Goal: Task Accomplishment & Management: Complete application form

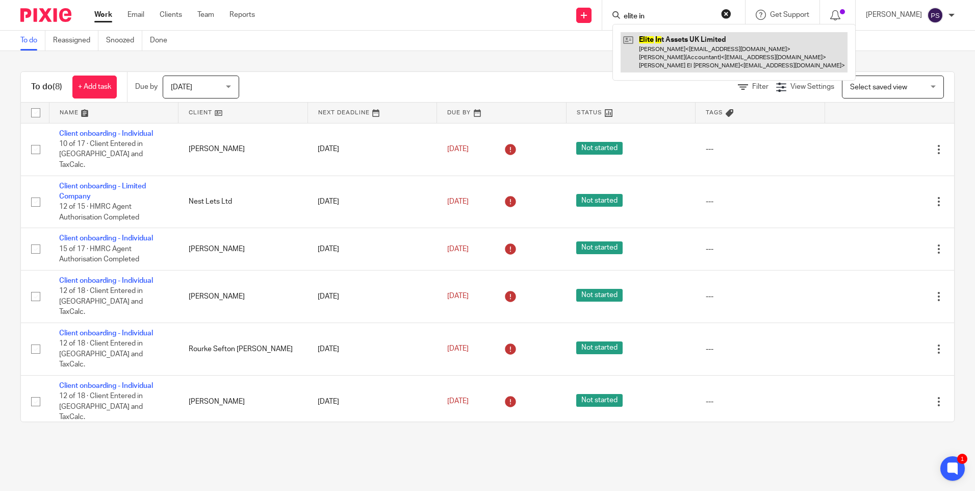
type input "elite in"
click at [678, 56] on link at bounding box center [734, 52] width 227 height 40
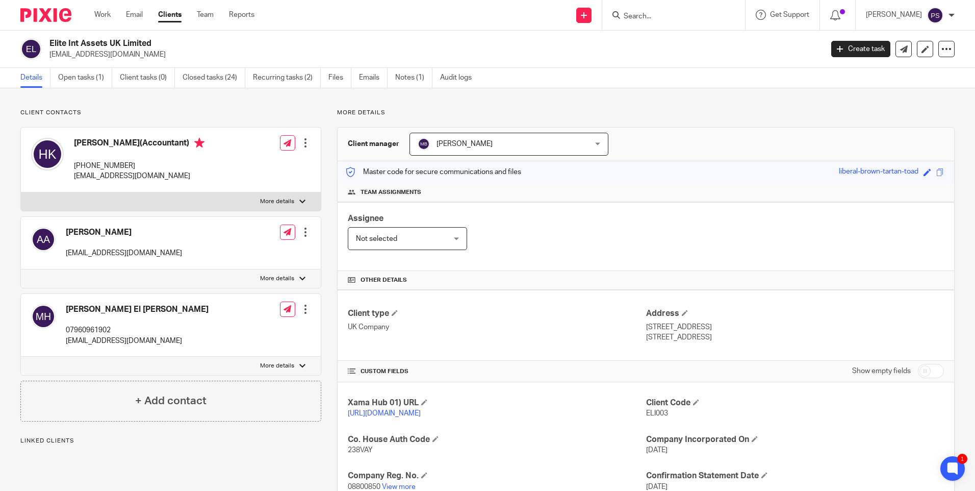
click at [125, 42] on h2 "Elite Int Assets UK Limited" at bounding box center [355, 43] width 613 height 11
copy div "Elite Int Assets UK Limited"
click at [288, 49] on p "lcrawford@mercycrowd.com" at bounding box center [432, 54] width 767 height 10
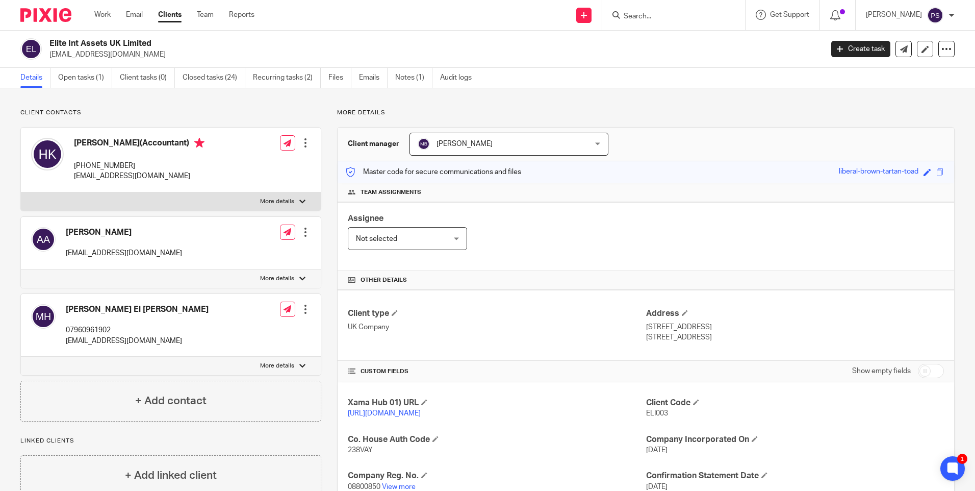
scroll to position [102, 0]
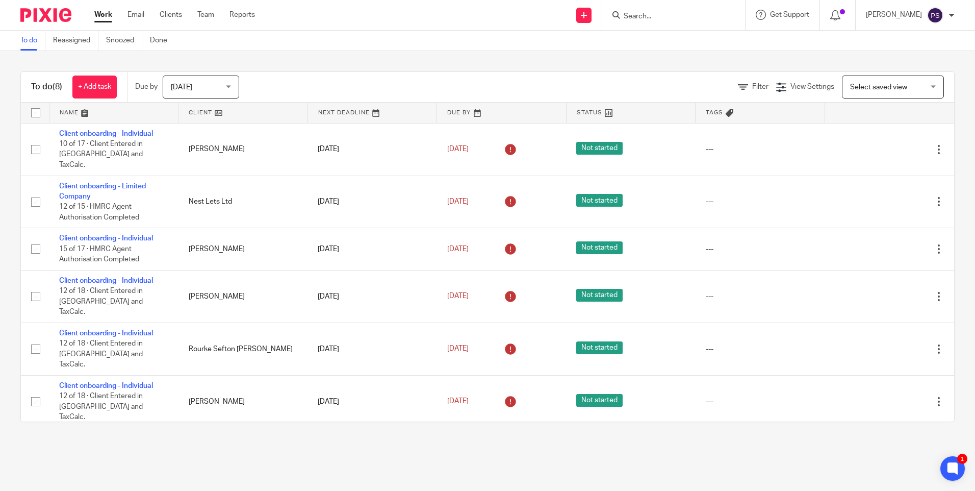
click at [646, 15] on input "Search" at bounding box center [669, 16] width 92 height 9
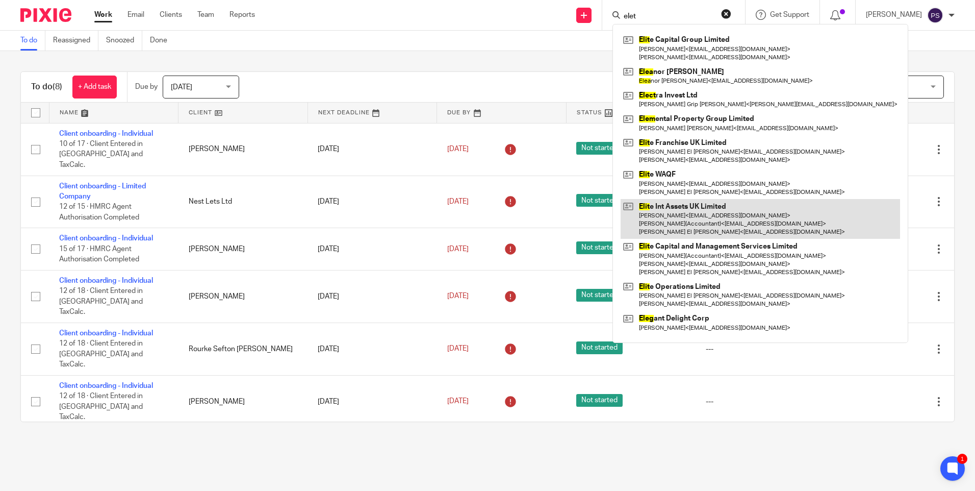
type input "elet"
click at [710, 206] on link at bounding box center [760, 219] width 279 height 40
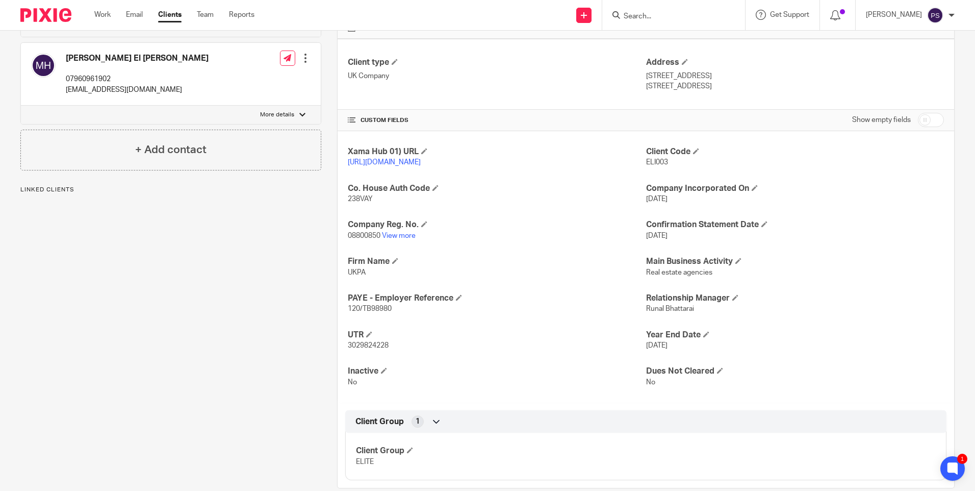
scroll to position [255, 0]
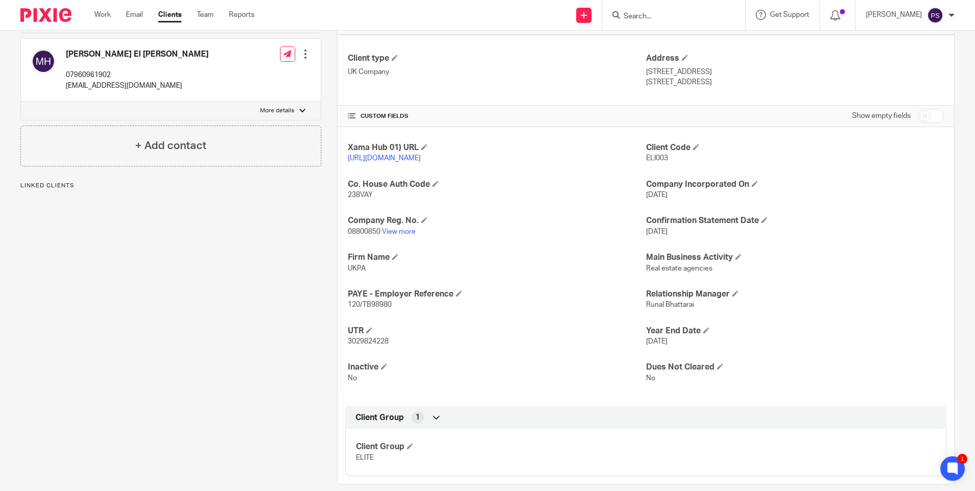
click at [365, 235] on span "08800850" at bounding box center [364, 231] width 33 height 7
copy p "08800850"
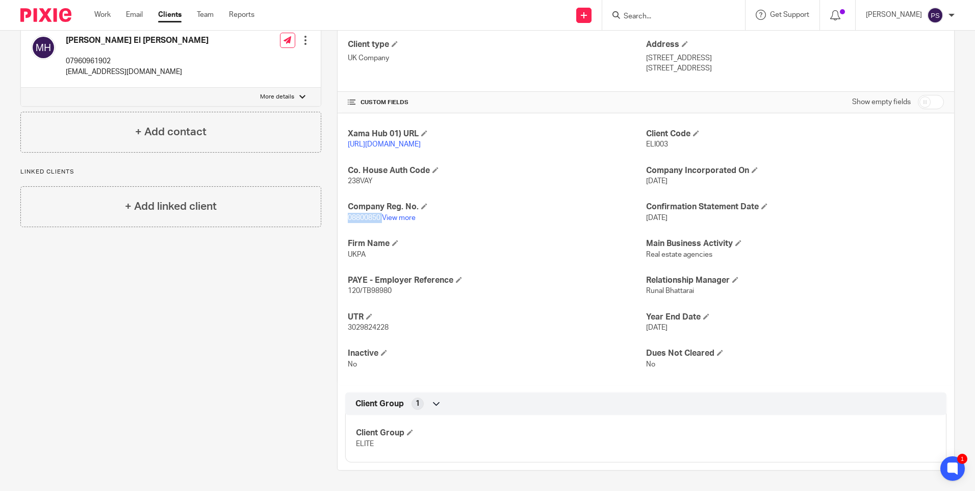
scroll to position [279, 0]
click at [385, 327] on span "3029824228" at bounding box center [368, 327] width 41 height 7
copy span "3029824228"
click at [382, 331] on span "3029824228" at bounding box center [368, 327] width 41 height 7
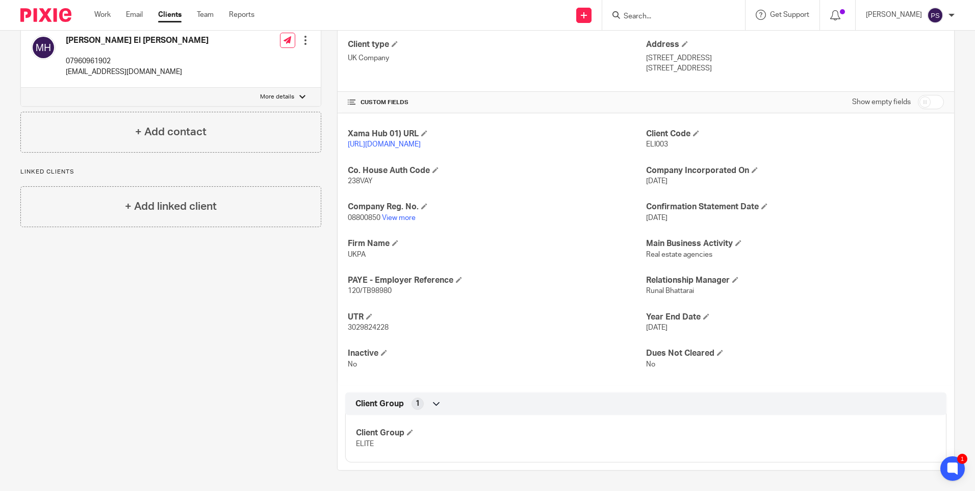
click at [381, 327] on span "3029824228" at bounding box center [368, 327] width 41 height 7
copy p "3029824228"
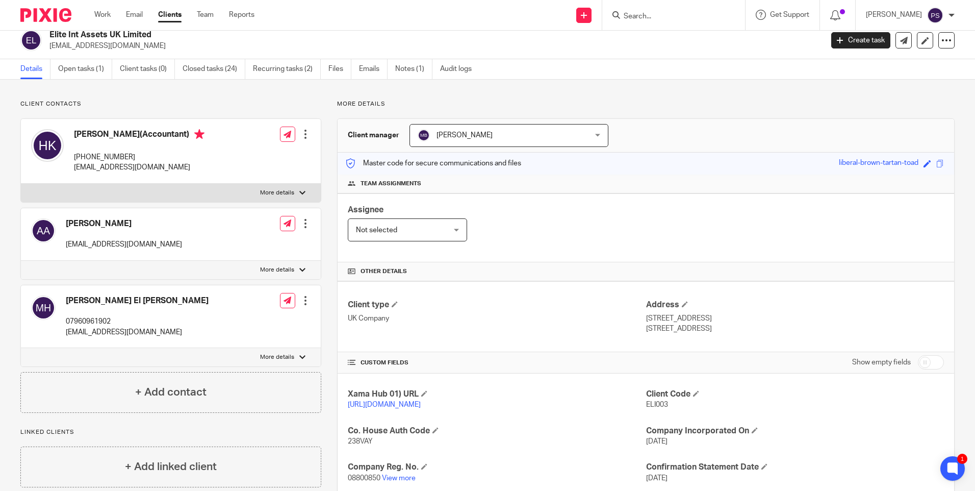
scroll to position [0, 0]
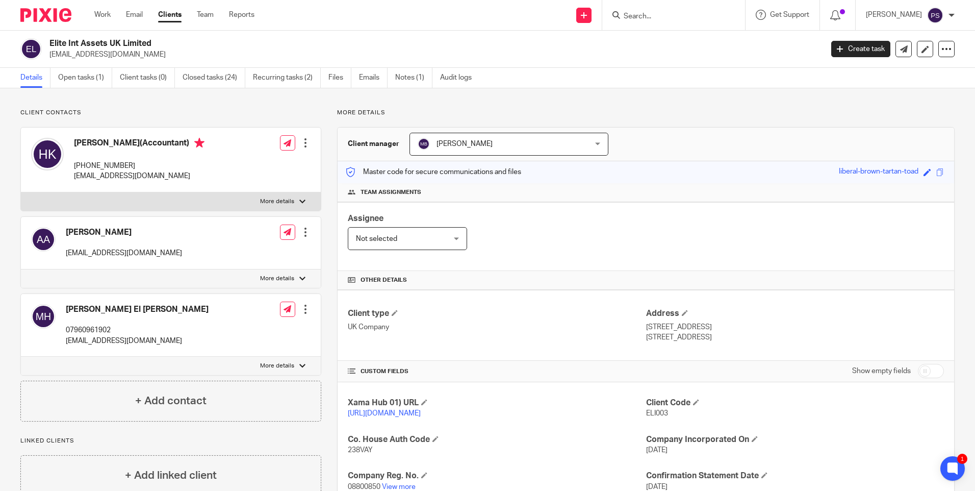
click at [121, 39] on h2 "Elite Int Assets UK Limited" at bounding box center [355, 43] width 613 height 11
copy div "Elite Int Assets UK Limited"
click at [204, 43] on h2 "Elite Int Assets UK Limited" at bounding box center [355, 43] width 613 height 11
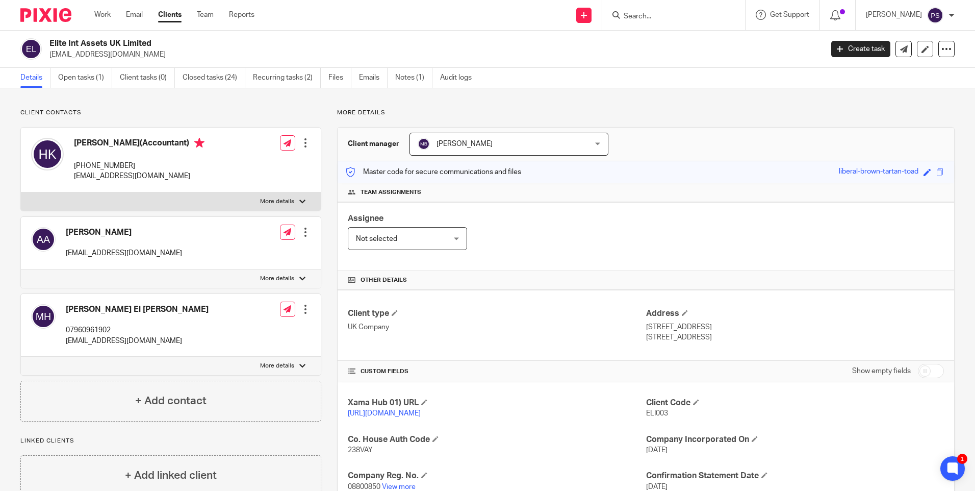
click at [535, 62] on div "Elite Int Assets UK Limited lcrawford@mercycrowd.com Create task Update from Co…" at bounding box center [487, 49] width 975 height 37
click at [491, 96] on div "Client contacts Anouar Adham aadham@crowdtolive.com Edit contact Create client …" at bounding box center [487, 423] width 975 height 671
click at [656, 12] on input "Search" at bounding box center [669, 16] width 92 height 9
click at [648, 13] on input "Search" at bounding box center [669, 16] width 92 height 9
paste input "helenmquinn@hotmail.com"
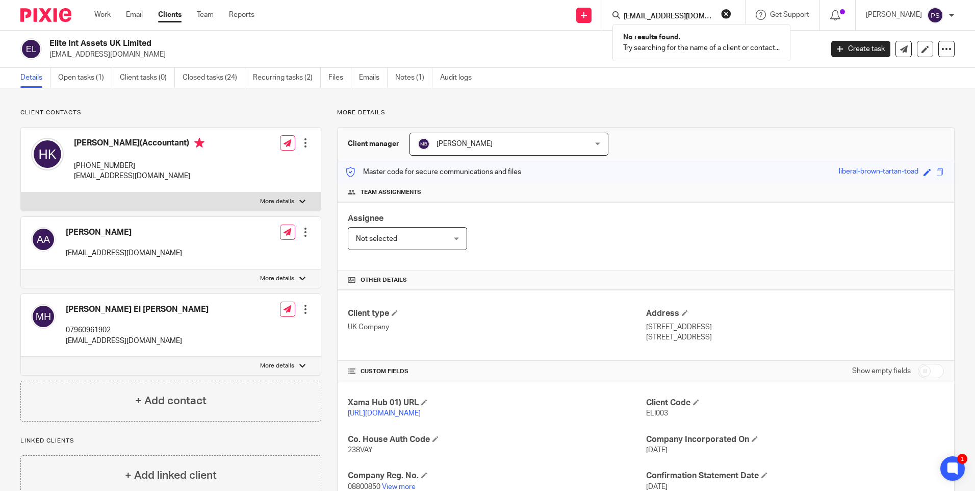
type input "helenmquinn@hotmail.com"
click at [731, 15] on button "reset" at bounding box center [726, 14] width 10 height 10
click at [652, 17] on input "Search" at bounding box center [669, 16] width 92 height 9
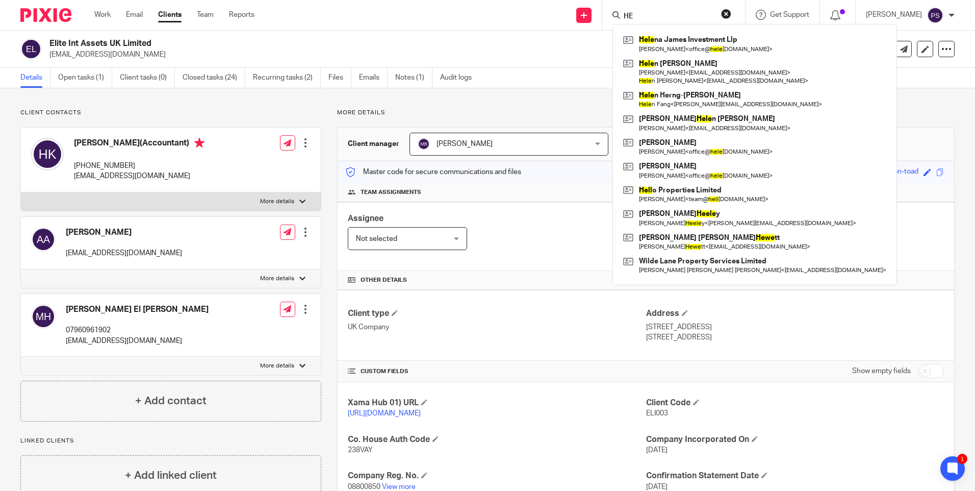
type input "H"
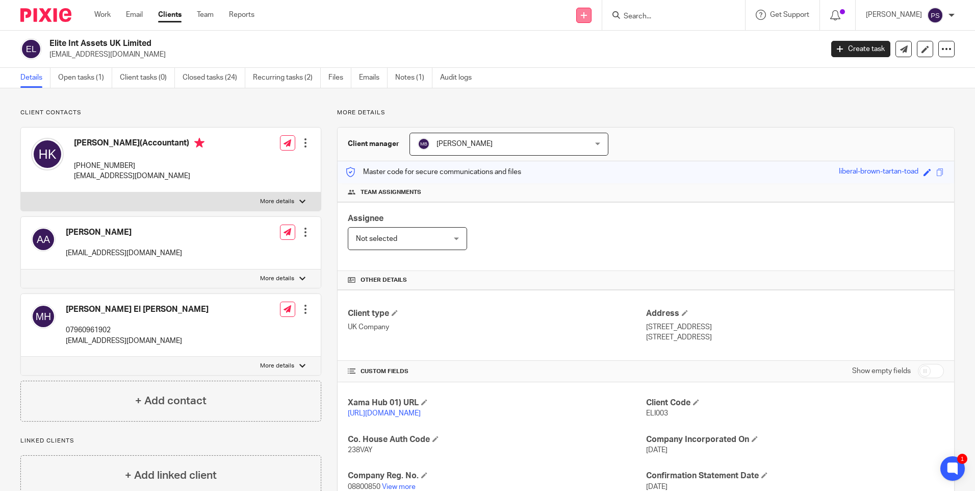
click at [592, 18] on link at bounding box center [583, 15] width 15 height 15
click at [585, 76] on link "Add client" at bounding box center [598, 77] width 63 height 15
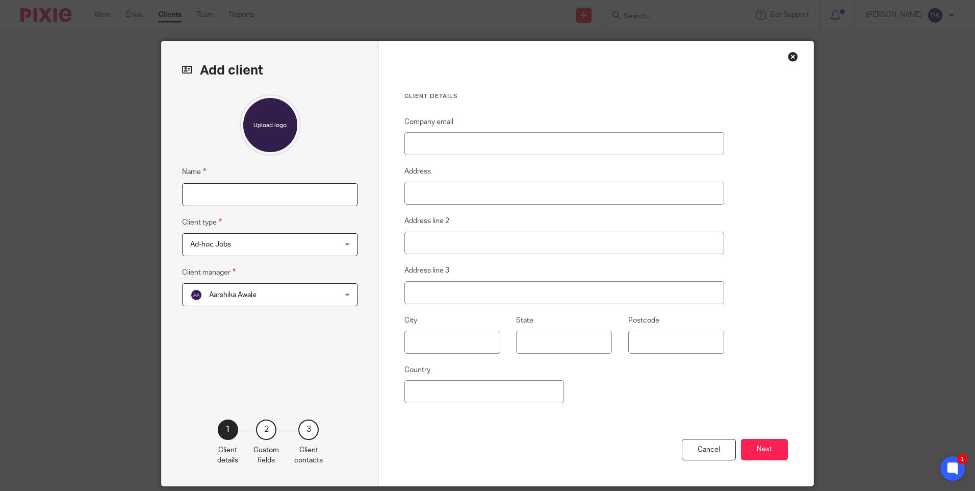
click at [287, 192] on input "Name" at bounding box center [270, 194] width 176 height 23
type input "[PERSON_NAME] [PERSON_NAME]"
click at [417, 144] on input "Company email" at bounding box center [564, 143] width 320 height 23
click at [418, 143] on input "Company email" at bounding box center [564, 143] width 320 height 23
paste input "[EMAIL_ADDRESS][DOMAIN_NAME]"
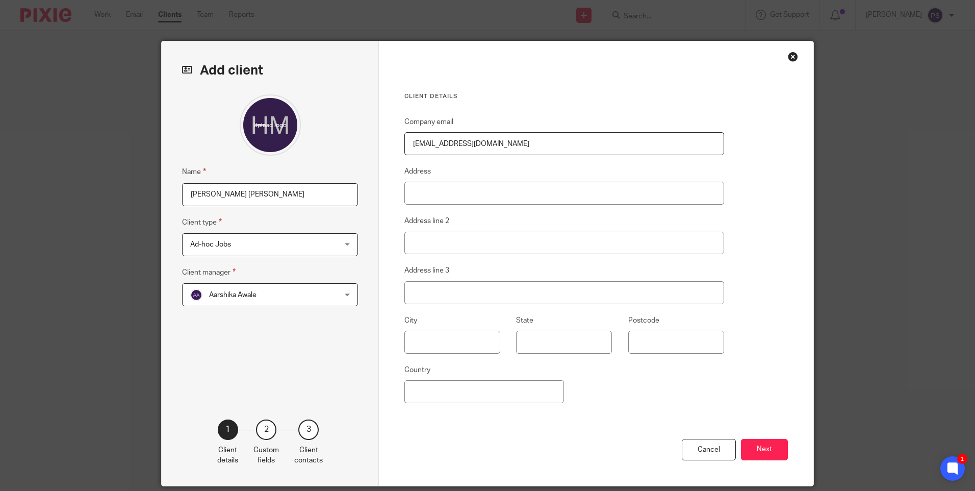
type input "[EMAIL_ADDRESS][DOMAIN_NAME]"
click at [418, 202] on input "Address" at bounding box center [564, 193] width 320 height 23
click at [433, 192] on input "Address" at bounding box center [564, 193] width 320 height 23
type input "[STREET_ADDRESS]"
type input "Silsoe"
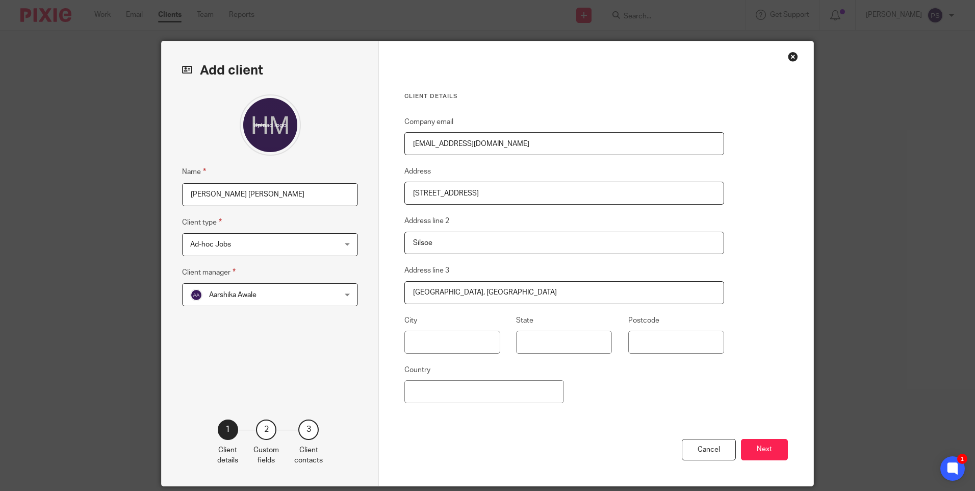
type input "[GEOGRAPHIC_DATA], [GEOGRAPHIC_DATA]"
type input "MK45 4PW"
click at [470, 384] on input "Country" at bounding box center [484, 391] width 160 height 23
type input "[GEOGRAPHIC_DATA]"
click at [665, 372] on div "Company email [EMAIL_ADDRESS][DOMAIN_NAME] Address 10 Whitebeam Close Address l…" at bounding box center [564, 277] width 320 height 323
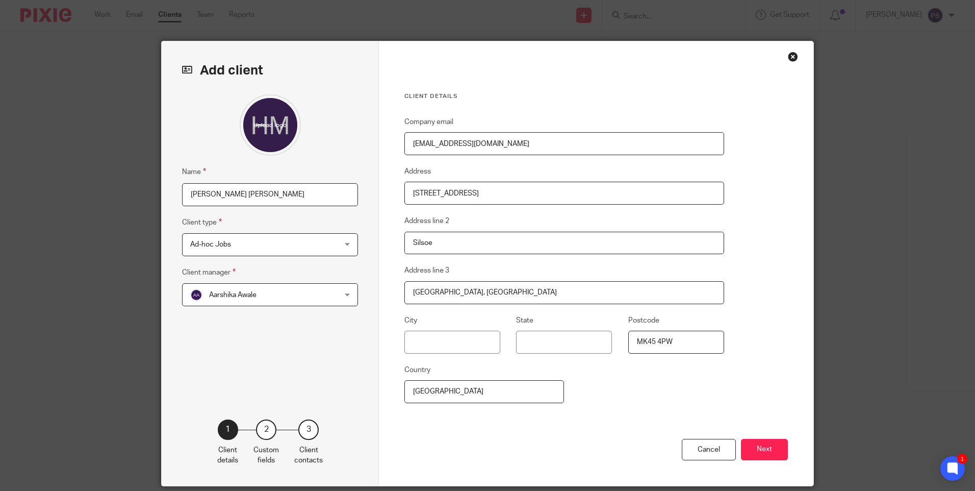
click at [239, 297] on span "Aarshika Awale" at bounding box center [232, 294] width 47 height 7
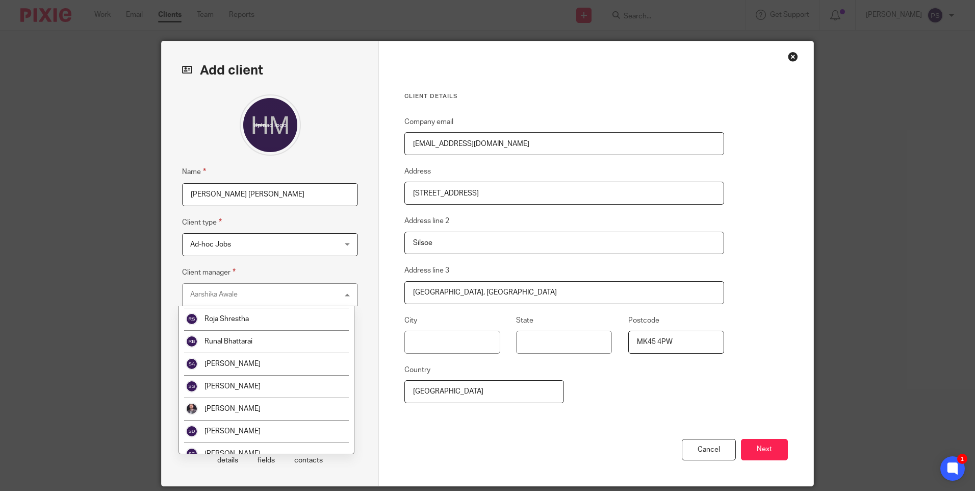
scroll to position [1648, 0]
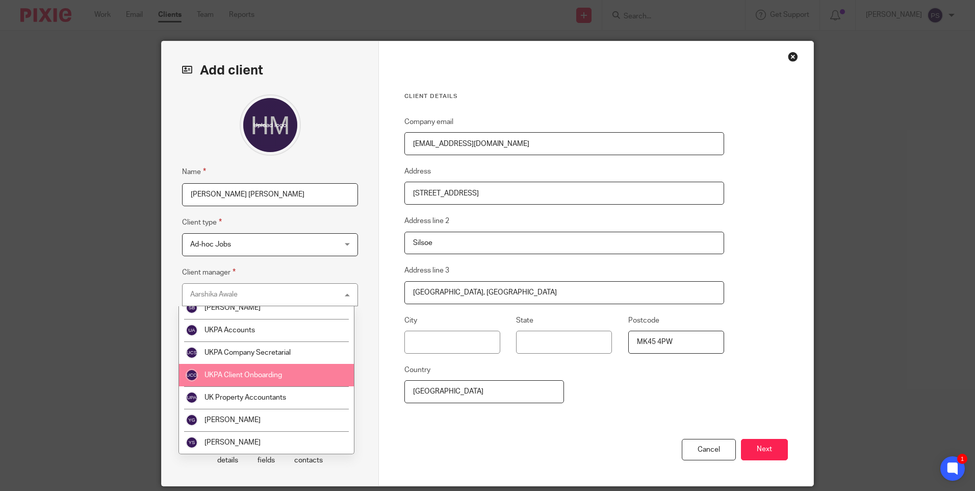
click at [253, 382] on li "UKPA Client Onboarding" at bounding box center [266, 375] width 175 height 22
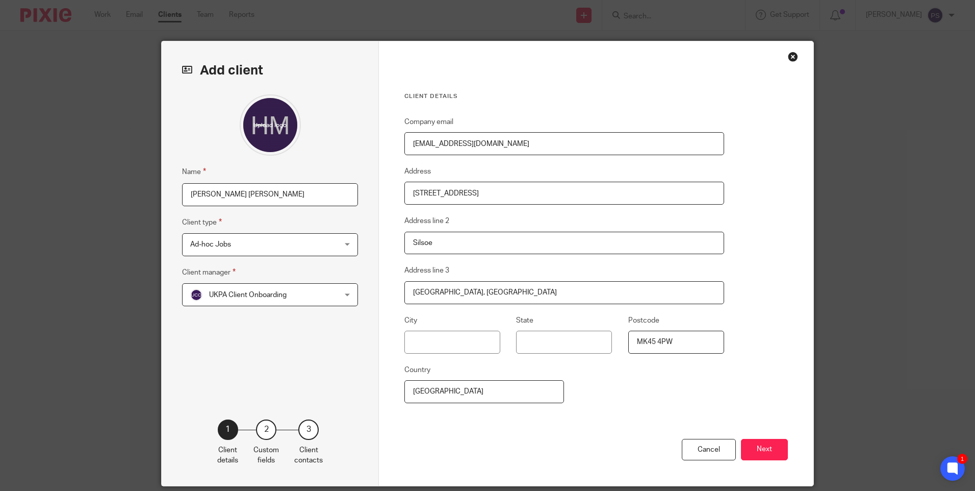
click at [751, 451] on button "Next" at bounding box center [764, 450] width 47 height 22
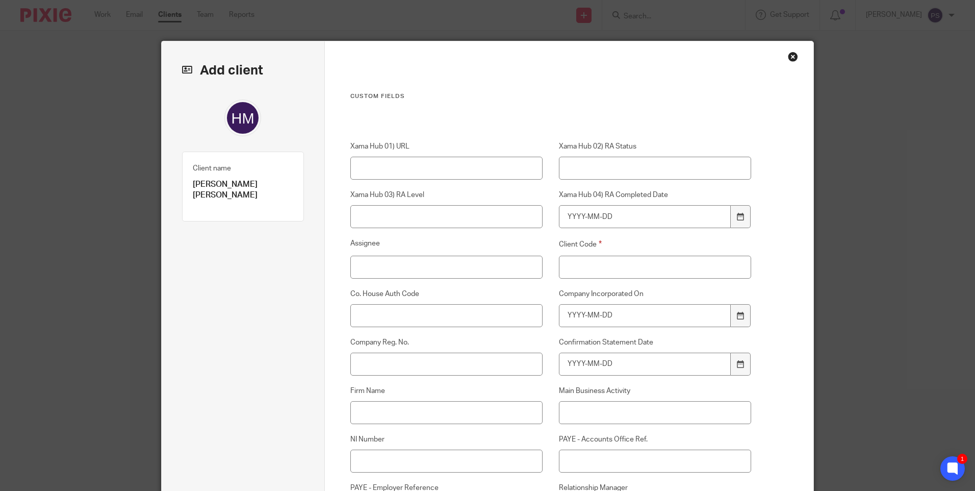
click at [584, 268] on input "Client Code" at bounding box center [655, 267] width 193 height 23
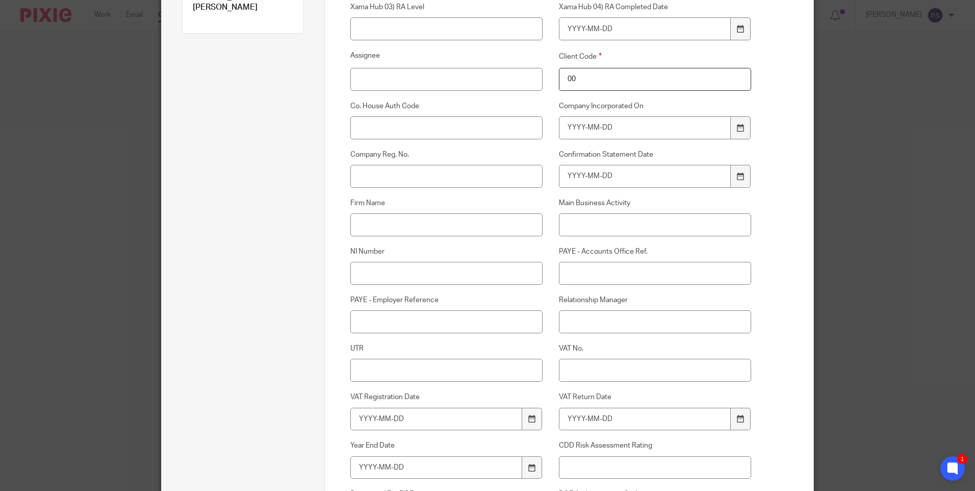
scroll to position [204, 0]
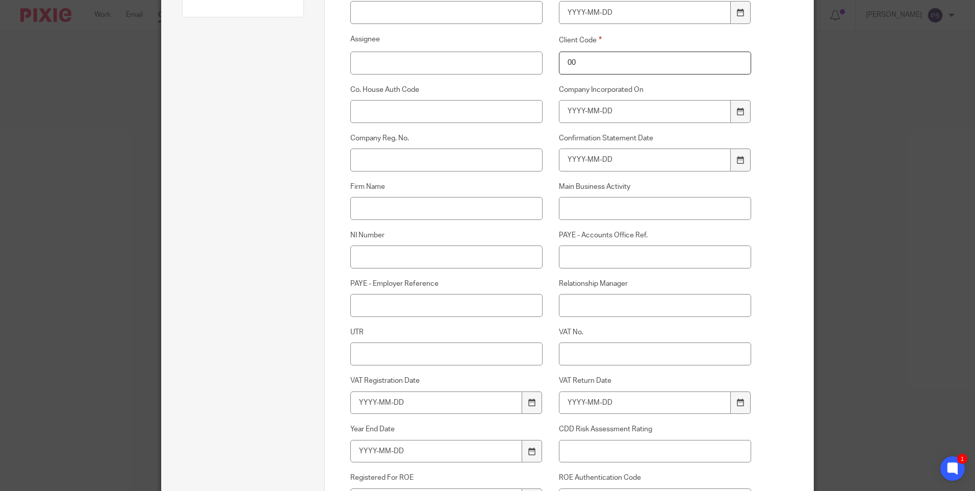
type input "00"
click at [563, 305] on input "Relationship Manager" at bounding box center [655, 305] width 193 height 23
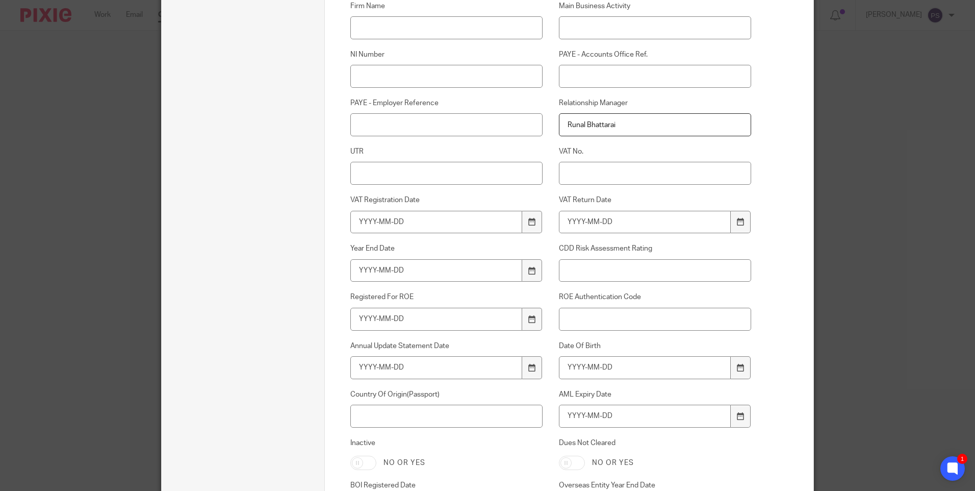
scroll to position [408, 0]
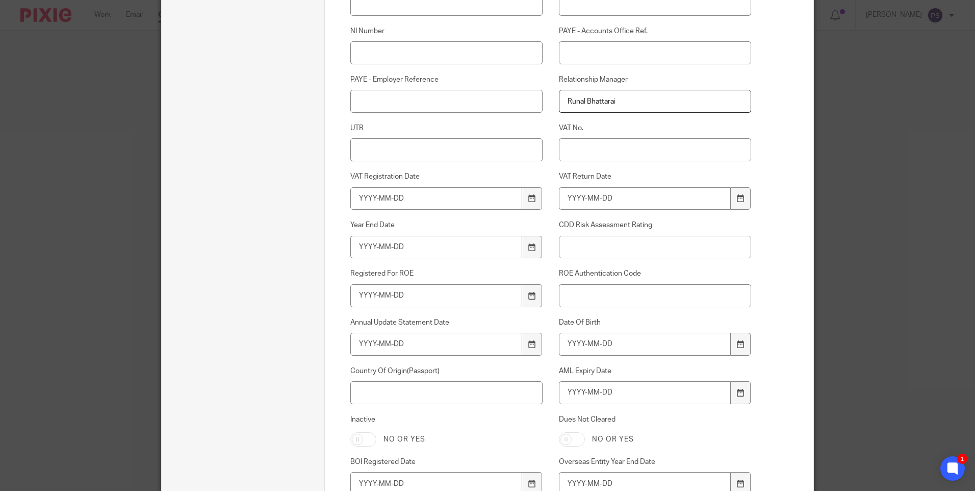
type input "Runal Bhattarai"
click at [574, 351] on input "Date Of Birth" at bounding box center [645, 344] width 172 height 23
type input "[DATE]"
click at [585, 389] on input "AML Expiry Date" at bounding box center [645, 392] width 172 height 23
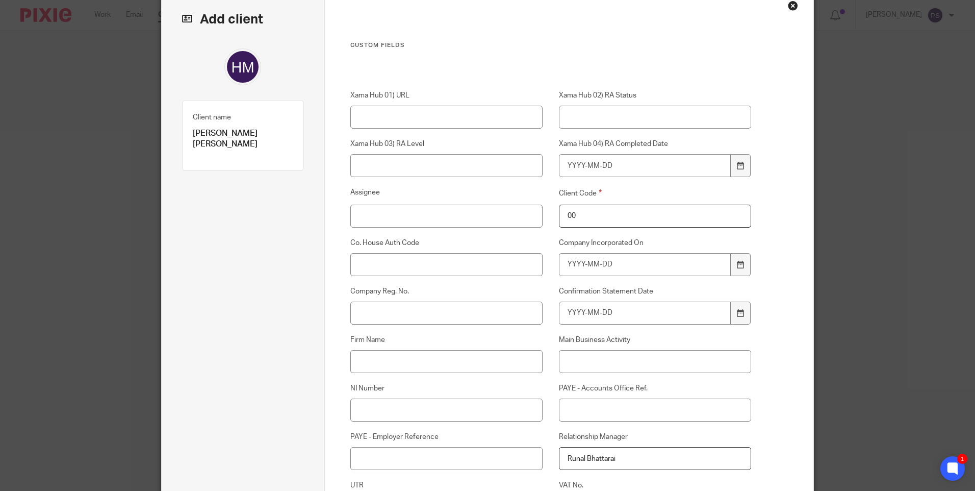
scroll to position [0, 0]
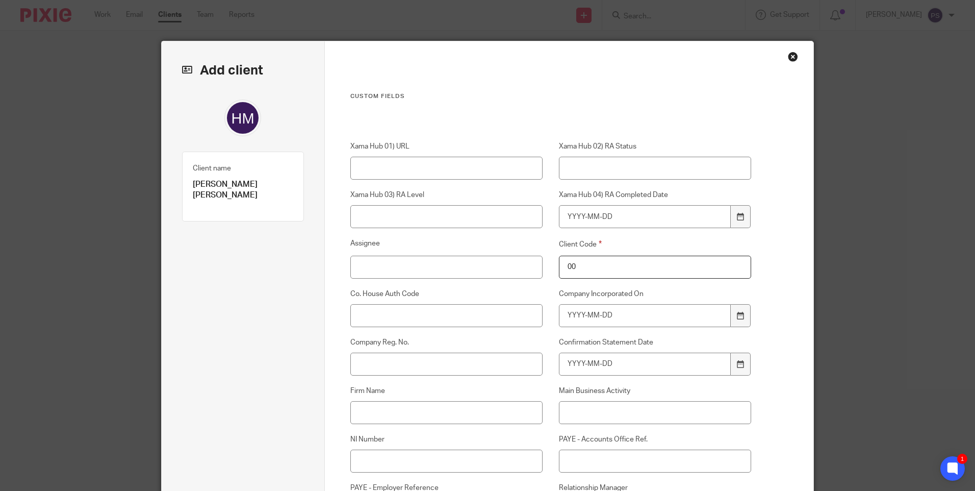
type input "20"
click at [789, 55] on div "Close this dialog window" at bounding box center [793, 57] width 10 height 10
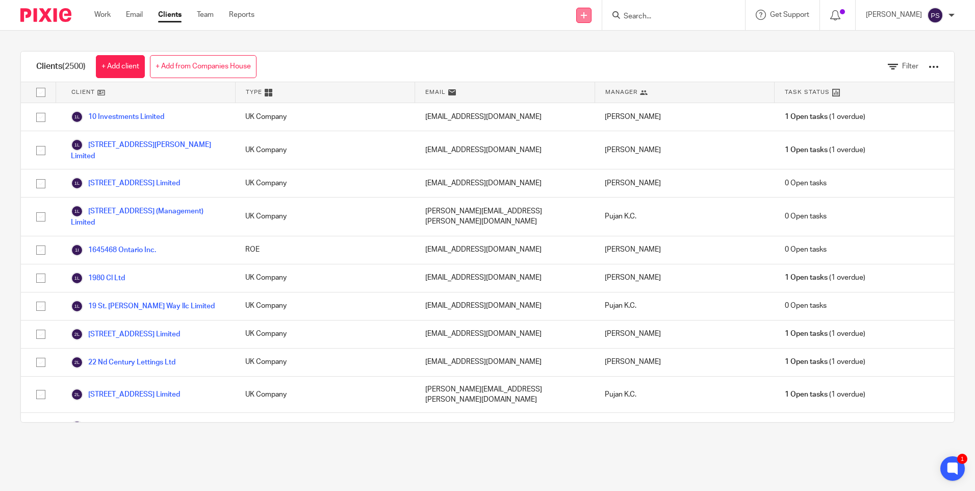
click at [587, 14] on icon at bounding box center [584, 15] width 6 height 6
click at [585, 80] on link "Add client" at bounding box center [598, 77] width 63 height 15
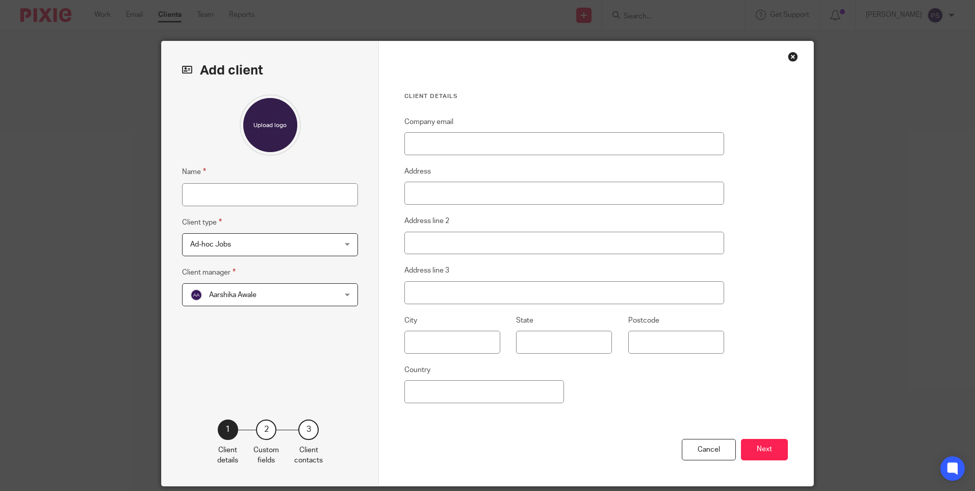
click at [298, 194] on input "Name" at bounding box center [270, 194] width 176 height 23
click at [277, 203] on input "Name" at bounding box center [270, 194] width 176 height 23
type input "[PERSON_NAME]"
click at [442, 151] on input "Company email" at bounding box center [564, 143] width 320 height 23
click at [447, 145] on input "Company email" at bounding box center [564, 143] width 320 height 23
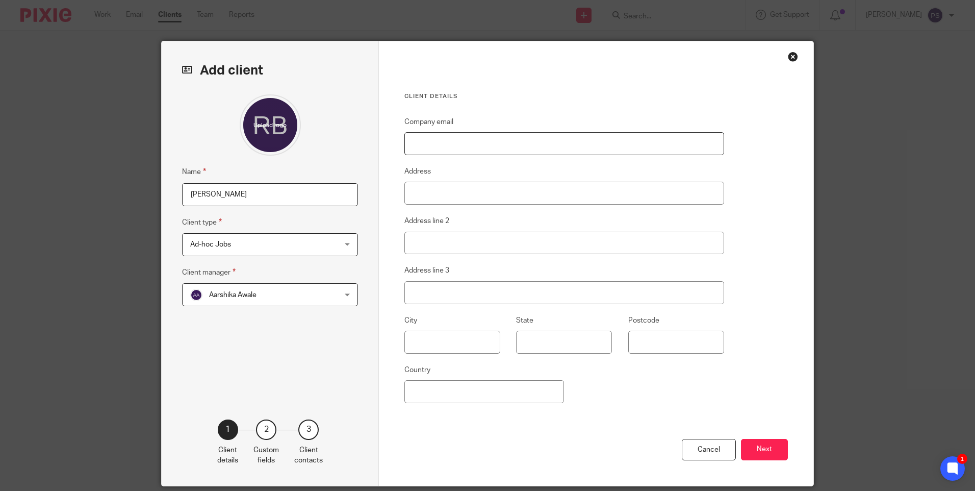
paste input "familydocuments2024@hotmail.com"
type input "familydocuments2024@hotmail.com"
click at [436, 194] on input "Address" at bounding box center [564, 193] width 320 height 23
click at [465, 189] on input "Address" at bounding box center [564, 193] width 320 height 23
type input "Flat 15"
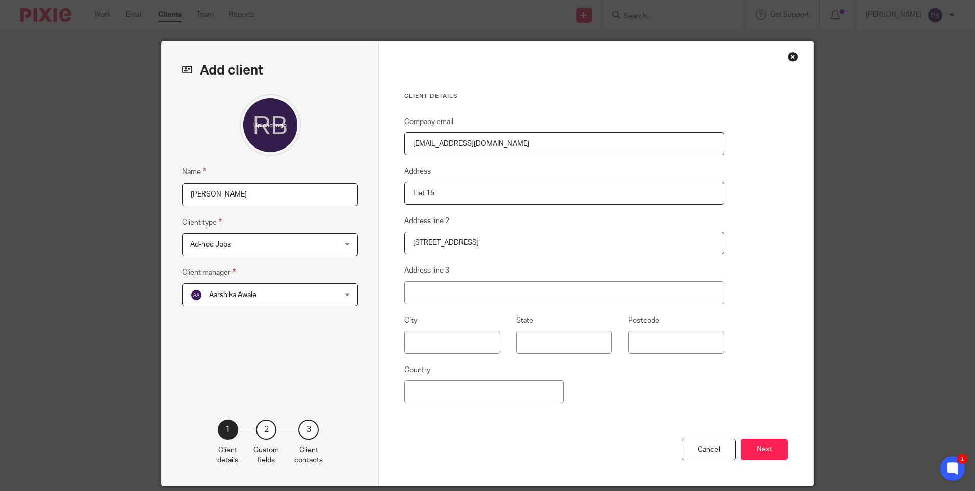
type input "23 Celandine Drive"
type input "Hackney"
type input "London"
type input "E8 3XB"
click at [440, 392] on input "Country" at bounding box center [484, 391] width 160 height 23
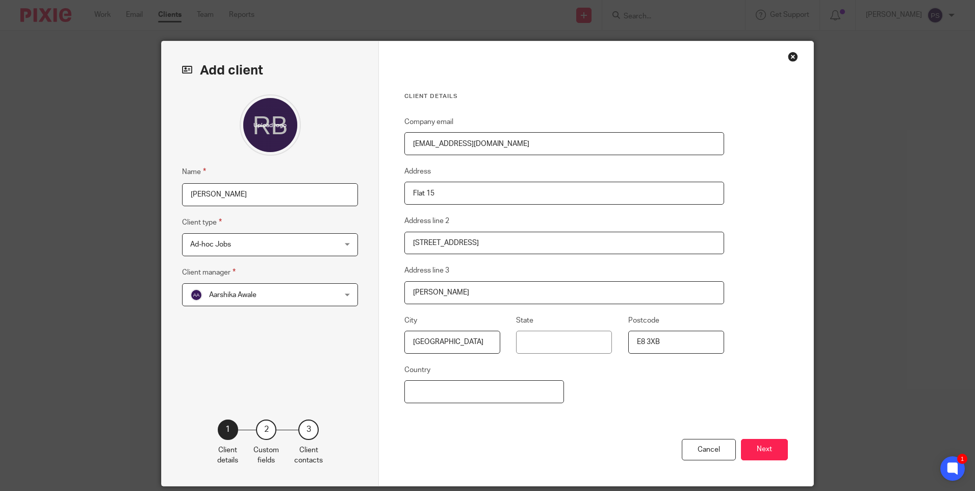
type input "Y"
type input "United Kingdom"
click at [672, 405] on div "Company email familydocuments2024@hotmail.com Address Flat 15 Address line 2 23…" at bounding box center [564, 277] width 320 height 323
click at [757, 453] on button "Next" at bounding box center [764, 450] width 47 height 22
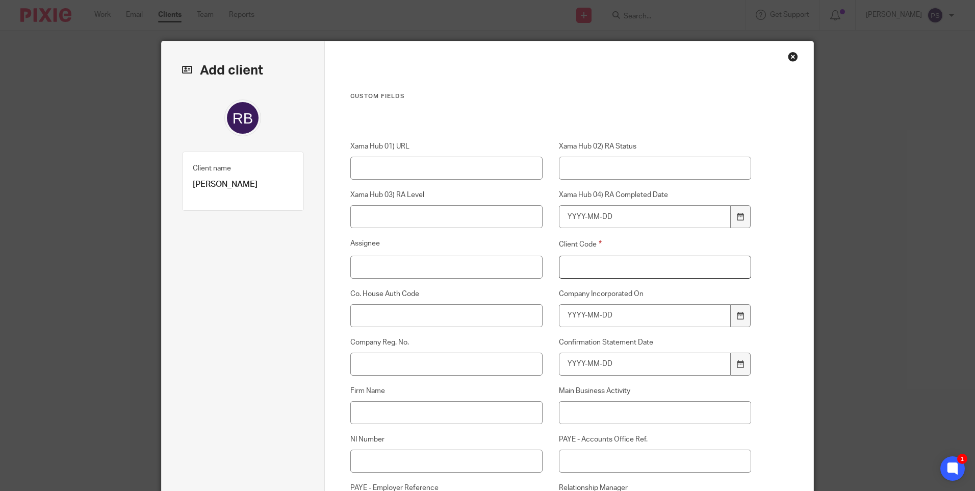
click at [573, 269] on input "Client Code" at bounding box center [655, 267] width 193 height 23
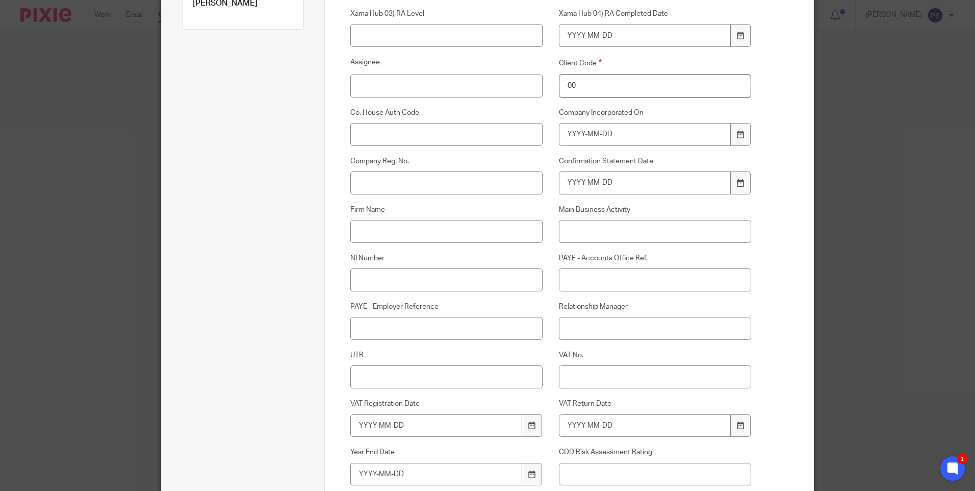
scroll to position [255, 0]
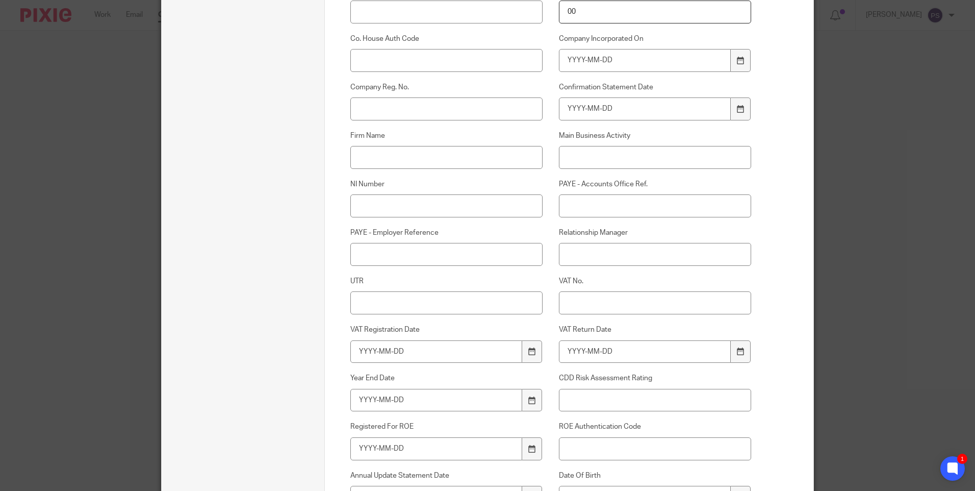
type input "00"
click at [578, 260] on input "Relationship Manager" at bounding box center [655, 254] width 193 height 23
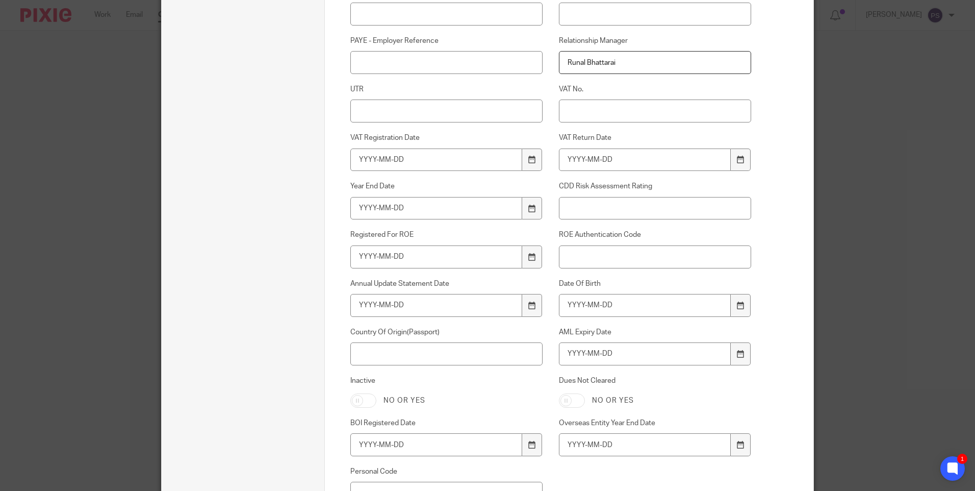
scroll to position [510, 0]
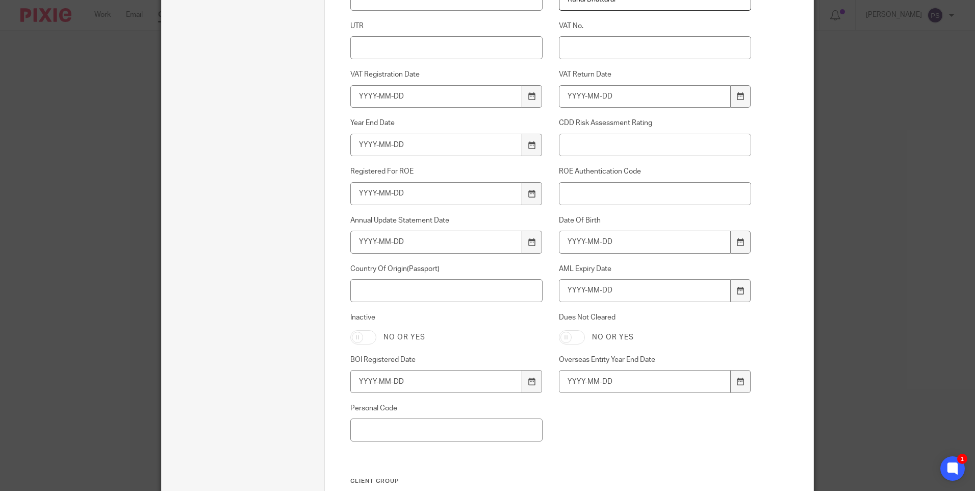
type input "Runal Bhattarai"
drag, startPoint x: 595, startPoint y: 247, endPoint x: 603, endPoint y: 245, distance: 8.4
click at [596, 247] on input "Date Of Birth" at bounding box center [645, 242] width 172 height 23
click at [626, 245] on input "Date Of Birth" at bounding box center [645, 242] width 172 height 23
type input "1958-03-08"
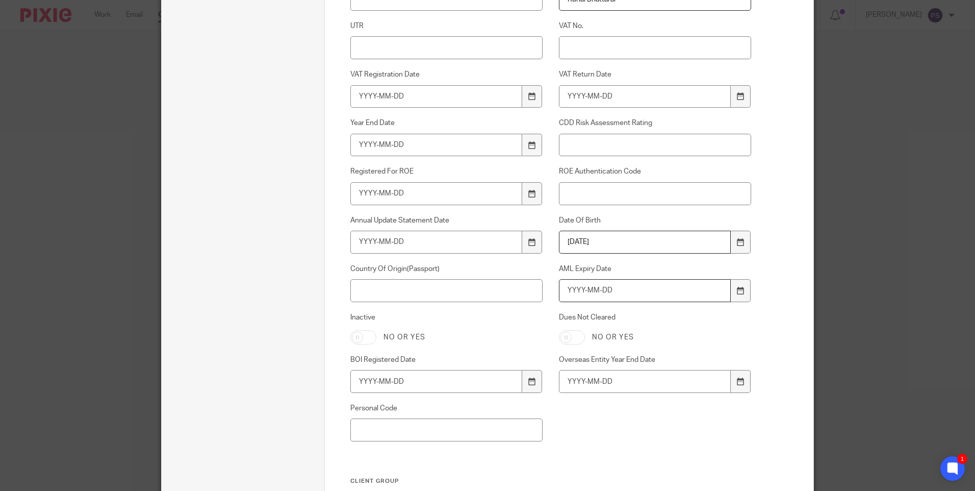
click at [578, 279] on input "AML Expiry Date" at bounding box center [645, 290] width 172 height 23
type input "2031-10-07"
click at [402, 291] on input "Country Of Origin(Passport)" at bounding box center [446, 290] width 193 height 23
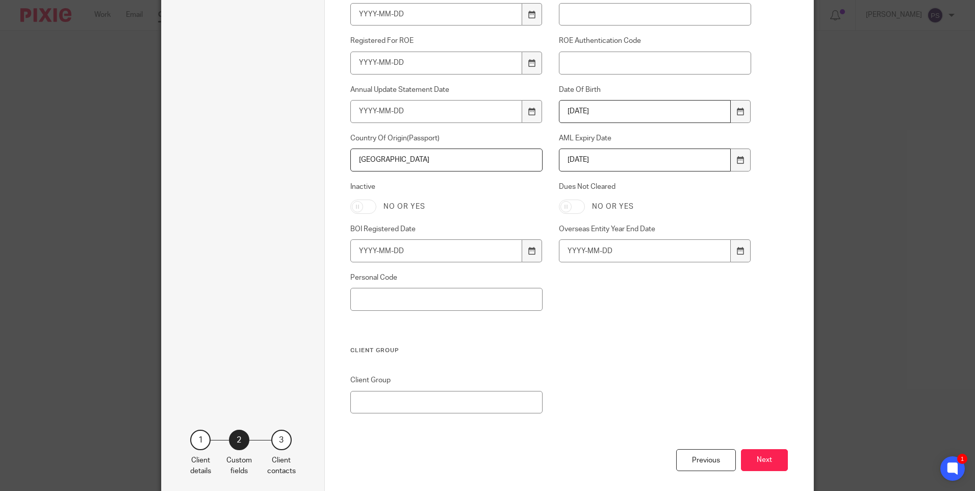
scroll to position [687, 0]
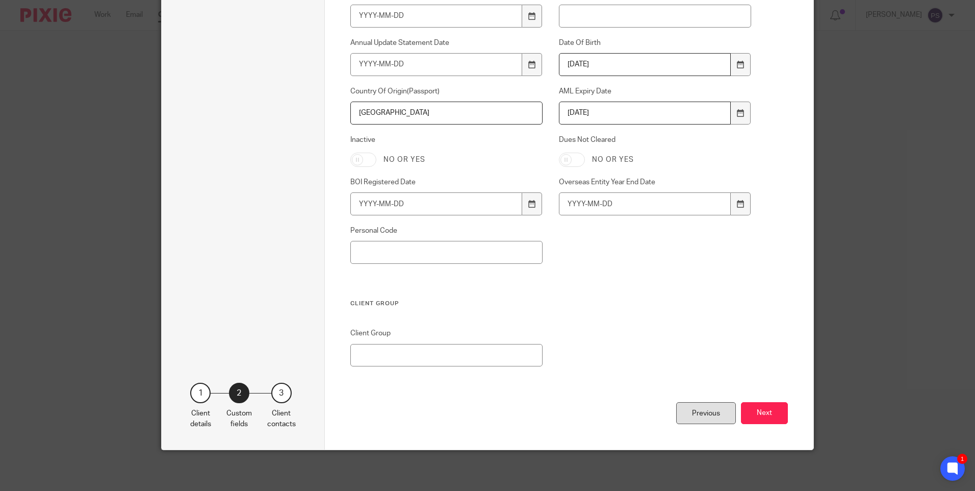
type input "[GEOGRAPHIC_DATA]"
click at [724, 410] on div "Previous" at bounding box center [706, 413] width 60 height 22
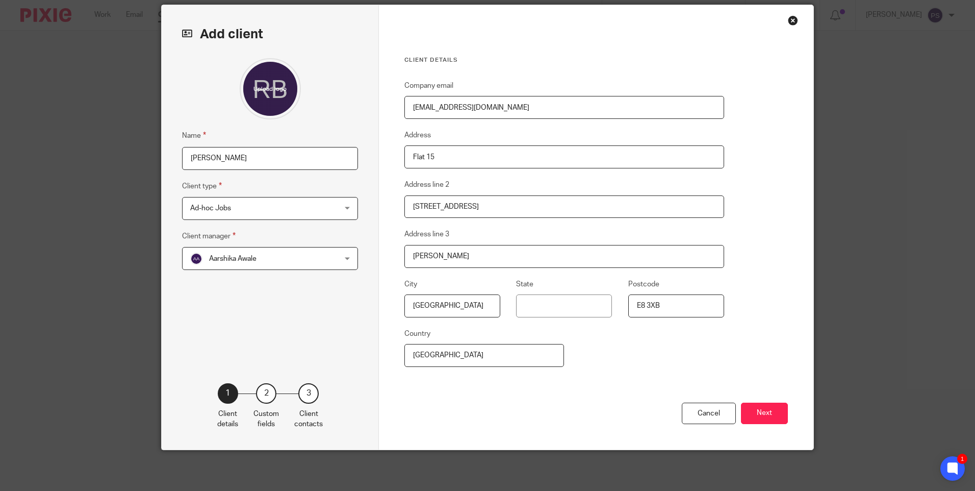
scroll to position [36, 0]
click at [259, 256] on span "Aarshika Awale" at bounding box center [257, 257] width 134 height 21
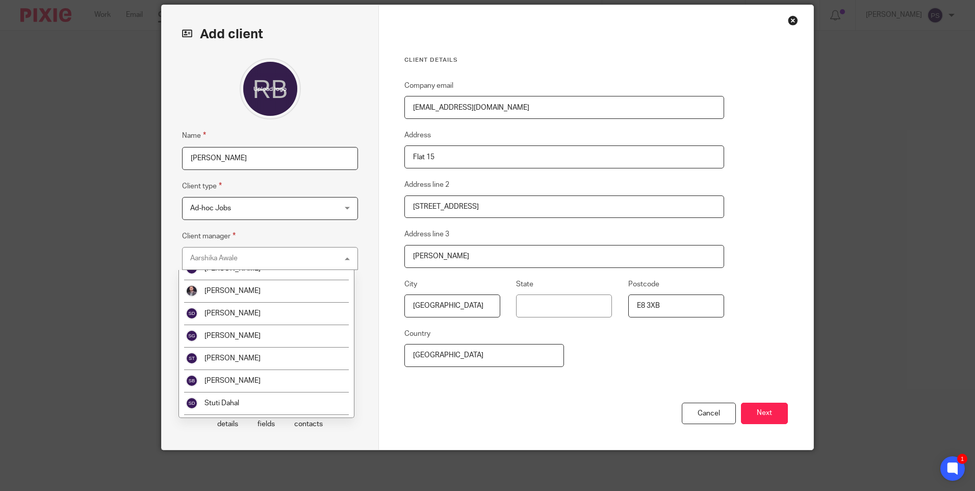
scroll to position [1648, 0]
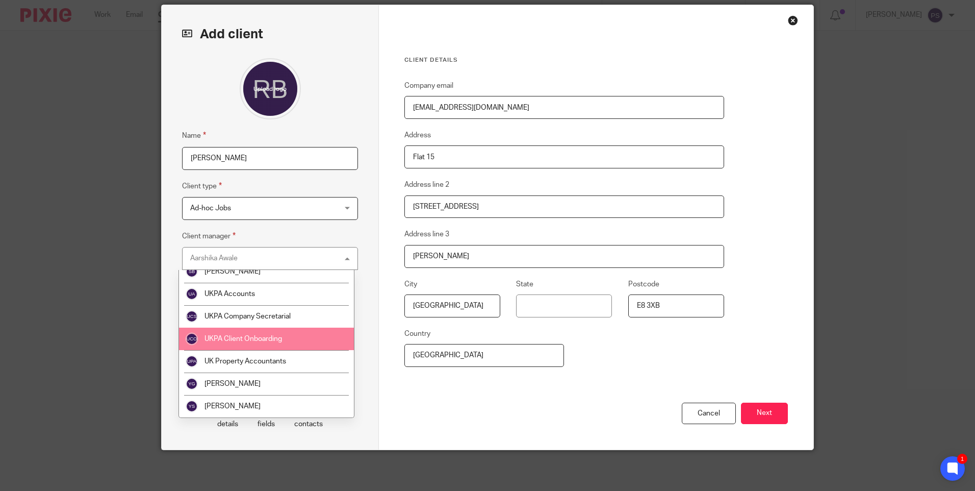
click at [252, 345] on li "UKPA Client Onboarding" at bounding box center [266, 338] width 175 height 22
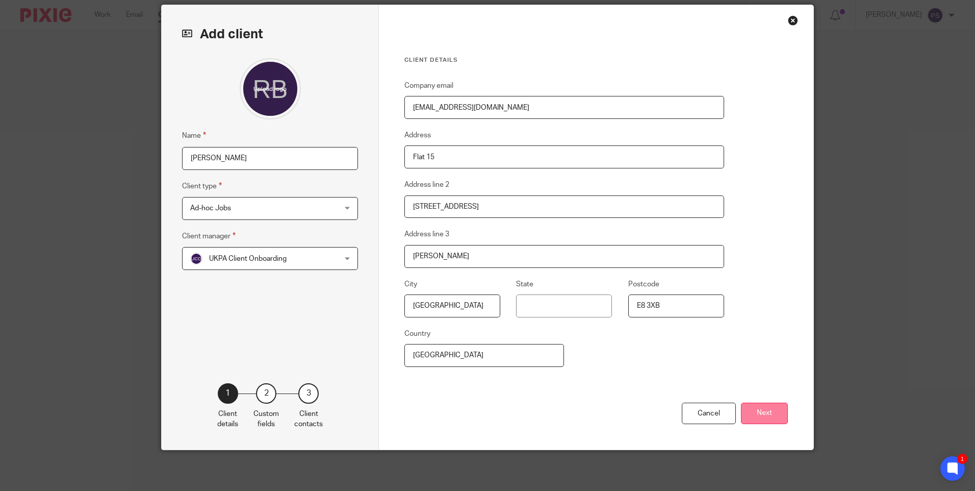
click at [757, 415] on button "Next" at bounding box center [764, 413] width 47 height 22
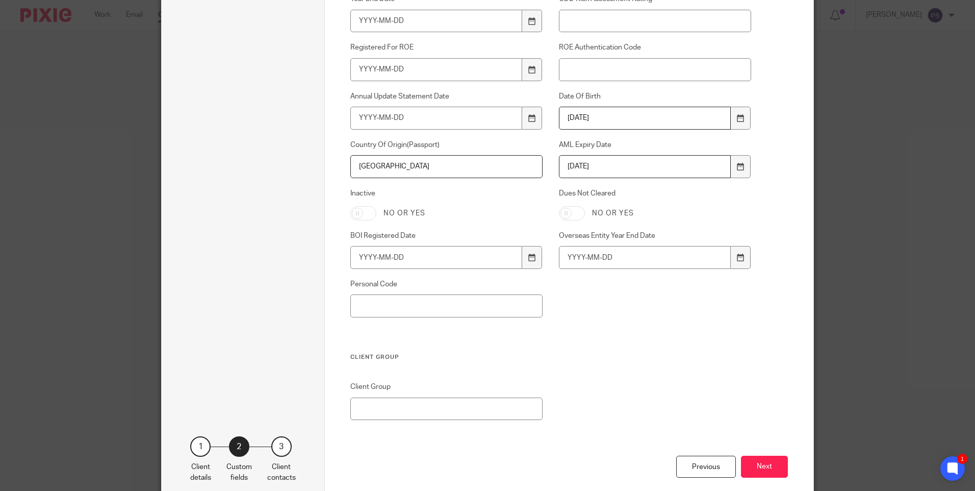
scroll to position [687, 0]
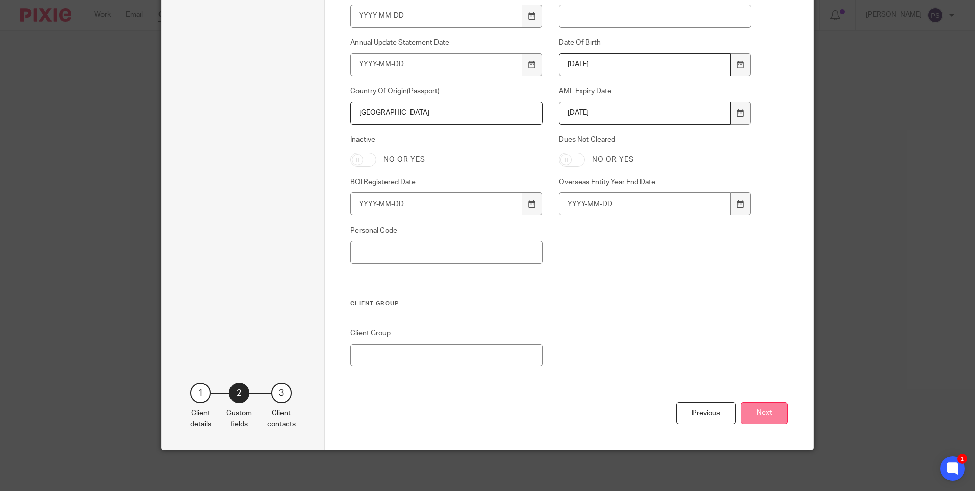
click at [756, 411] on button "Next" at bounding box center [764, 413] width 47 height 22
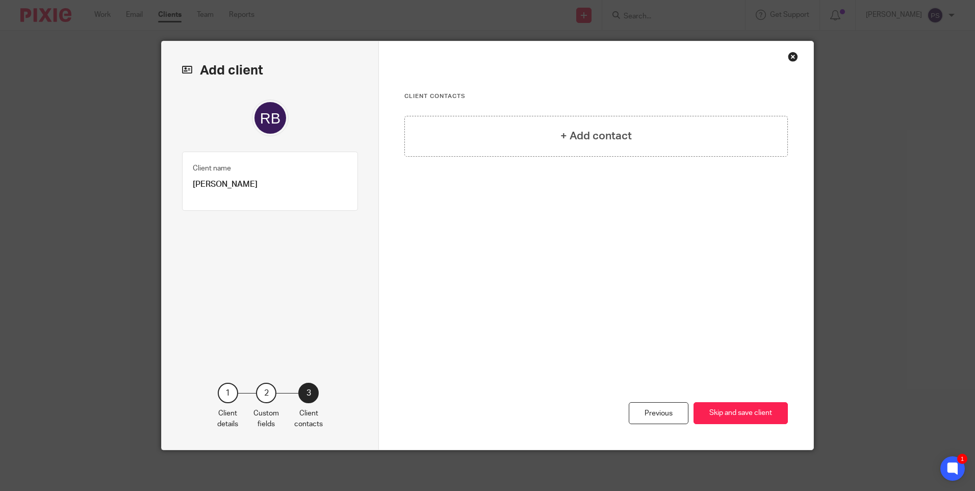
scroll to position [0, 0]
click at [580, 123] on div "+ Add contact" at bounding box center [596, 136] width 384 height 41
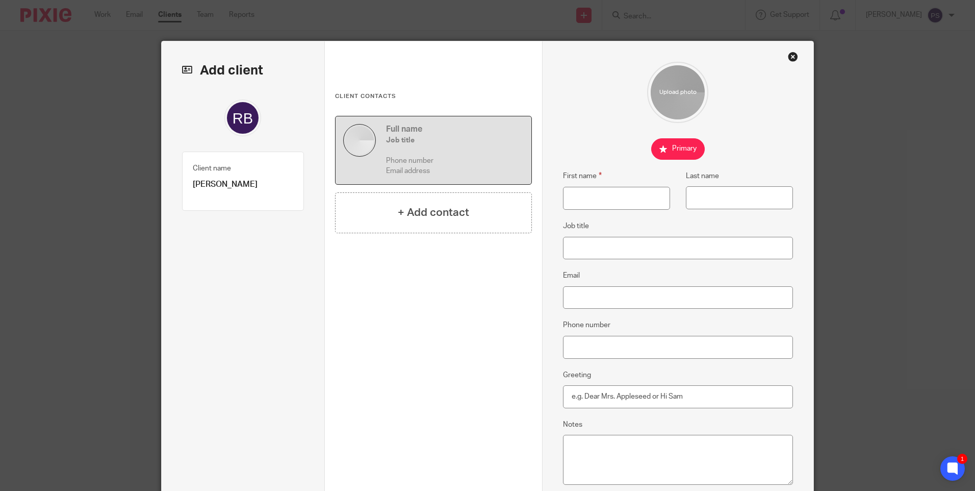
click at [257, 181] on p "Ren Bernard Larocque" at bounding box center [243, 184] width 100 height 11
copy div "Ren Bernard Larocque Client type 1"
click at [586, 190] on input "First name" at bounding box center [616, 198] width 107 height 23
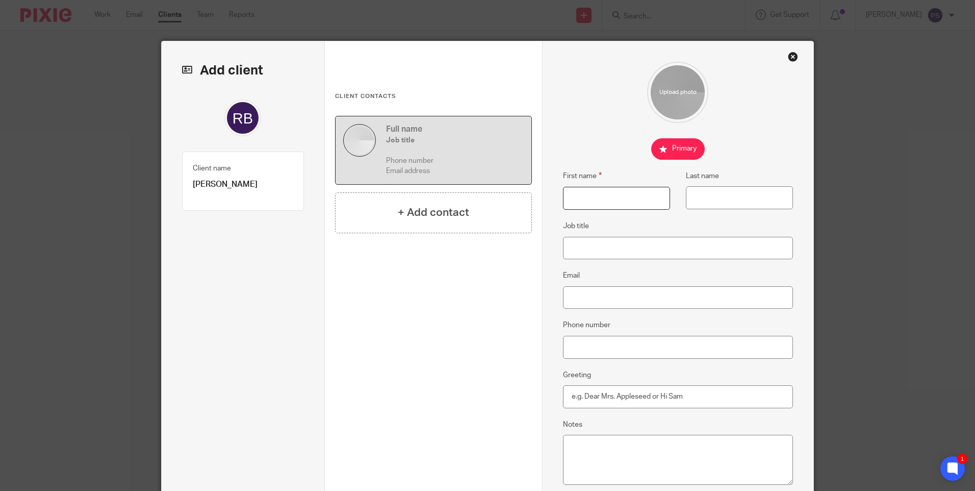
paste input "Ren Bernard Larocque"
click at [618, 199] on input "Ren Bernard Larocque" at bounding box center [616, 198] width 107 height 23
type input "Ren Bernard"
click at [708, 200] on input "Last name" at bounding box center [739, 197] width 107 height 23
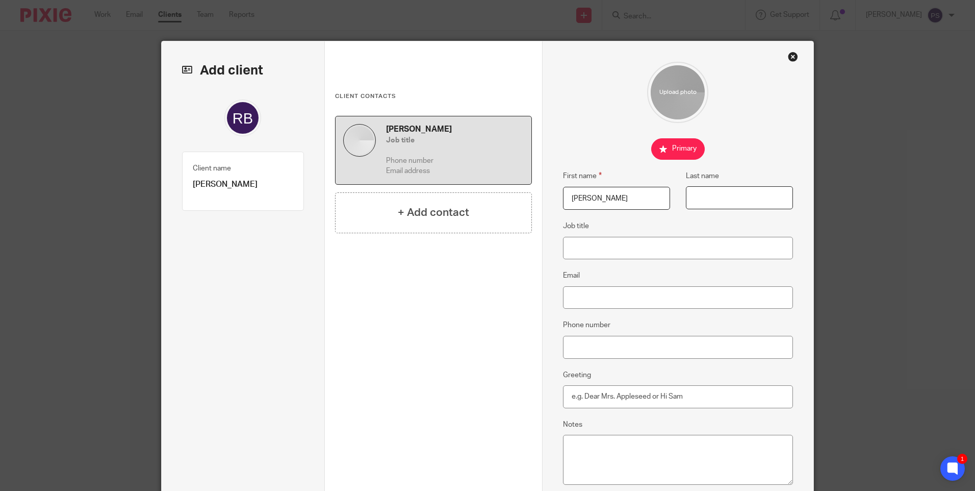
paste input "Larocque"
type input "Larocque"
click at [577, 289] on input "Email" at bounding box center [678, 297] width 231 height 23
click at [573, 290] on input "Email" at bounding box center [678, 297] width 231 height 23
paste input "familydocuments2024@hotmail.com"
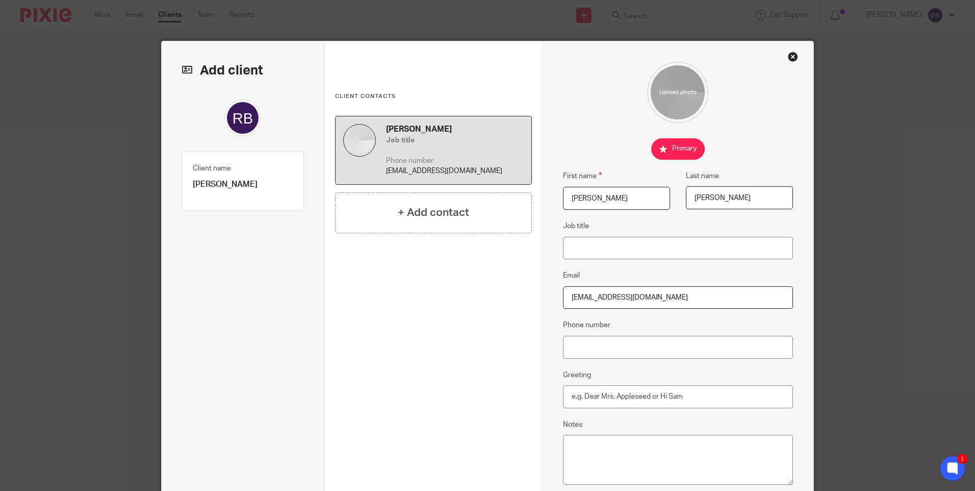
type input "familydocuments2024@hotmail.com"
click at [576, 352] on input "Phone number" at bounding box center [678, 347] width 231 height 23
paste input "+44 7764 524101"
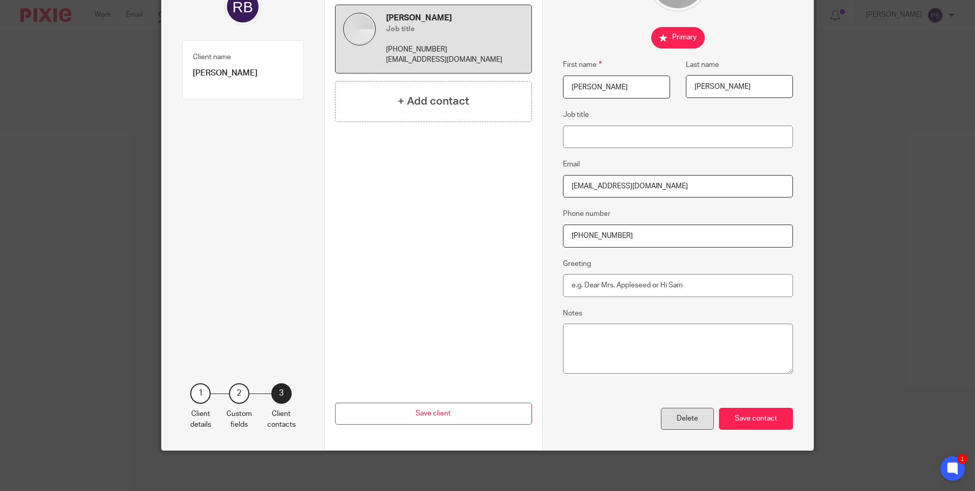
scroll to position [112, 0]
type input "+44 7764 524101"
click at [751, 415] on div "Save contact" at bounding box center [756, 418] width 74 height 22
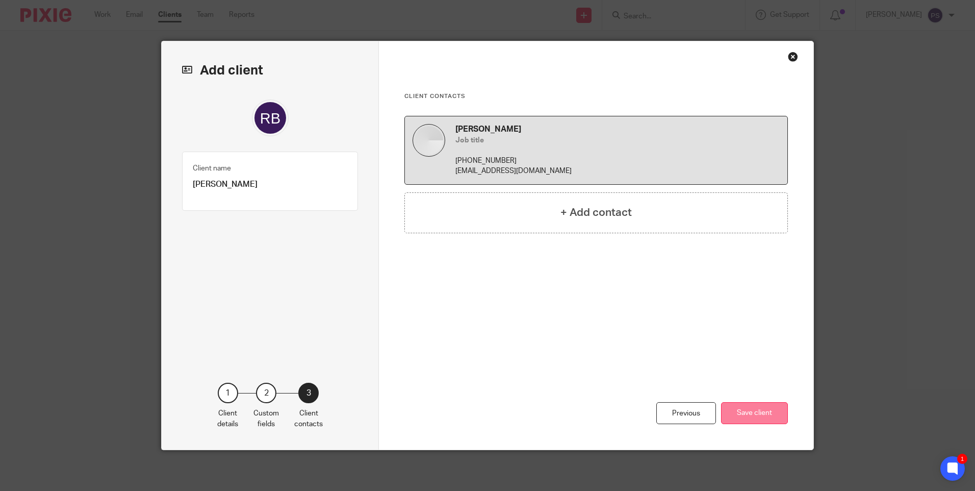
click at [737, 410] on button "Save client" at bounding box center [754, 413] width 67 height 22
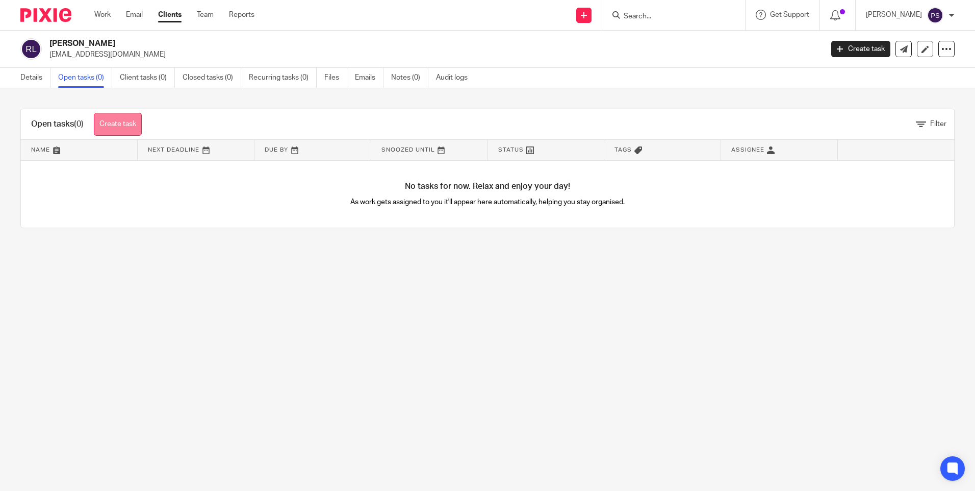
click at [128, 129] on link "Create task" at bounding box center [118, 124] width 48 height 23
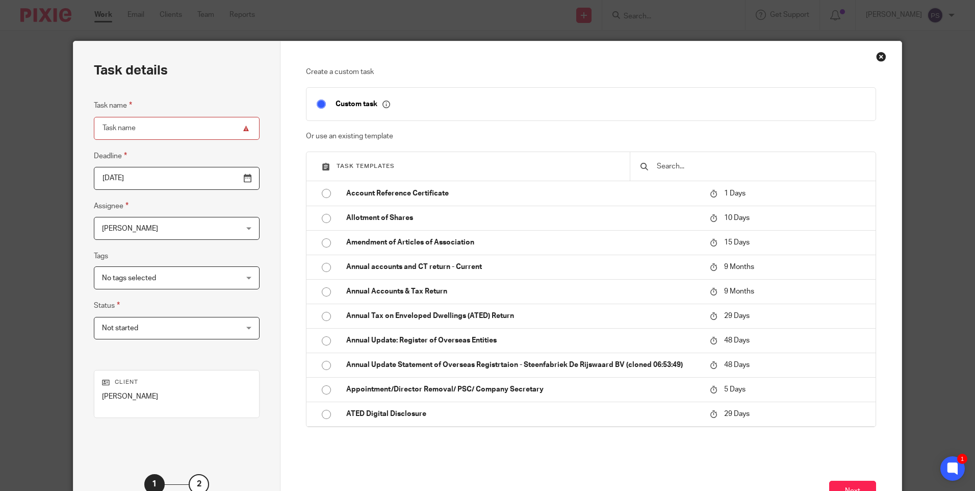
click at [661, 164] on input "text" at bounding box center [761, 166] width 210 height 11
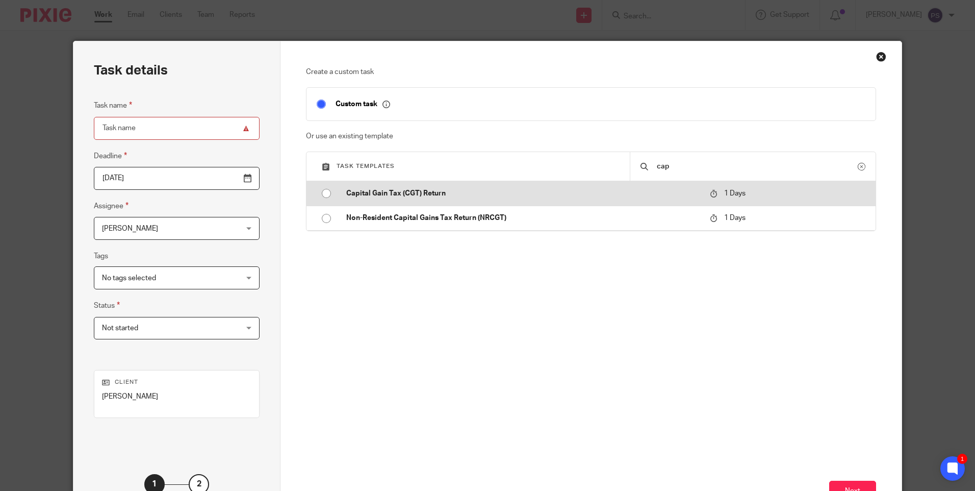
type input "cap"
click at [321, 193] on input "radio" at bounding box center [326, 193] width 19 height 19
type input "[DATE]"
type input "Capital Gain Tax (CGT) Return"
checkbox input "false"
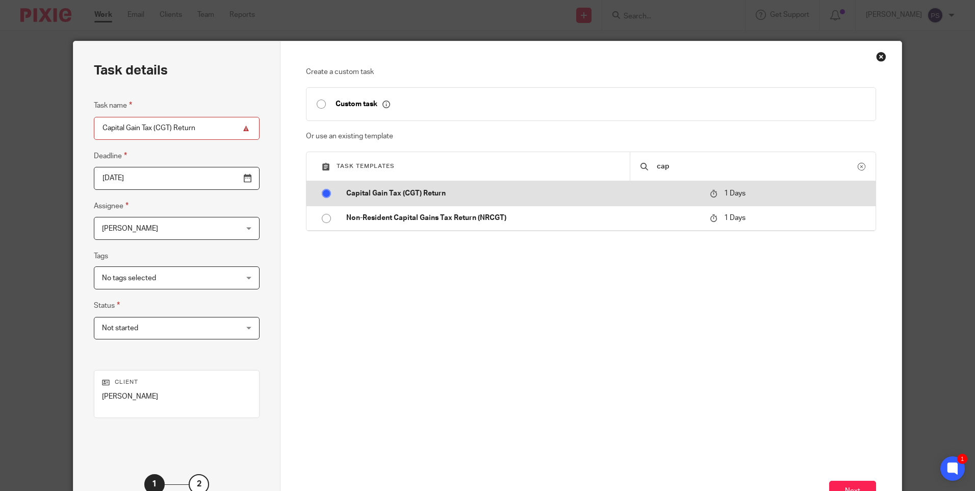
radio input "false"
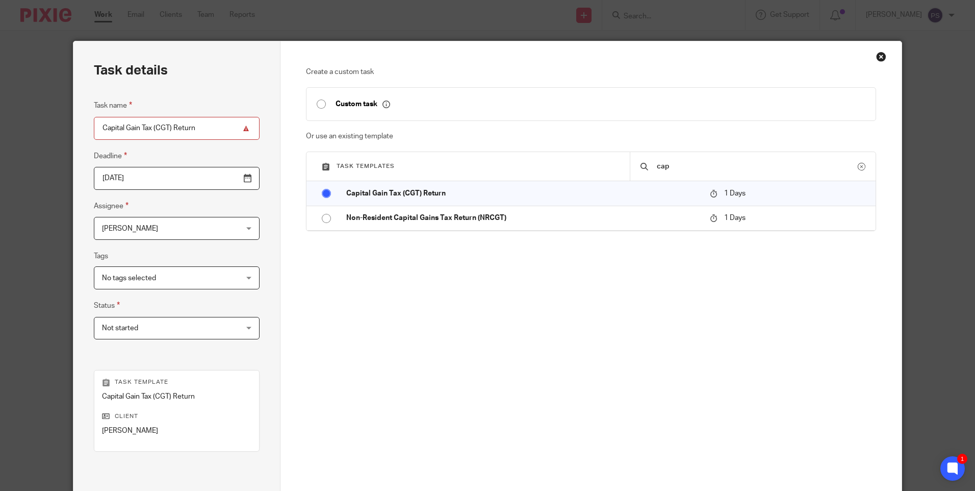
click at [693, 163] on input "cap" at bounding box center [757, 166] width 202 height 11
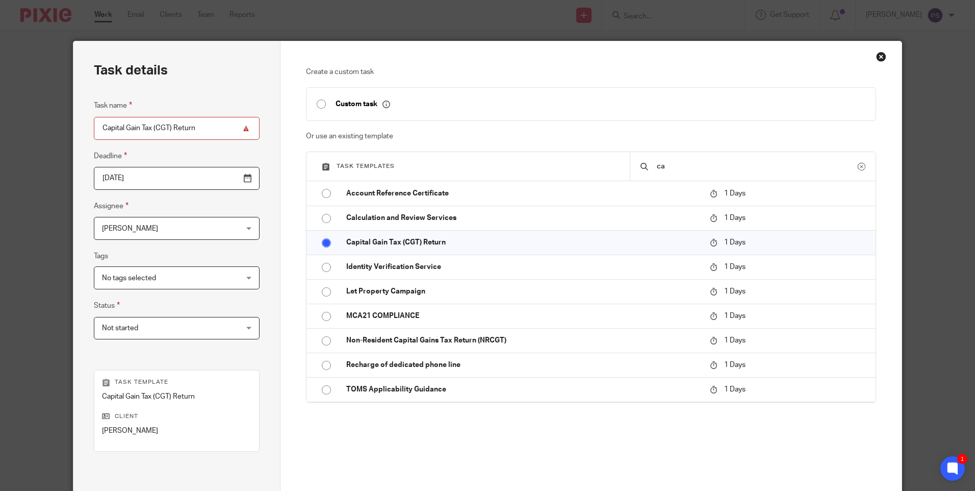
type input "c"
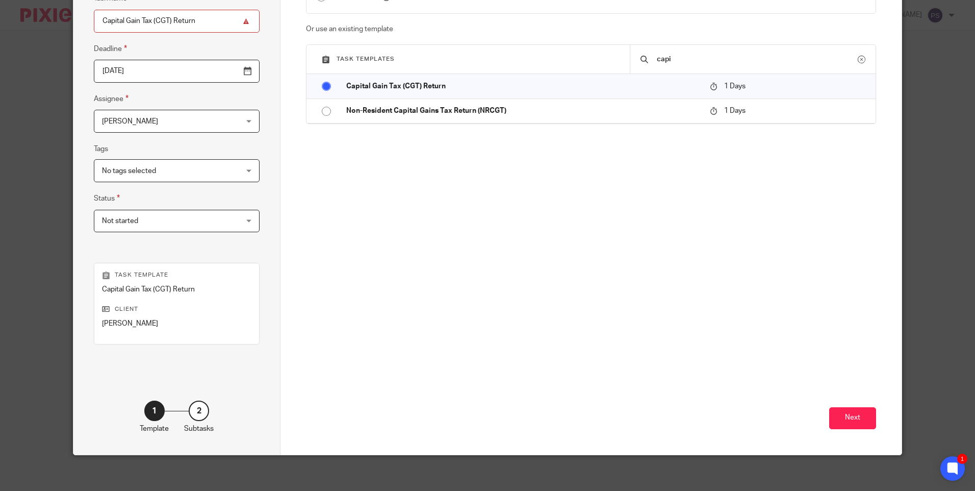
scroll to position [112, 0]
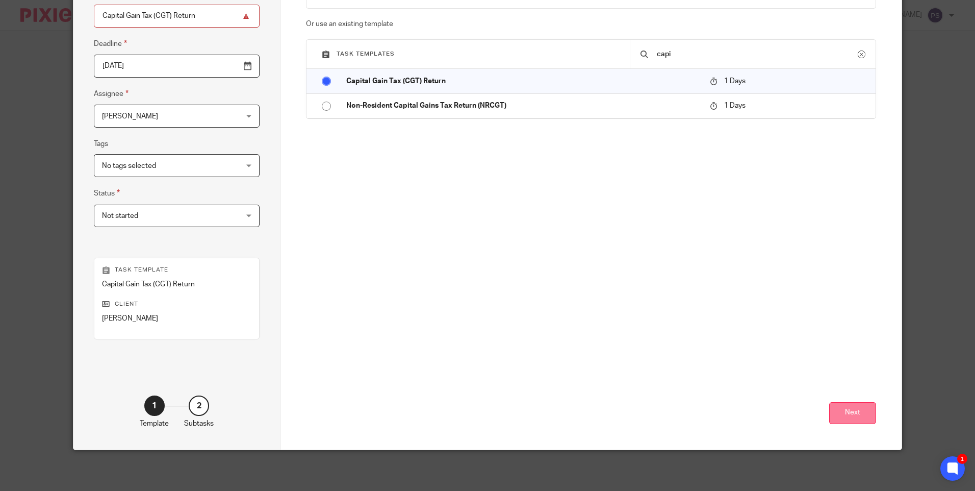
type input "capi"
click at [848, 411] on button "Next" at bounding box center [852, 413] width 47 height 22
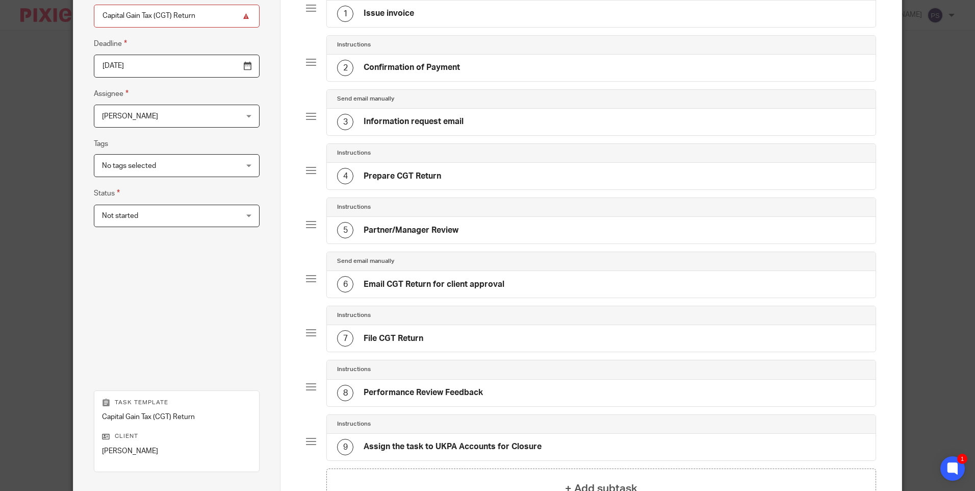
scroll to position [244, 0]
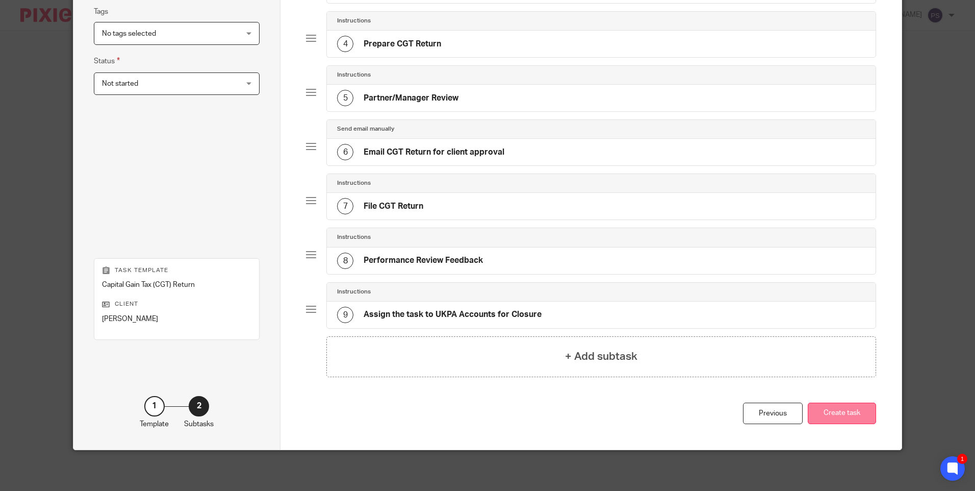
click at [829, 411] on button "Create task" at bounding box center [842, 413] width 68 height 22
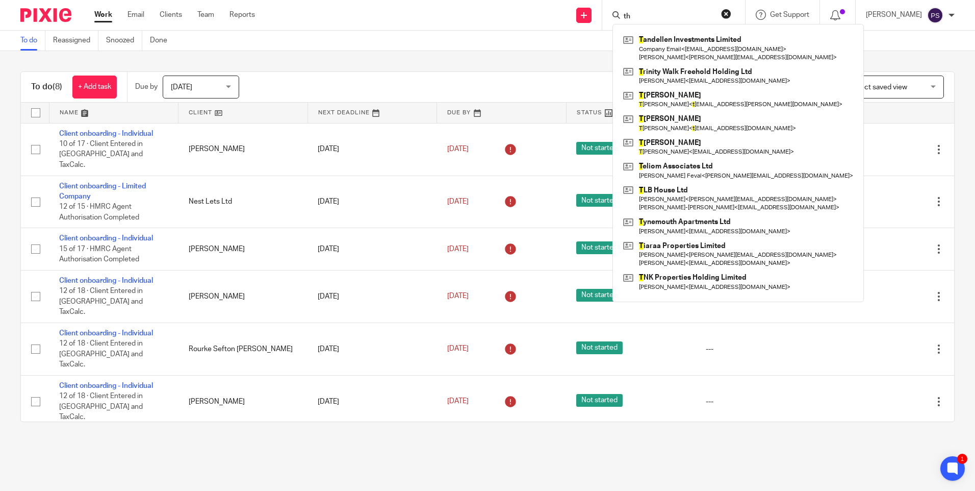
type input "t"
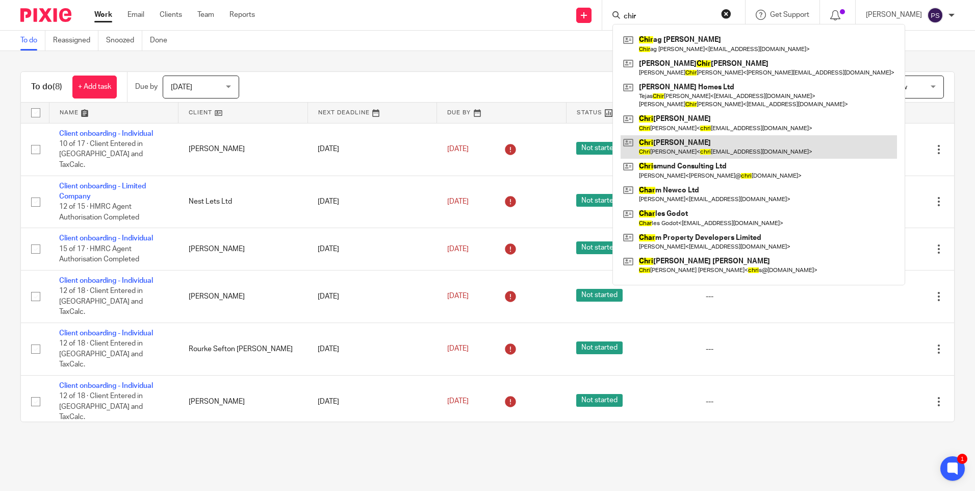
type input "chir"
click at [682, 137] on link at bounding box center [759, 146] width 276 height 23
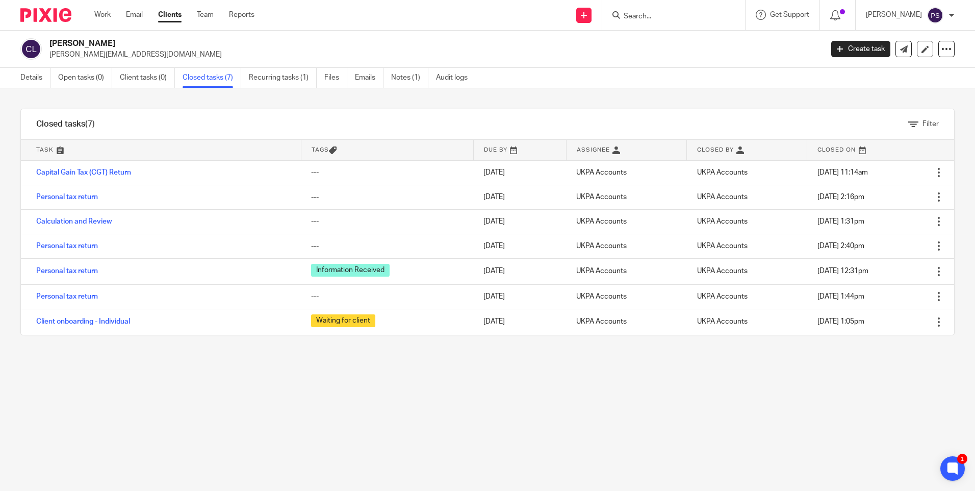
click at [15, 79] on div "Details Open tasks (0) Client tasks (0) Closed tasks (7) Recurring tasks (1) Fi…" at bounding box center [246, 78] width 493 height 20
click at [93, 55] on p "[PERSON_NAME][EMAIL_ADDRESS][DOMAIN_NAME]" at bounding box center [432, 54] width 767 height 10
copy main "[PERSON_NAME][EMAIL_ADDRESS][DOMAIN_NAME] Create task Update from Companies Hou…"
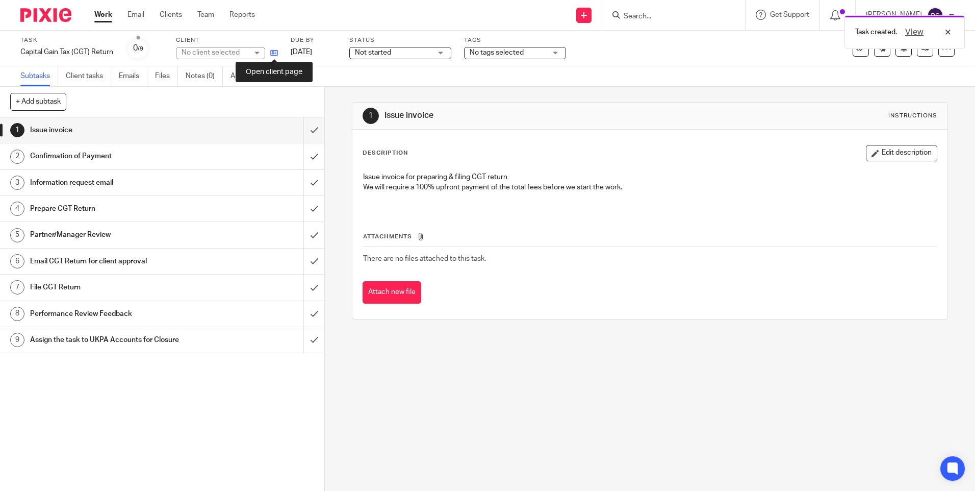
click at [272, 53] on icon at bounding box center [274, 53] width 8 height 8
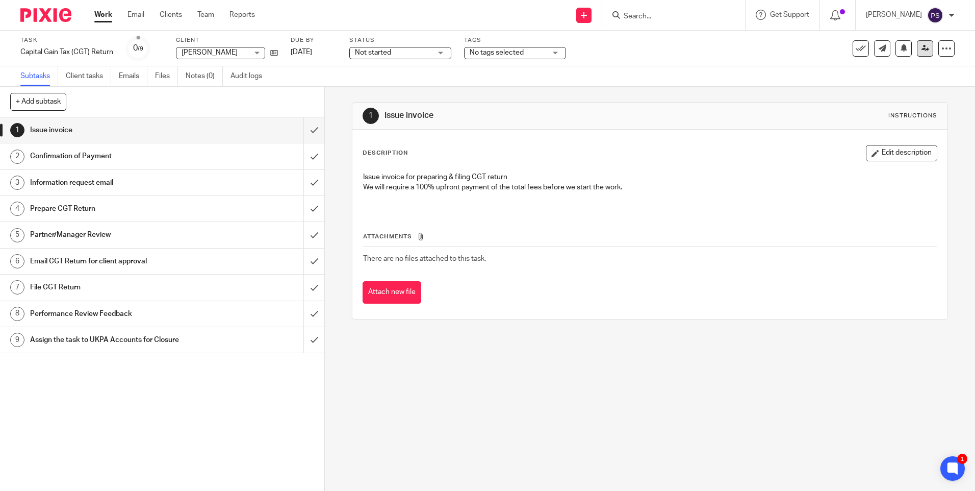
click at [918, 55] on link at bounding box center [925, 48] width 16 height 16
click at [922, 49] on icon at bounding box center [926, 48] width 8 height 8
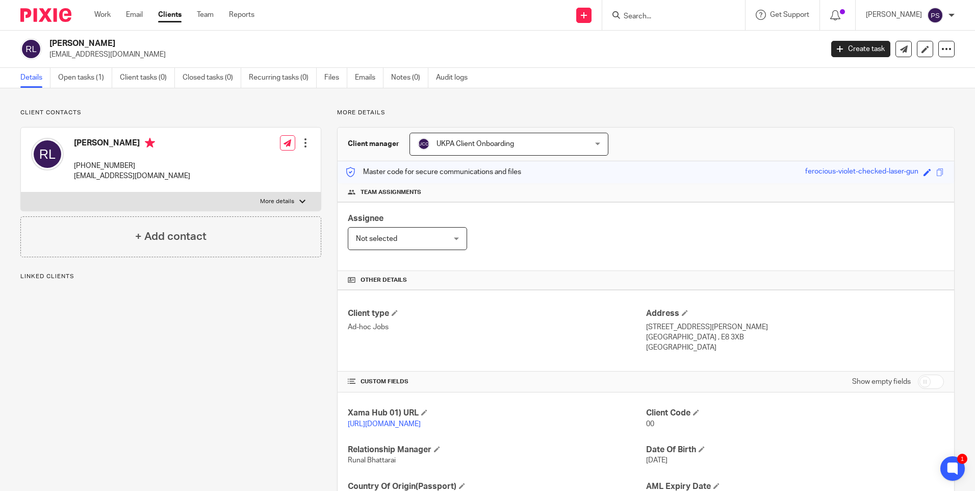
click at [500, 140] on span "UKPA Client Onboarding" at bounding box center [494, 143] width 152 height 21
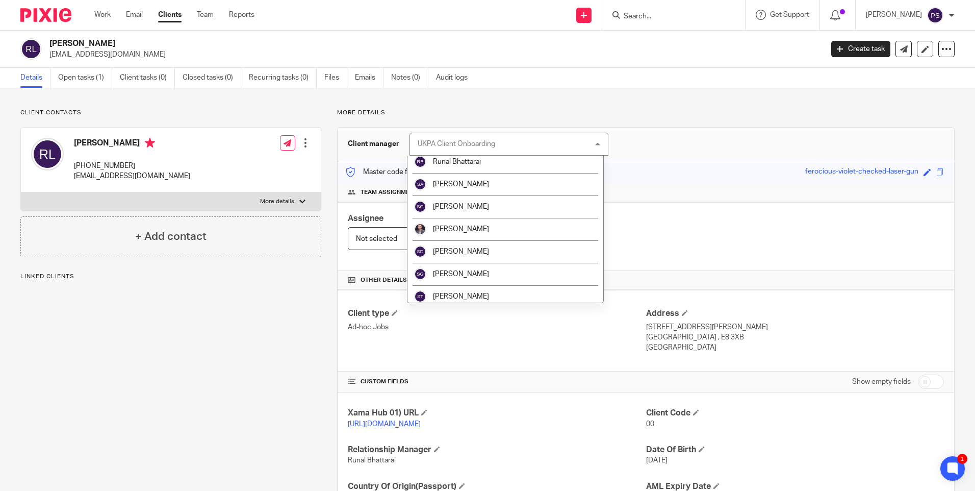
scroll to position [1515, 0]
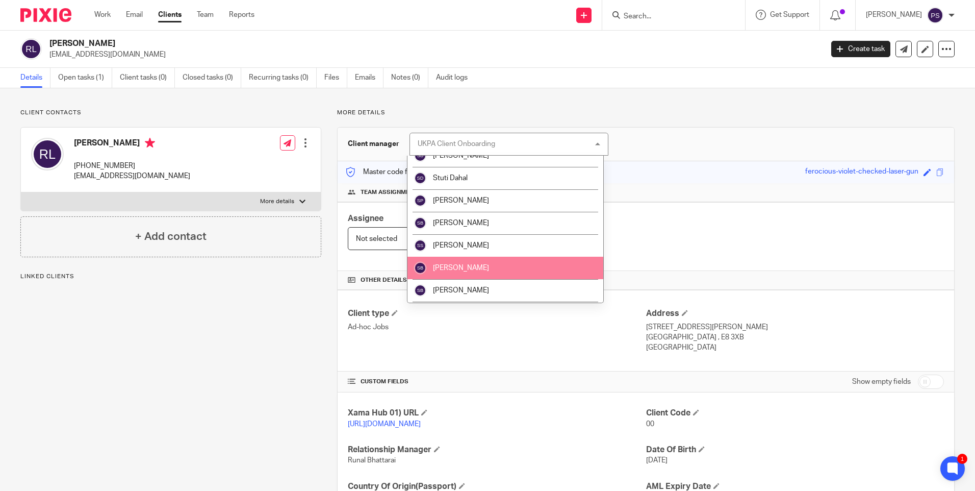
click at [494, 269] on li "[PERSON_NAME]" at bounding box center [505, 268] width 196 height 22
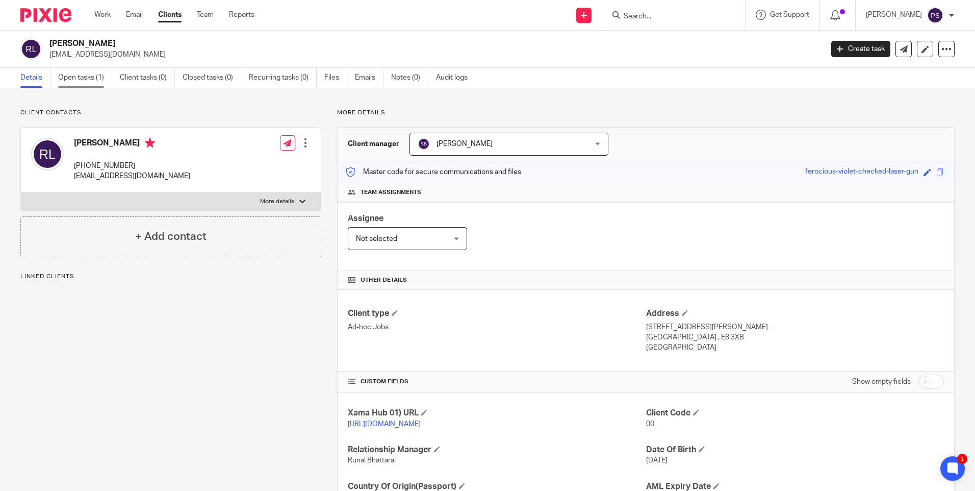
click at [80, 78] on link "Open tasks (1)" at bounding box center [85, 78] width 54 height 20
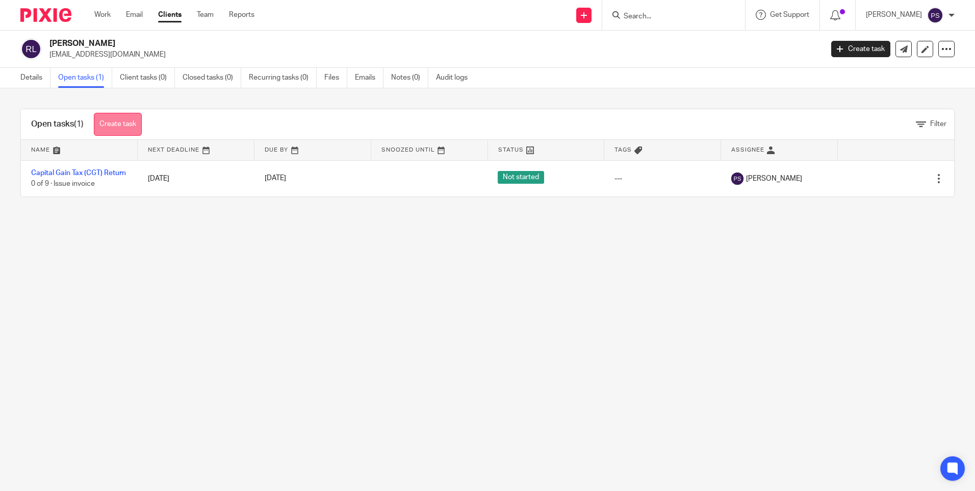
click at [122, 119] on link "Create task" at bounding box center [118, 124] width 48 height 23
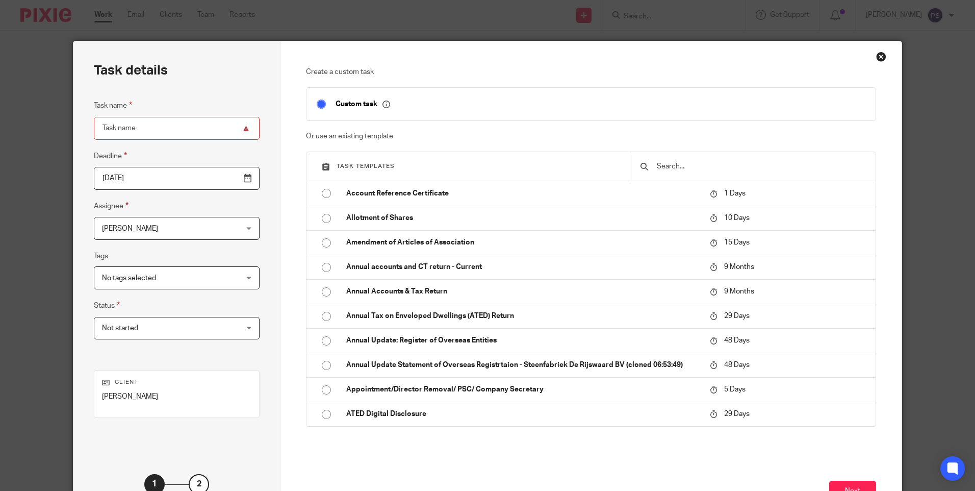
click input "text"
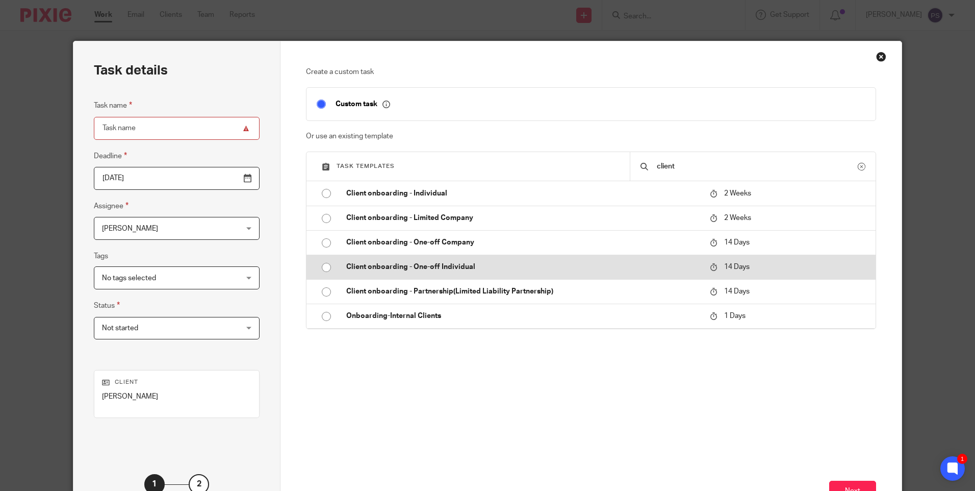
type input "client"
click input "radio"
type input "2025-09-29"
type input "Client onboarding - One-off Individual"
checkbox input "false"
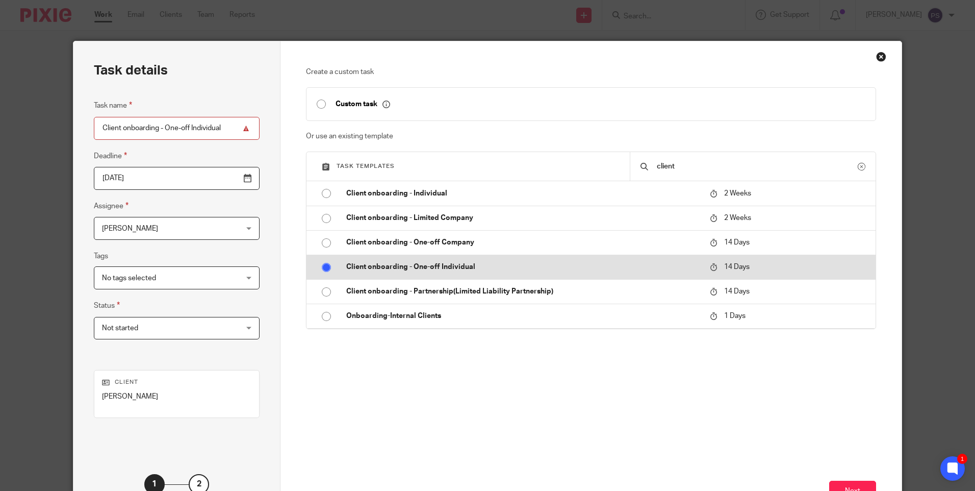
radio input "false"
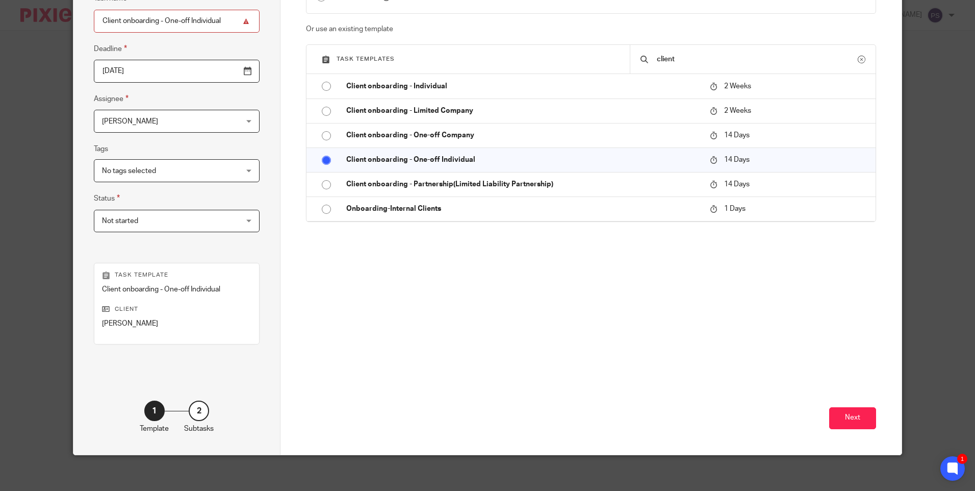
scroll to position [112, 0]
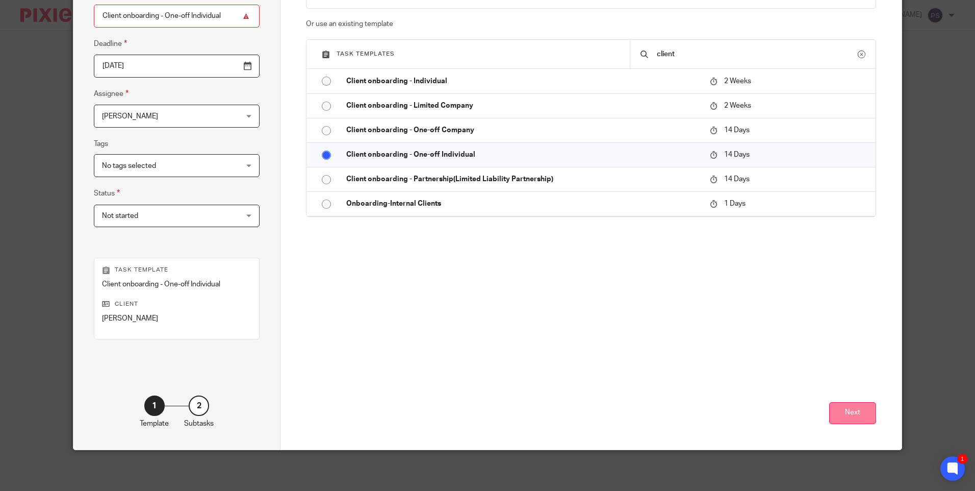
click button "Next"
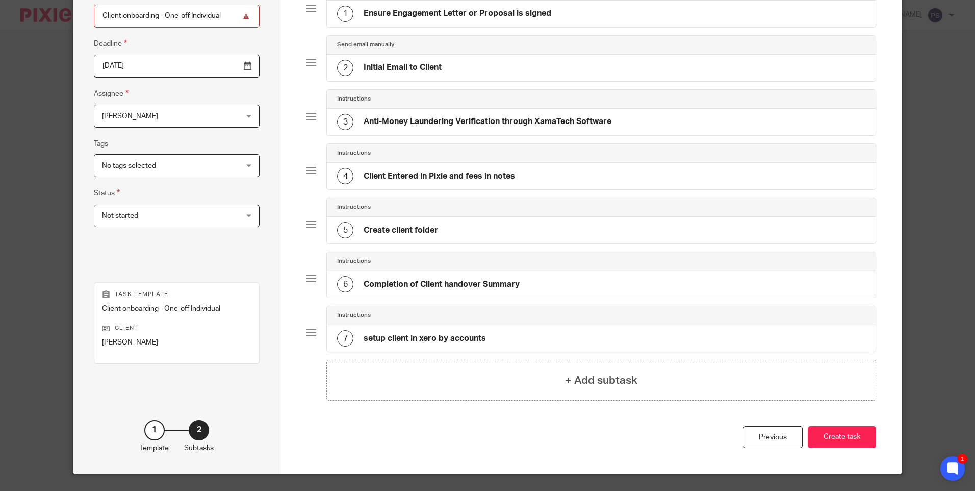
click div "Total 7 Instructions 1 Ensure Engagement Letter or Proposal is signed Send emai…"
click button "Create task"
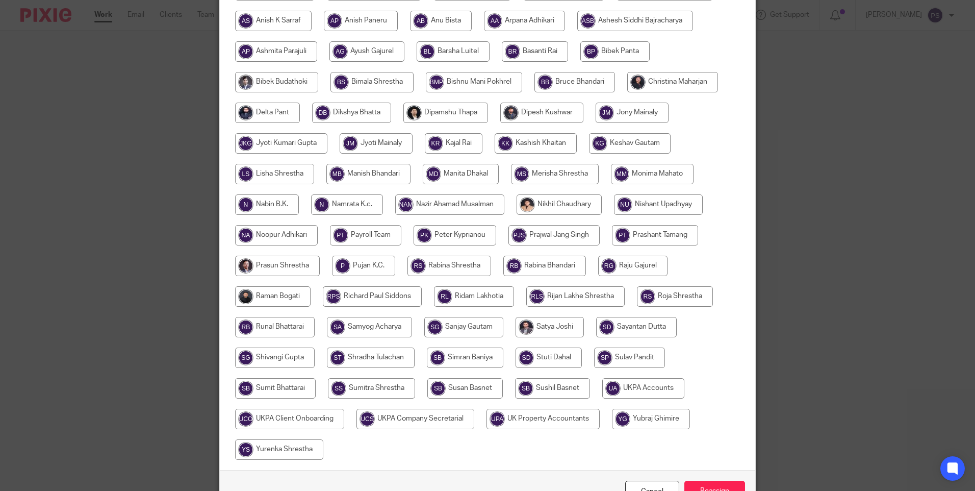
scroll to position [255, 0]
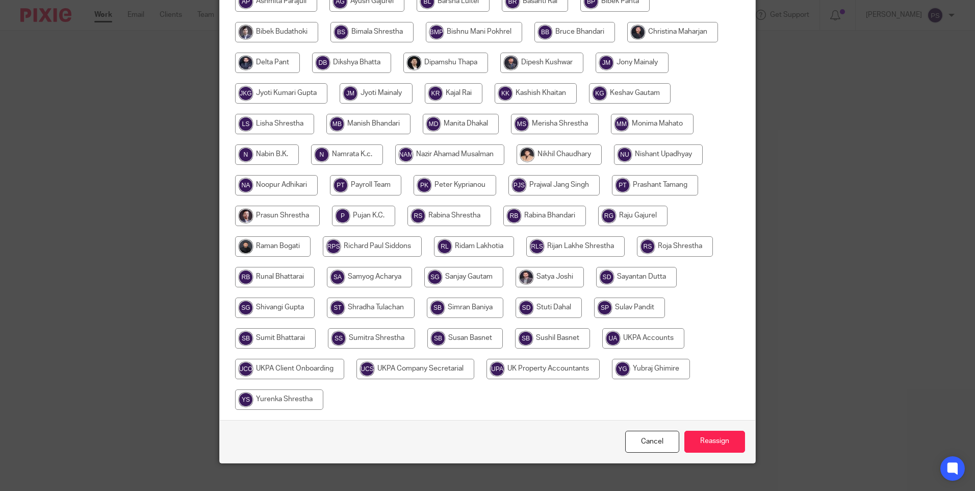
click at [467, 338] on input "radio" at bounding box center [464, 338] width 75 height 20
radio input "true"
click at [693, 443] on input "Reassign" at bounding box center [714, 441] width 61 height 22
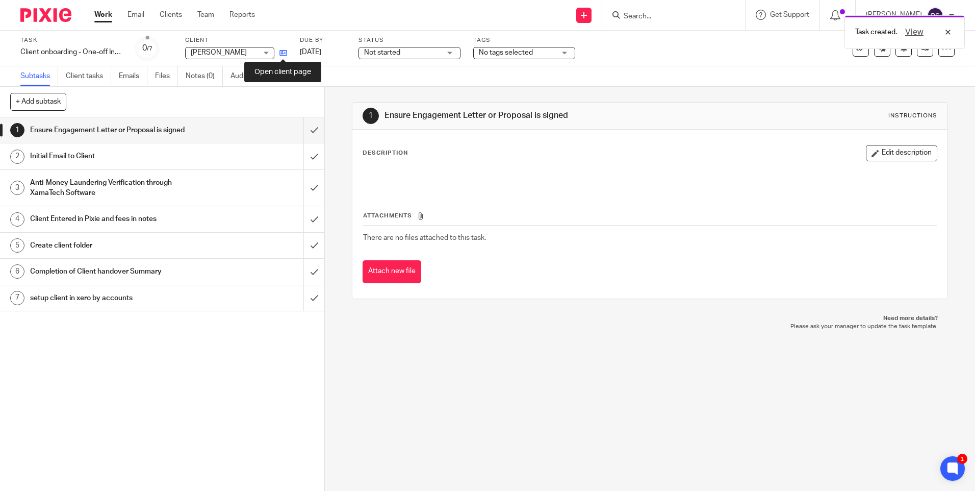
click at [280, 54] on icon at bounding box center [283, 53] width 8 height 8
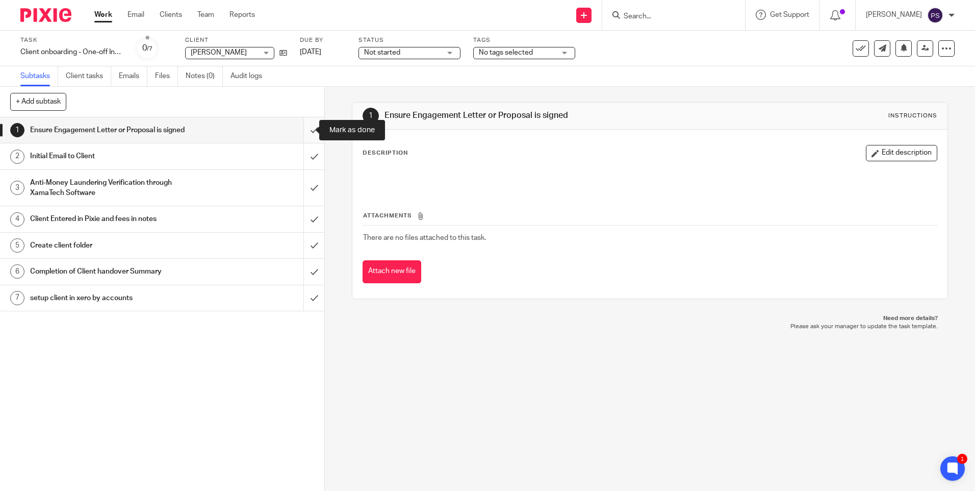
click at [302, 135] on input "submit" at bounding box center [162, 129] width 324 height 25
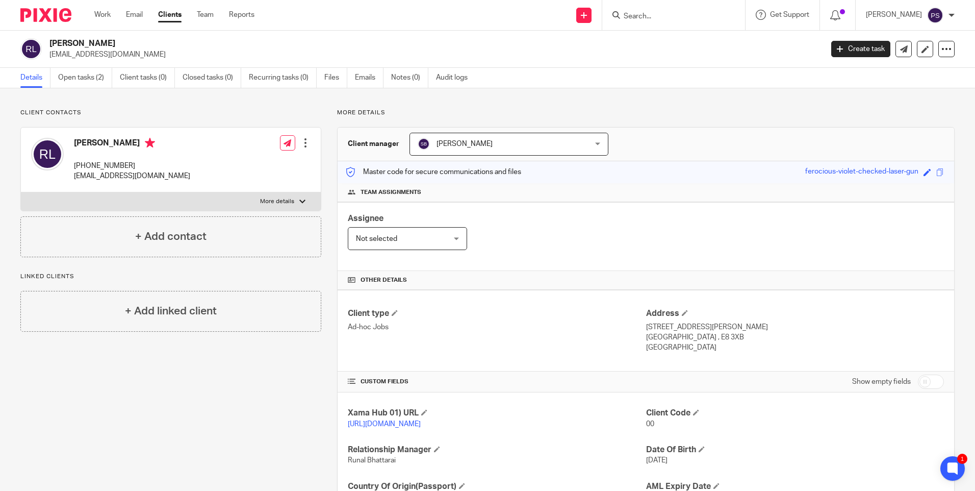
click at [104, 55] on p "[EMAIL_ADDRESS][DOMAIN_NAME]" at bounding box center [432, 54] width 767 height 10
copy main "[EMAIL_ADDRESS][DOMAIN_NAME] Create task Update from Companies House Export dat…"
click at [409, 81] on link "Notes (0)" at bounding box center [409, 78] width 37 height 20
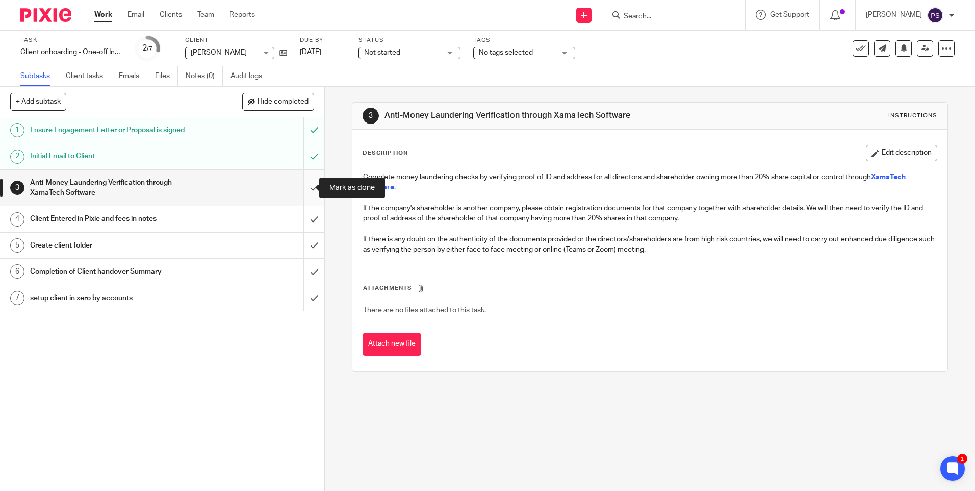
click at [305, 185] on input "submit" at bounding box center [162, 188] width 324 height 36
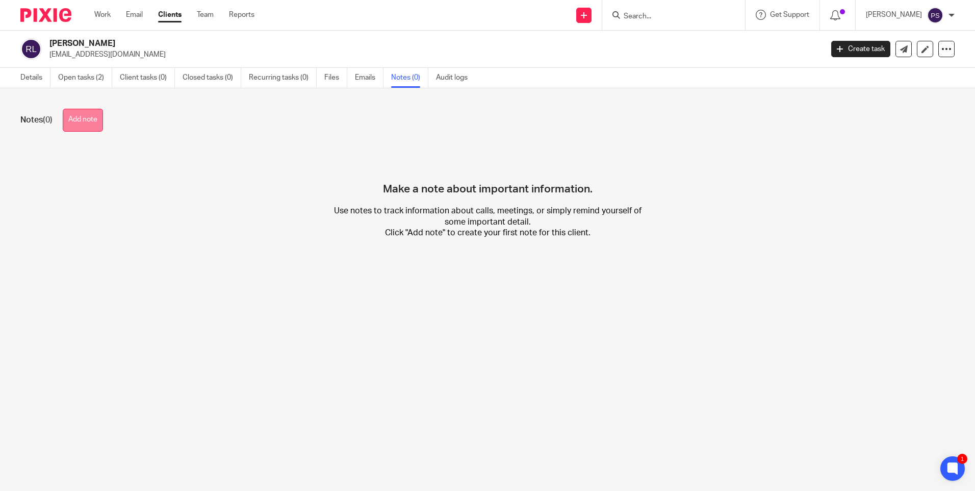
click at [73, 116] on button "Add note" at bounding box center [83, 120] width 40 height 23
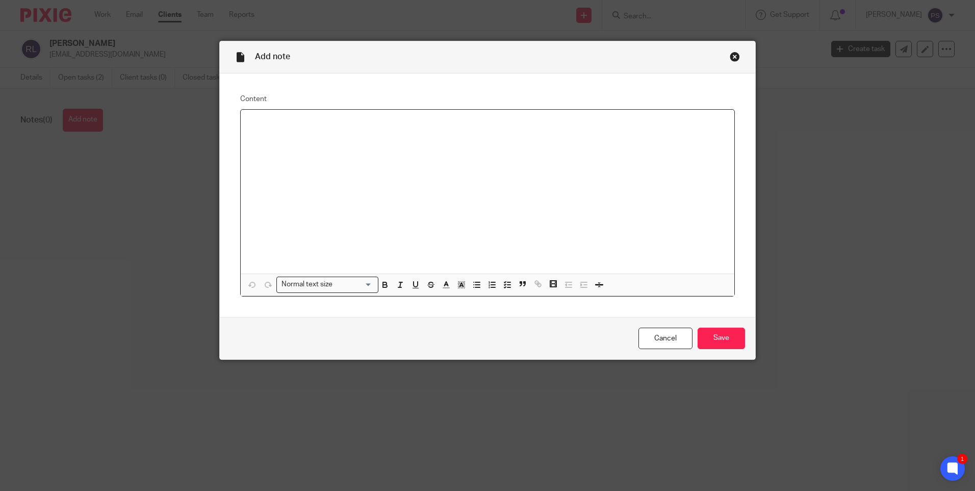
click at [252, 130] on div at bounding box center [488, 192] width 494 height 164
paste div
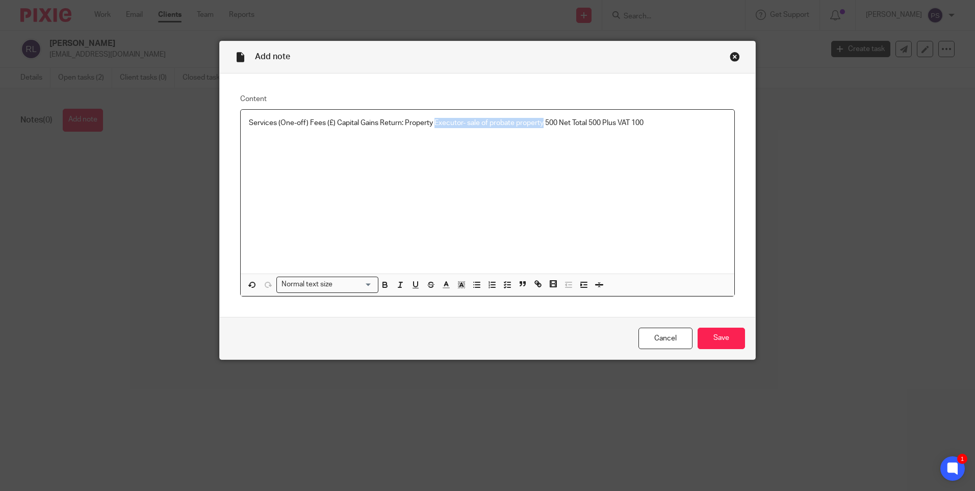
drag, startPoint x: 541, startPoint y: 123, endPoint x: 431, endPoint y: 122, distance: 110.2
click at [431, 122] on p "Services (One-off) Fees (£) Capital Gains Return: Property Executor- sale of pr…" at bounding box center [487, 123] width 477 height 10
click at [569, 114] on div "Services (One-off) Fees (£) Capital Gains Return: Property 500 = Net Total 500 …" at bounding box center [488, 192] width 494 height 164
click at [735, 336] on input "Save" at bounding box center [721, 338] width 47 height 22
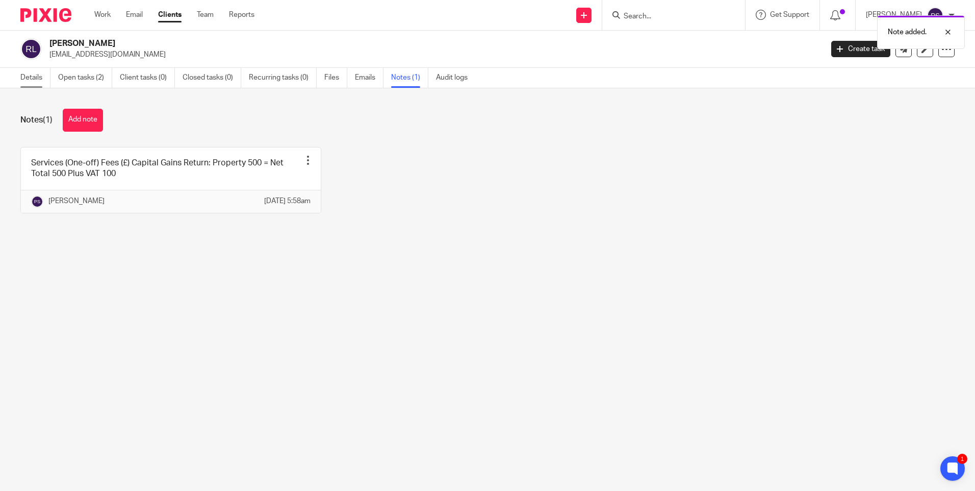
click at [39, 76] on link "Details" at bounding box center [35, 78] width 30 height 20
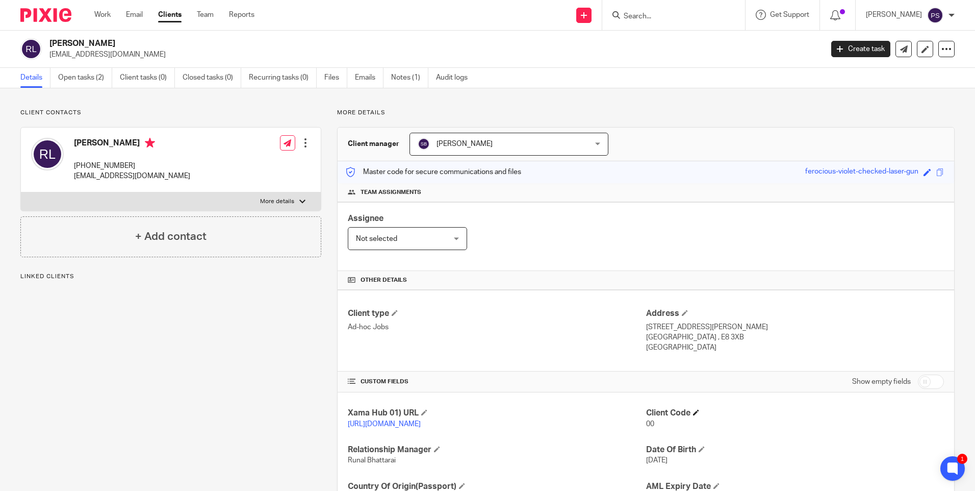
click at [690, 412] on h4 "Client Code" at bounding box center [795, 412] width 298 height 11
click at [693, 412] on span at bounding box center [696, 412] width 6 height 6
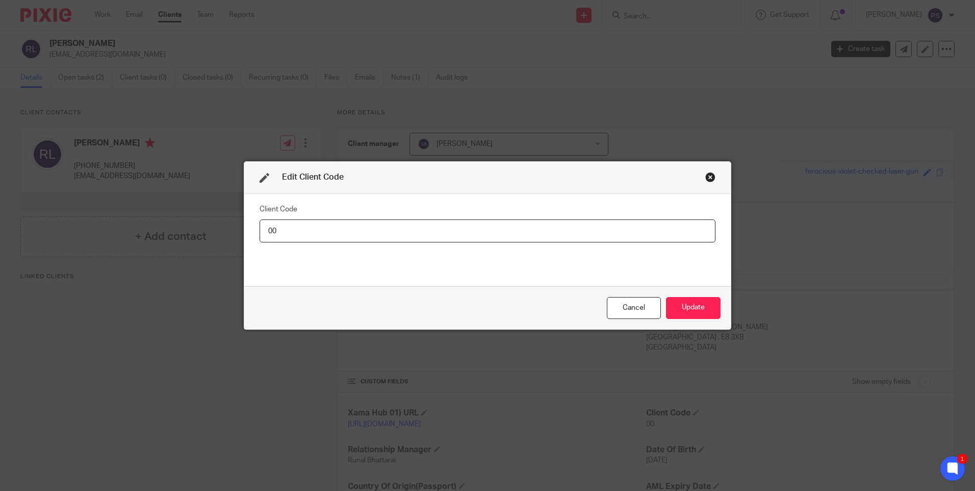
click at [284, 235] on input "00" at bounding box center [488, 230] width 456 height 23
click at [284, 234] on input "00" at bounding box center [488, 230] width 456 height 23
type input "REN003"
click at [691, 303] on button "Update" at bounding box center [693, 308] width 55 height 22
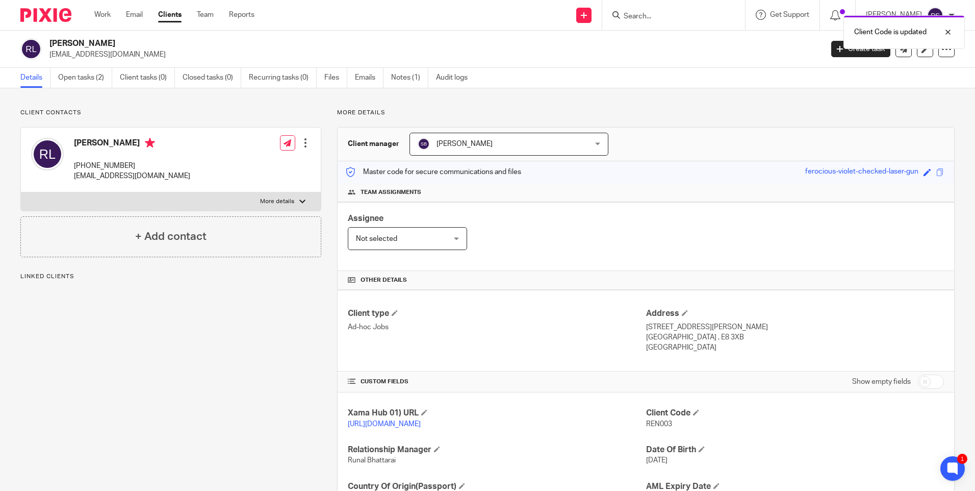
click at [377, 419] on div "Xama Hub 01) URL [URL][DOMAIN_NAME]" at bounding box center [497, 417] width 298 height 21
drag, startPoint x: 377, startPoint y: 419, endPoint x: 376, endPoint y: 431, distance: 12.3
click at [376, 427] on link "[URL][DOMAIN_NAME]" at bounding box center [384, 423] width 73 height 7
click at [119, 162] on p "[PHONE_NUMBER]" at bounding box center [132, 166] width 116 height 10
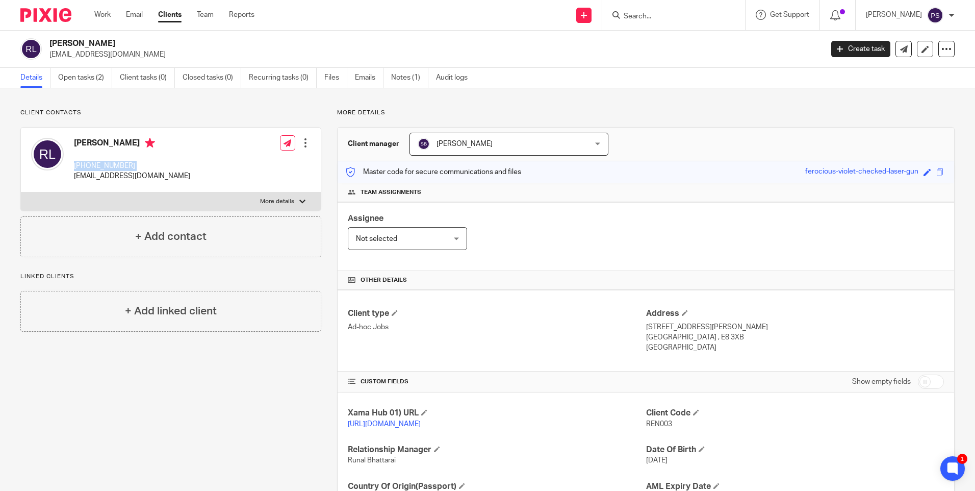
click at [119, 162] on p "[PHONE_NUMBER]" at bounding box center [132, 166] width 116 height 10
copy div "[PHONE_NUMBER]"
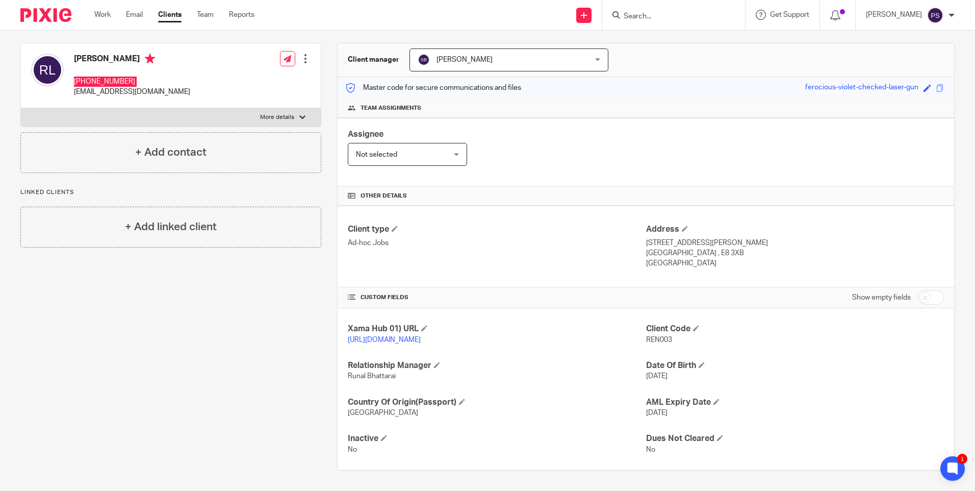
scroll to position [95, 0]
drag, startPoint x: 638, startPoint y: 233, endPoint x: 662, endPoint y: 233, distance: 24.0
click at [662, 233] on div "Client type Ad-hoc Jobs Address [STREET_ADDRESS] [GEOGRAPHIC_DATA] , E8 3XB [GE…" at bounding box center [646, 247] width 617 height 82
click at [662, 238] on p "[STREET_ADDRESS][PERSON_NAME]" at bounding box center [795, 243] width 298 height 10
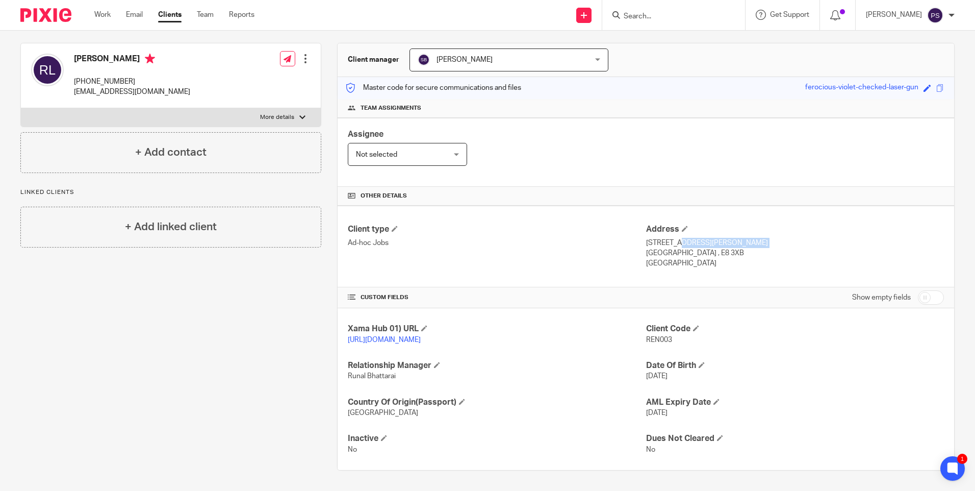
click at [662, 238] on p "[STREET_ADDRESS][PERSON_NAME]" at bounding box center [795, 243] width 298 height 10
click at [656, 248] on p "[GEOGRAPHIC_DATA] , E8 3XB" at bounding box center [795, 253] width 298 height 10
copy p "[GEOGRAPHIC_DATA]"
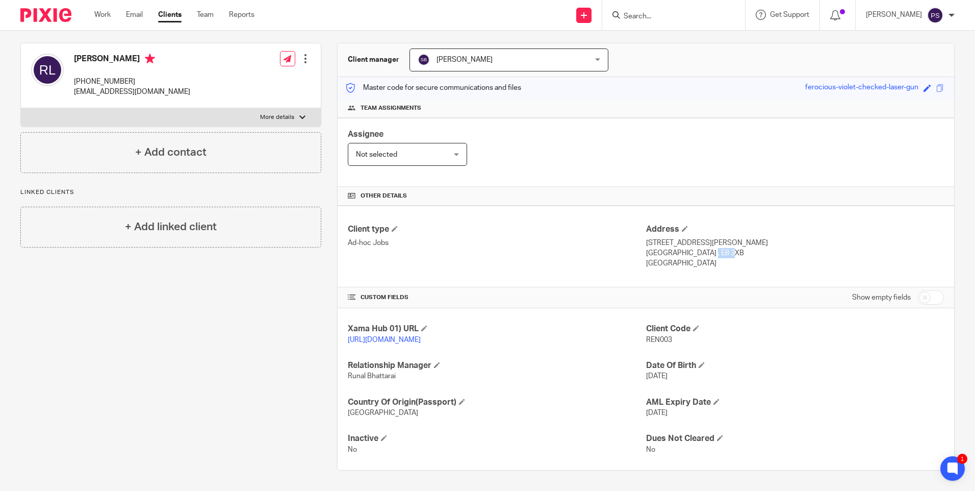
drag, startPoint x: 670, startPoint y: 241, endPoint x: 696, endPoint y: 243, distance: 26.1
click at [696, 248] on p "[GEOGRAPHIC_DATA] , E8 3XB" at bounding box center [795, 253] width 298 height 10
copy p "E8 3XB"
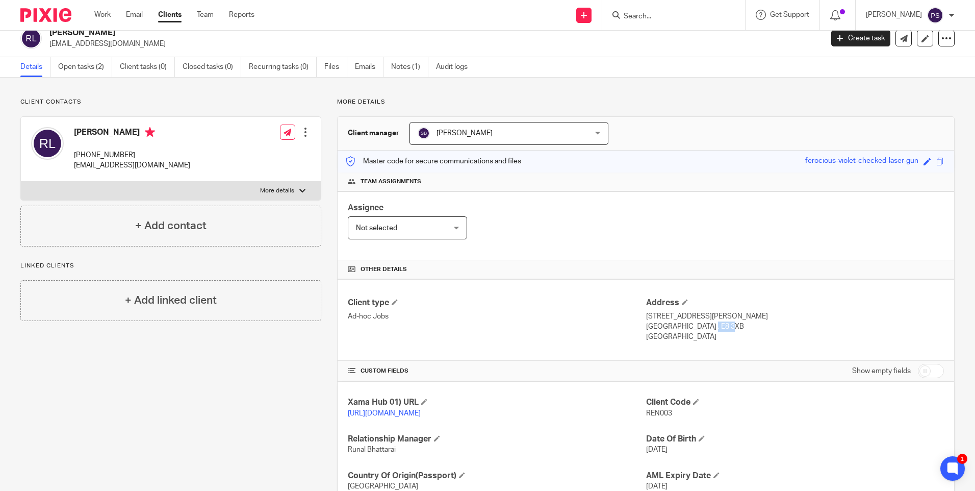
scroll to position [0, 0]
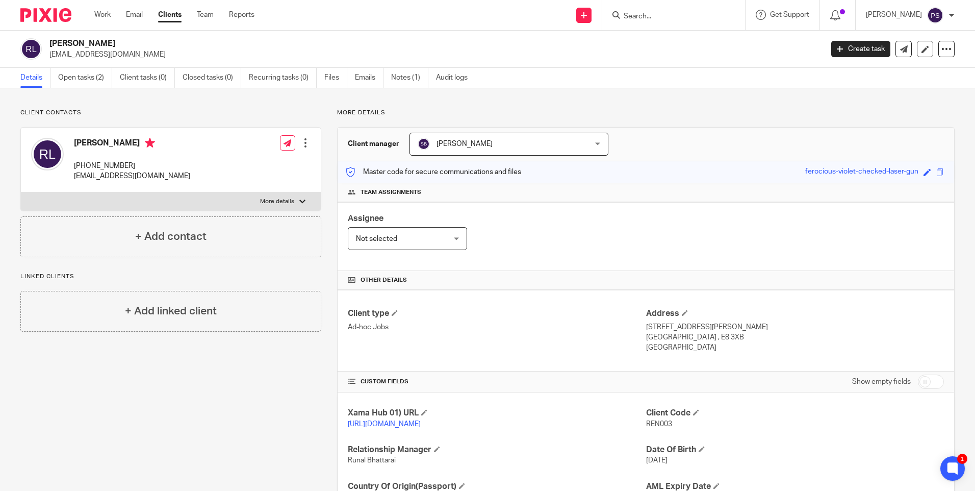
click at [78, 44] on h2 "[PERSON_NAME]" at bounding box center [355, 43] width 613 height 11
click at [80, 43] on h2 "[PERSON_NAME]" at bounding box center [355, 43] width 613 height 11
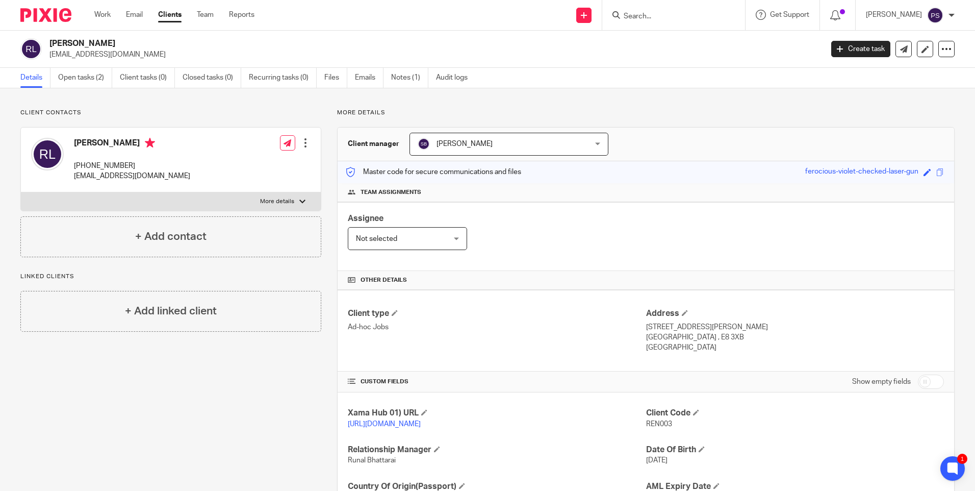
click at [80, 43] on h2 "[PERSON_NAME]" at bounding box center [355, 43] width 613 height 11
click at [116, 41] on h2 "[PERSON_NAME]" at bounding box center [355, 43] width 613 height 11
click at [654, 423] on span "REN003" at bounding box center [659, 423] width 26 height 7
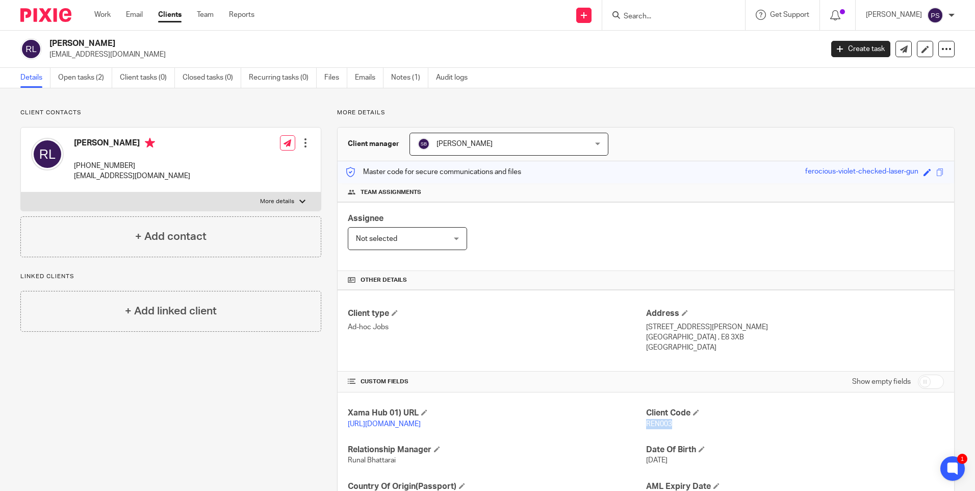
click at [654, 423] on span "REN003" at bounding box center [659, 423] width 26 height 7
copy span "REN003"
click at [647, 16] on input "Search" at bounding box center [669, 16] width 92 height 9
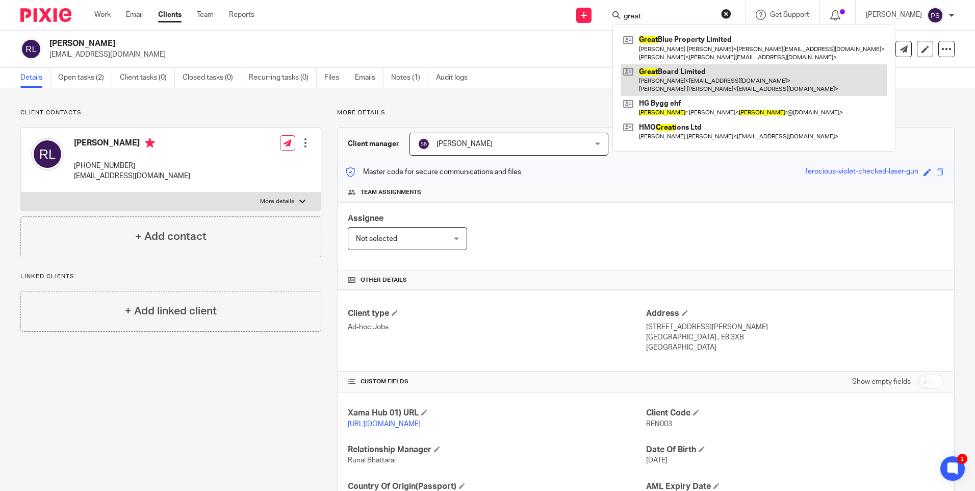
type input "great"
click at [662, 70] on link at bounding box center [754, 80] width 267 height 32
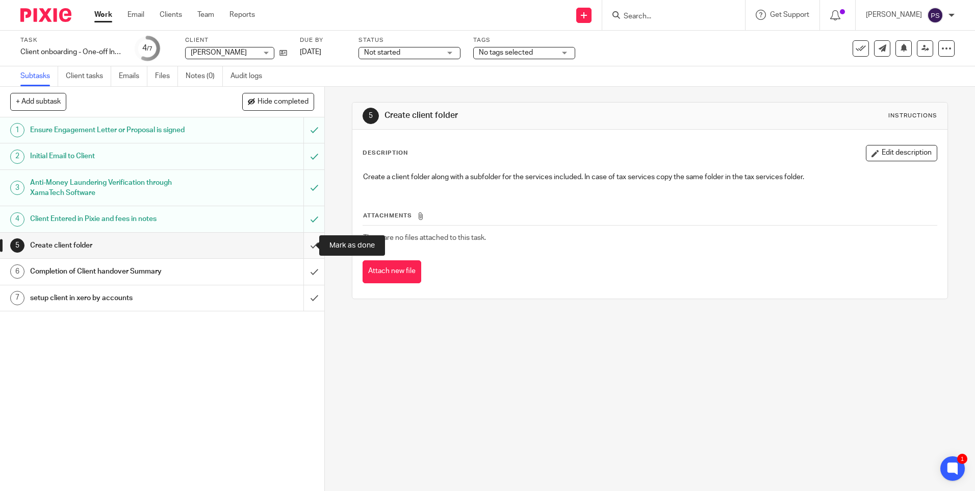
click at [298, 248] on input "submit" at bounding box center [162, 245] width 324 height 25
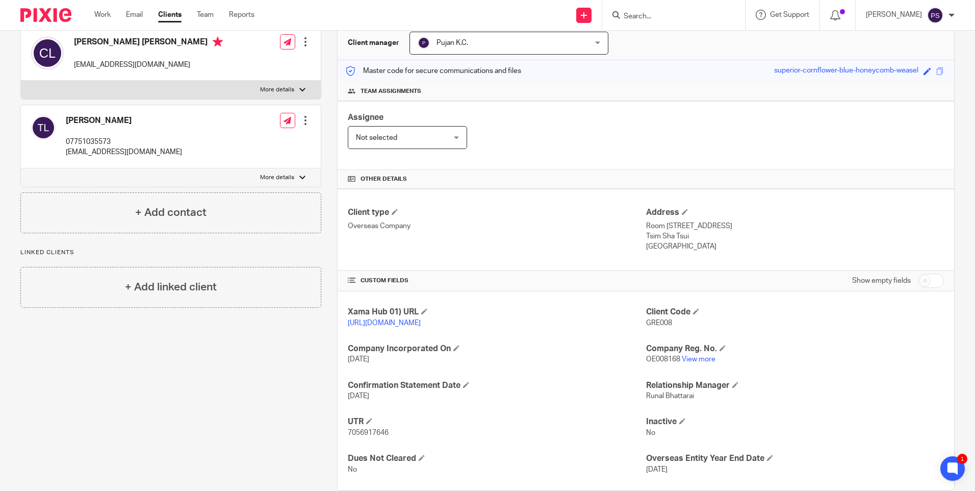
scroll to position [102, 0]
click at [655, 325] on span "GRE008" at bounding box center [659, 321] width 26 height 7
copy span "GRE008"
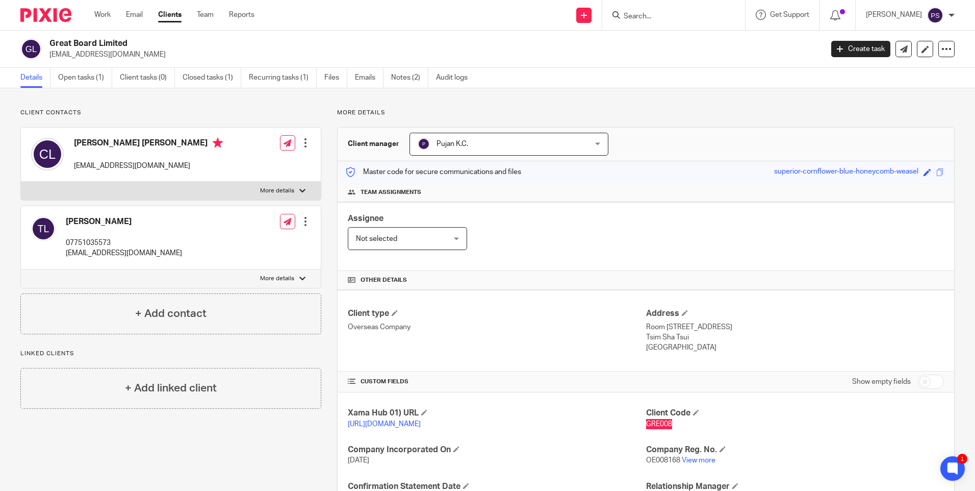
scroll to position [142, 0]
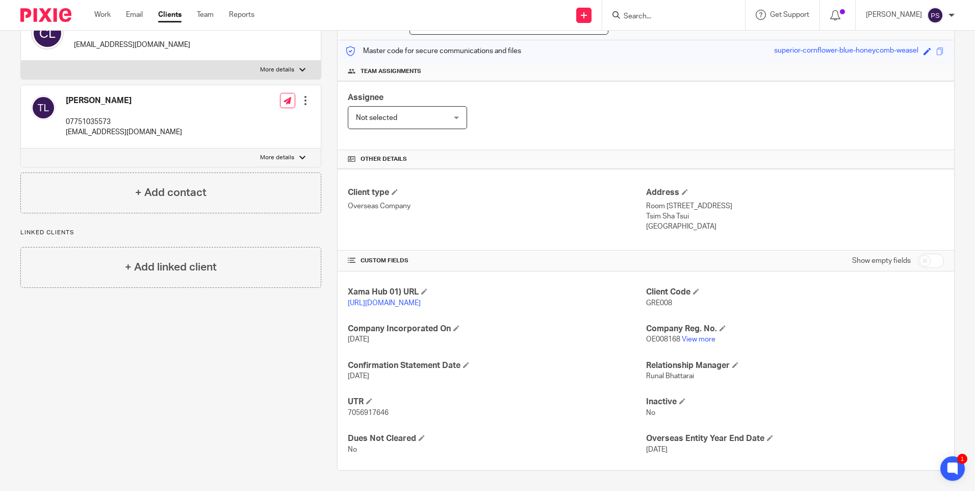
click at [646, 343] on span "OE008168" at bounding box center [663, 339] width 34 height 7
click at [687, 341] on link "View more" at bounding box center [699, 339] width 34 height 7
click at [666, 20] on input "Search" at bounding box center [669, 16] width 92 height 9
paste input "Danora Limited"
type input "Danora Limited"
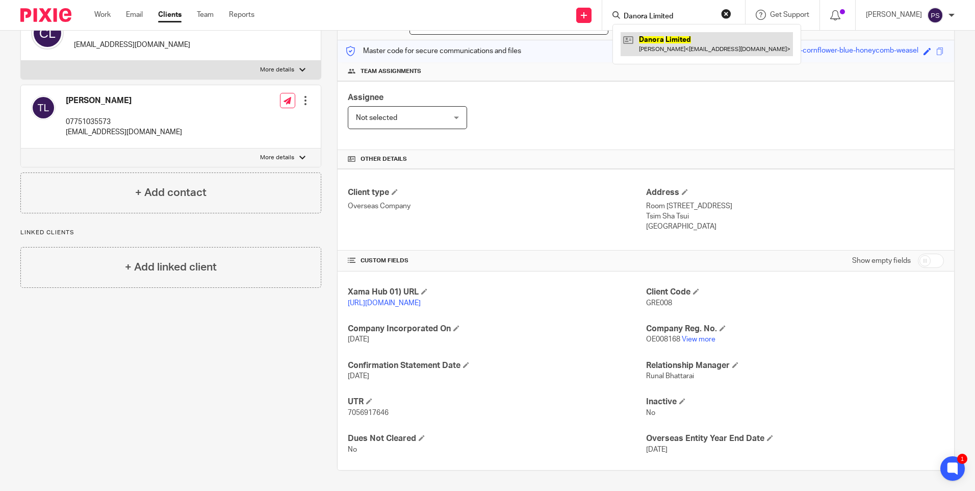
click at [666, 37] on link at bounding box center [707, 43] width 172 height 23
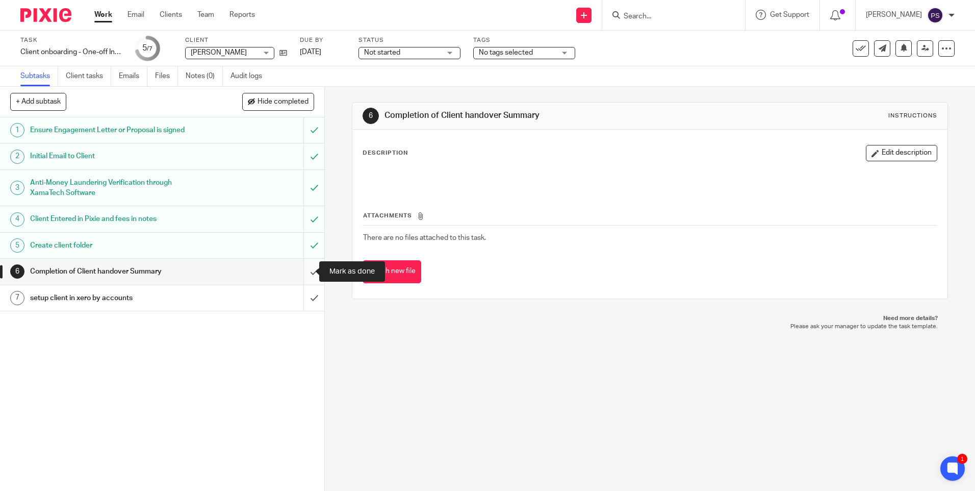
click at [301, 274] on input "submit" at bounding box center [162, 271] width 324 height 25
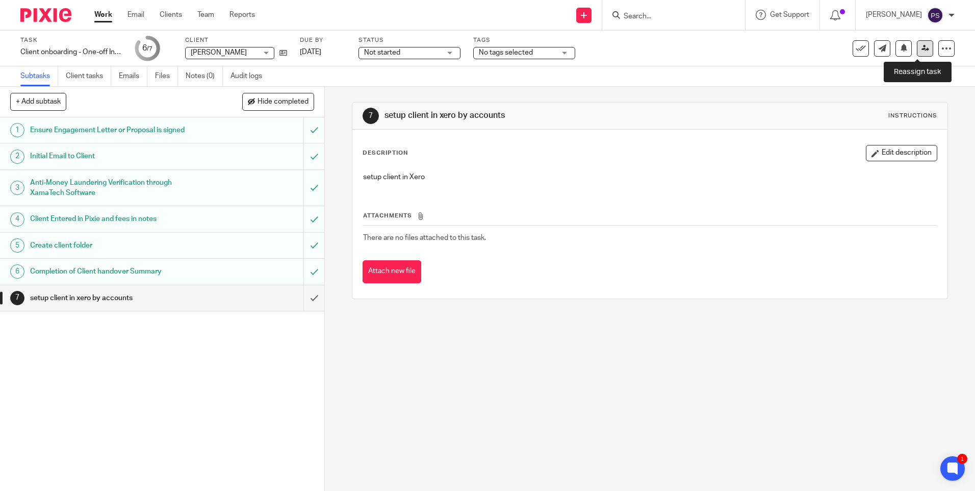
click at [922, 48] on icon at bounding box center [926, 48] width 8 height 8
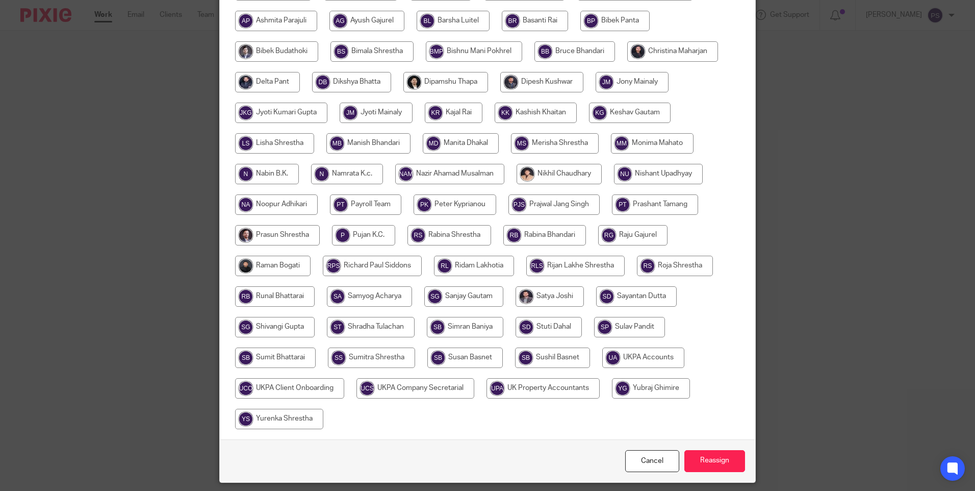
scroll to position [268, 0]
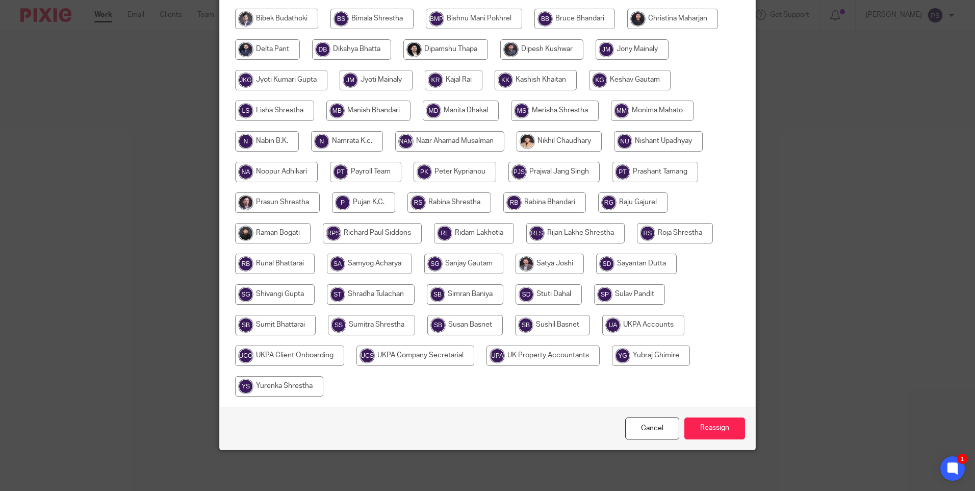
click at [618, 326] on input "radio" at bounding box center [643, 325] width 82 height 20
radio input "true"
click at [728, 426] on input "Reassign" at bounding box center [714, 428] width 61 height 22
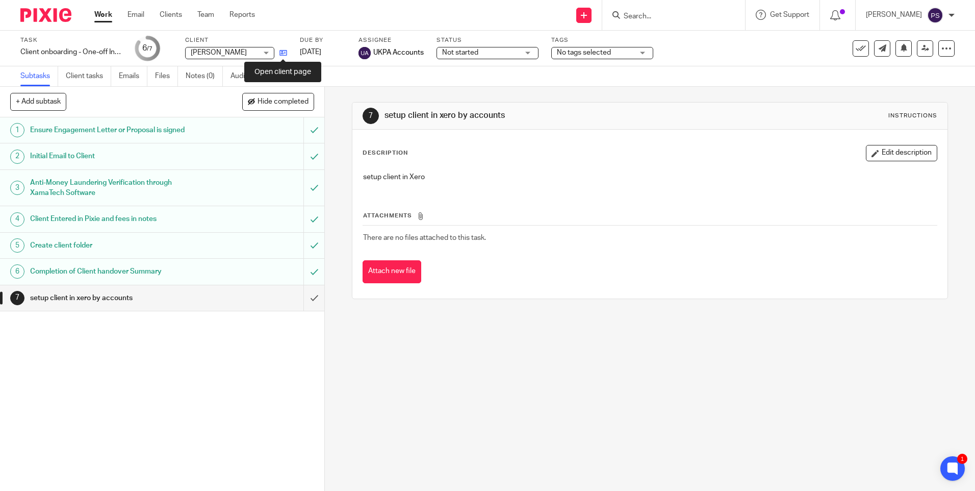
click at [281, 54] on icon at bounding box center [283, 53] width 8 height 8
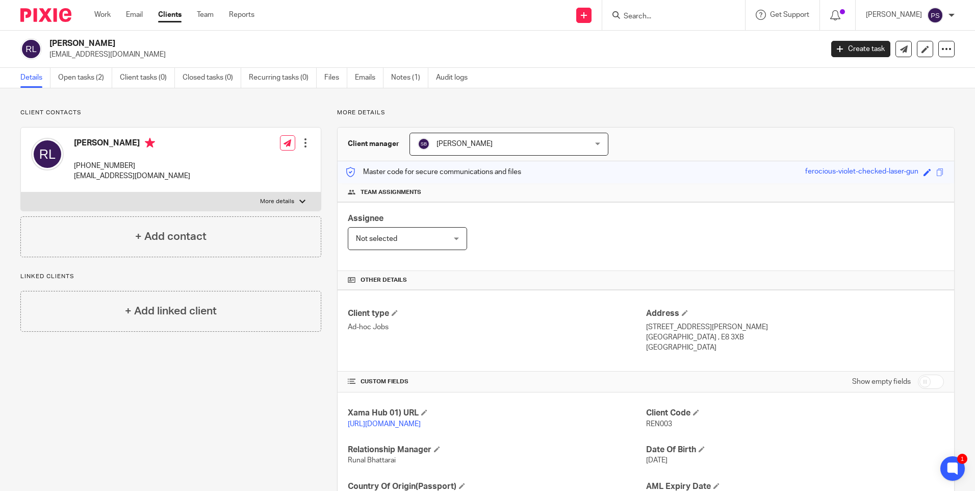
click at [654, 20] on input "Search" at bounding box center [669, 16] width 92 height 9
paste input "[PERSON_NAME]"
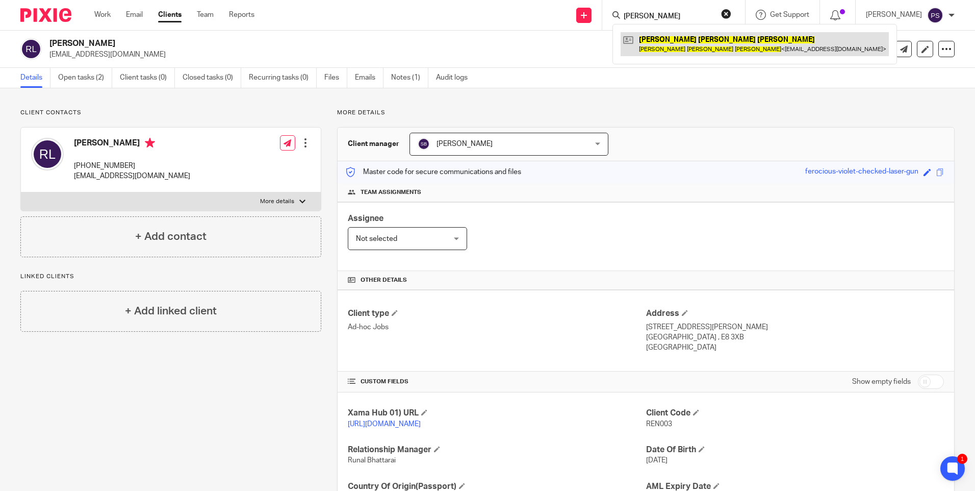
type input "[PERSON_NAME]"
click at [657, 48] on link at bounding box center [755, 43] width 268 height 23
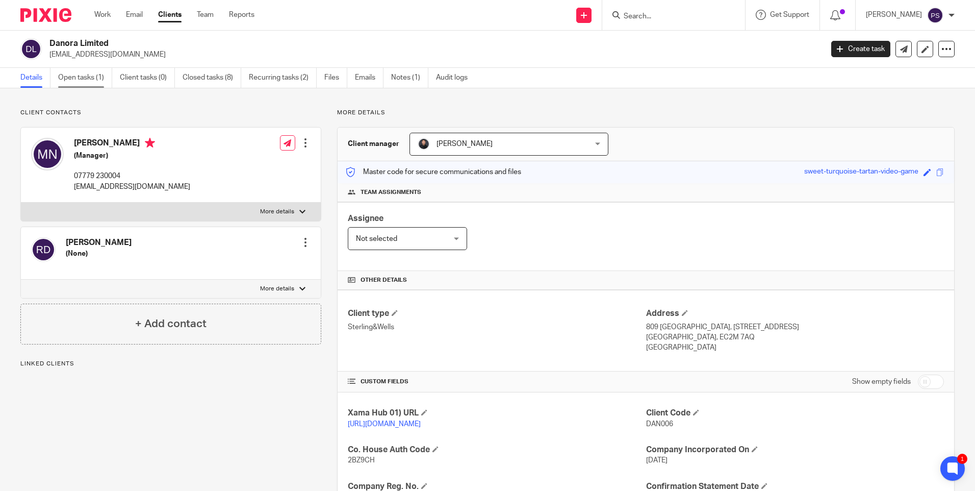
click at [74, 85] on link "Open tasks (1)" at bounding box center [85, 78] width 54 height 20
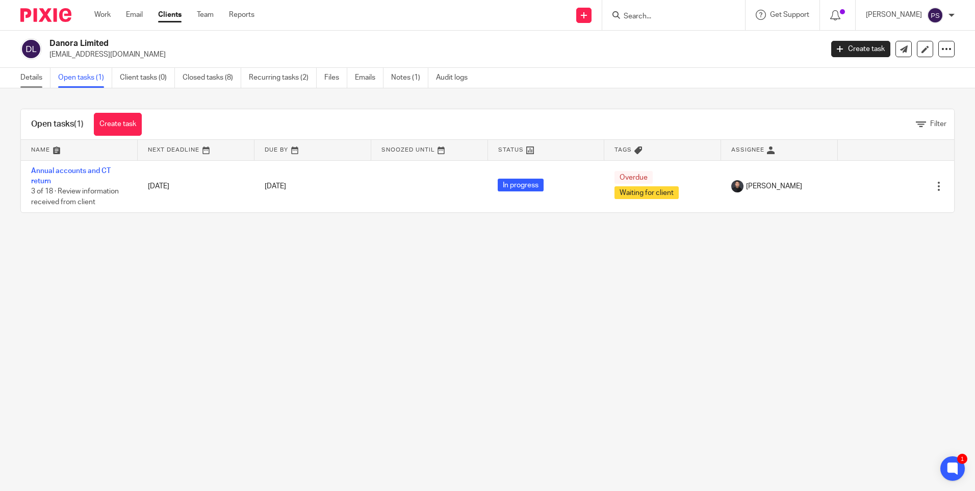
click at [32, 86] on link "Details" at bounding box center [35, 78] width 30 height 20
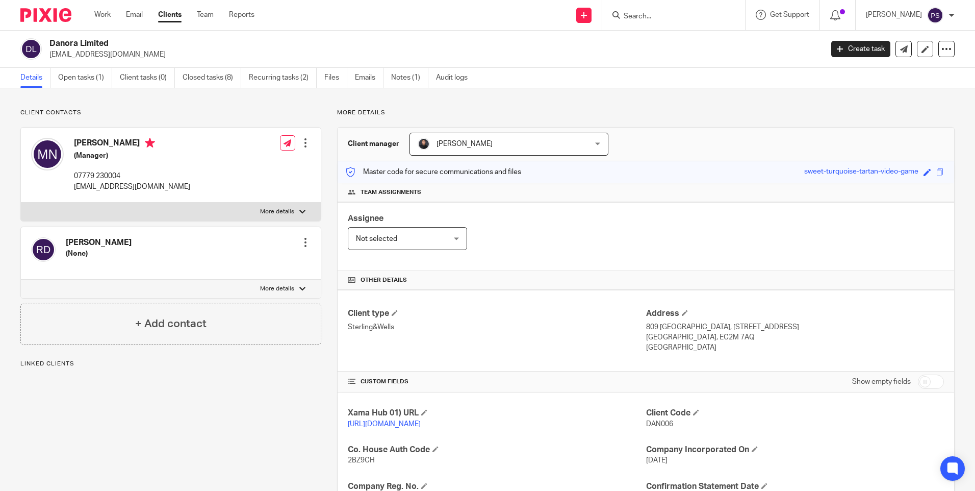
click at [660, 420] on span "DAN006" at bounding box center [659, 423] width 27 height 7
copy span "DAN006"
click at [104, 44] on h2 "Danora Limited" at bounding box center [355, 43] width 613 height 11
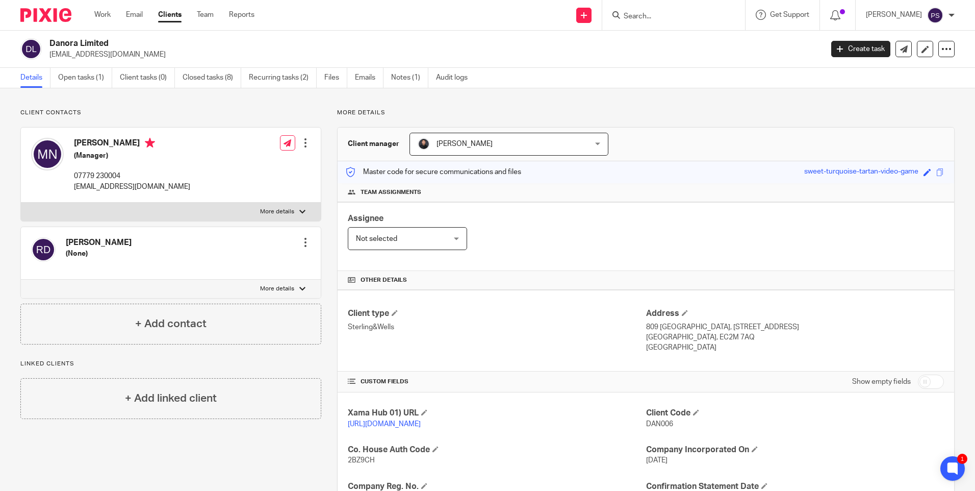
click at [104, 44] on h2 "Danora Limited" at bounding box center [355, 43] width 613 height 11
copy div "Danora Limited"
click at [644, 14] on input "Search" at bounding box center [669, 16] width 92 height 9
paste input "SBTA LTD"
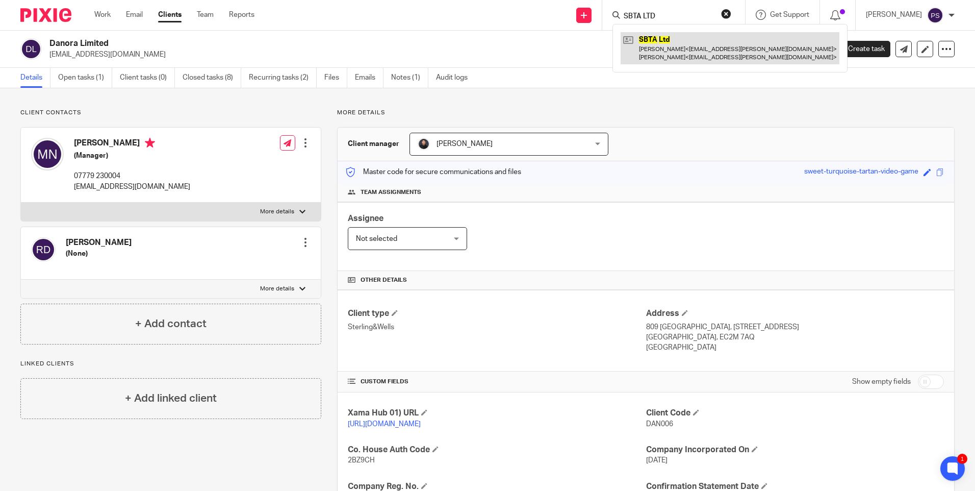
type input "SBTA LTD"
click at [673, 46] on link at bounding box center [730, 48] width 219 height 32
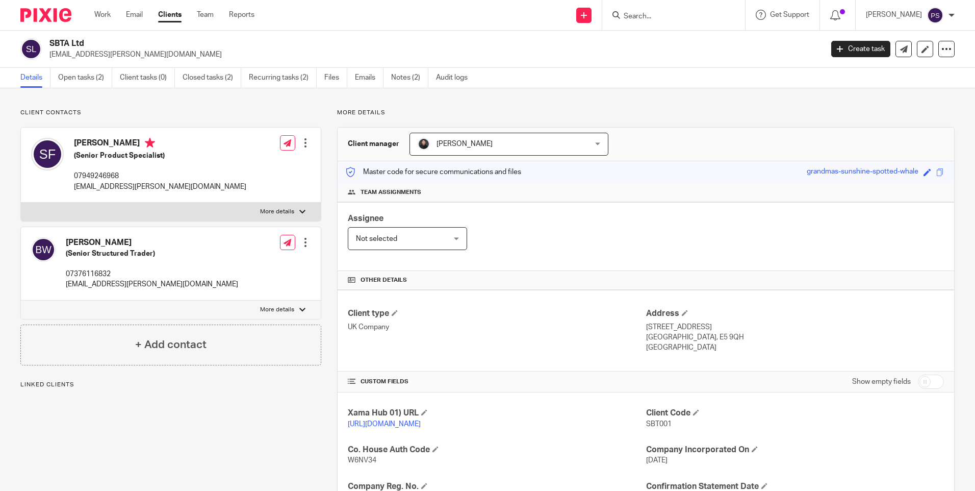
click at [82, 81] on link "Open tasks (2)" at bounding box center [85, 78] width 54 height 20
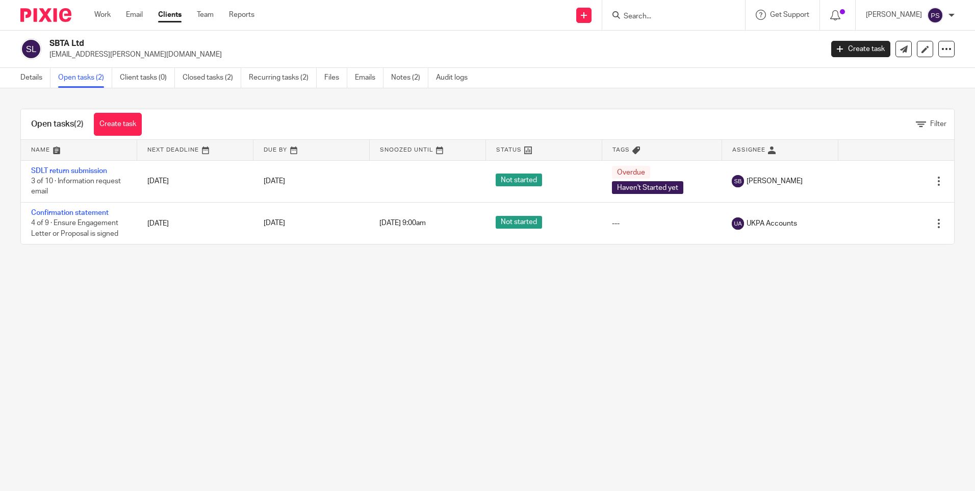
click at [30, 84] on link "Details" at bounding box center [35, 78] width 30 height 20
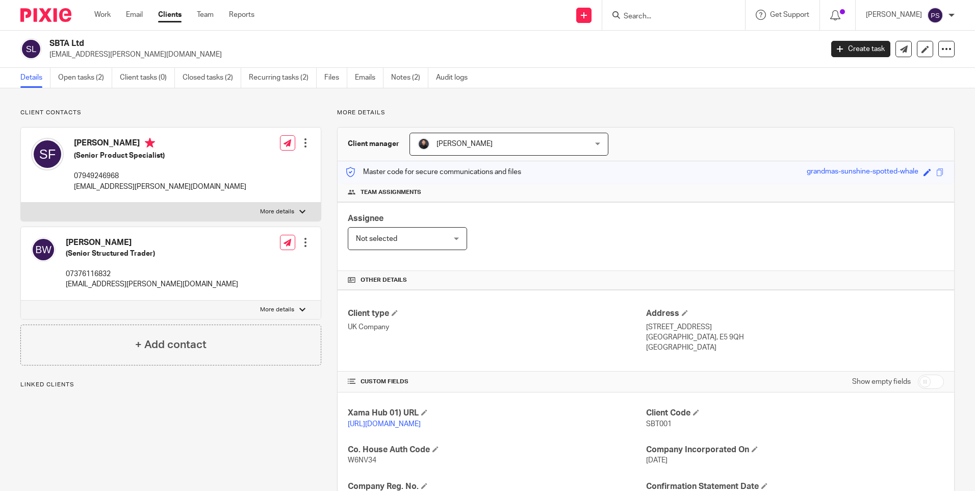
click at [646, 421] on span "SBT001" at bounding box center [658, 423] width 25 height 7
copy span "SBT001"
click at [657, 23] on div at bounding box center [673, 15] width 143 height 30
click at [657, 17] on input "Search" at bounding box center [669, 16] width 92 height 9
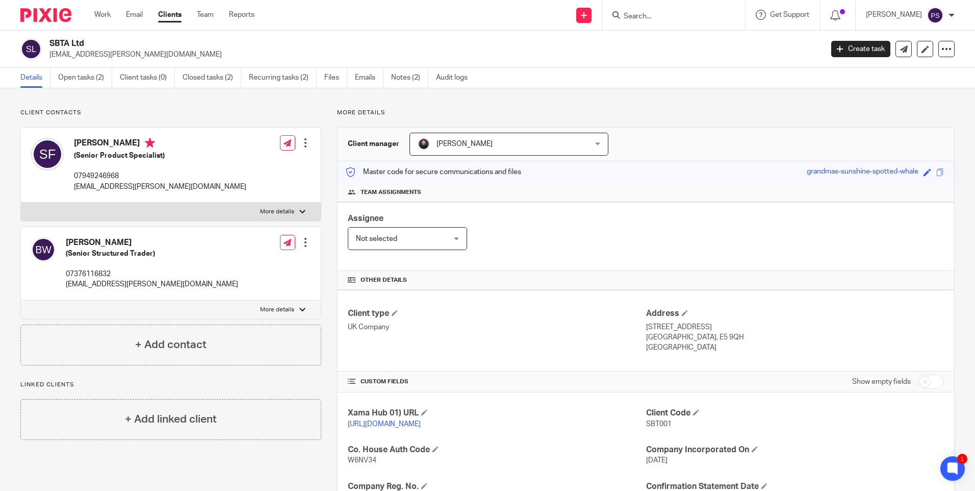
paste input "Ulugol Property Investments Ltd"
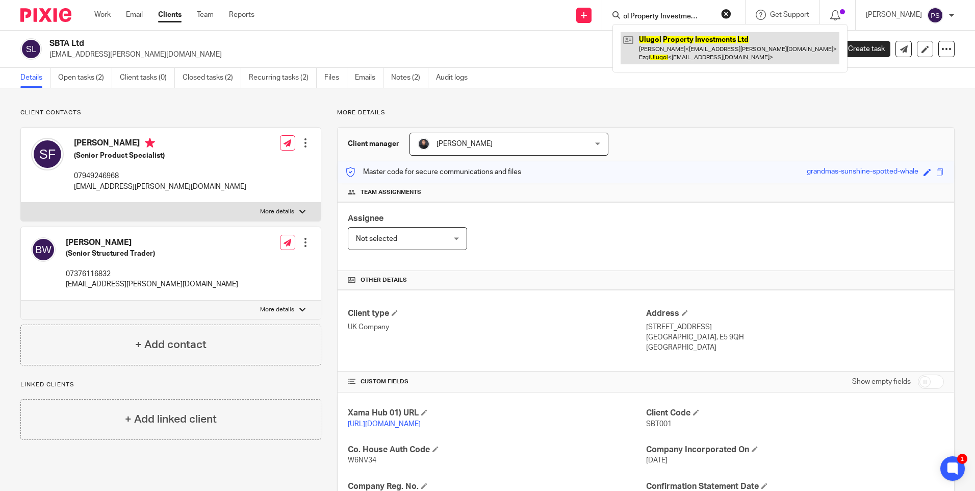
type input "Ulugol Property Investments Ltd"
click at [651, 41] on link at bounding box center [730, 48] width 219 height 32
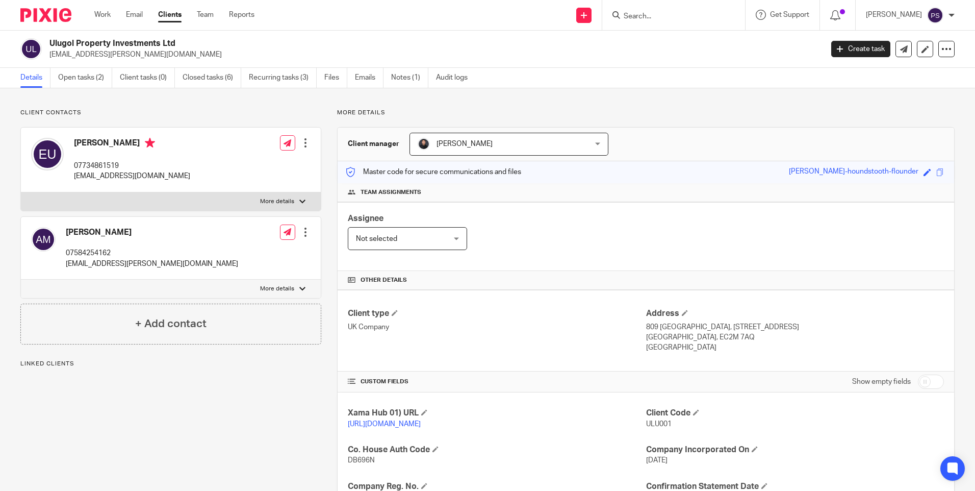
scroll to position [102, 0]
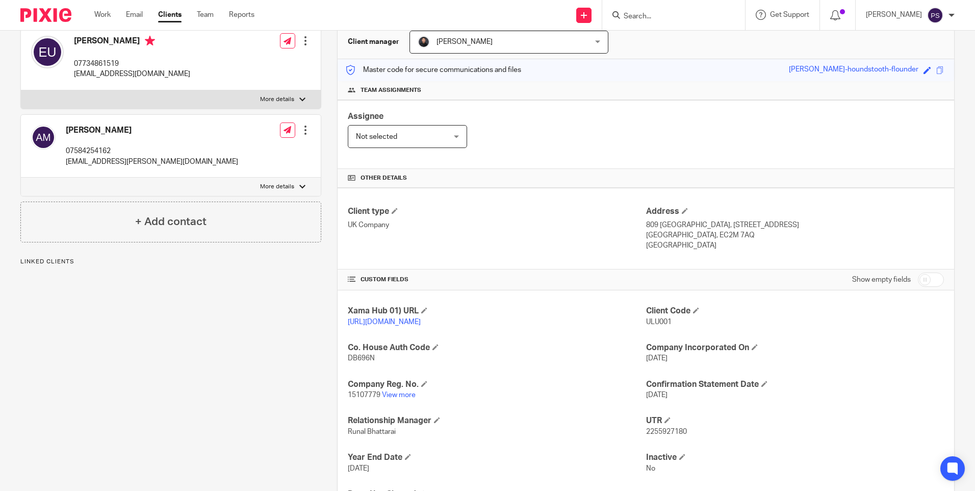
click at [656, 318] on span "ULU001" at bounding box center [658, 321] width 25 height 7
copy span "ULU001"
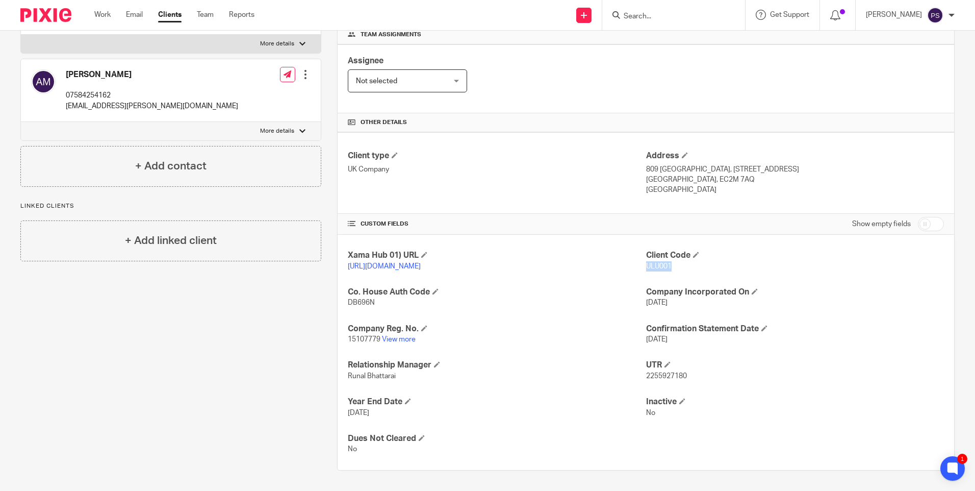
scroll to position [168, 0]
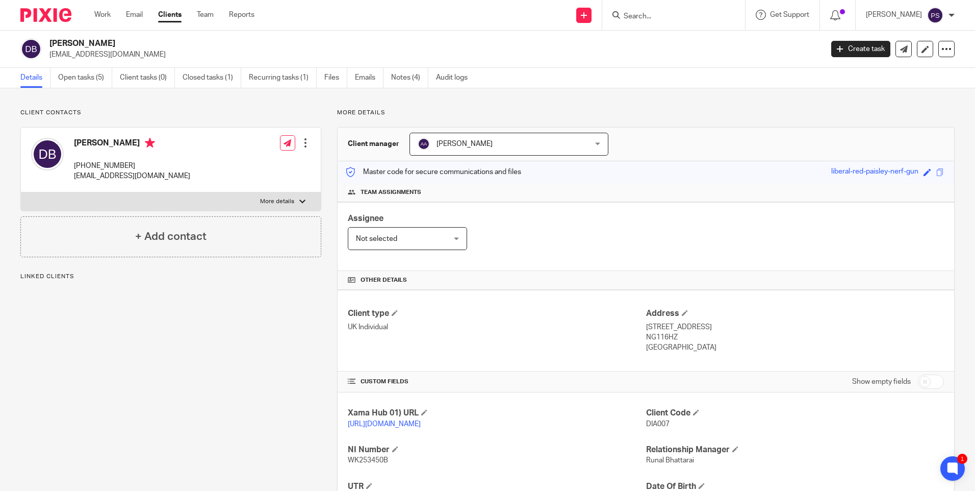
click at [279, 108] on div "Client contacts Diane Lesley Bawden +447986917551 dianebawden@email.com Edit co…" at bounding box center [487, 349] width 975 height 523
click at [87, 52] on p "[EMAIL_ADDRESS][DOMAIN_NAME]" at bounding box center [432, 54] width 767 height 10
copy main "dianebawden@email.com Create task Update from Companies House Export data Merge…"
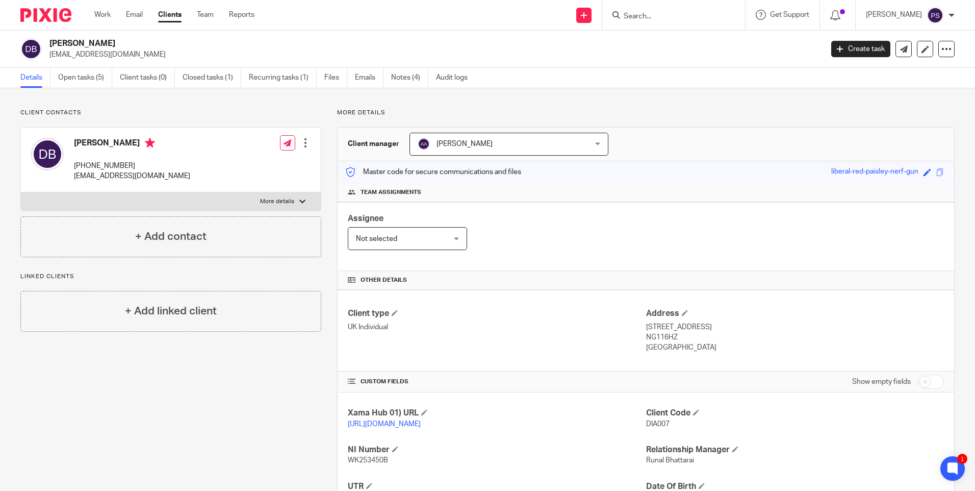
click at [135, 101] on div "Client contacts Diane Lesley Bawden +447986917551 dianebawden@email.com Edit co…" at bounding box center [487, 349] width 975 height 523
click at [656, 423] on span "DIA007" at bounding box center [657, 423] width 23 height 7
copy span "DIA007"
click at [113, 42] on h2 "Diane Lesley Bawden" at bounding box center [355, 43] width 613 height 11
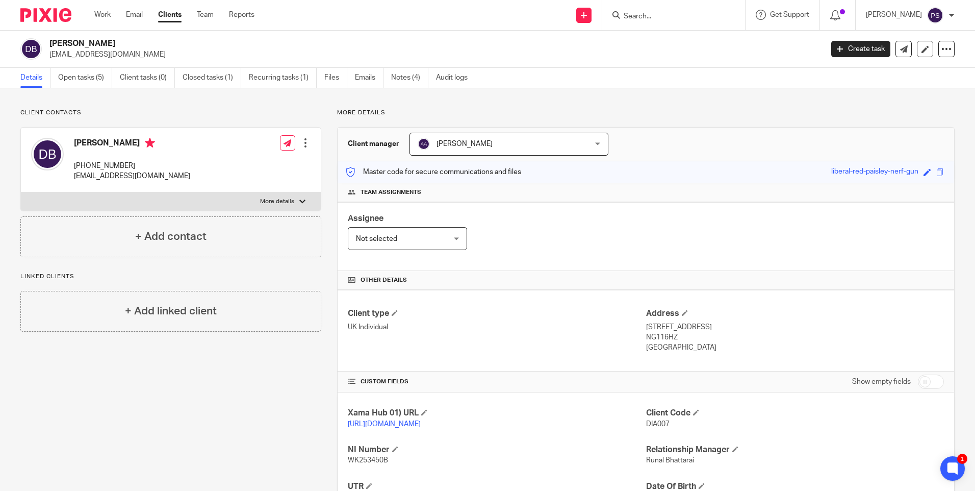
click at [113, 42] on h2 "Diane Lesley Bawden" at bounding box center [355, 43] width 613 height 11
copy div "Diane Lesley Bawden"
click at [88, 56] on p "dianebawden@email.com" at bounding box center [432, 54] width 767 height 10
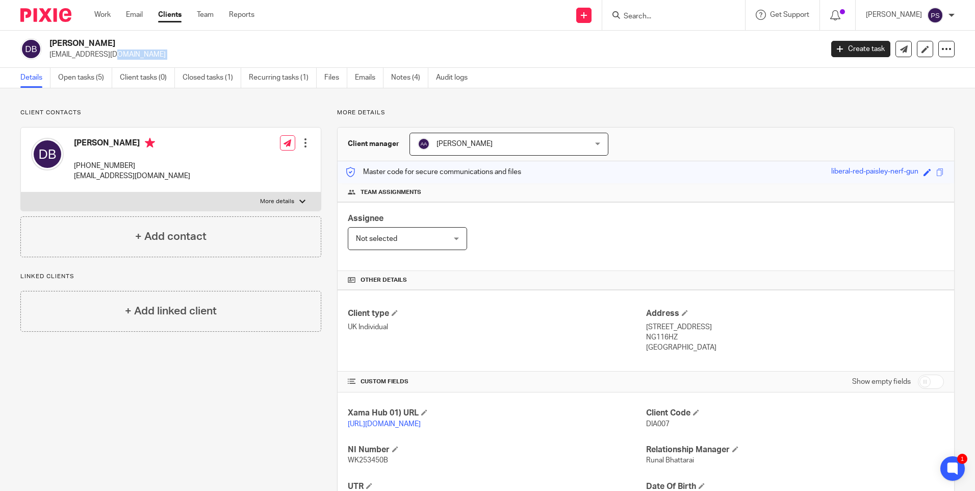
click at [88, 56] on p "dianebawden@email.com" at bounding box center [432, 54] width 767 height 10
copy main "dianebawden@email.com Create task Update from Companies House Export data Merge…"
click at [86, 88] on div "Details Open tasks (5) Client tasks (0) Closed tasks (1) Recurring tasks (1) Fi…" at bounding box center [487, 78] width 975 height 20
click at [87, 81] on link "Open tasks (5)" at bounding box center [85, 78] width 54 height 20
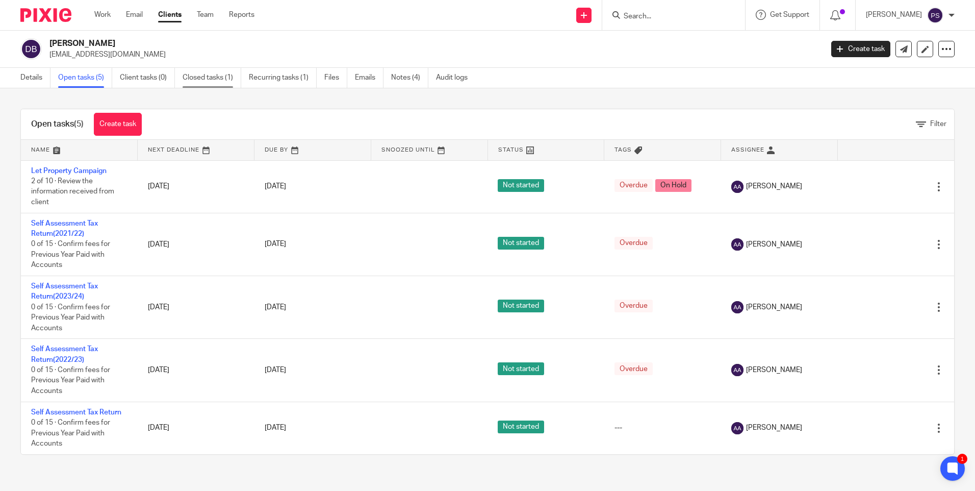
click at [212, 80] on link "Closed tasks (1)" at bounding box center [212, 78] width 59 height 20
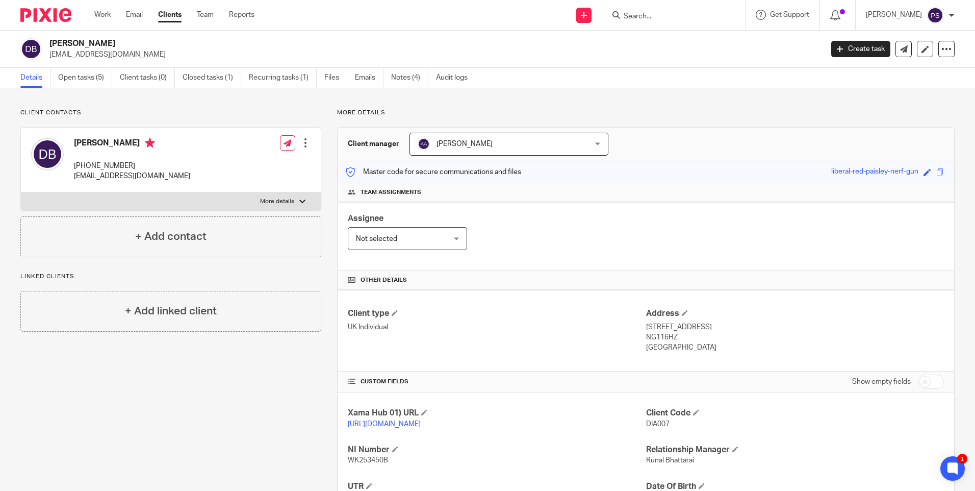
click at [86, 88] on div "Details Open tasks (5) Client tasks (0) Closed tasks (1) Recurring tasks (1) Fi…" at bounding box center [487, 78] width 975 height 20
click at [90, 76] on link "Open tasks (5)" at bounding box center [85, 78] width 54 height 20
click at [577, 244] on div "Assignee Not selected Not selected Not selected [PERSON_NAME] [PERSON_NAME] [PE…" at bounding box center [646, 236] width 617 height 69
click at [592, 18] on link at bounding box center [583, 15] width 15 height 15
click at [590, 78] on link "Add client" at bounding box center [598, 77] width 63 height 15
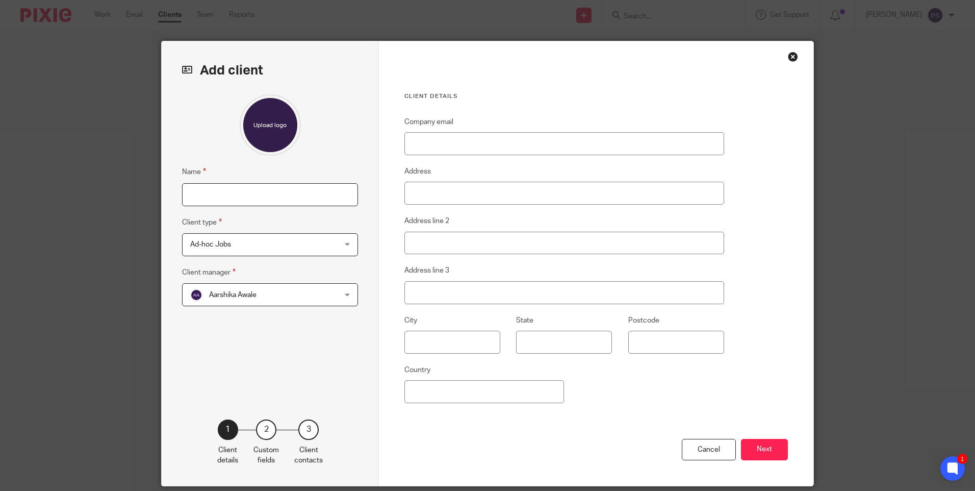
click at [262, 200] on input "Name" at bounding box center [270, 194] width 176 height 23
type input "O"
paste input "[PERSON_NAME] [PERSON_NAME]"
type input "[PERSON_NAME] [PERSON_NAME]"
click at [418, 203] on input "Address" at bounding box center [564, 193] width 320 height 23
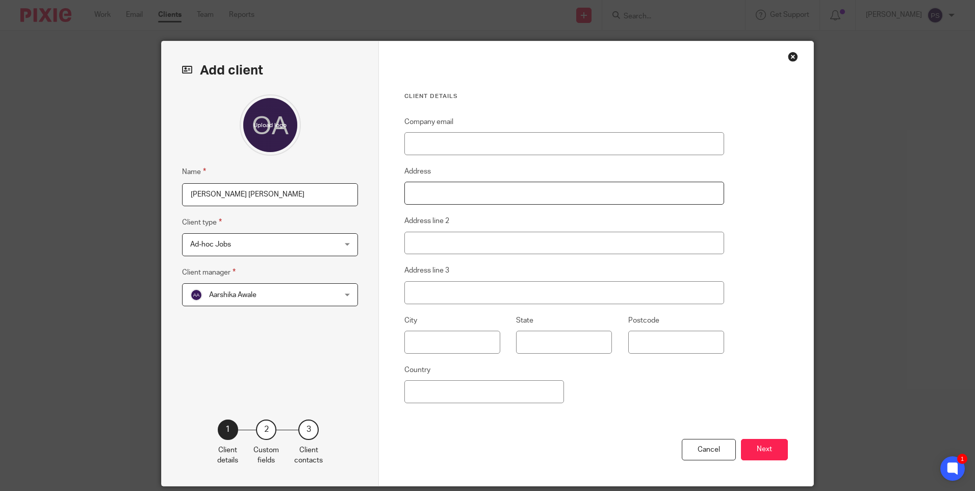
click at [415, 192] on input "Address" at bounding box center [564, 193] width 320 height 23
type input "Flat 65"
type input "Block 3 The Hicking Buil"
type input "NG2 3BU"
drag, startPoint x: 406, startPoint y: 356, endPoint x: 391, endPoint y: 376, distance: 24.4
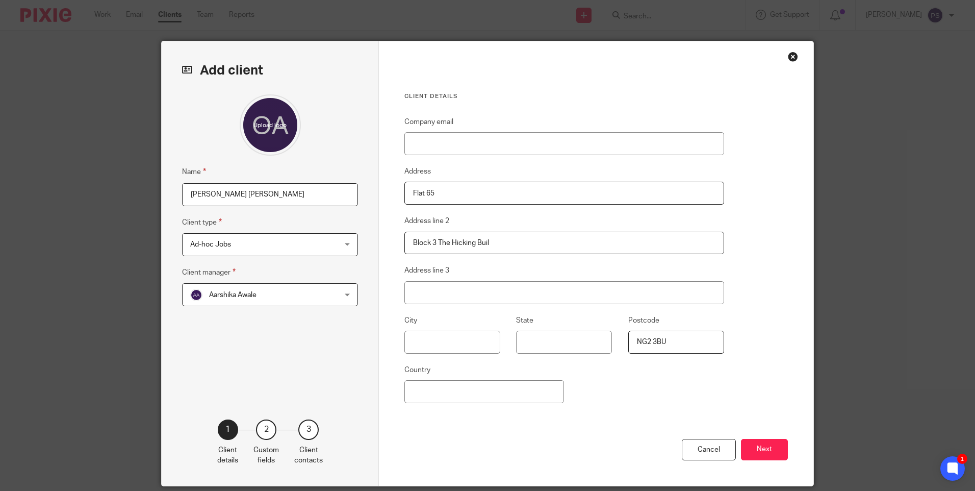
click at [392, 374] on div "Client details Company email Address Flat 65 Address line 2 Block 3 The Hicking…" at bounding box center [596, 263] width 435 height 444
drag, startPoint x: 391, startPoint y: 376, endPoint x: 418, endPoint y: 385, distance: 28.4
click at [418, 385] on input "Country" at bounding box center [484, 391] width 160 height 23
paste input "[GEOGRAPHIC_DATA]"
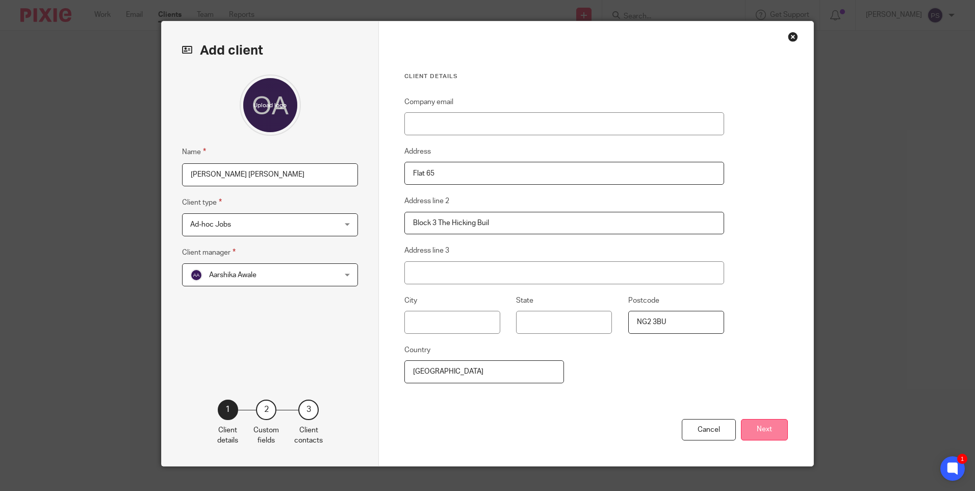
scroll to position [36, 0]
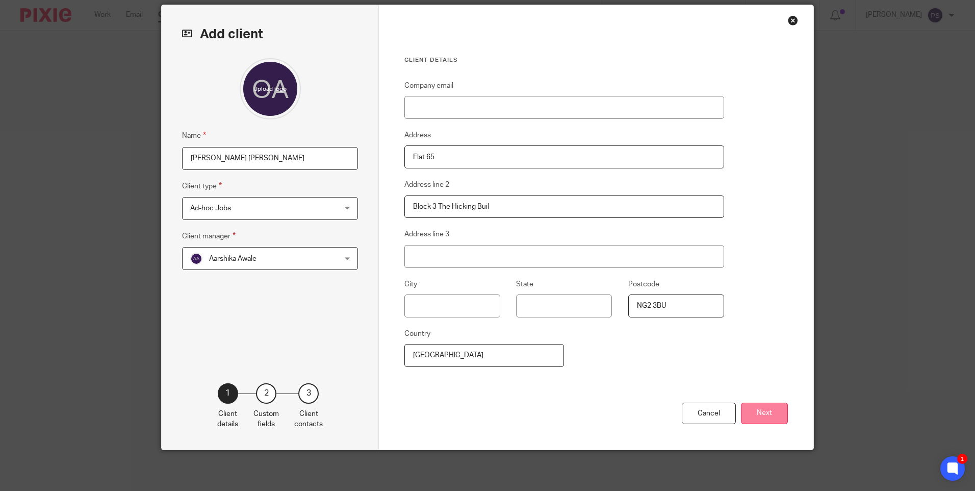
type input "[GEOGRAPHIC_DATA]"
click at [762, 403] on button "Next" at bounding box center [764, 413] width 47 height 22
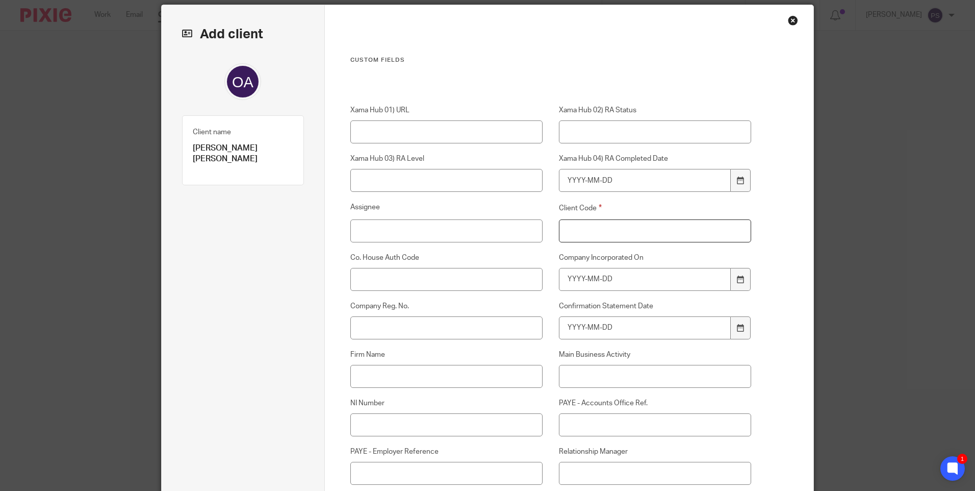
click at [628, 236] on input "Client Code" at bounding box center [655, 230] width 193 height 23
type input "00"
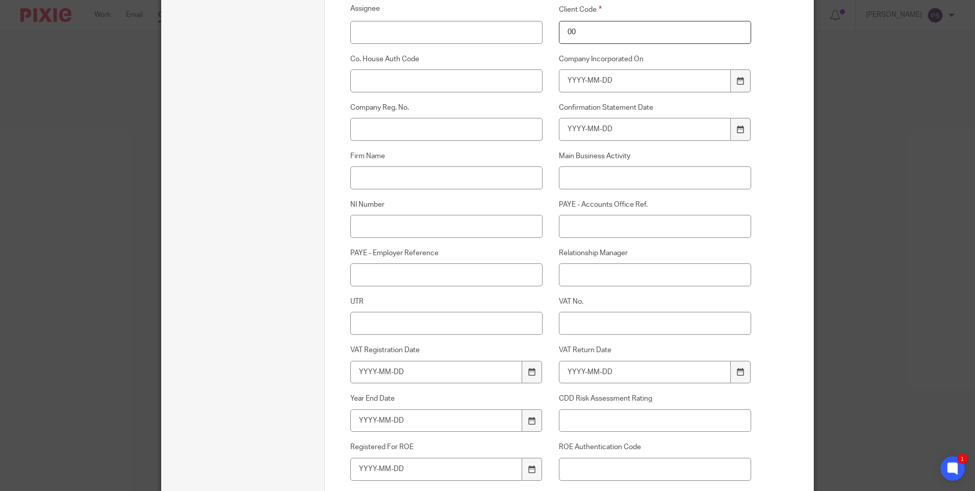
scroll to position [240, 0]
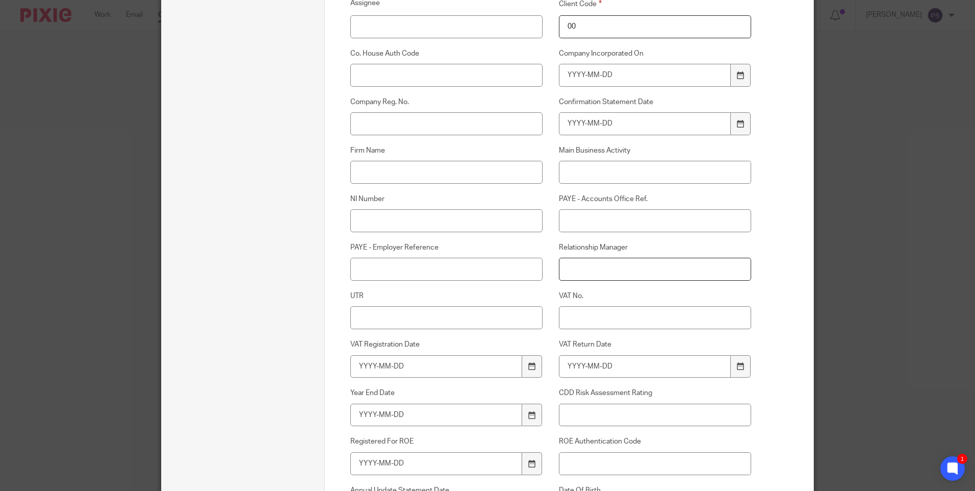
click at [583, 273] on input "Relationship Manager" at bounding box center [655, 269] width 193 height 23
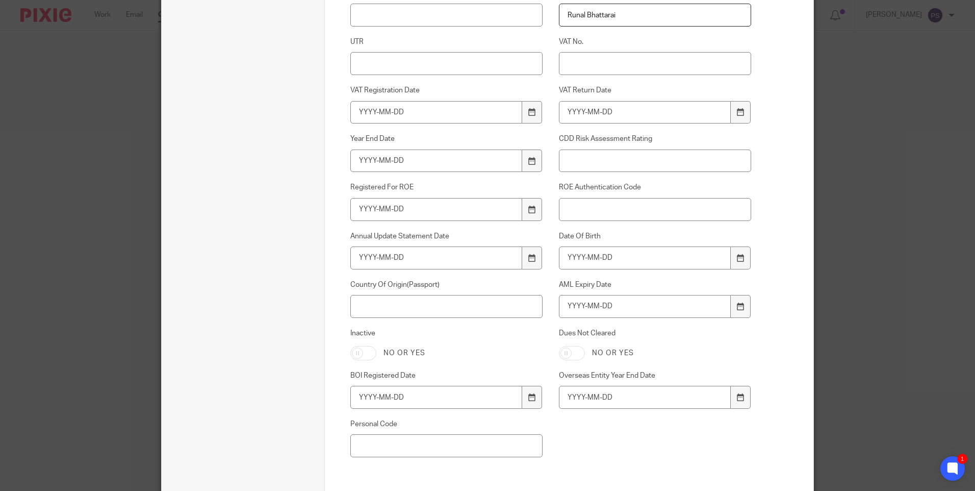
scroll to position [495, 0]
type input "Runal Bhattarai"
click at [574, 263] on input "Date Of Birth" at bounding box center [645, 256] width 172 height 23
type input "1987-10-30"
click at [578, 305] on input "AML Expiry Date" at bounding box center [645, 305] width 172 height 23
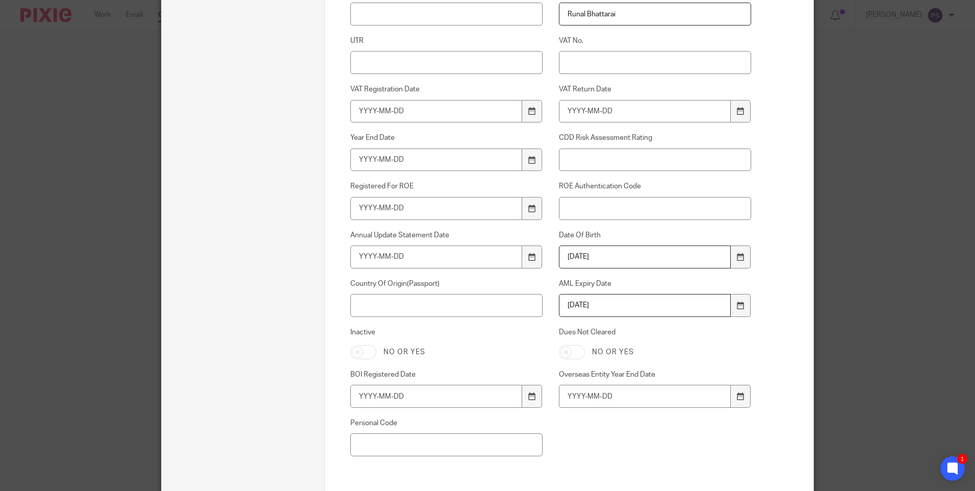
scroll to position [597, 0]
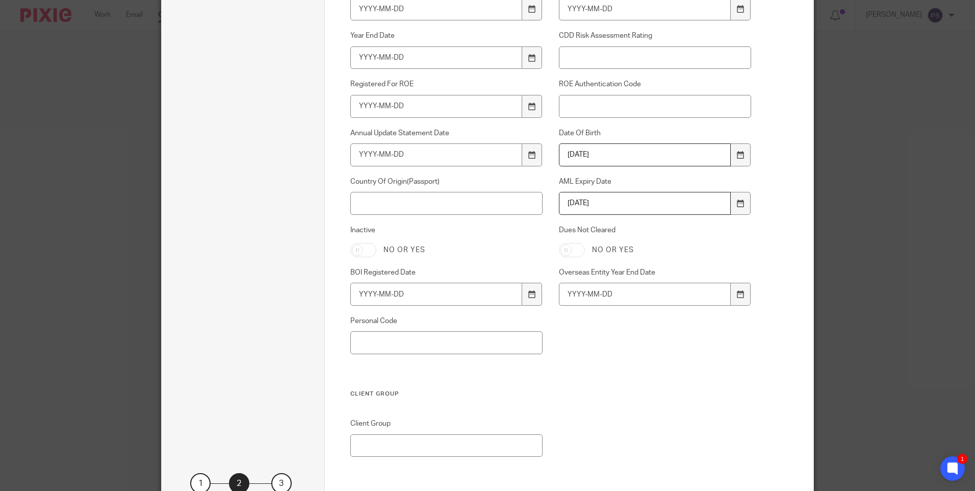
type input "2032-01-15"
click at [381, 207] on input "Country Of Origin(Passport)" at bounding box center [446, 203] width 193 height 23
click at [401, 351] on input "Personal Code" at bounding box center [446, 342] width 193 height 23
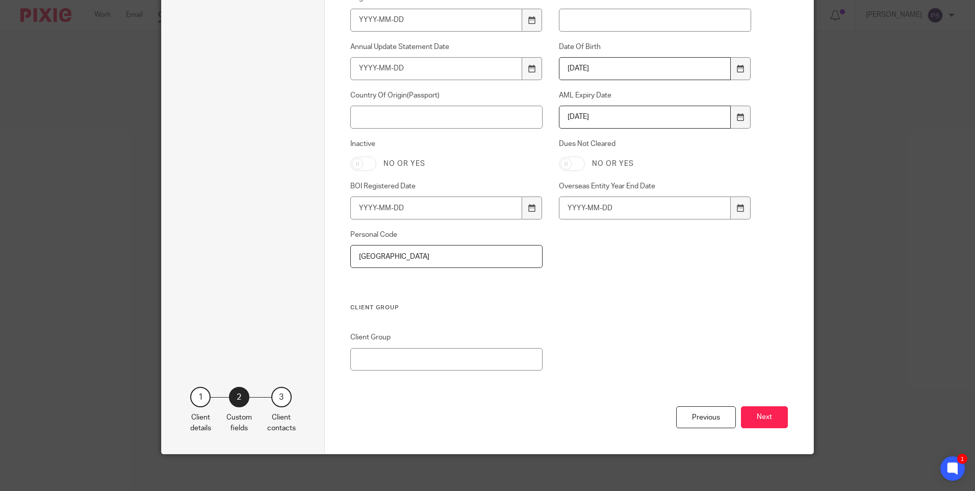
scroll to position [687, 0]
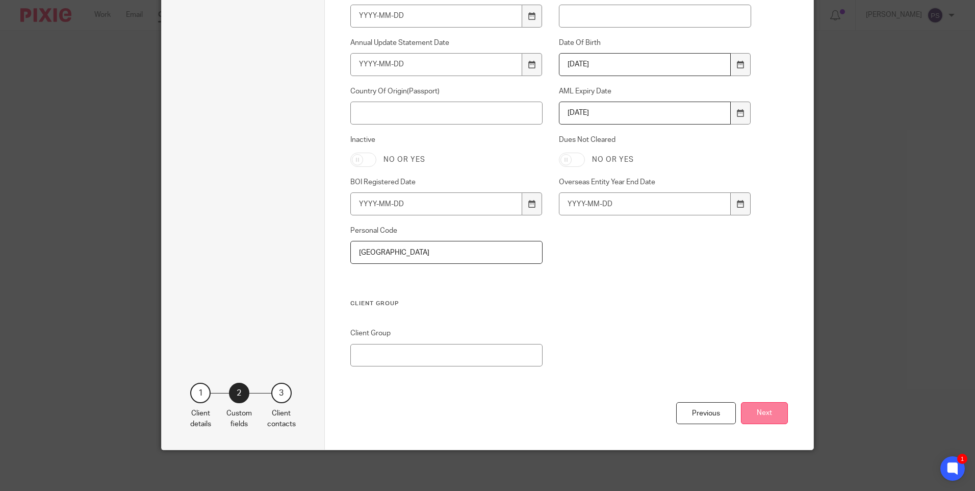
type input "Sudan"
click at [759, 413] on button "Next" at bounding box center [764, 413] width 47 height 22
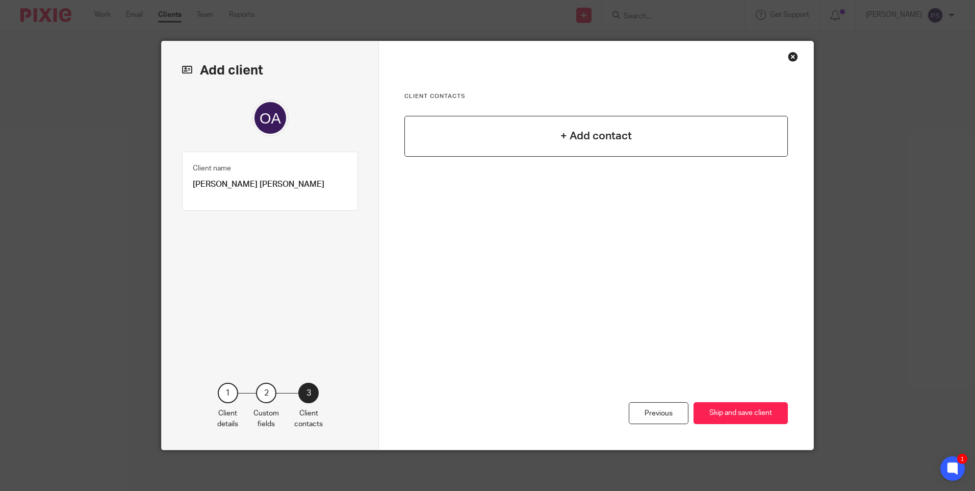
click at [583, 121] on div "+ Add contact" at bounding box center [596, 136] width 384 height 41
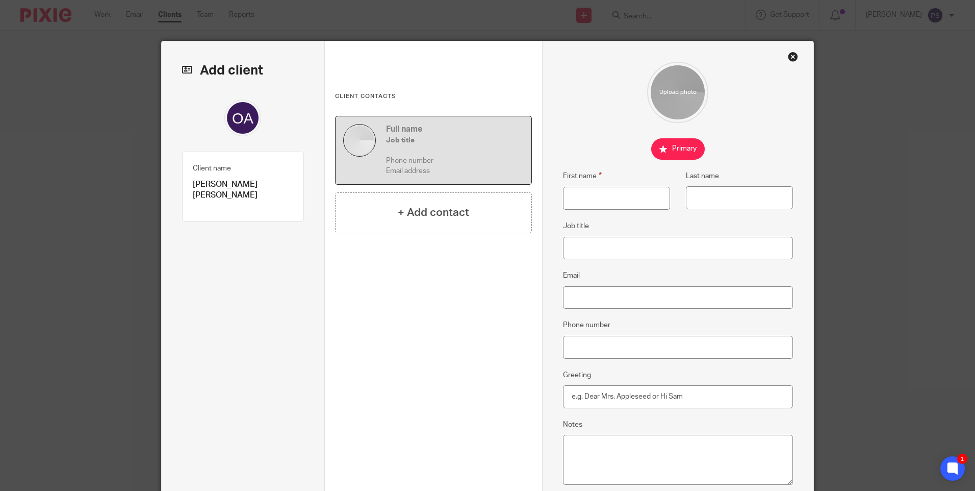
click at [261, 188] on p "[PERSON_NAME] [PERSON_NAME]" at bounding box center [243, 190] width 100 height 22
copy div "Omer Ali Mohamed Ali Client type 1"
click at [568, 194] on input "First name" at bounding box center [616, 198] width 107 height 23
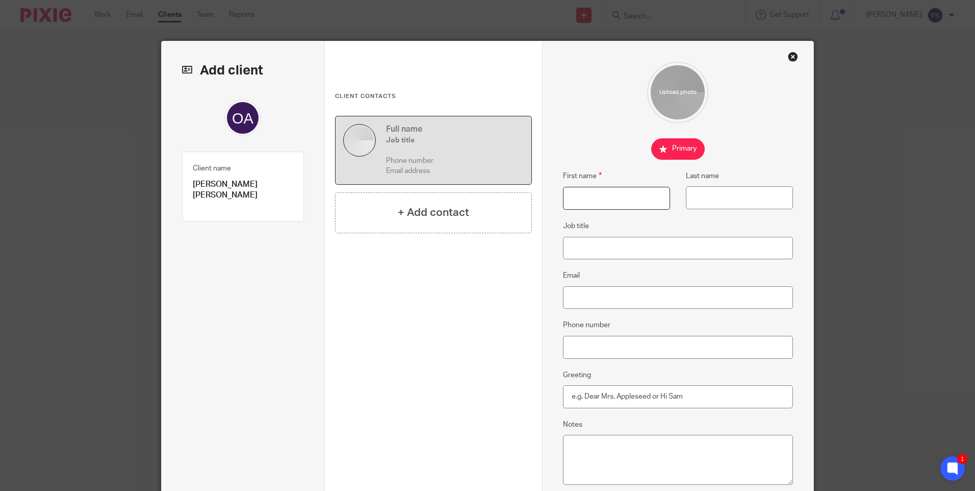
paste input "[PERSON_NAME] [PERSON_NAME]"
click at [637, 198] on input "[PERSON_NAME] [PERSON_NAME]" at bounding box center [616, 198] width 107 height 23
type input "Omer Ali Mohamed"
click at [700, 201] on input "Last name" at bounding box center [739, 197] width 107 height 23
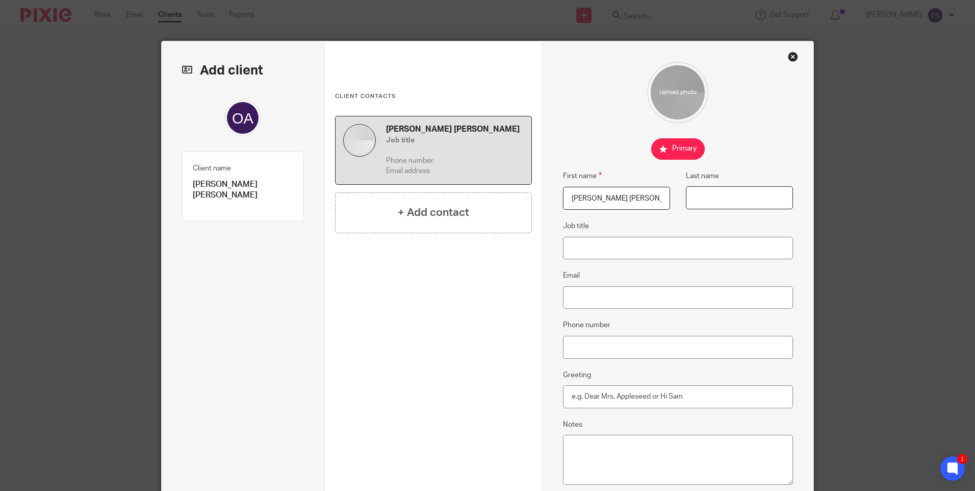
paste input "Ali"
type input "Ali"
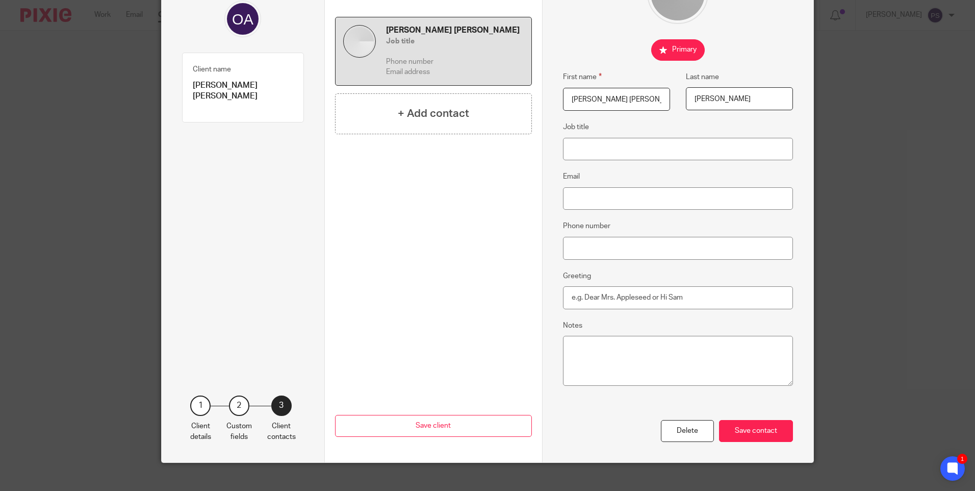
scroll to position [112, 0]
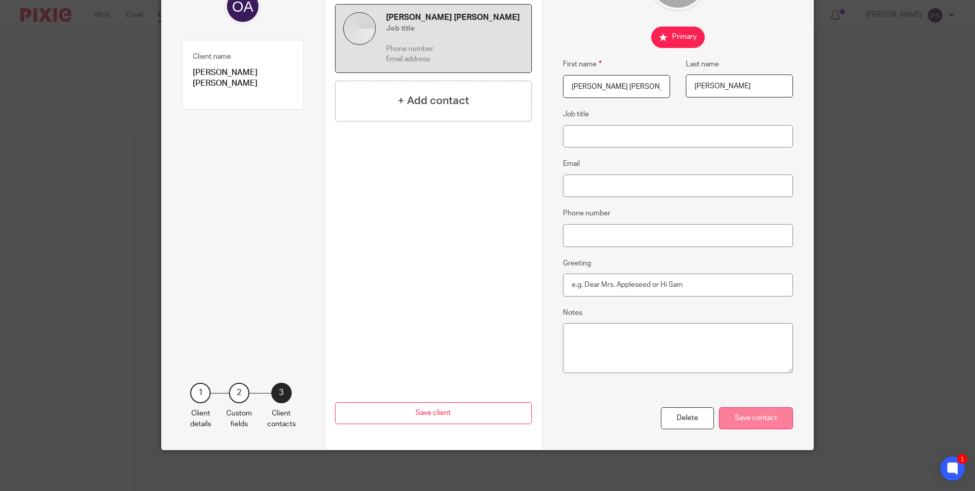
click at [753, 425] on div "Save contact" at bounding box center [756, 418] width 74 height 22
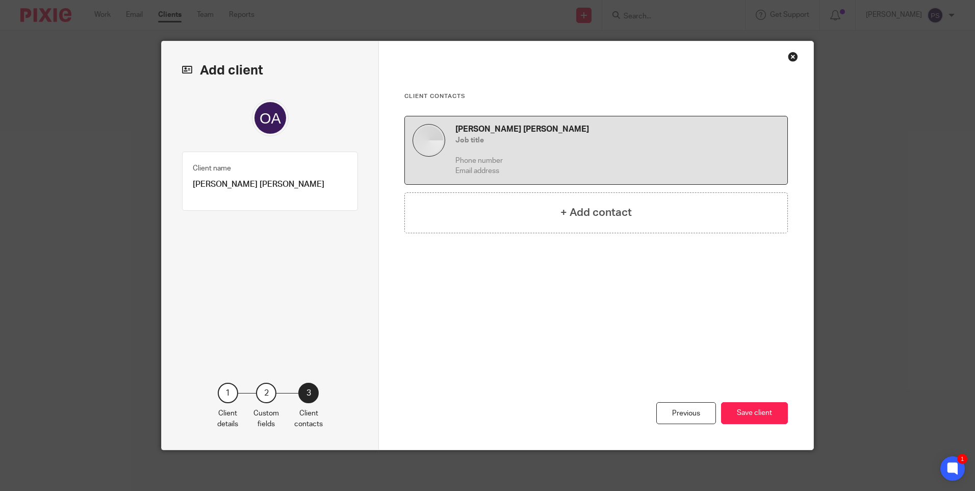
scroll to position [0, 0]
click at [755, 415] on button "Save client" at bounding box center [754, 413] width 67 height 22
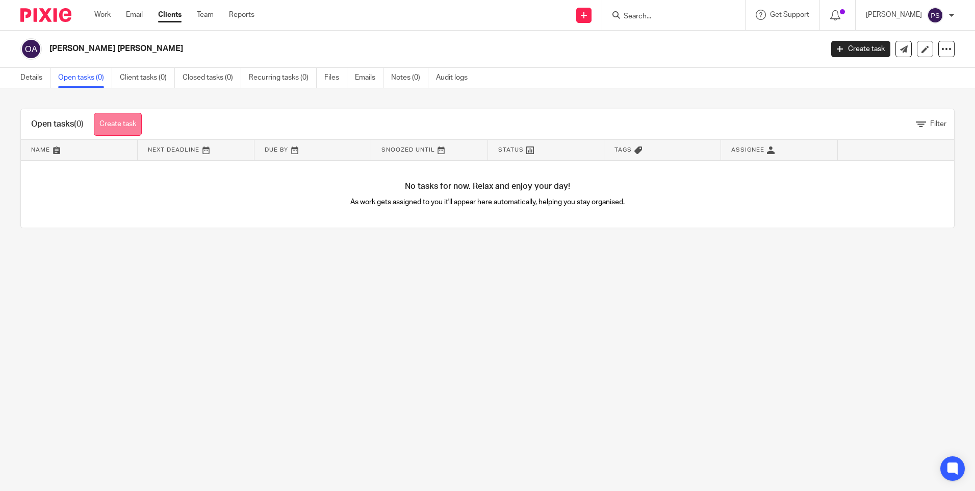
click at [96, 115] on link "Create task" at bounding box center [118, 124] width 48 height 23
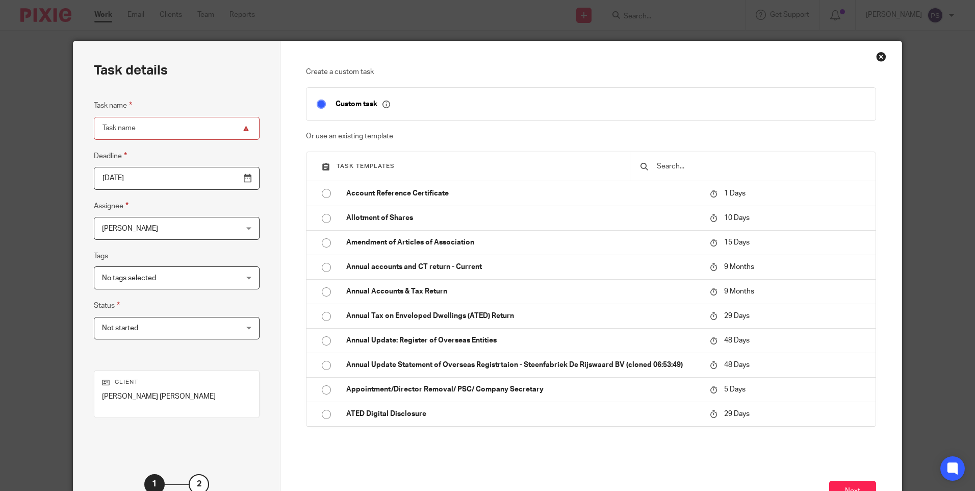
click at [705, 170] on input "text" at bounding box center [761, 166] width 210 height 11
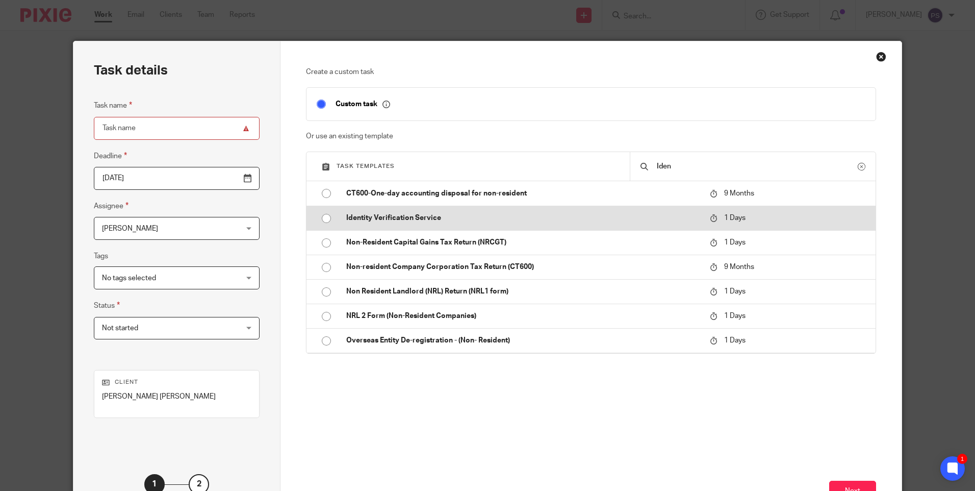
type input "Iden"
click at [326, 220] on input "radio" at bounding box center [326, 218] width 19 height 19
type input "2025-09-16"
type input "Identity Verification Service"
checkbox input "false"
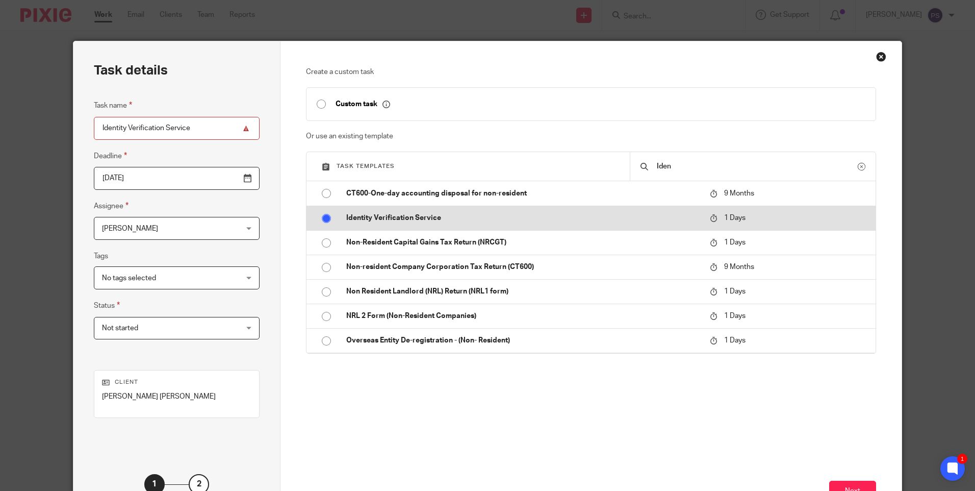
radio input "false"
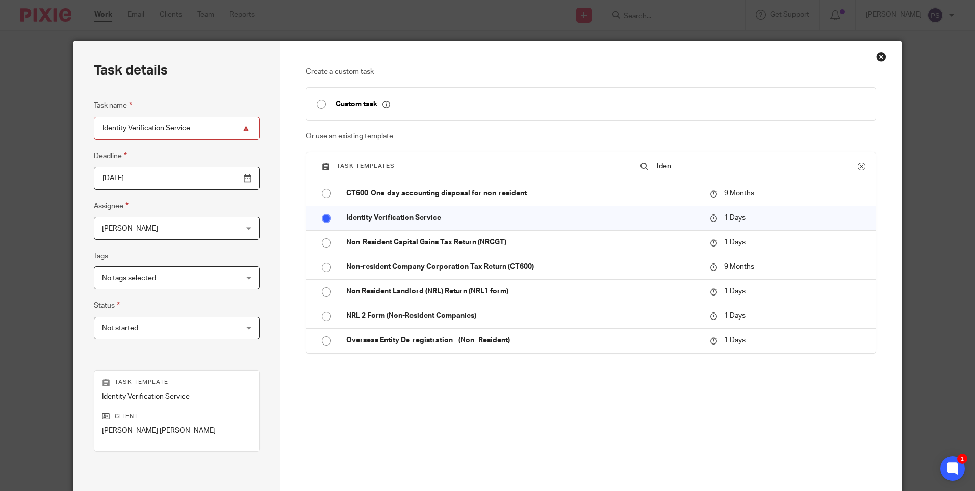
click at [194, 235] on span "[PERSON_NAME]" at bounding box center [164, 227] width 125 height 21
click at [337, 384] on div "Create a custom task Custom task Or use an existing template Task templates Ide…" at bounding box center [591, 253] width 570 height 372
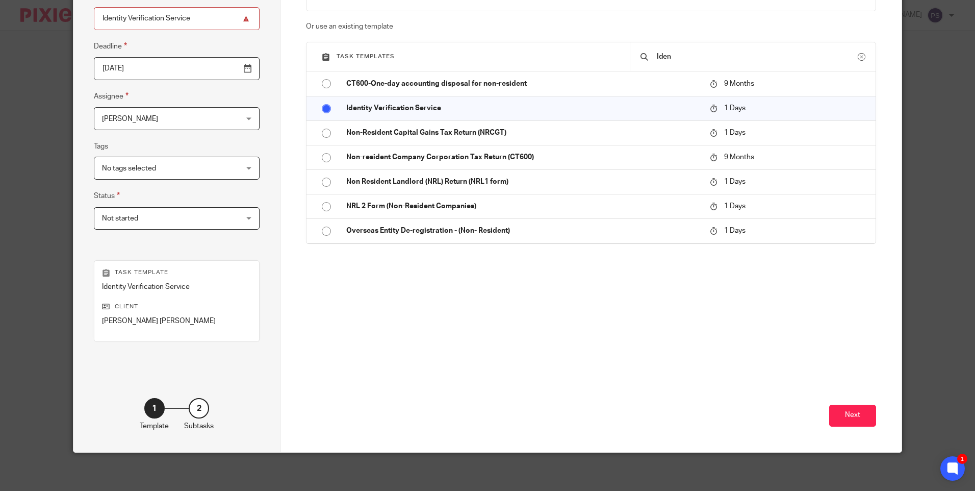
scroll to position [112, 0]
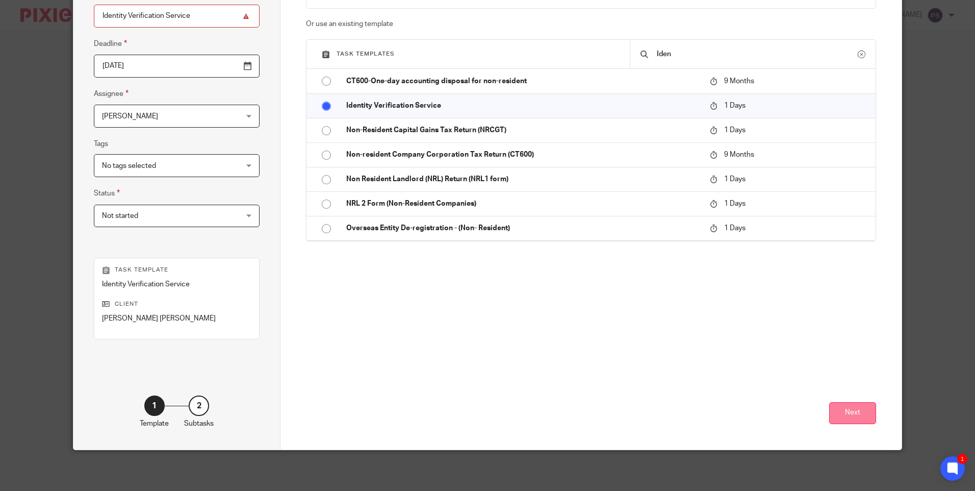
click at [861, 411] on button "Next" at bounding box center [852, 413] width 47 height 22
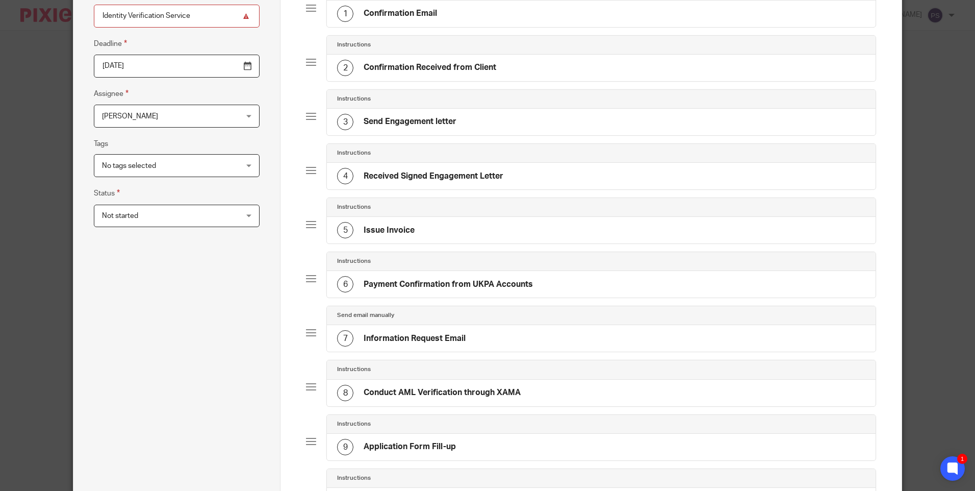
click at [162, 67] on input "2025-09-16" at bounding box center [177, 66] width 166 height 23
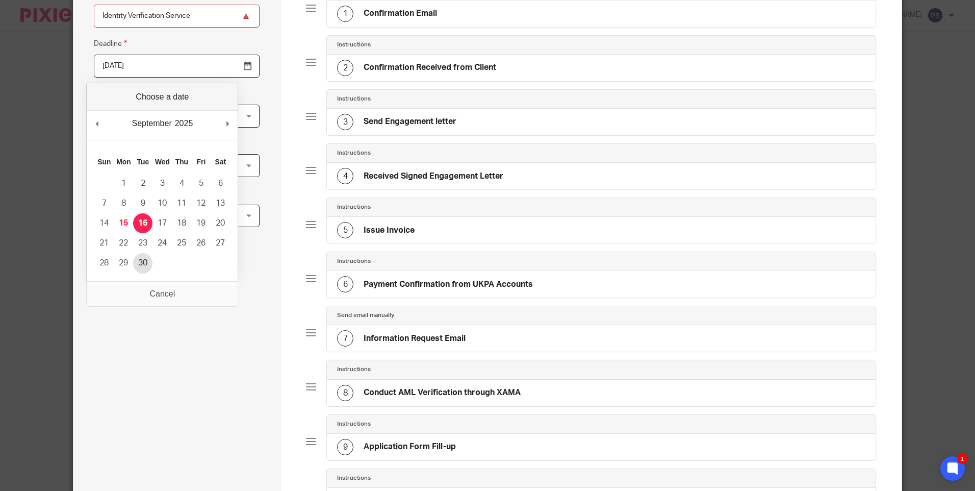
type input "2025-09-30"
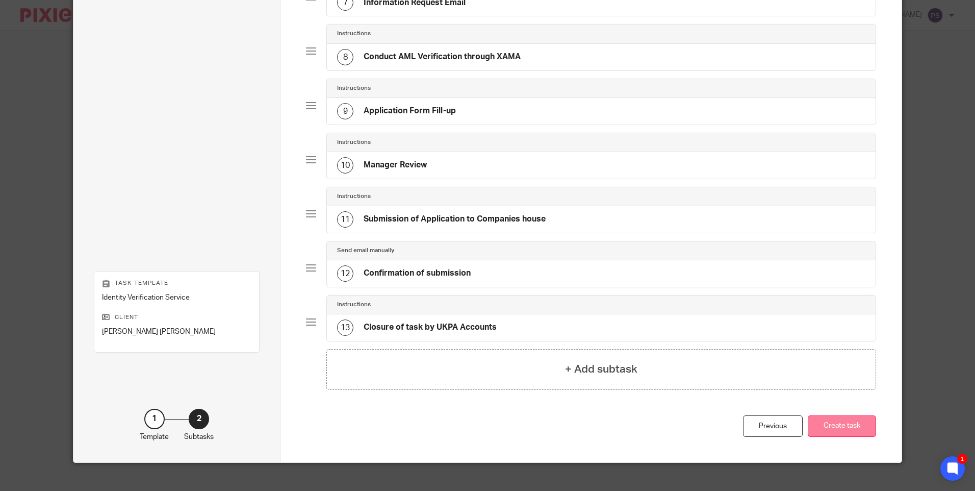
scroll to position [461, 0]
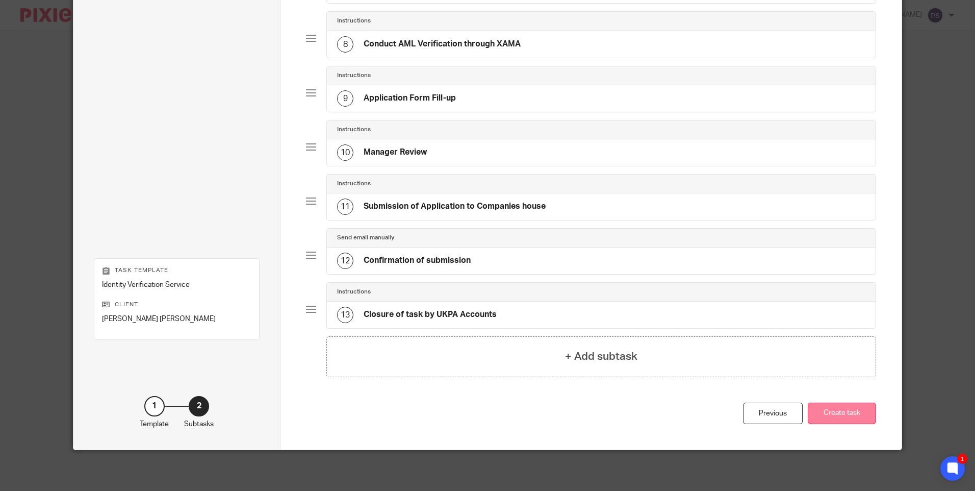
click at [825, 420] on button "Create task" at bounding box center [842, 413] width 68 height 22
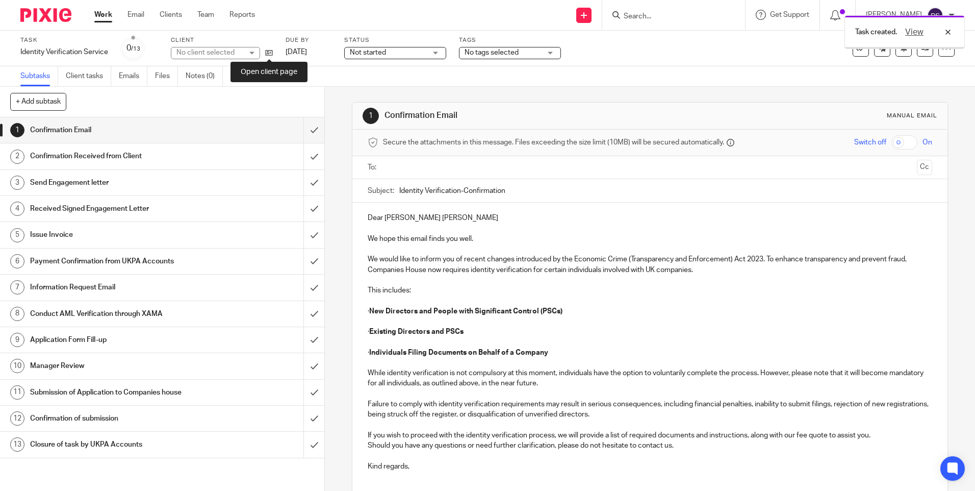
click at [268, 54] on icon at bounding box center [269, 53] width 8 height 8
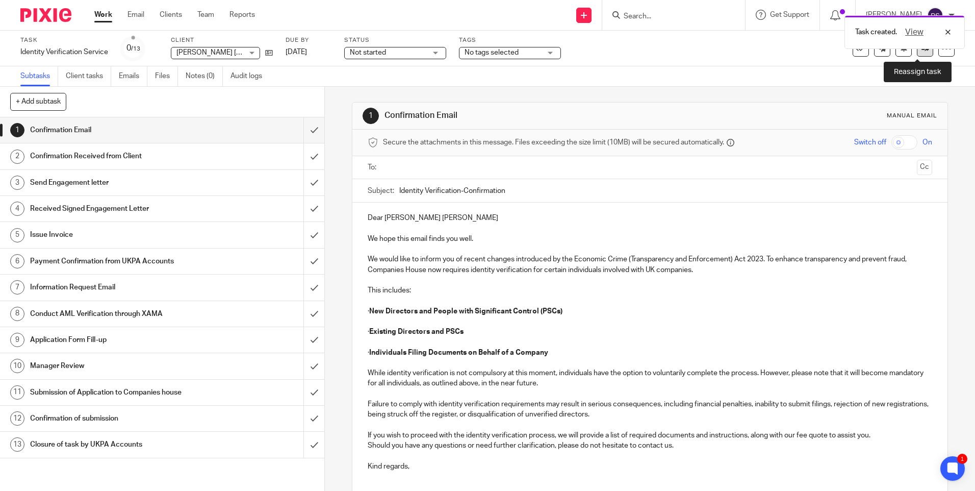
click at [917, 53] on link at bounding box center [925, 48] width 16 height 16
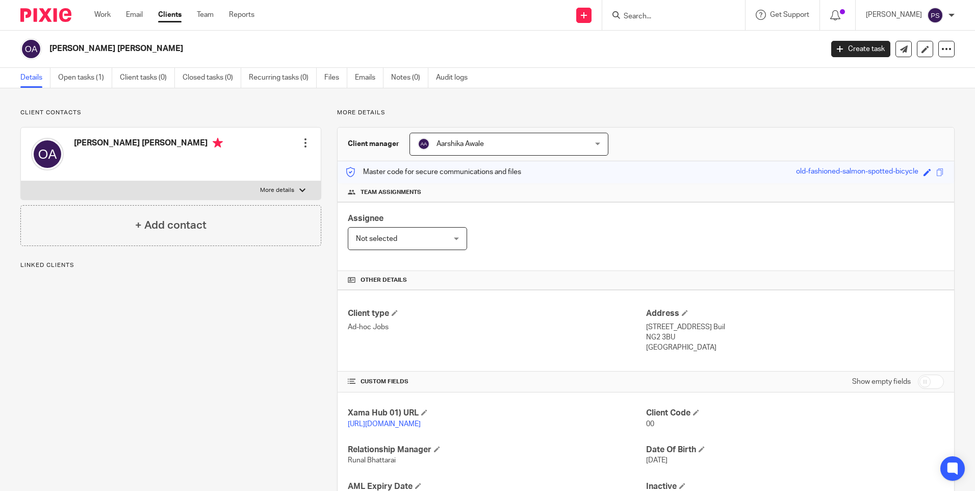
drag, startPoint x: 448, startPoint y: 149, endPoint x: 482, endPoint y: 149, distance: 33.7
click at [449, 149] on span "Aarshika Awale" at bounding box center [494, 143] width 152 height 21
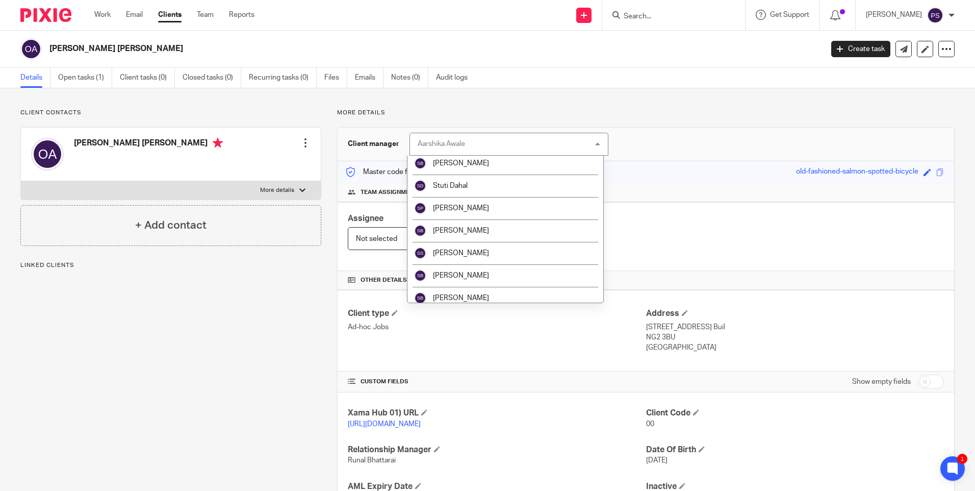
scroll to position [1648, 0]
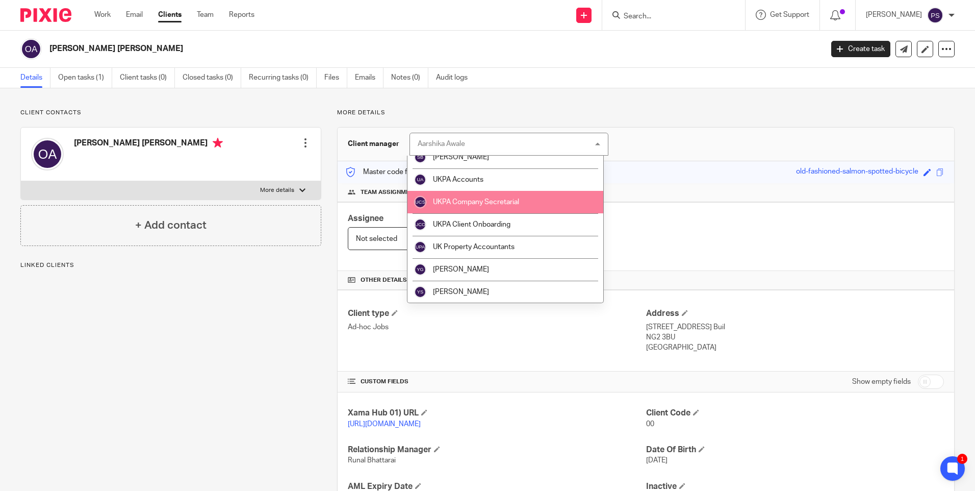
click at [479, 209] on li "UKPA Company Secretarial" at bounding box center [505, 202] width 196 height 22
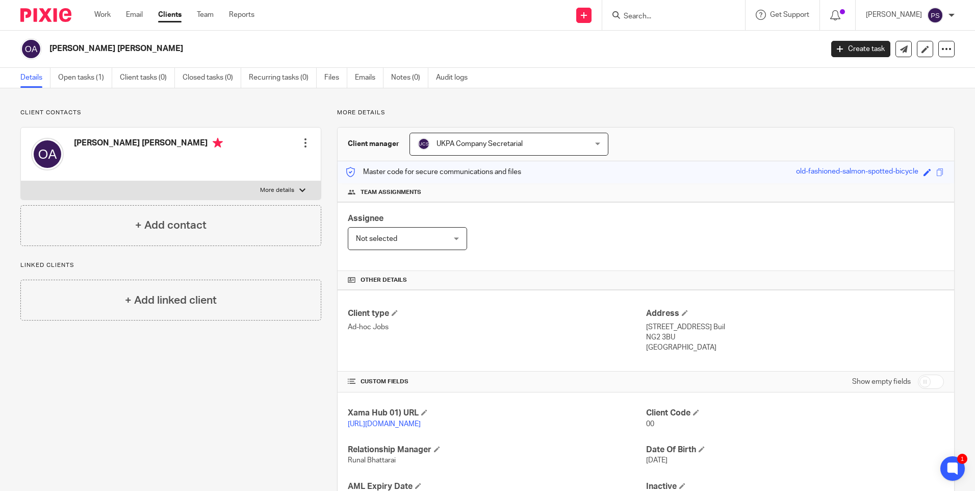
click at [125, 51] on h2 "[PERSON_NAME] [PERSON_NAME]" at bounding box center [355, 48] width 613 height 11
copy main "[PERSON_NAME] [PERSON_NAME] Create task Update from Companies House Export data…"
click at [207, 113] on p "Client contacts" at bounding box center [170, 113] width 301 height 8
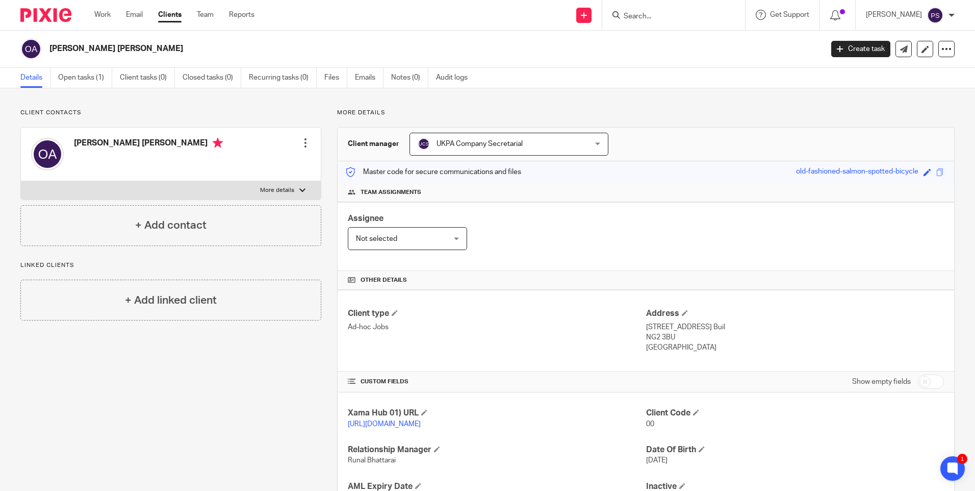
click at [141, 118] on div "Client contacts Omer Ali Mohamed Ali Edit contact Create client from contact Ex…" at bounding box center [170, 177] width 301 height 137
click at [171, 111] on p "Client contacts" at bounding box center [170, 113] width 301 height 8
click at [160, 98] on div "Client contacts Omer Ali Mohamed Ali Edit contact Create client from contact Ex…" at bounding box center [487, 331] width 975 height 487
click at [688, 415] on h4 "Client Code" at bounding box center [795, 412] width 298 height 11
click at [690, 414] on h4 "Client Code" at bounding box center [795, 412] width 298 height 11
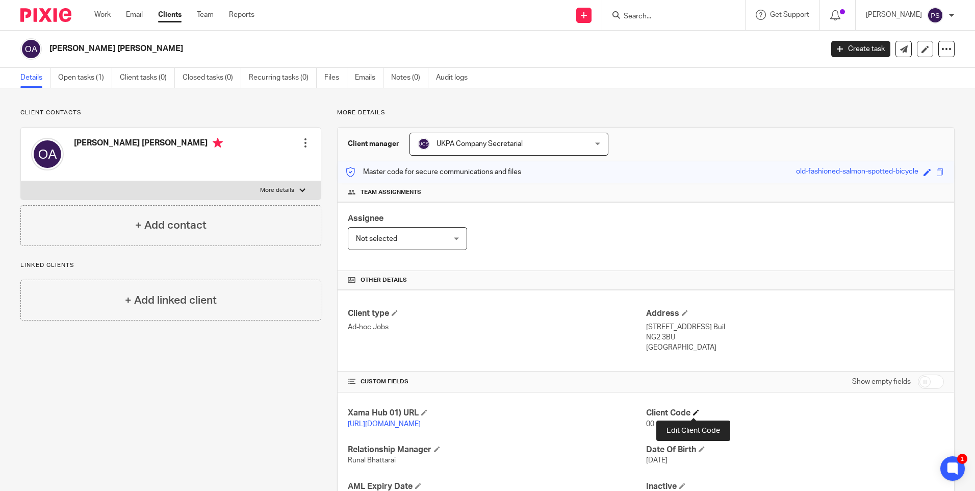
click at [694, 412] on span at bounding box center [696, 412] width 6 height 6
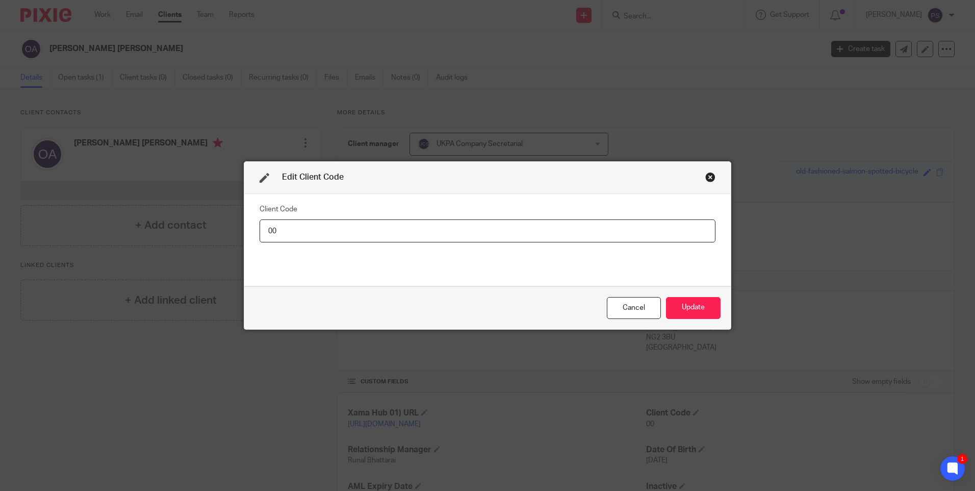
click at [325, 235] on input "00" at bounding box center [488, 230] width 456 height 23
type input "OME002"
click at [675, 310] on button "Update" at bounding box center [693, 308] width 55 height 22
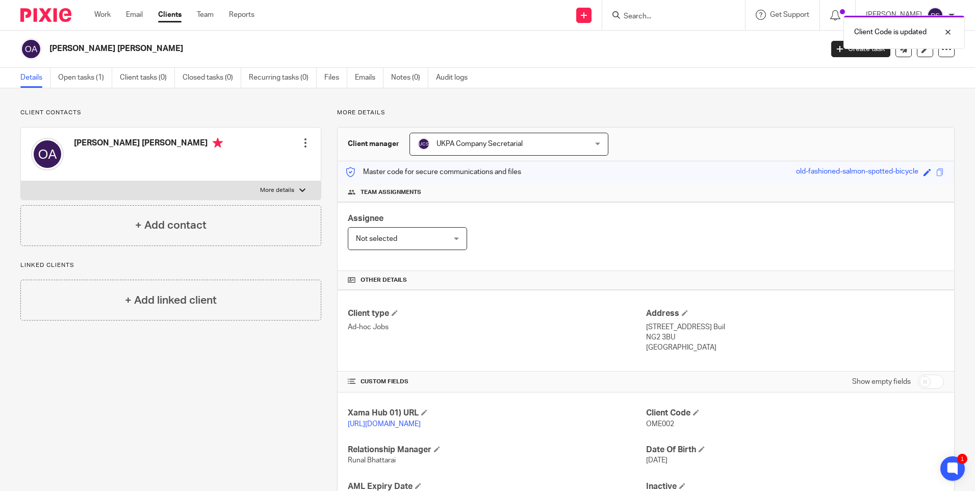
click at [268, 390] on div "Client contacts Omer Ali Mohamed Ali Edit contact Create client from contact Ex…" at bounding box center [163, 332] width 317 height 446
click at [180, 379] on div "Client contacts Omer Ali Mohamed Ali Edit contact Create client from contact Ex…" at bounding box center [163, 332] width 317 height 446
click at [123, 49] on h2 "Omer Ali Mohamed Ali" at bounding box center [355, 48] width 613 height 11
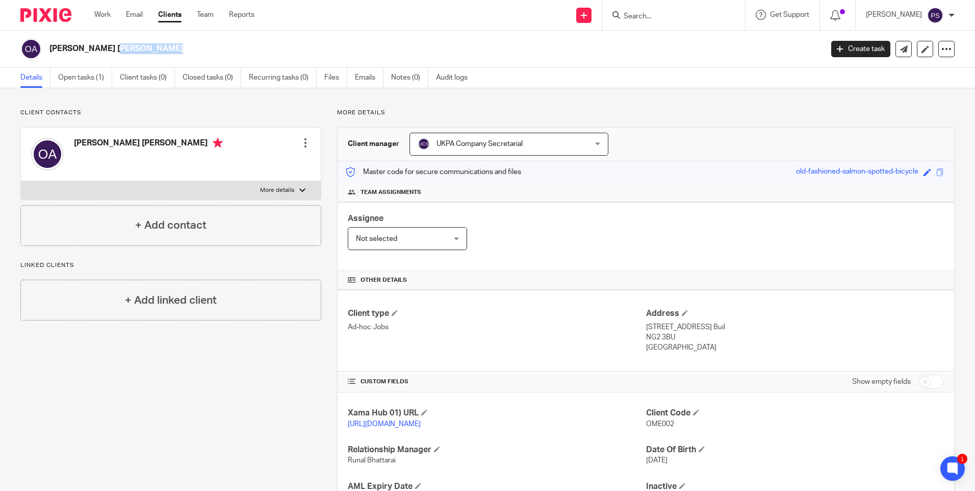
copy main "Omer Ali Mohamed Ali Create task Update from Companies House Export data Merge …"
click at [652, 424] on span "OME002" at bounding box center [660, 423] width 28 height 7
copy span "OME002"
click at [125, 48] on h2 "Omer Ali Mohamed Ali" at bounding box center [355, 48] width 613 height 11
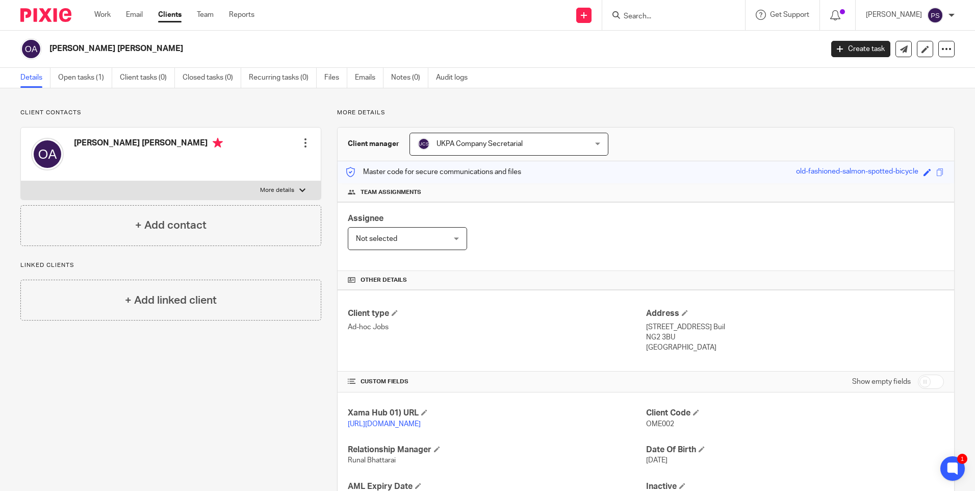
click at [125, 48] on h2 "Omer Ali Mohamed Ali" at bounding box center [355, 48] width 613 height 11
copy main "Omer Ali Mohamed Ali Create task Update from Companies House Export data Merge …"
click at [654, 14] on input "Search" at bounding box center [669, 16] width 92 height 9
paste input "naveedzaidi@gmail.com"
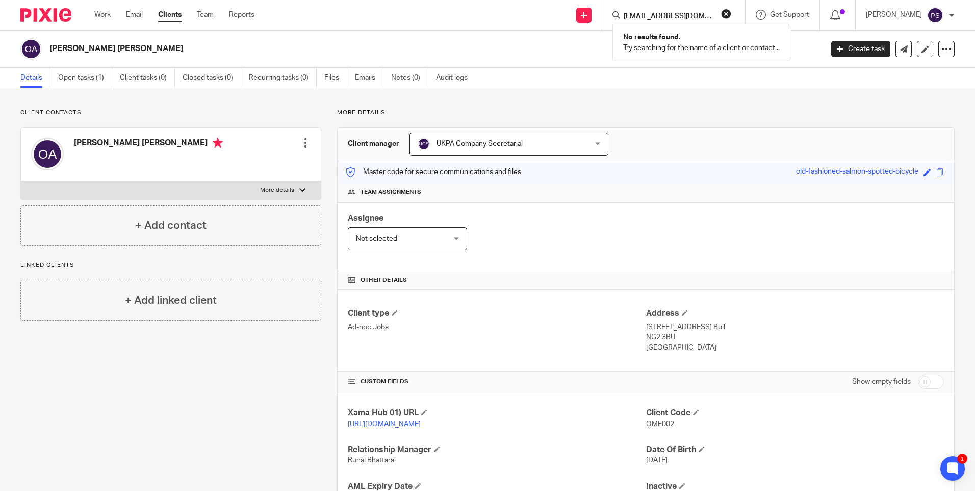
type input "naveedzaidi@gmail.com"
click at [731, 14] on button "reset" at bounding box center [726, 14] width 10 height 10
click at [295, 57] on div "[PERSON_NAME] [PERSON_NAME]" at bounding box center [418, 48] width 796 height 21
click at [587, 17] on icon at bounding box center [584, 15] width 6 height 6
click at [588, 74] on link "Add client" at bounding box center [598, 77] width 63 height 15
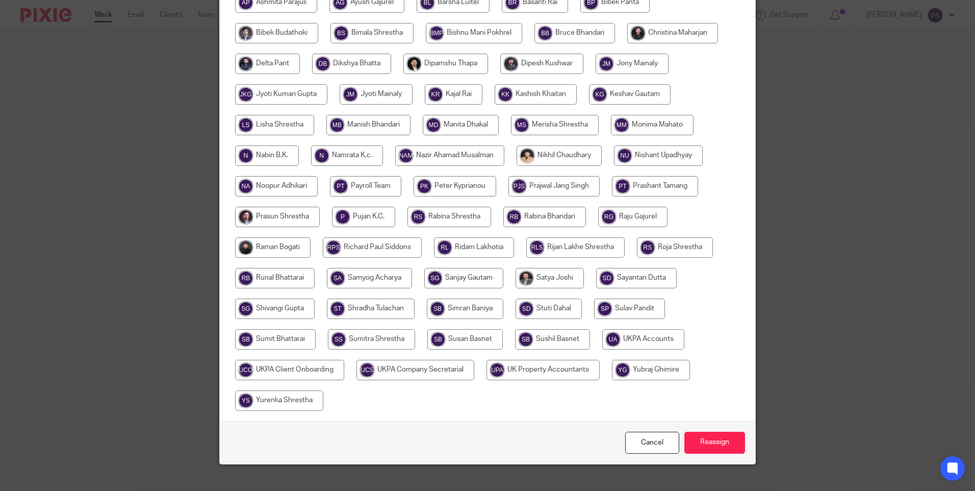
scroll to position [268, 0]
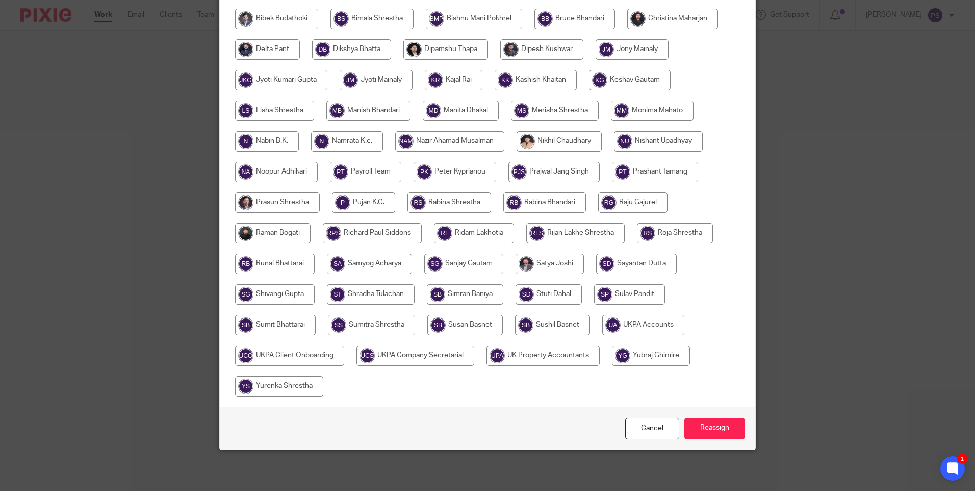
click at [430, 358] on input "radio" at bounding box center [415, 355] width 118 height 20
radio input "true"
click at [704, 430] on input "Reassign" at bounding box center [714, 428] width 61 height 22
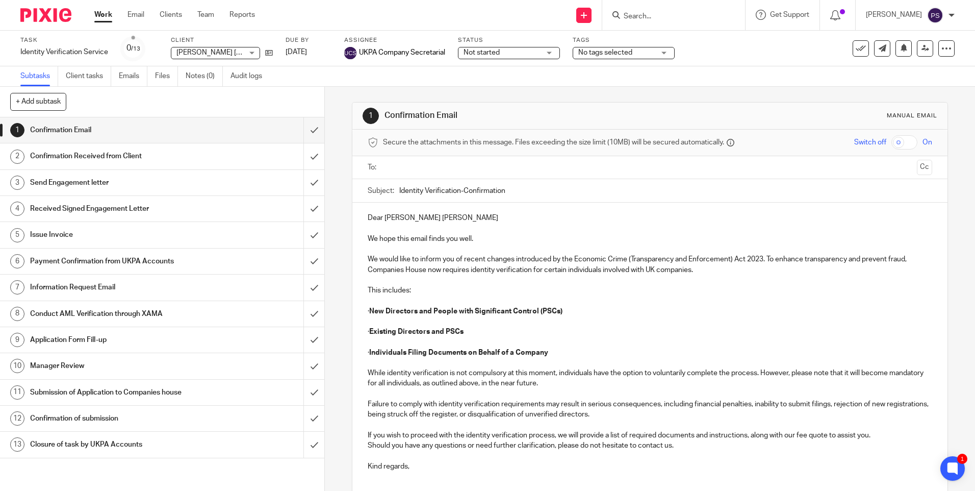
click at [646, 17] on input "Search" at bounding box center [669, 16] width 92 height 9
paste input "[EMAIL_ADDRESS][DOMAIN_NAME]"
type input "[EMAIL_ADDRESS][DOMAIN_NAME]"
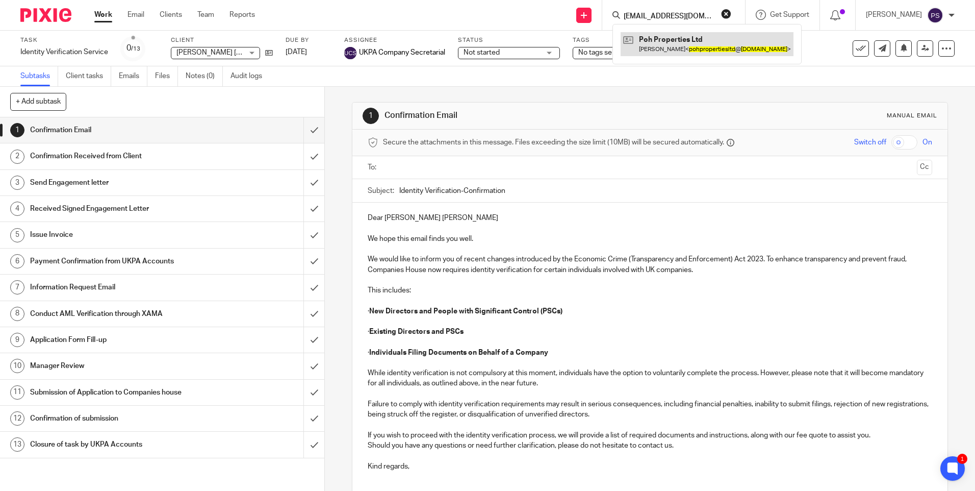
click at [673, 54] on link at bounding box center [707, 43] width 173 height 23
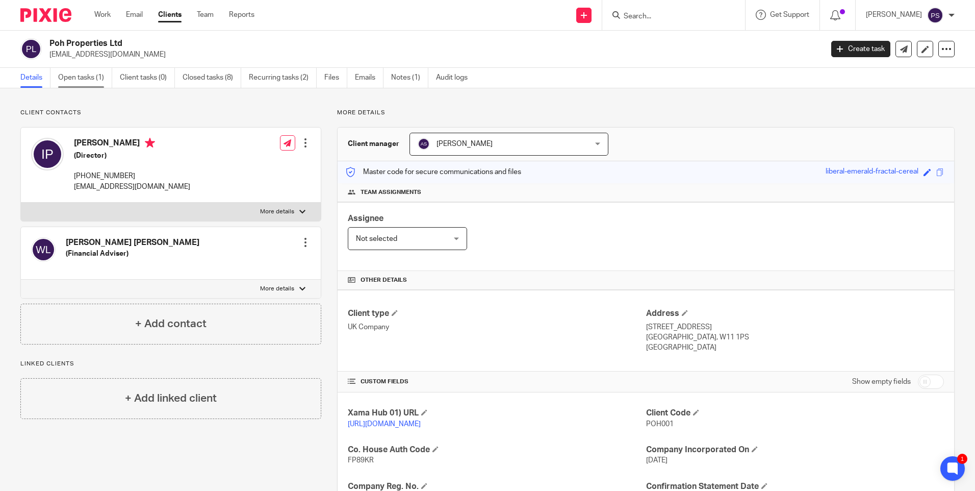
click at [88, 80] on link "Open tasks (1)" at bounding box center [85, 78] width 54 height 20
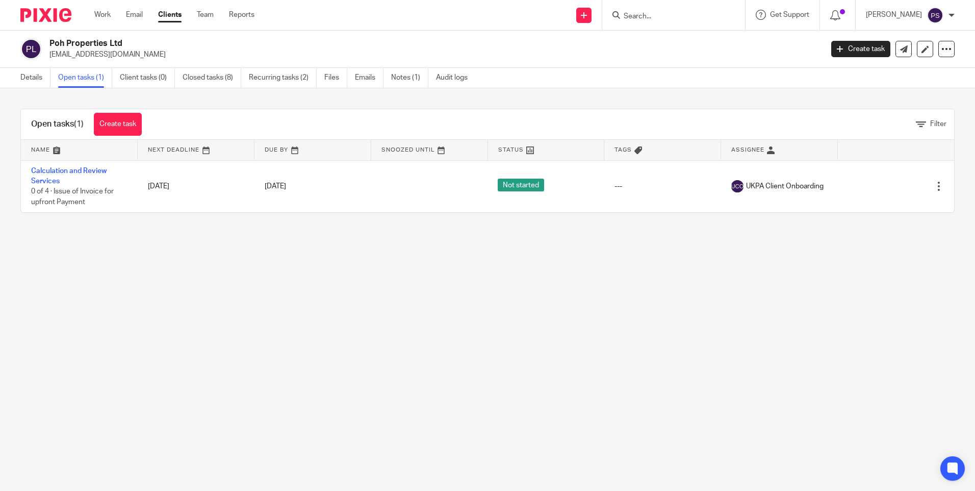
click at [129, 271] on main "Poh Properties Ltd [EMAIL_ADDRESS][DOMAIN_NAME] Create task Update from Compani…" at bounding box center [487, 245] width 975 height 491
click at [28, 76] on link "Details" at bounding box center [35, 78] width 30 height 20
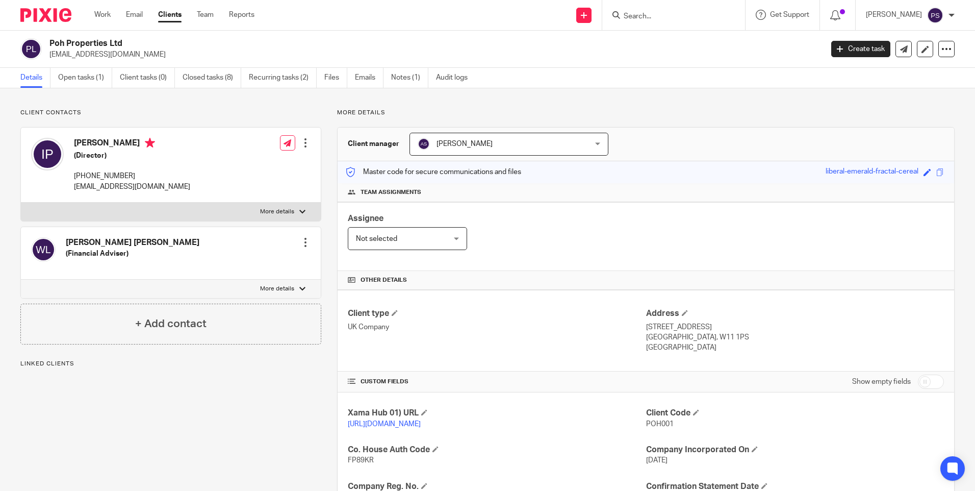
click at [109, 105] on div "Client contacts Ian T Platt (Director) 44 (0) 7552 362 925 pohpropertiesltd@gma…" at bounding box center [487, 386] width 975 height 597
click at [220, 56] on p "[EMAIL_ADDRESS][DOMAIN_NAME]" at bounding box center [432, 54] width 767 height 10
click at [243, 115] on p "Client contacts" at bounding box center [170, 113] width 301 height 8
click at [92, 82] on link "Open tasks (1)" at bounding box center [85, 78] width 54 height 20
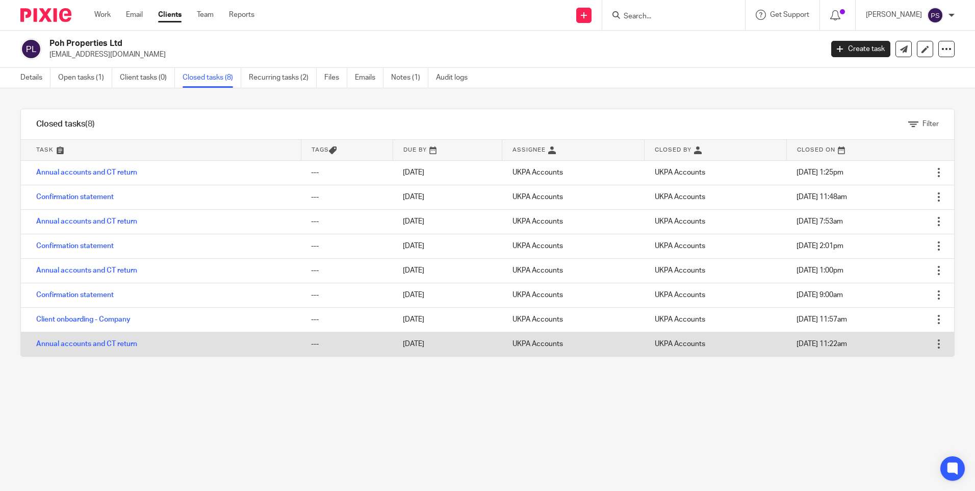
drag, startPoint x: 63, startPoint y: 373, endPoint x: 78, endPoint y: 332, distance: 43.4
click at [65, 370] on div "Filter tasks Only show tasks matching all of these conditions 1 Task name Is Is…" at bounding box center [487, 289] width 975 height 402
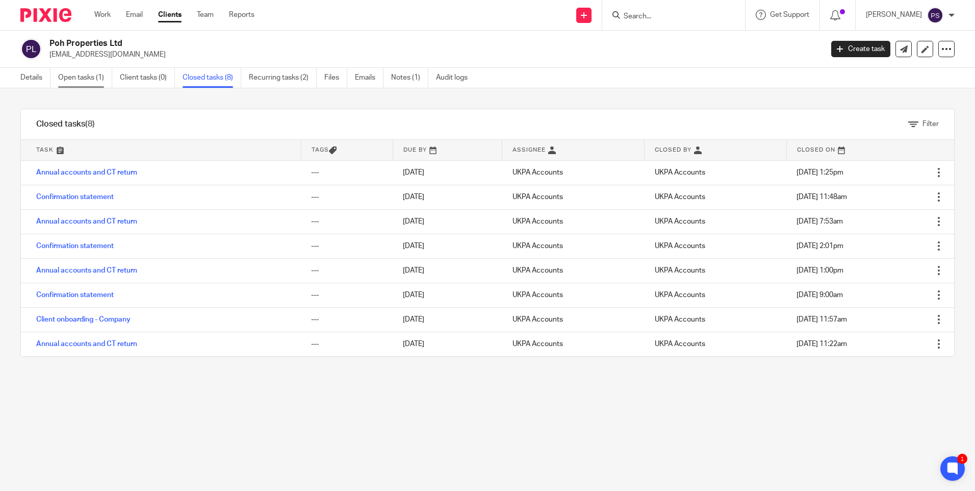
click at [85, 80] on link "Open tasks (1)" at bounding box center [85, 78] width 54 height 20
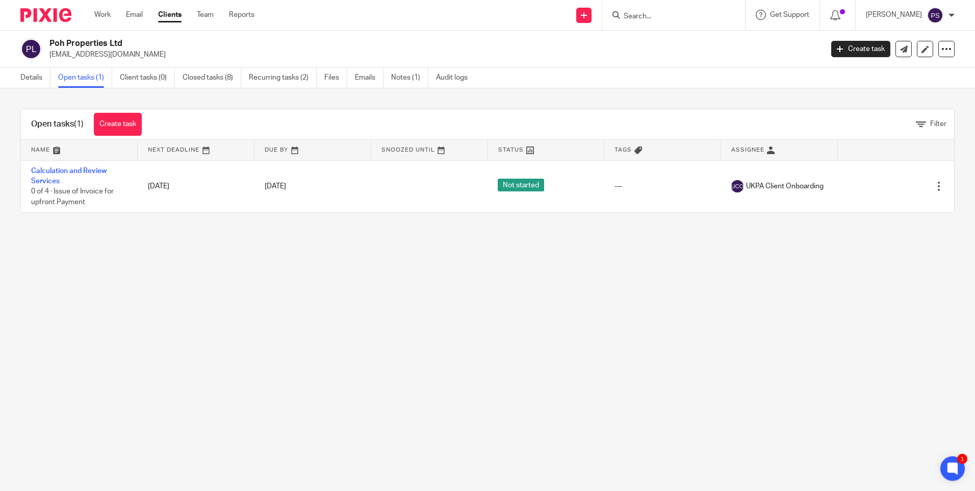
drag, startPoint x: 278, startPoint y: 313, endPoint x: 261, endPoint y: 305, distance: 19.2
click at [278, 313] on main "Poh Properties Ltd pohpropertiesltd@gmail.com Create task Update from Companies…" at bounding box center [487, 245] width 975 height 491
click at [35, 81] on link "Details" at bounding box center [35, 78] width 30 height 20
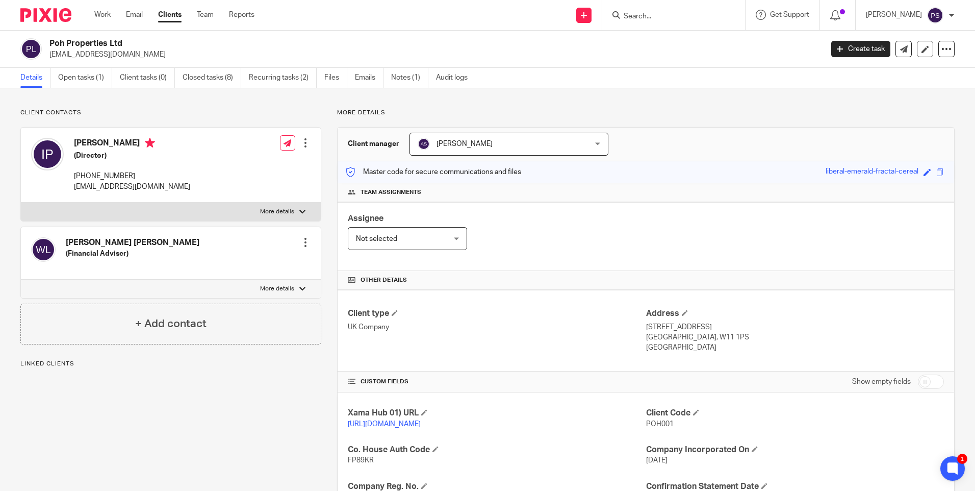
click at [190, 449] on div "Client contacts [PERSON_NAME] (Director) [PHONE_NUMBER] [EMAIL_ADDRESS][DOMAIN_…" at bounding box center [163, 387] width 317 height 556
click at [664, 21] on div at bounding box center [673, 15] width 143 height 30
click at [664, 18] on input "Search" at bounding box center [669, 16] width 92 height 9
paste input "[EMAIL_ADDRESS][DOMAIN_NAME]"
type input "[EMAIL_ADDRESS][DOMAIN_NAME]"
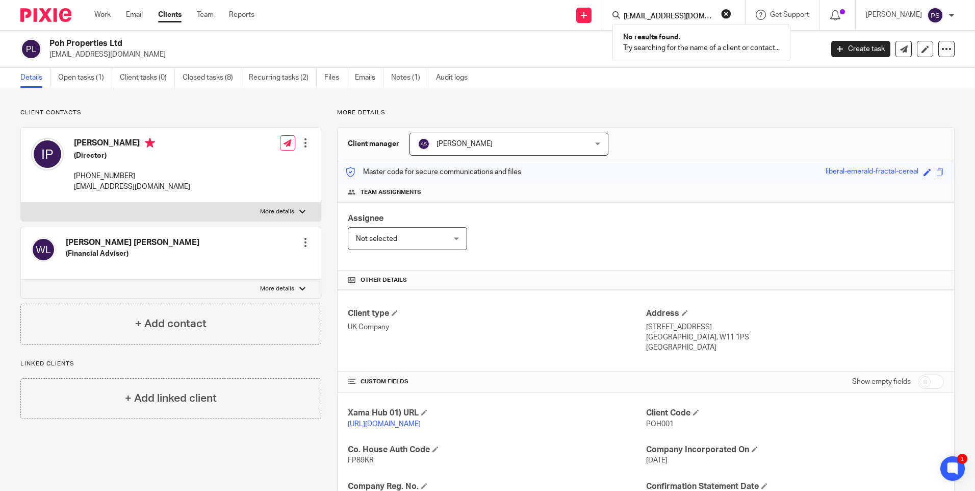
drag, startPoint x: 743, startPoint y: 12, endPoint x: 723, endPoint y: 25, distance: 23.9
click at [731, 13] on button "reset" at bounding box center [726, 14] width 10 height 10
click at [692, 16] on input "Search" at bounding box center [669, 16] width 92 height 9
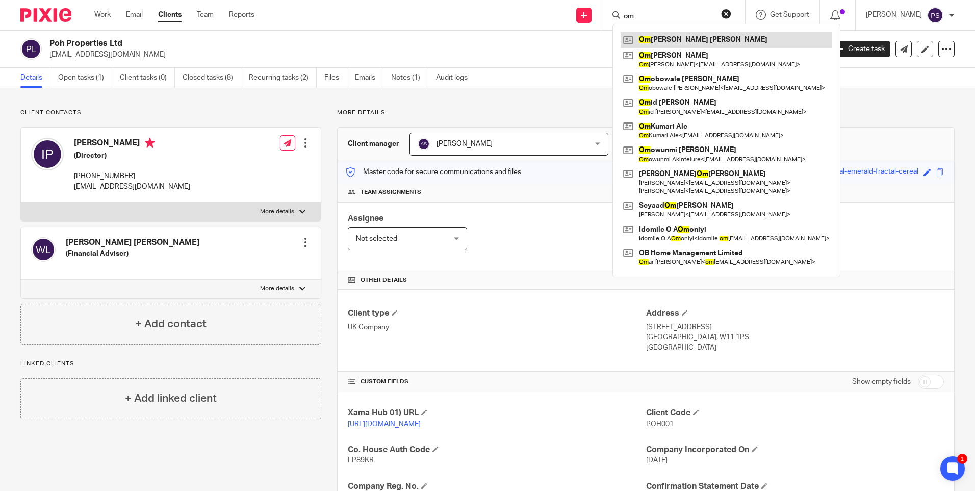
type input "om"
click at [688, 36] on link at bounding box center [727, 39] width 212 height 15
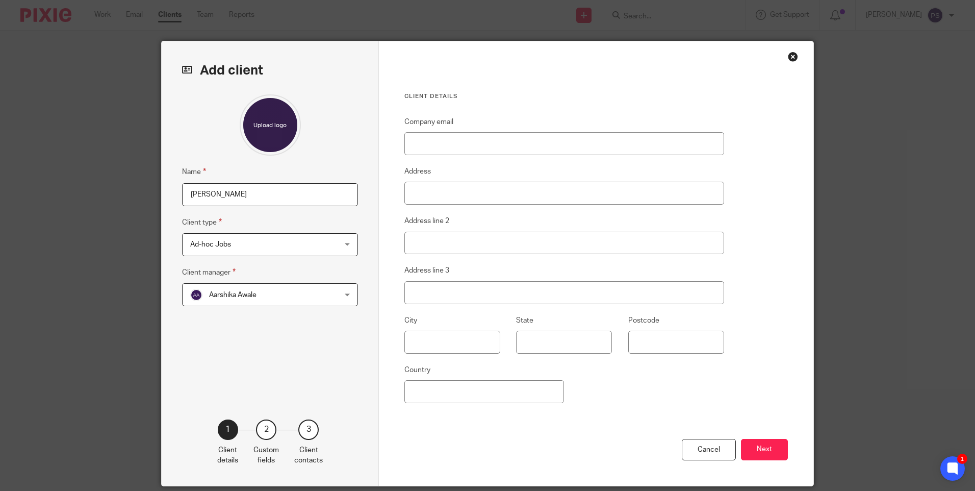
type input "Antonia Molina Padilla"
click at [442, 144] on input "Company email" at bounding box center [564, 143] width 320 height 23
paste input "[EMAIL_ADDRESS][DOMAIN_NAME]"
type input "[EMAIL_ADDRESS][DOMAIN_NAME]"
click at [429, 201] on input "Address" at bounding box center [564, 193] width 320 height 23
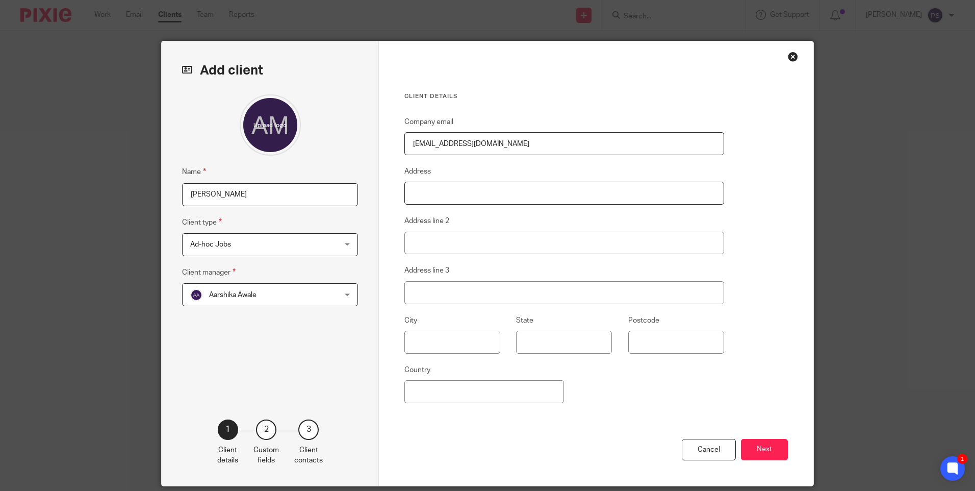
click at [425, 200] on input "Address" at bounding box center [564, 193] width 320 height 23
click at [419, 197] on input "Address" at bounding box center [564, 193] width 320 height 23
type input "47858"
click at [418, 242] on input "Address line 2" at bounding box center [564, 243] width 320 height 23
click at [464, 246] on input "Al Khuraybah" at bounding box center [564, 243] width 320 height 23
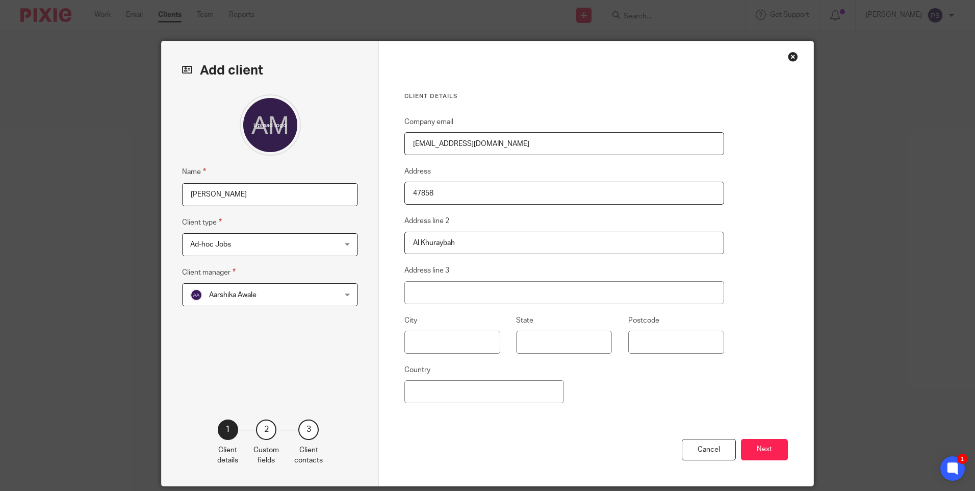
click at [496, 241] on input "Al Khuraybah" at bounding box center [564, 243] width 320 height 23
type input "Al Khuraybah 49643 9136"
click at [467, 398] on input "Country" at bounding box center [484, 391] width 160 height 23
type input "Saudi Arabia"
drag, startPoint x: 236, startPoint y: 300, endPoint x: 378, endPoint y: 326, distance: 144.6
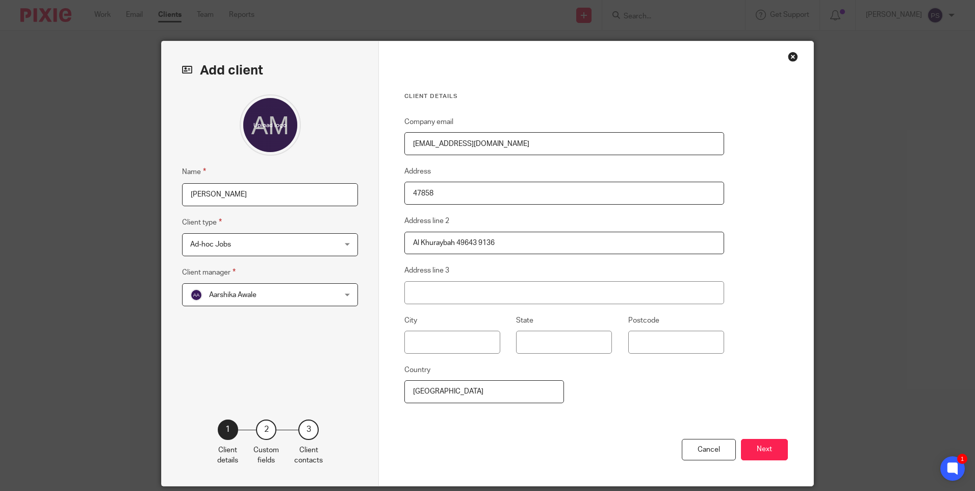
click at [236, 300] on span "Aarshika Awale" at bounding box center [257, 294] width 134 height 21
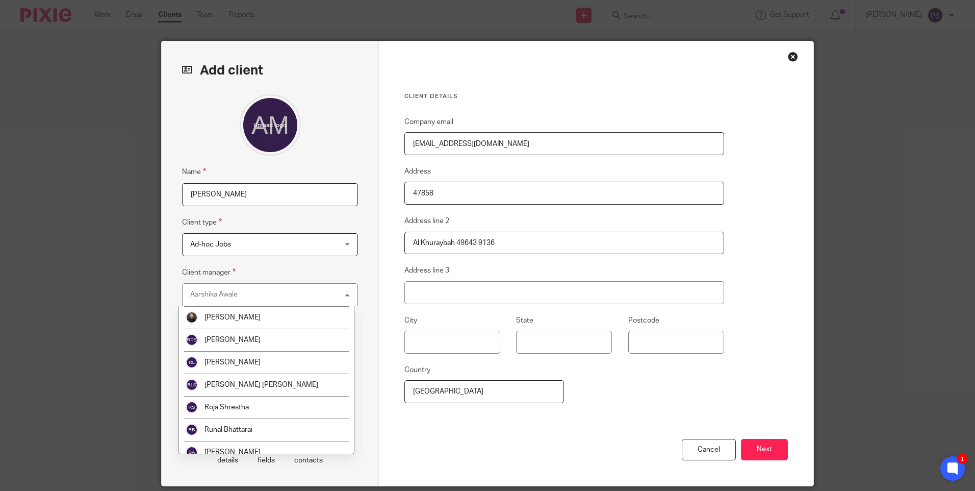
scroll to position [1648, 0]
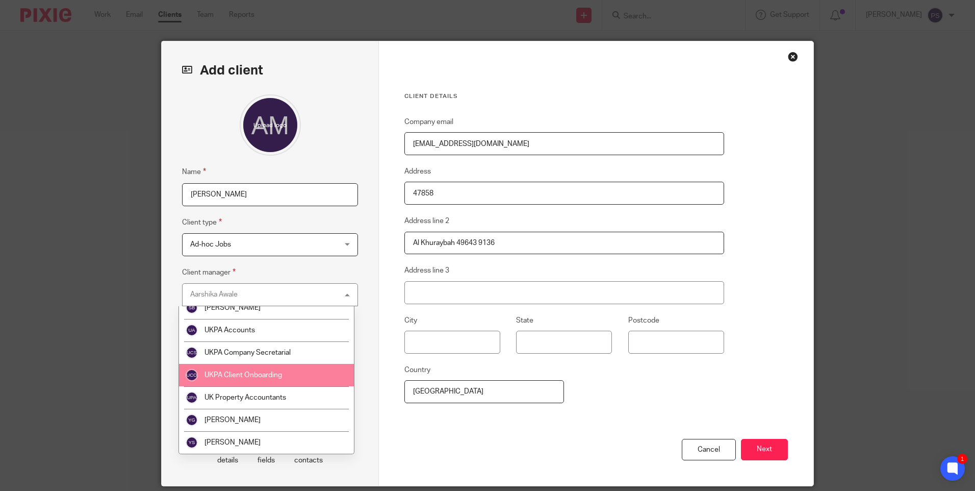
click at [250, 380] on li "UKPA Client Onboarding" at bounding box center [266, 375] width 175 height 22
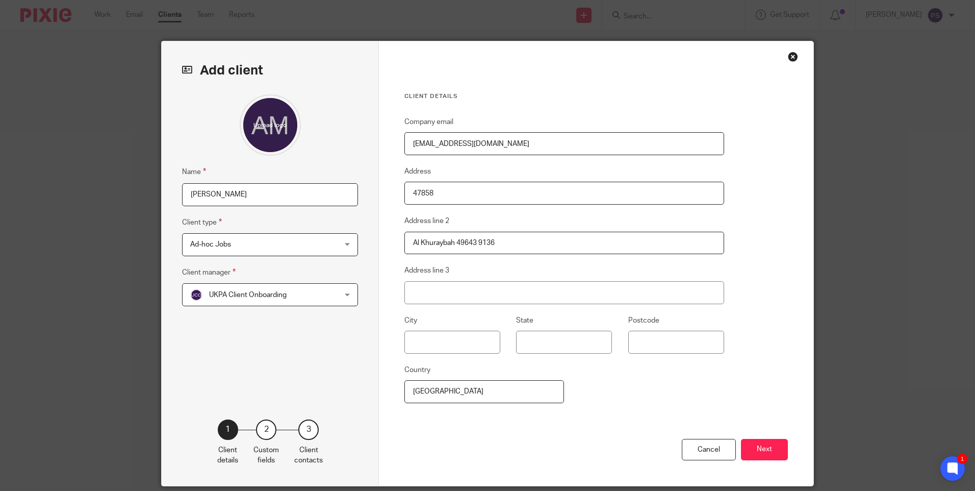
click at [290, 244] on span "Ad-hoc Jobs" at bounding box center [257, 244] width 134 height 21
click at [497, 448] on div "Cancel Next" at bounding box center [596, 462] width 384 height 47
click at [218, 246] on span "Ad-hoc Jobs" at bounding box center [210, 244] width 41 height 7
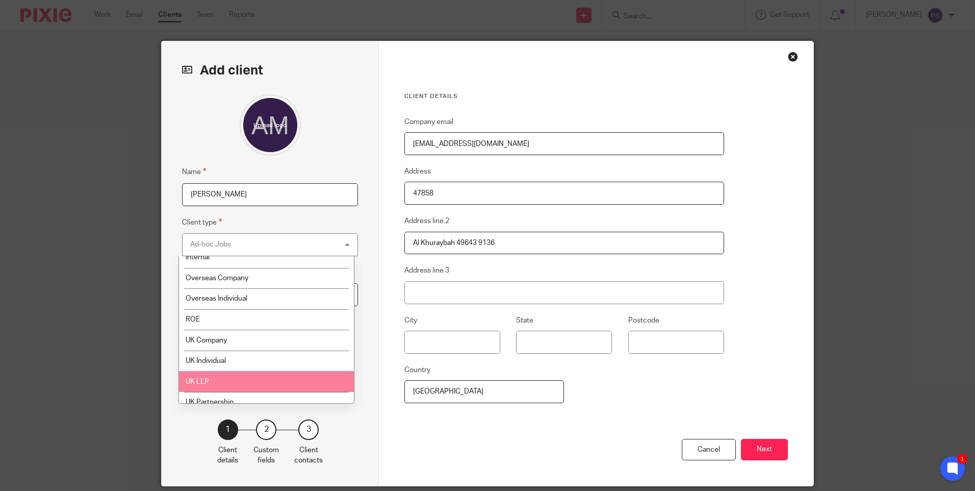
scroll to position [0, 0]
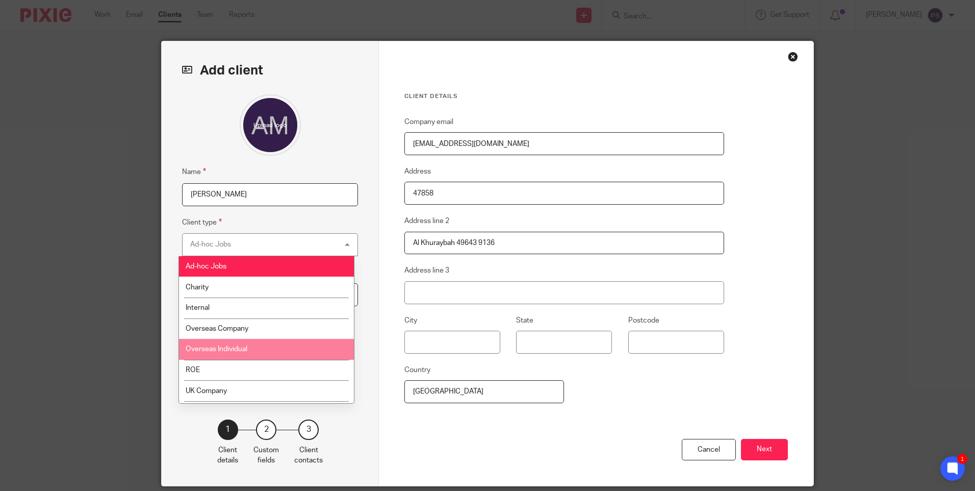
click at [209, 350] on span "Overseas Individual" at bounding box center [217, 348] width 62 height 7
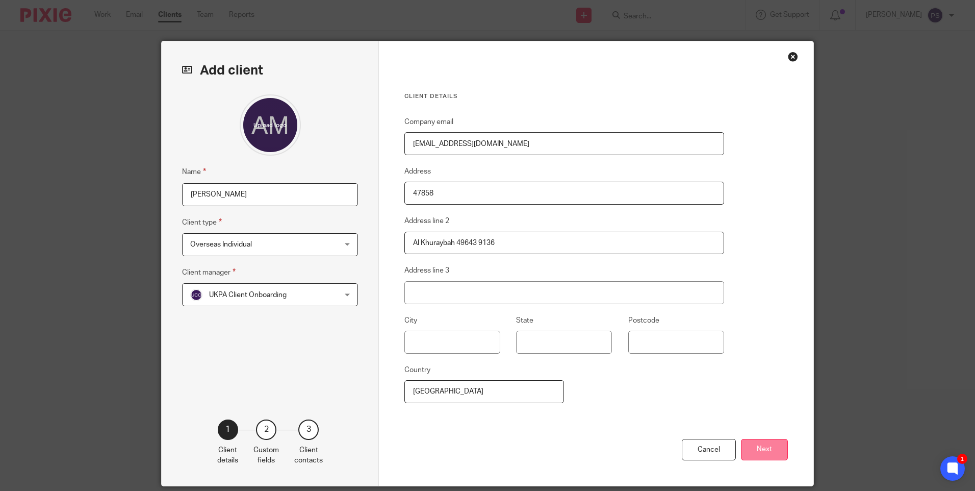
click at [756, 446] on button "Next" at bounding box center [764, 450] width 47 height 22
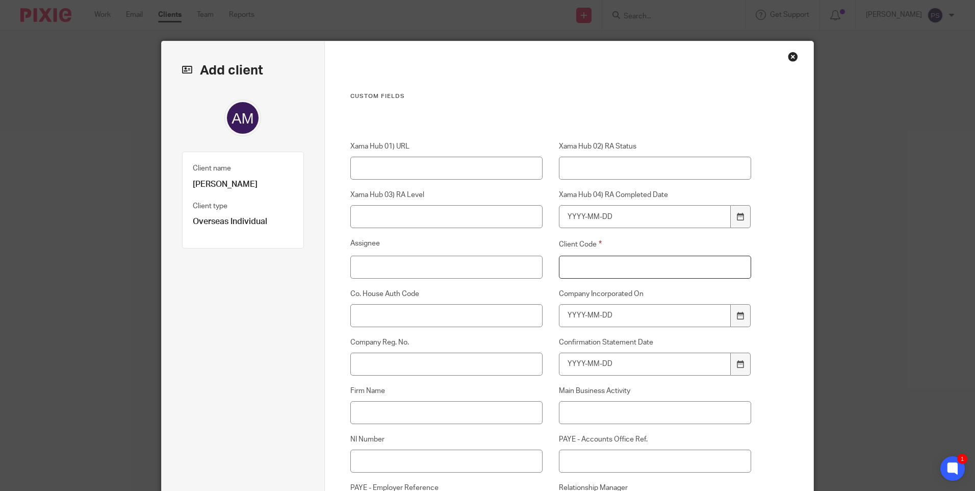
click at [612, 274] on input "Client Code" at bounding box center [655, 267] width 193 height 23
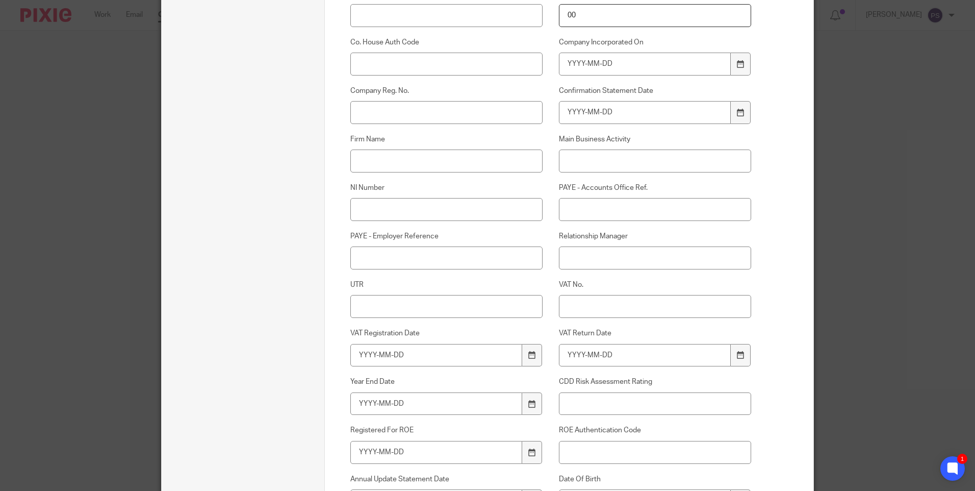
scroll to position [255, 0]
type input "00"
click at [587, 258] on input "Relationship Manager" at bounding box center [655, 254] width 193 height 23
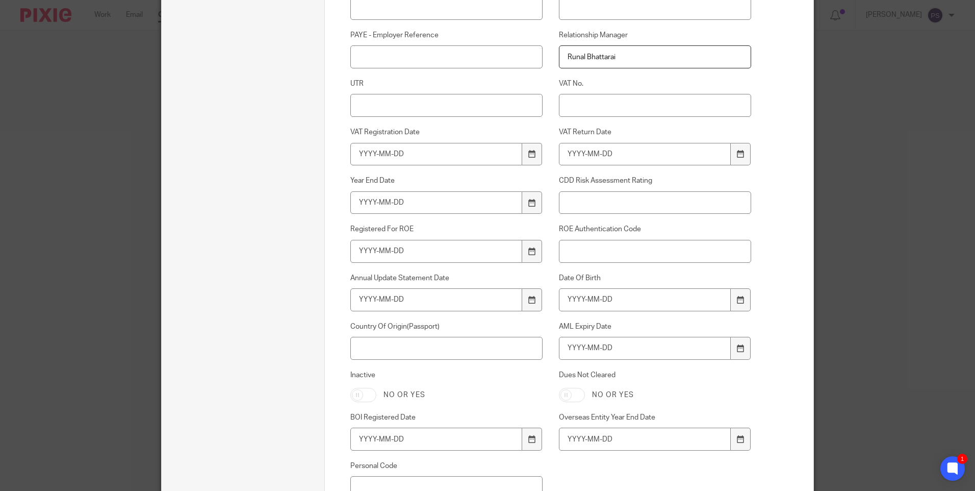
scroll to position [459, 0]
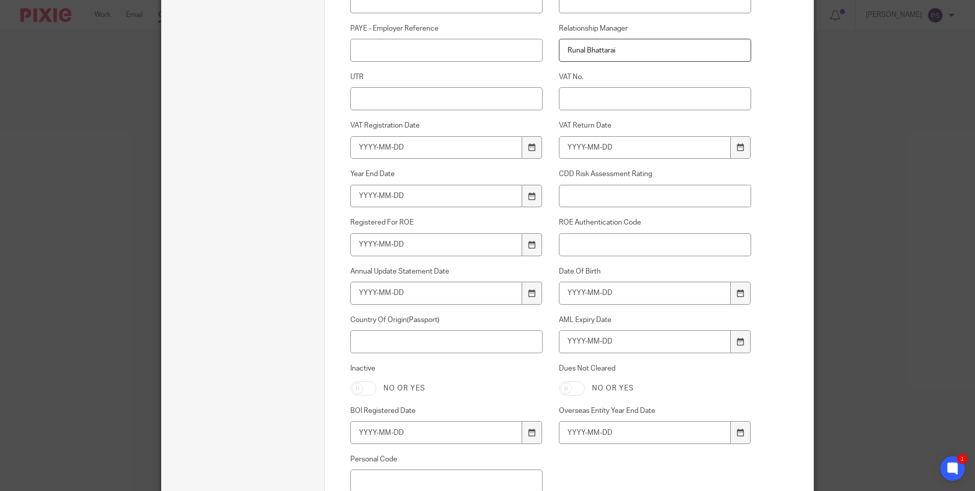
type input "Runal Bhattarai"
click at [590, 295] on input "Date Of Birth" at bounding box center [645, 293] width 172 height 23
click at [573, 299] on input "Date Of Birth" at bounding box center [645, 293] width 172 height 23
type input "1986-06-06"
click at [631, 342] on input "AML Expiry Date" at bounding box center [645, 341] width 172 height 23
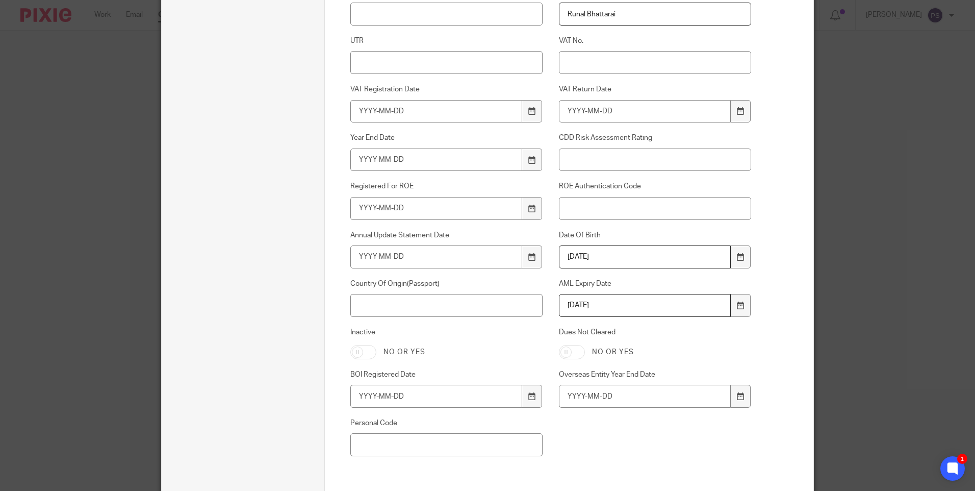
scroll to position [510, 0]
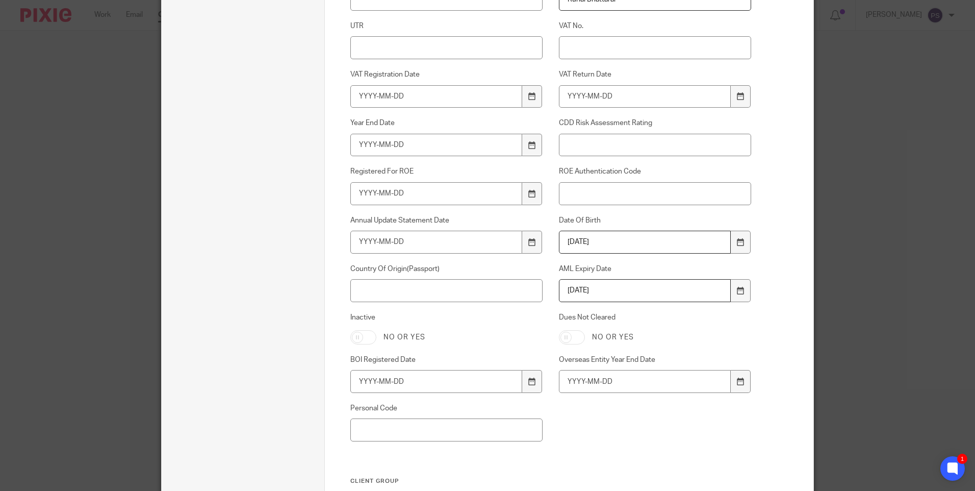
type input "2034-01-19"
click at [371, 273] on label "Country Of Origin(Passport)" at bounding box center [446, 269] width 193 height 10
click at [371, 279] on input "Country Of Origin(Passport)" at bounding box center [446, 290] width 193 height 23
click at [378, 284] on input "Country Of Origin(Passport)" at bounding box center [446, 290] width 193 height 23
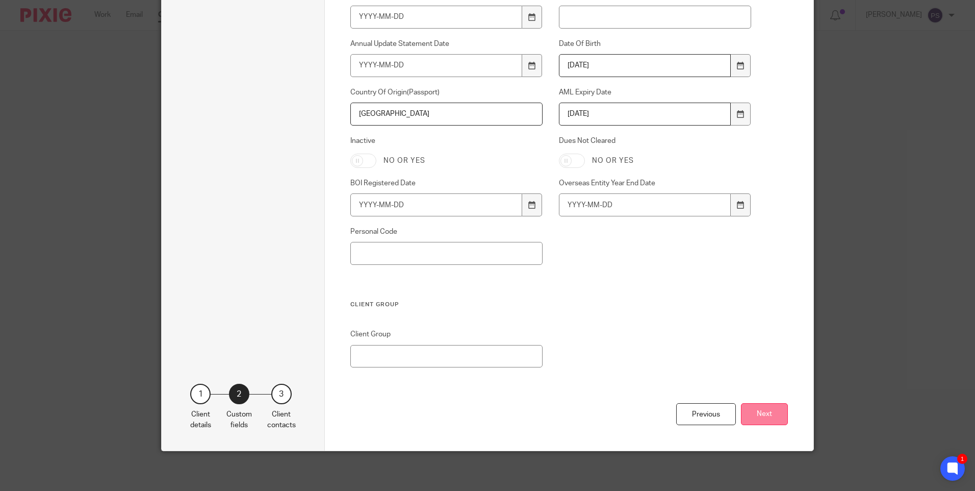
scroll to position [687, 0]
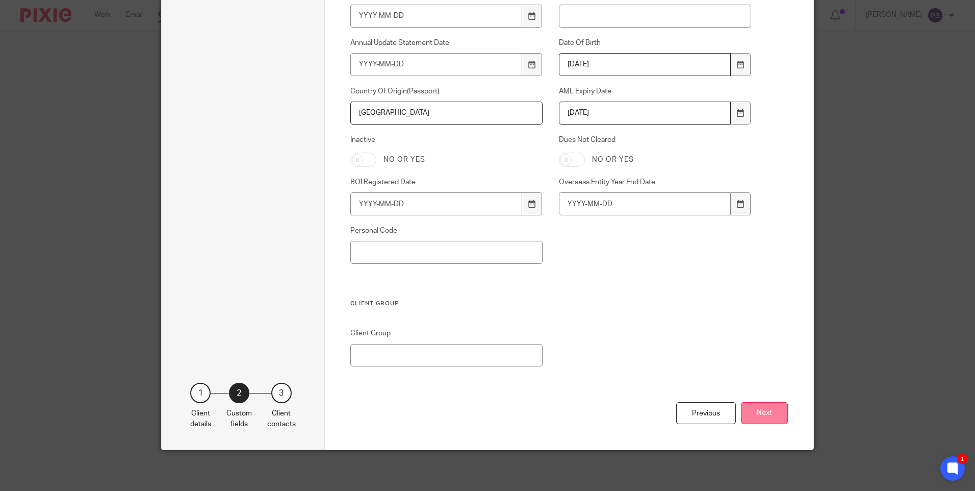
type input "United Kingdom"
click at [749, 416] on button "Next" at bounding box center [764, 413] width 47 height 22
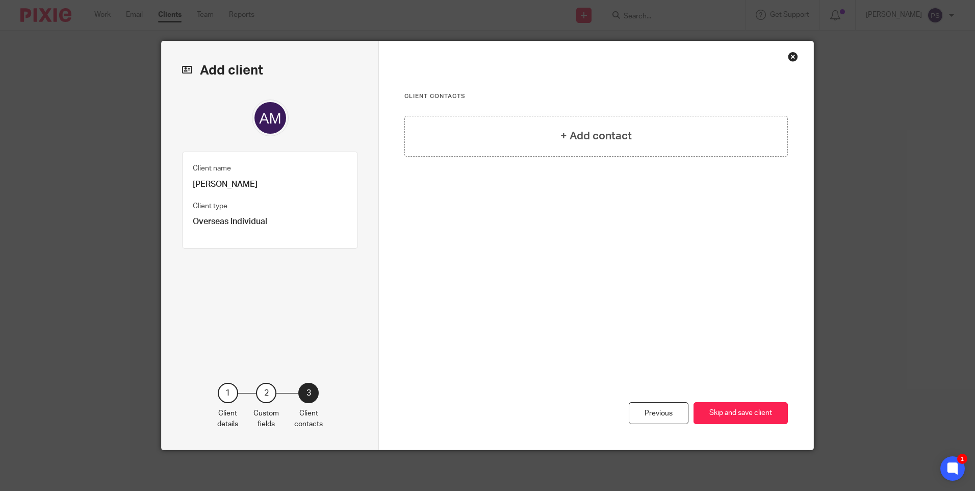
scroll to position [0, 0]
click at [555, 149] on div "+ Add contact" at bounding box center [596, 136] width 384 height 41
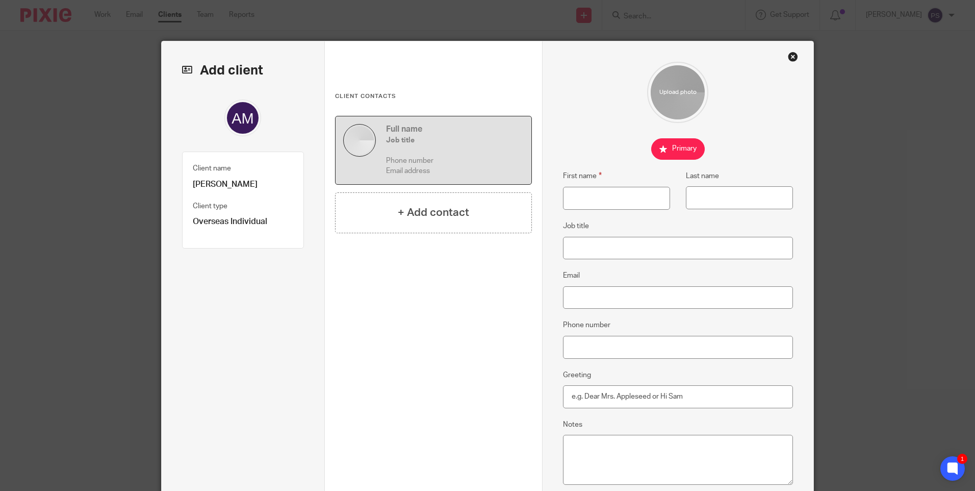
click at [260, 175] on fieldset "Client name Antonia Molina Padilla" at bounding box center [243, 176] width 100 height 28
click at [260, 176] on fieldset "Client name Antonia Molina Padilla" at bounding box center [243, 176] width 100 height 28
click at [260, 181] on p "Antonia Molina Padilla" at bounding box center [243, 184] width 100 height 11
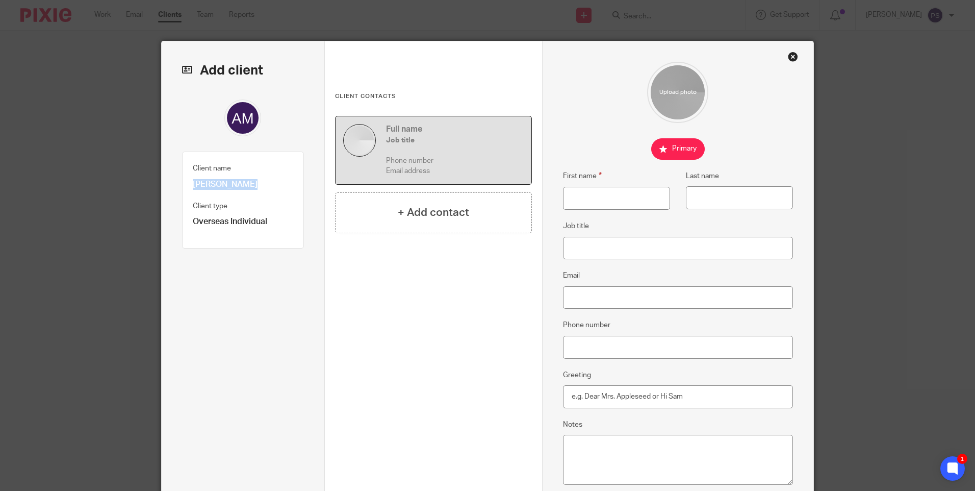
copy div "Antonia Molina Padilla"
click at [579, 199] on input "First name" at bounding box center [616, 198] width 107 height 23
click at [602, 200] on input "First name" at bounding box center [616, 198] width 107 height 23
paste input "Antonia Molina Padilla"
click at [620, 196] on input "Antonia Molina Padilla" at bounding box center [616, 198] width 107 height 23
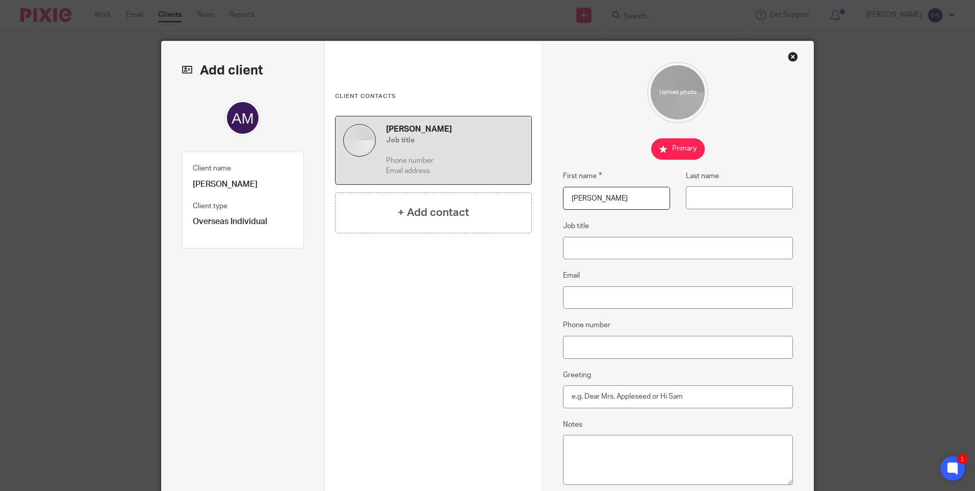
click at [620, 196] on input "Antonia Molina Padilla" at bounding box center [616, 198] width 107 height 23
type input "Antonia Molina"
click at [692, 201] on input "Last name" at bounding box center [739, 197] width 107 height 23
paste input "Padilla"
type input "Padilla"
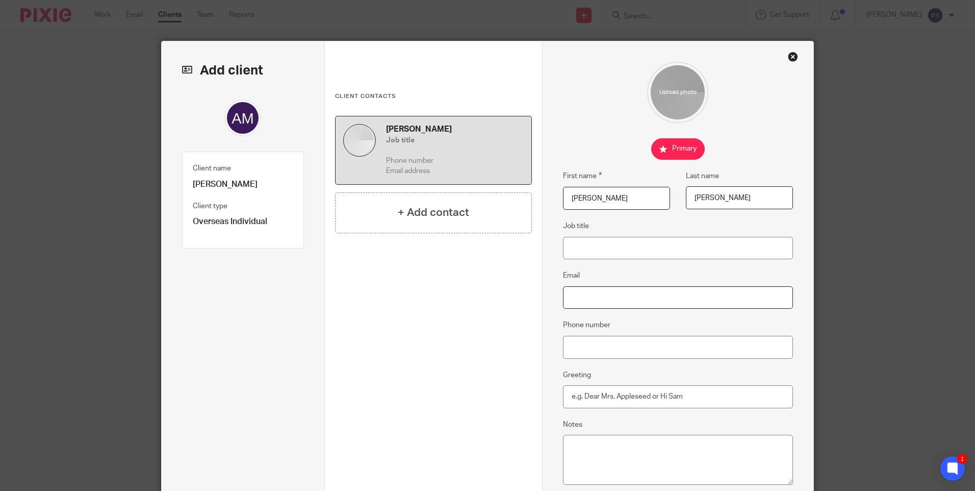
click at [569, 299] on input "Email" at bounding box center [678, 297] width 231 height 23
paste input "07423571343"
type input "07423571343"
click at [585, 352] on input "Phone number" at bounding box center [678, 347] width 231 height 23
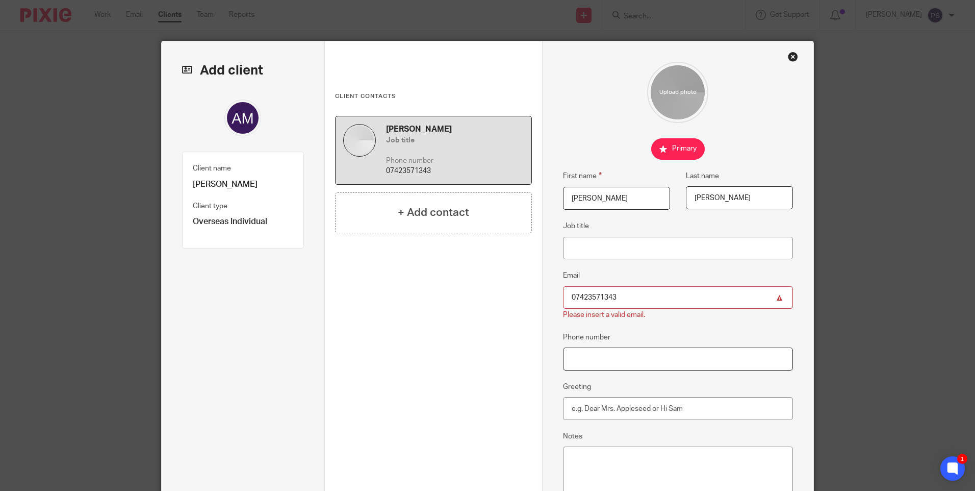
paste input "07423571343"
type input "07423571343"
drag, startPoint x: 619, startPoint y: 294, endPoint x: 531, endPoint y: 301, distance: 88.1
click at [531, 301] on div "Add client Client name Antonia Molina Padilla Client type Overseas Individual 1…" at bounding box center [488, 306] width 652 height 531
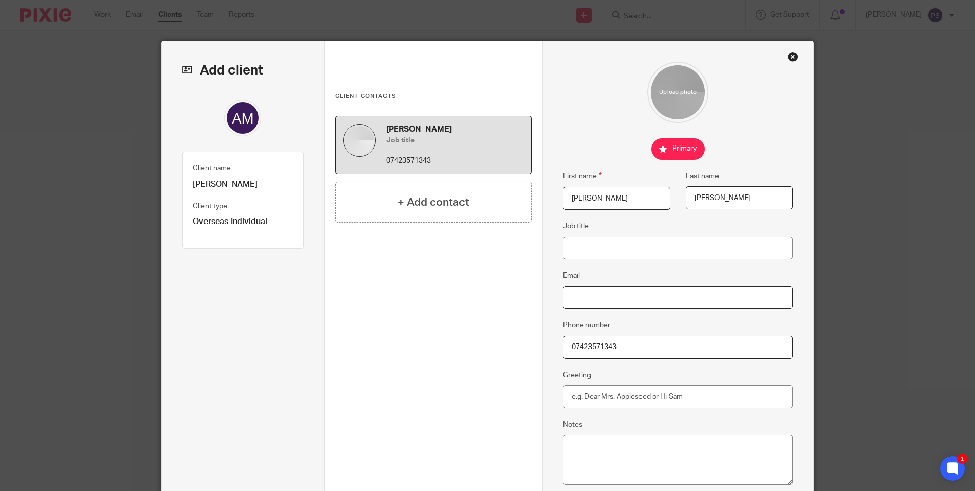
paste input "sbmolina@hotmail.com"
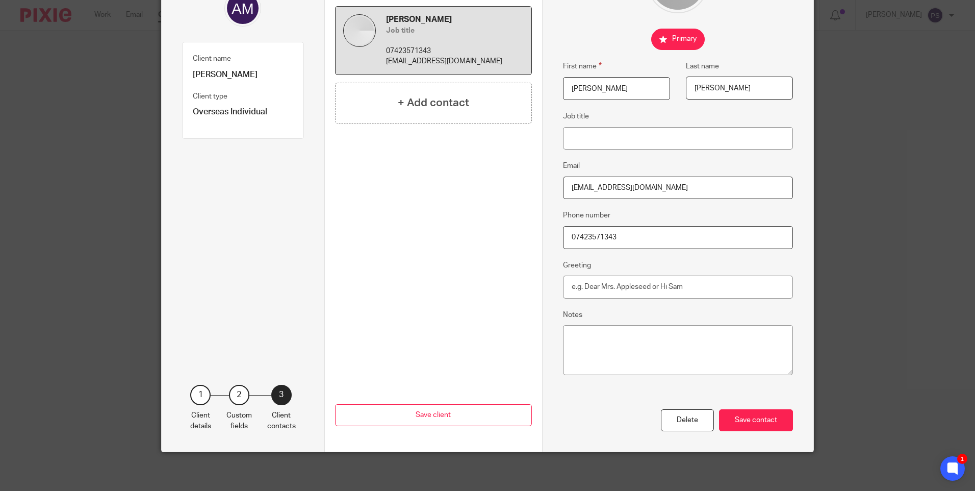
scroll to position [112, 0]
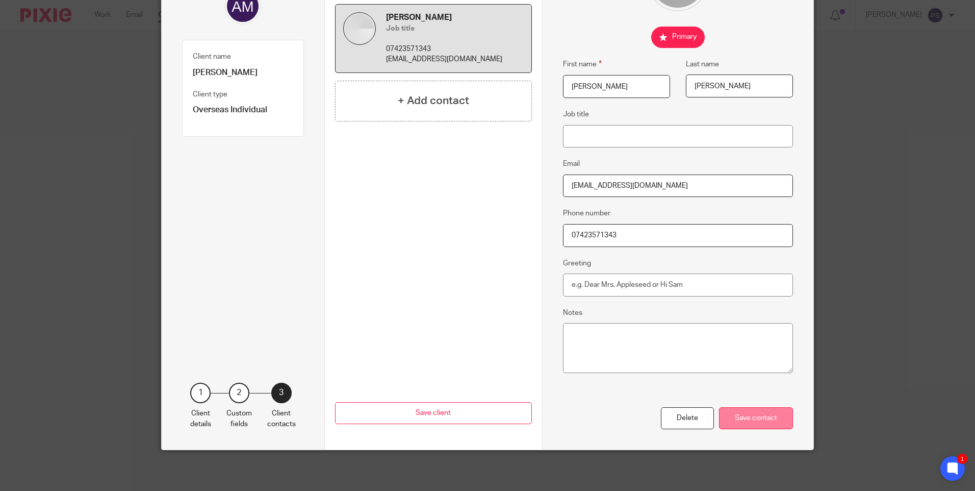
type input "sbmolina@hotmail.com"
click at [779, 420] on div "Save contact" at bounding box center [756, 418] width 74 height 22
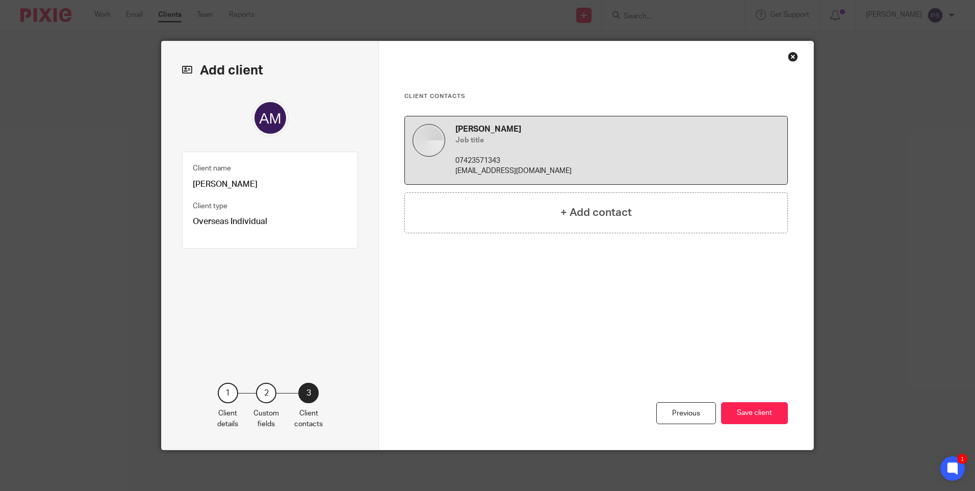
scroll to position [0, 0]
click at [741, 407] on button "Save client" at bounding box center [754, 413] width 67 height 22
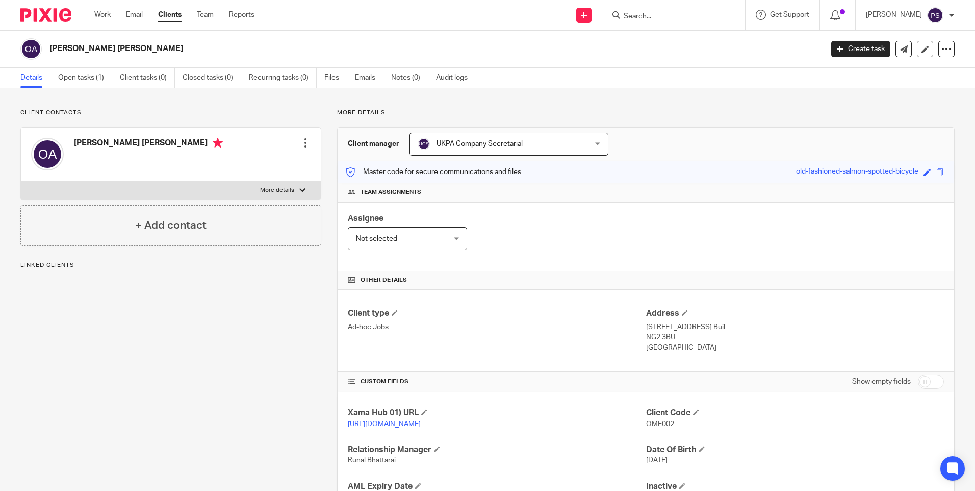
click at [232, 120] on div "Client contacts [PERSON_NAME] [PERSON_NAME] Edit contact Create client from con…" at bounding box center [170, 177] width 301 height 137
click at [917, 52] on link at bounding box center [925, 49] width 16 height 16
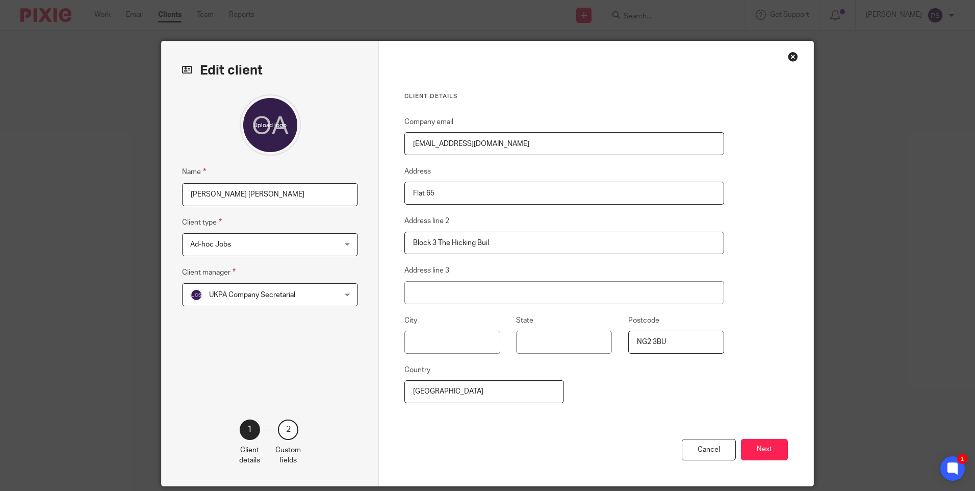
click at [511, 143] on input "omer.aldood@outlook.com" at bounding box center [564, 143] width 320 height 23
click at [777, 447] on button "Next" at bounding box center [764, 450] width 47 height 22
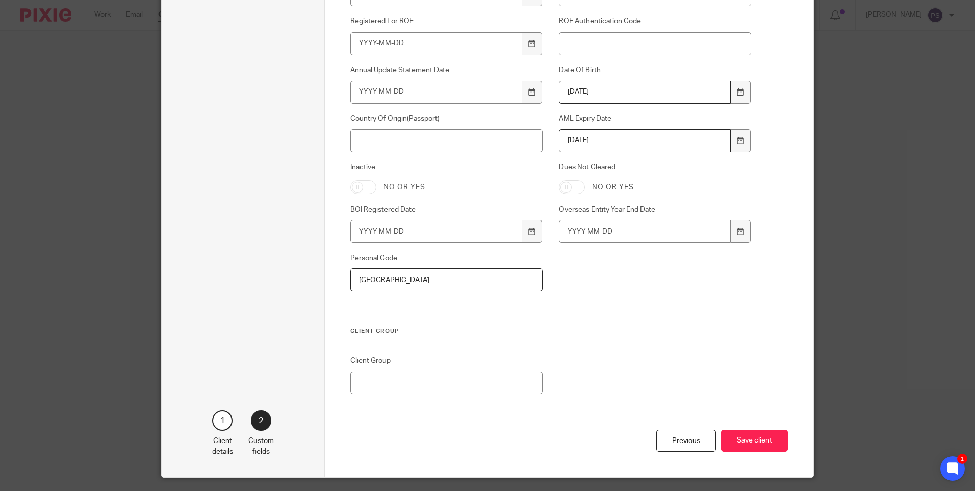
scroll to position [687, 0]
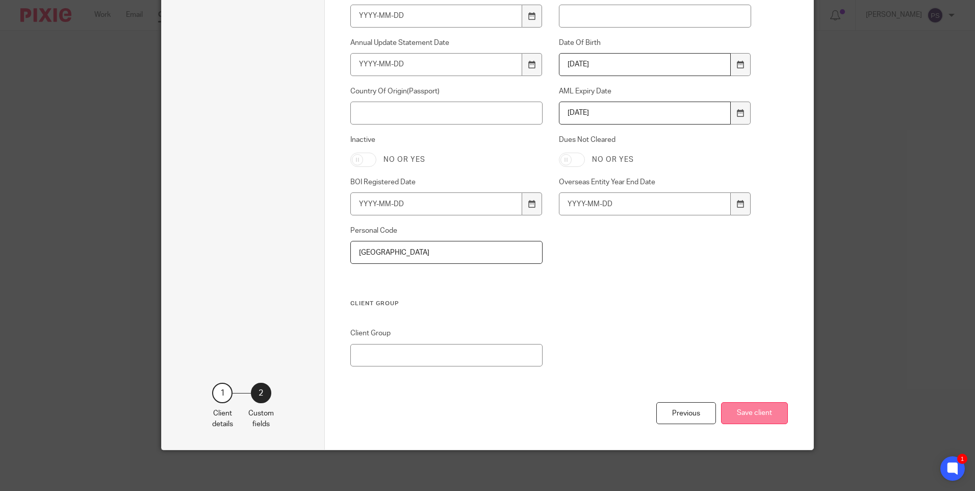
click at [744, 410] on button "Save client" at bounding box center [754, 413] width 67 height 22
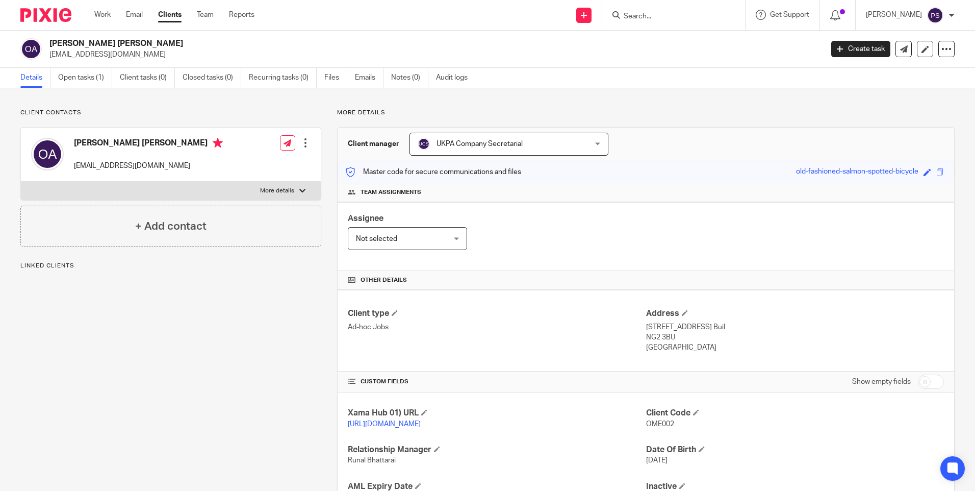
click at [145, 327] on div "Client contacts [PERSON_NAME] [PERSON_NAME] [PERSON_NAME][EMAIL_ADDRESS][DOMAIN…" at bounding box center [163, 332] width 317 height 446
click at [192, 110] on p "Client contacts" at bounding box center [170, 113] width 301 height 8
drag, startPoint x: 418, startPoint y: 430, endPoint x: 410, endPoint y: 423, distance: 10.5
click at [418, 429] on p "[URL][DOMAIN_NAME]" at bounding box center [497, 424] width 298 height 10
click at [410, 423] on link "[URL][DOMAIN_NAME]" at bounding box center [384, 423] width 73 height 7
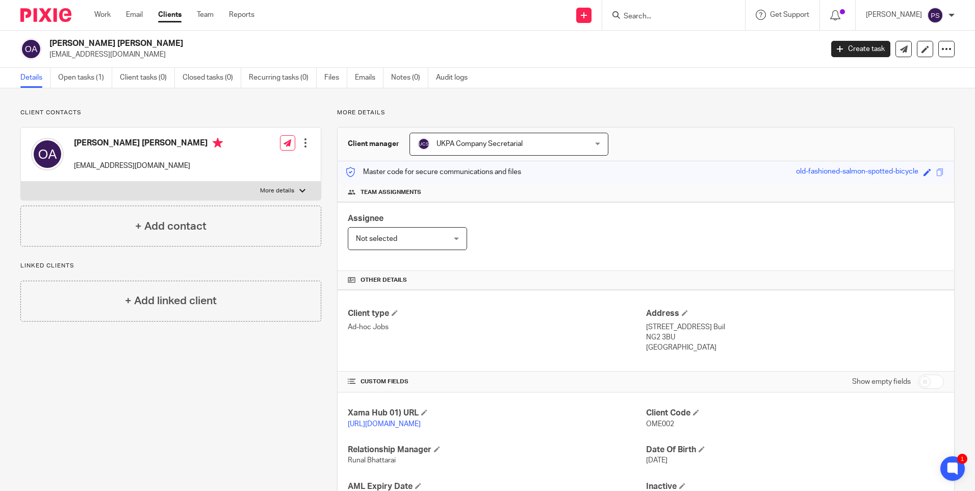
click at [655, 328] on p "Flat 65, Block 3 The Hicking Buil" at bounding box center [795, 327] width 298 height 10
copy div "Flat 65, Block 3 The Hicking Buil"
click at [658, 335] on p "NG2 3BU" at bounding box center [795, 337] width 298 height 10
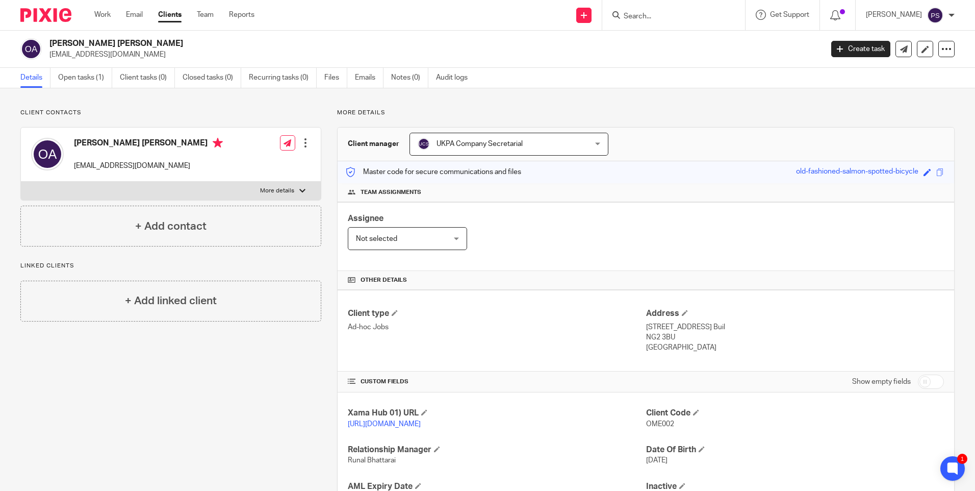
click at [658, 335] on p "NG2 3BU" at bounding box center [795, 337] width 298 height 10
copy div "NG2 3BU"
click at [659, 18] on input "Search" at bounding box center [669, 16] width 92 height 9
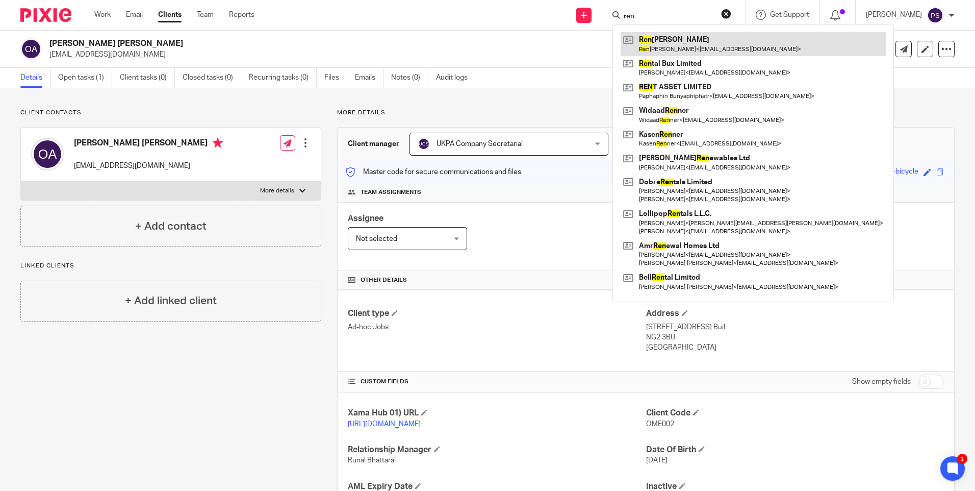
type input "ren"
click at [674, 38] on link at bounding box center [753, 43] width 265 height 23
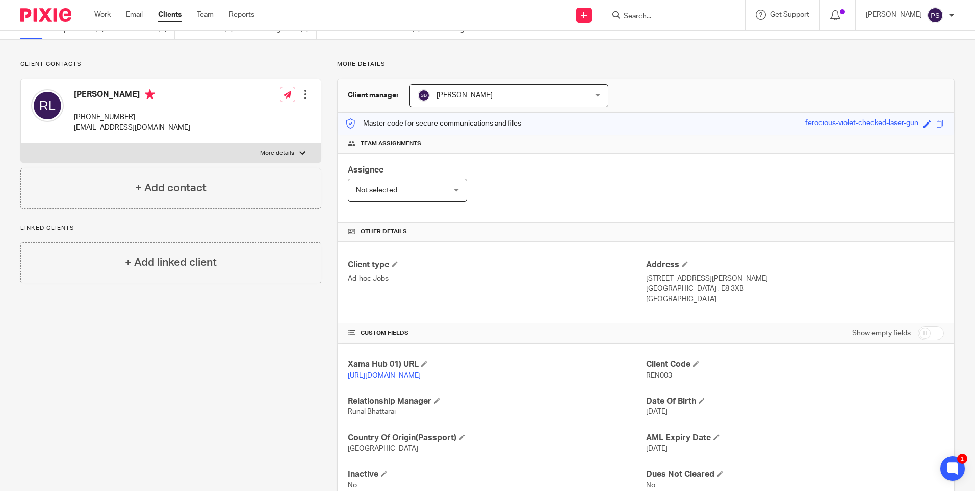
scroll to position [95, 0]
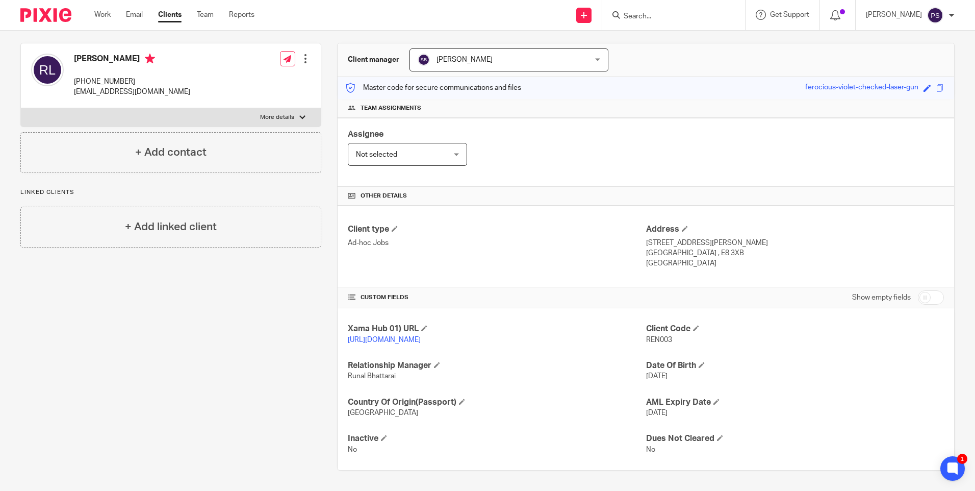
click at [926, 290] on input "checkbox" at bounding box center [931, 297] width 26 height 14
checkbox input "true"
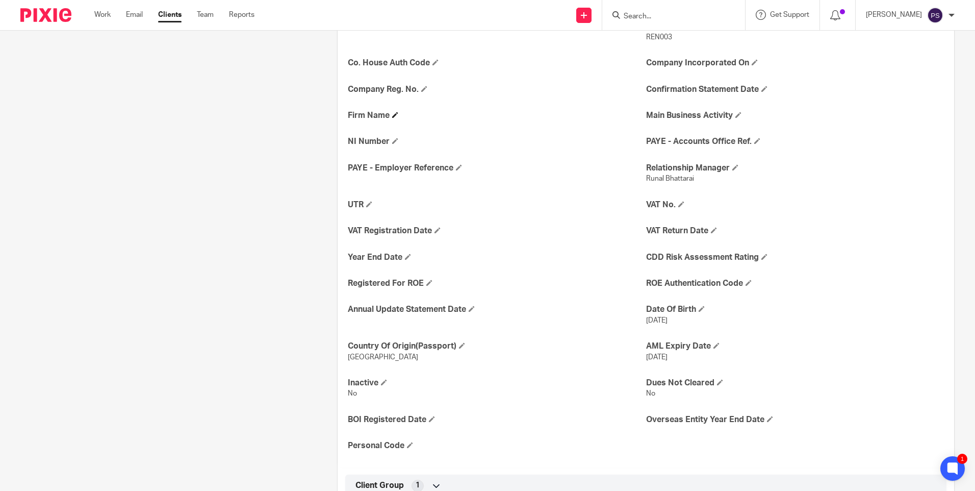
scroll to position [459, 0]
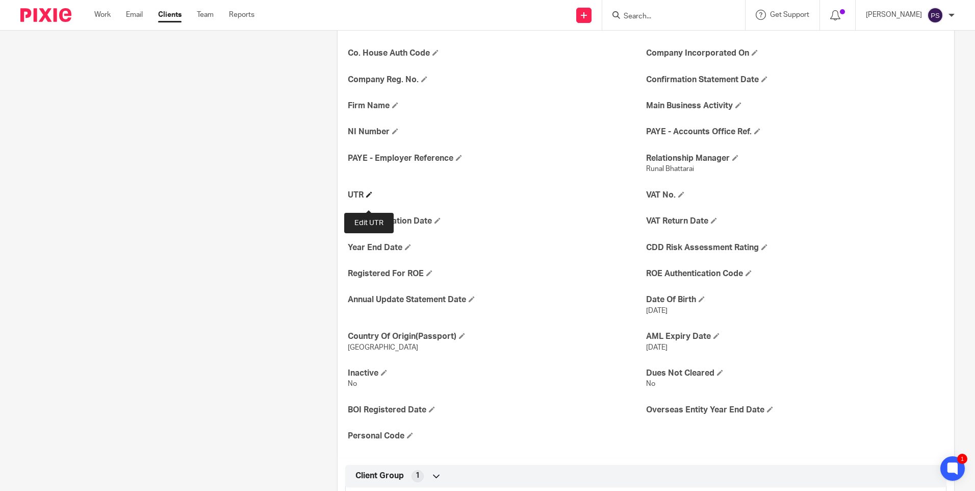
click at [366, 197] on span at bounding box center [369, 194] width 6 height 6
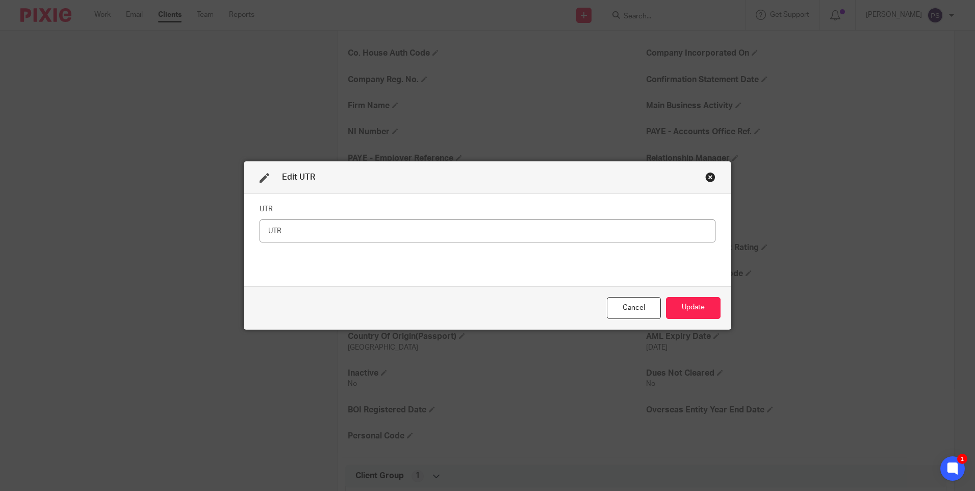
click at [319, 234] on input "text" at bounding box center [488, 230] width 456 height 23
type input "WB040297A"
click at [705, 174] on div "Close this dialog window" at bounding box center [710, 177] width 10 height 10
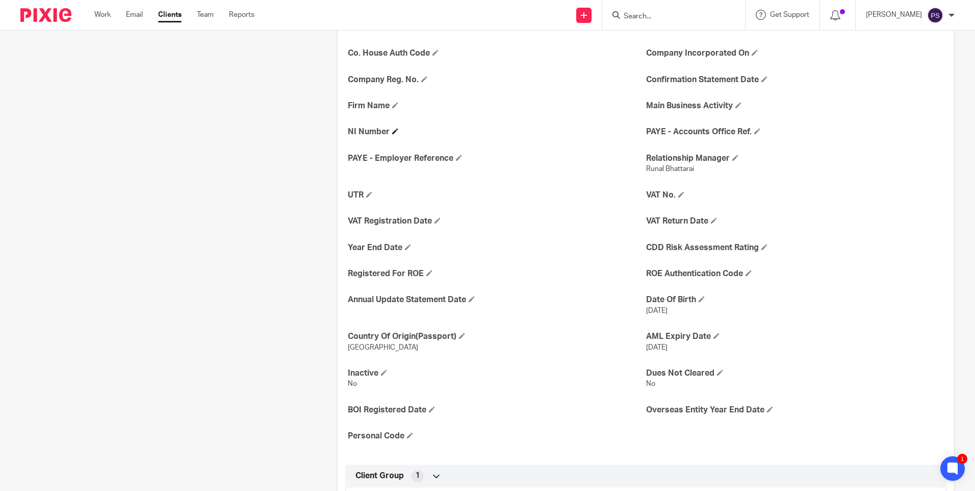
click at [390, 137] on h4 "NI Number" at bounding box center [497, 131] width 298 height 11
click at [392, 134] on span at bounding box center [395, 131] width 6 height 6
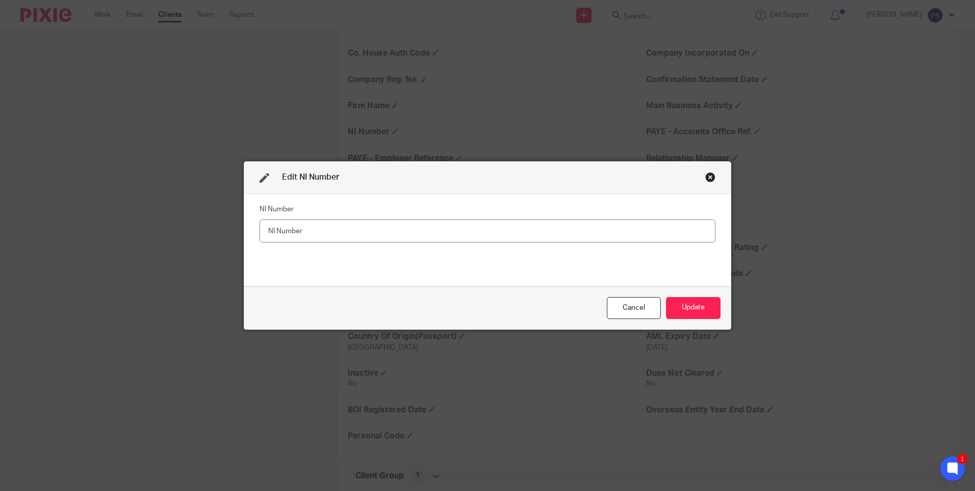
click at [283, 234] on input "text" at bounding box center [488, 230] width 456 height 23
type input "WB040297A"
click at [682, 308] on button "Update" at bounding box center [693, 308] width 55 height 22
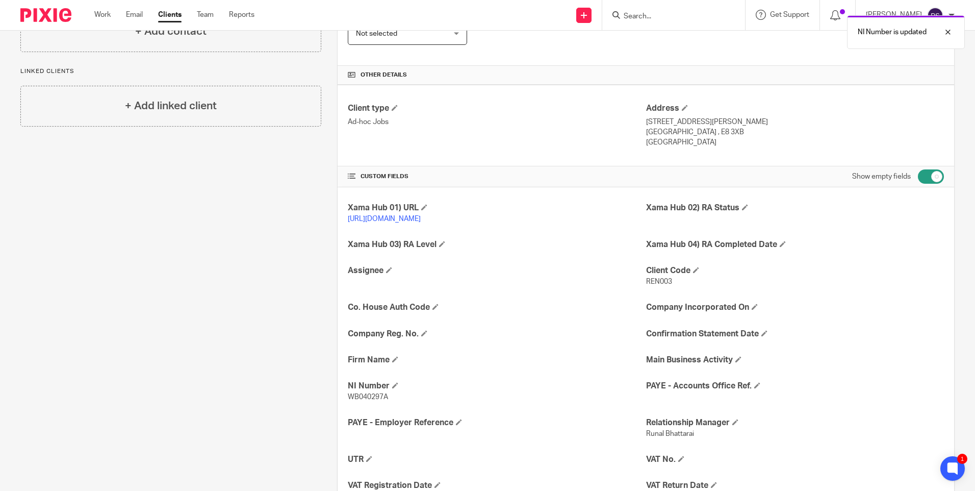
scroll to position [204, 0]
click at [936, 174] on div "Show empty fields" at bounding box center [898, 177] width 92 height 20
click at [935, 175] on input "checkbox" at bounding box center [931, 177] width 26 height 14
checkbox input "false"
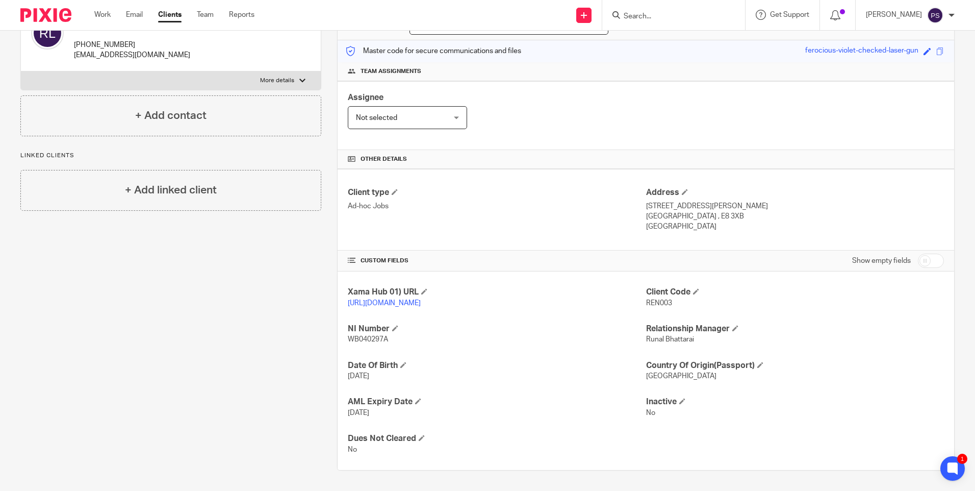
click at [207, 326] on div "Client contacts Ren Bernard Larocque +44 7764 524101 familydocuments2024@hotmai…" at bounding box center [163, 229] width 317 height 482
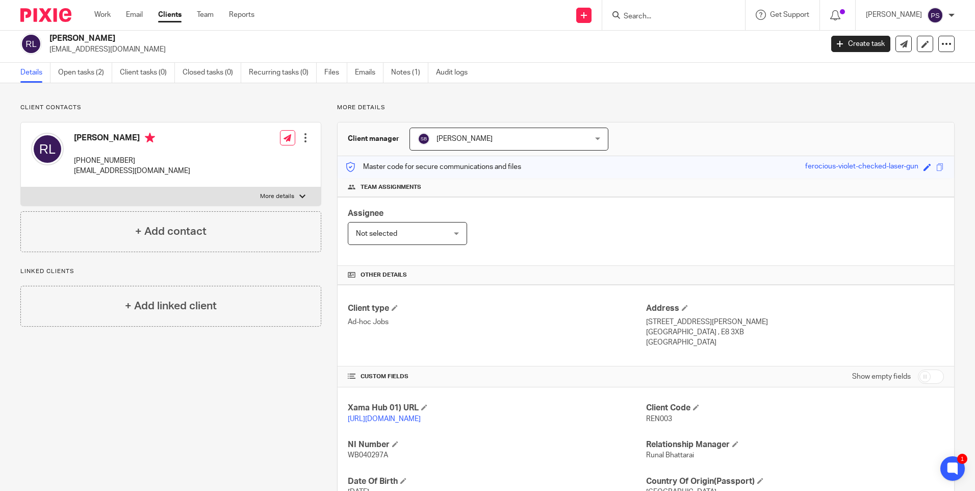
scroll to position [0, 0]
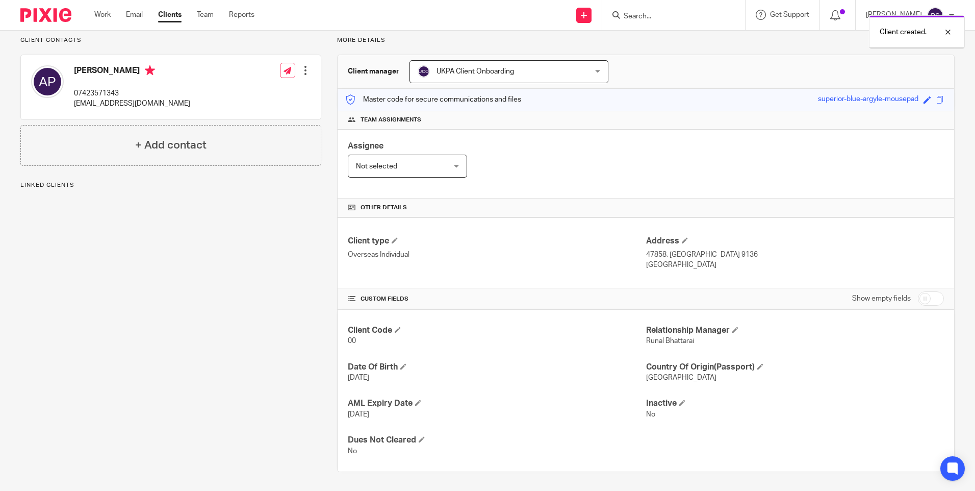
scroll to position [74, 0]
drag, startPoint x: 642, startPoint y: 252, endPoint x: 685, endPoint y: 267, distance: 45.8
click at [685, 267] on div "Address 47858, [GEOGRAPHIC_DATA] 9136 [GEOGRAPHIC_DATA]" at bounding box center [795, 251] width 298 height 34
drag, startPoint x: 685, startPoint y: 267, endPoint x: 668, endPoint y: 262, distance: 18.1
click at [668, 262] on p "[GEOGRAPHIC_DATA]" at bounding box center [795, 263] width 298 height 10
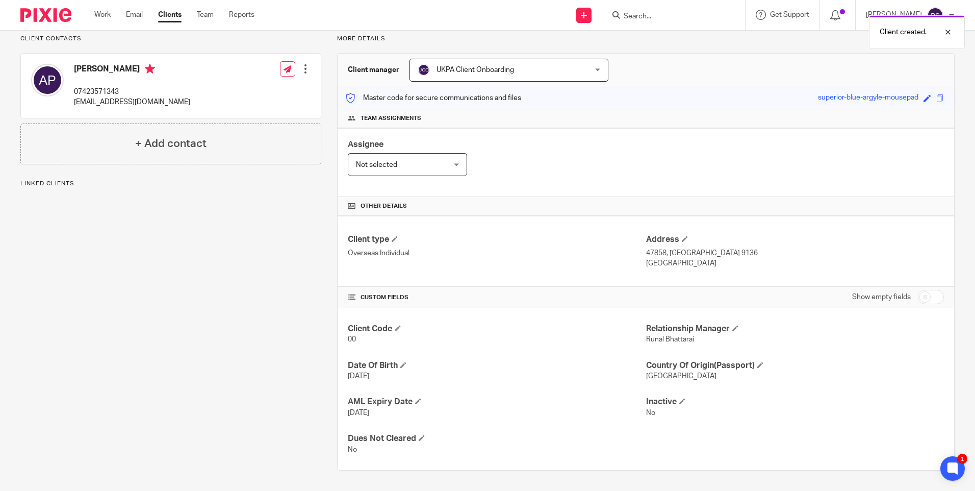
drag, startPoint x: 642, startPoint y: 251, endPoint x: 765, endPoint y: 251, distance: 122.9
click at [765, 251] on p "47858, [GEOGRAPHIC_DATA] 9136" at bounding box center [795, 253] width 298 height 10
copy p "47858, [GEOGRAPHIC_DATA] 9136"
click at [538, 261] on div "Client type Overseas Individual" at bounding box center [497, 251] width 298 height 34
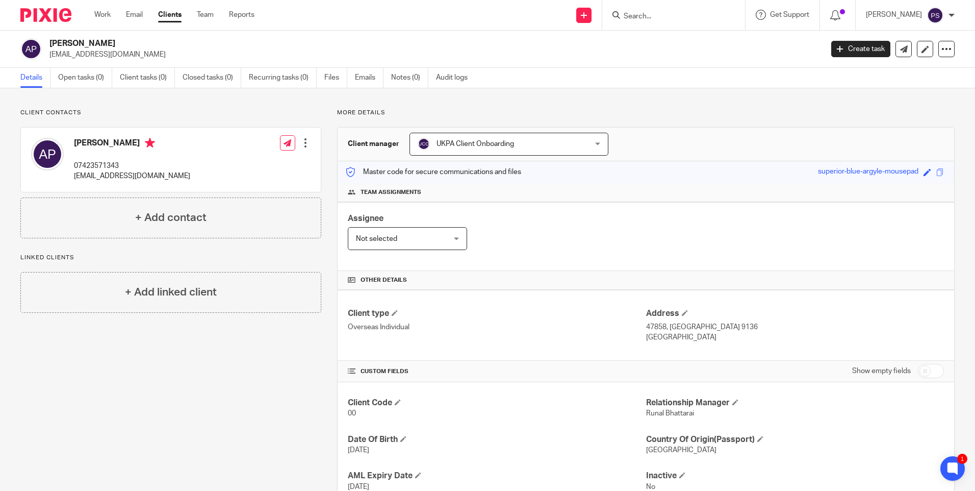
click at [56, 70] on ul "Details Open tasks (0) Client tasks (0) Closed tasks (0) Recurring tasks (0) Fi…" at bounding box center [251, 78] width 463 height 20
click at [96, 86] on link "Open tasks (0)" at bounding box center [85, 78] width 54 height 20
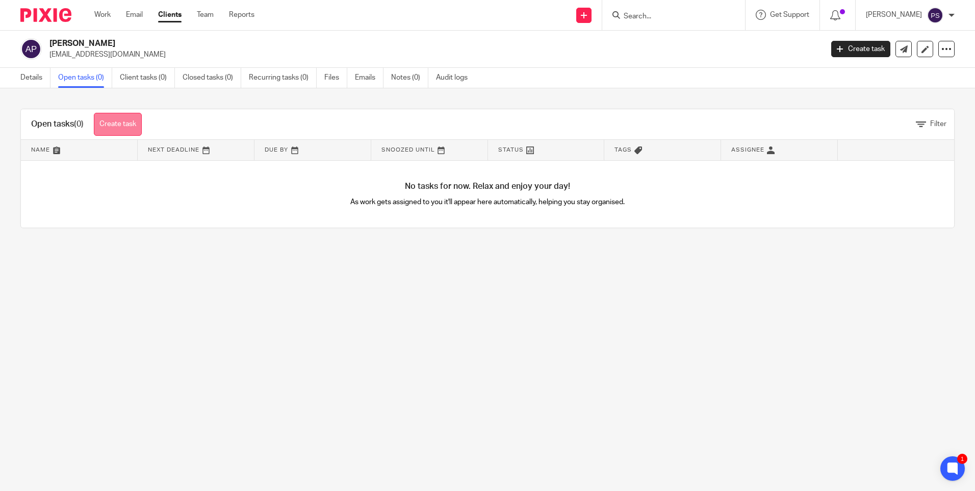
click at [119, 122] on link "Create task" at bounding box center [118, 124] width 48 height 23
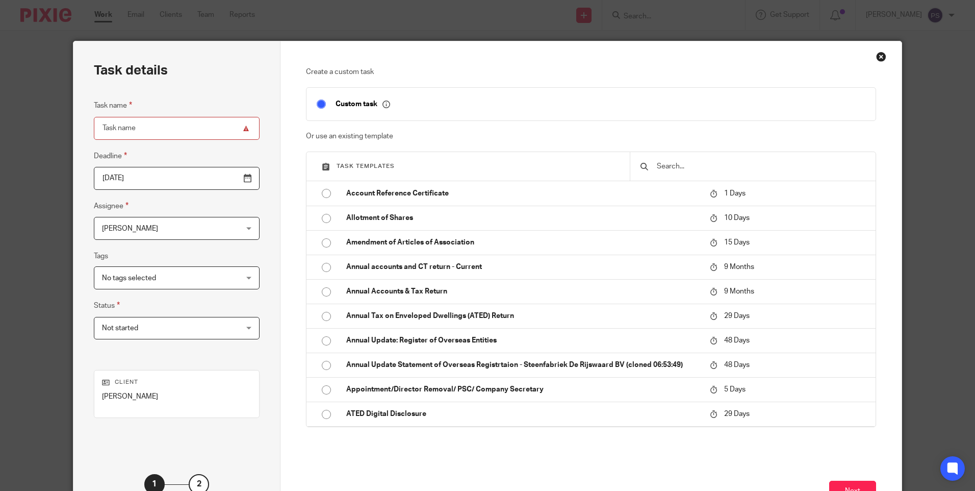
click at [668, 166] on input "text" at bounding box center [761, 166] width 210 height 11
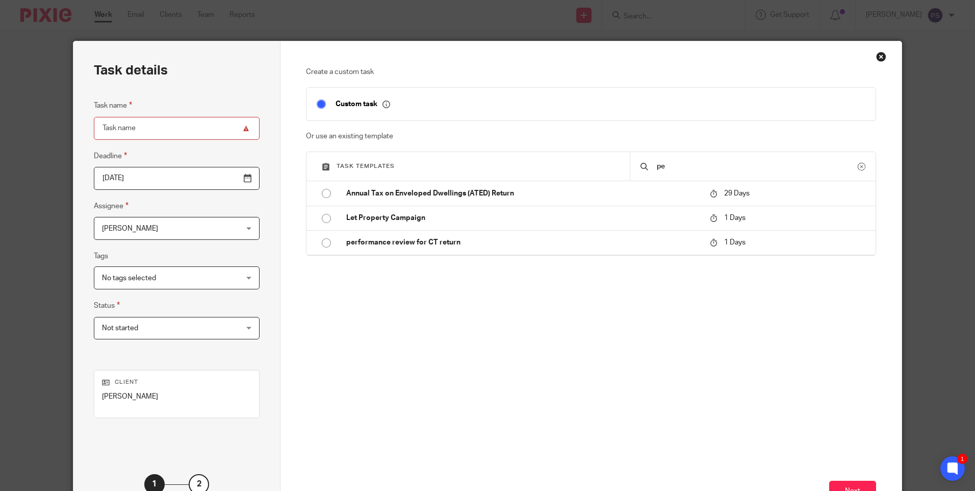
type input "p"
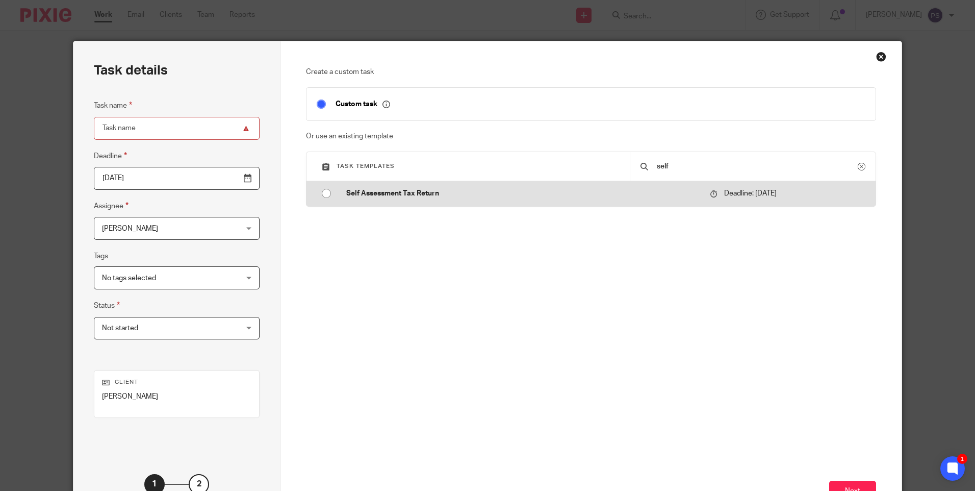
type input "self"
click at [329, 195] on input "radio" at bounding box center [326, 193] width 19 height 19
type input "2026-01-31"
type input "Self Assessment Tax Return"
checkbox input "false"
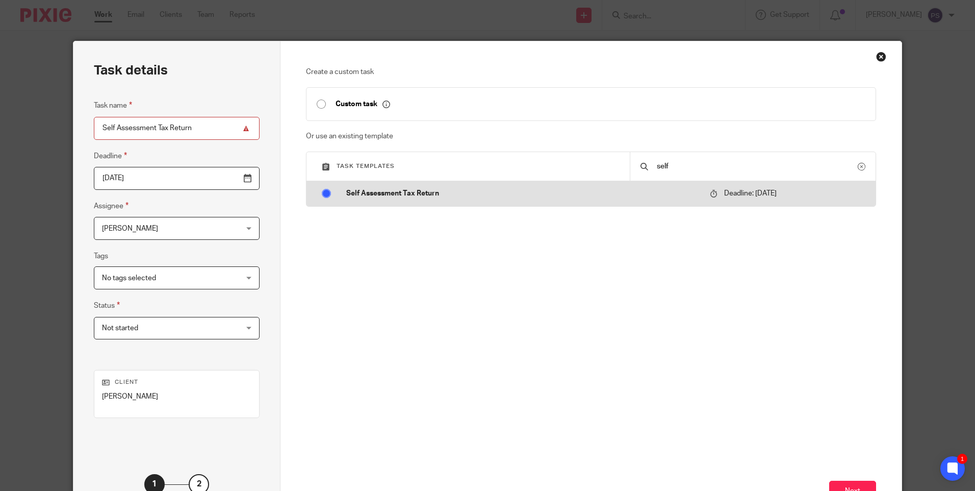
radio input "false"
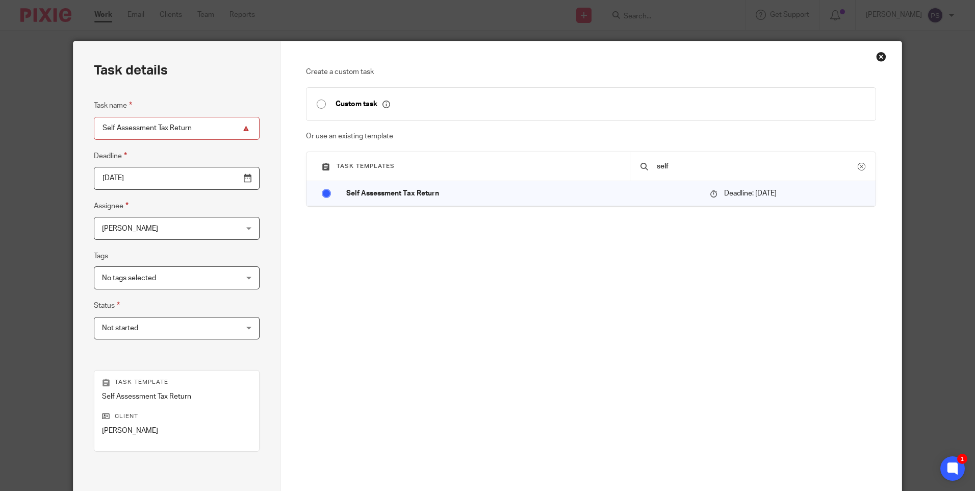
click at [147, 236] on span "[PERSON_NAME]" at bounding box center [164, 227] width 125 height 21
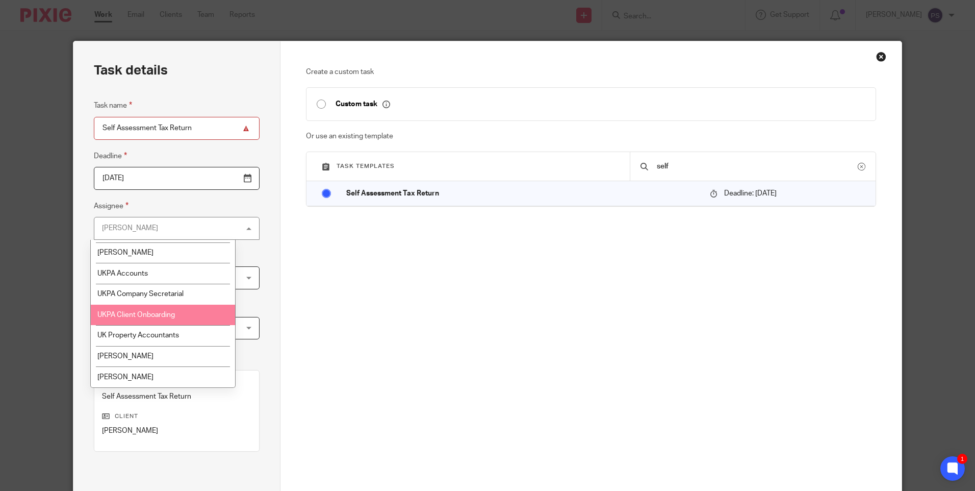
click at [150, 319] on li "UKPA Client Onboarding" at bounding box center [163, 314] width 144 height 21
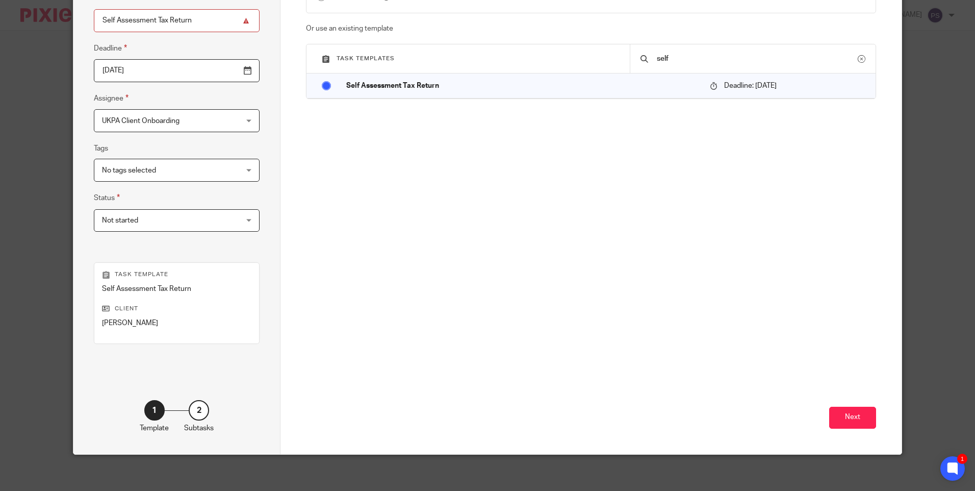
scroll to position [112, 0]
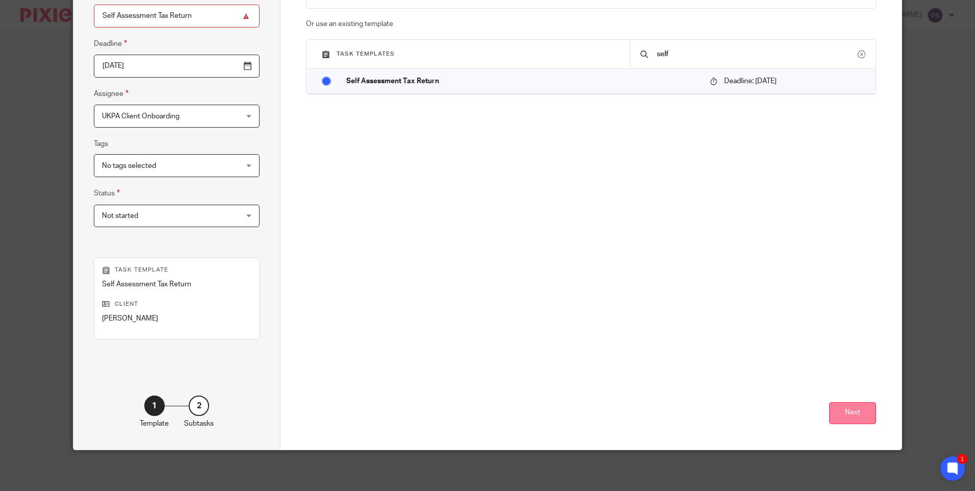
click at [846, 420] on button "Next" at bounding box center [852, 413] width 47 height 22
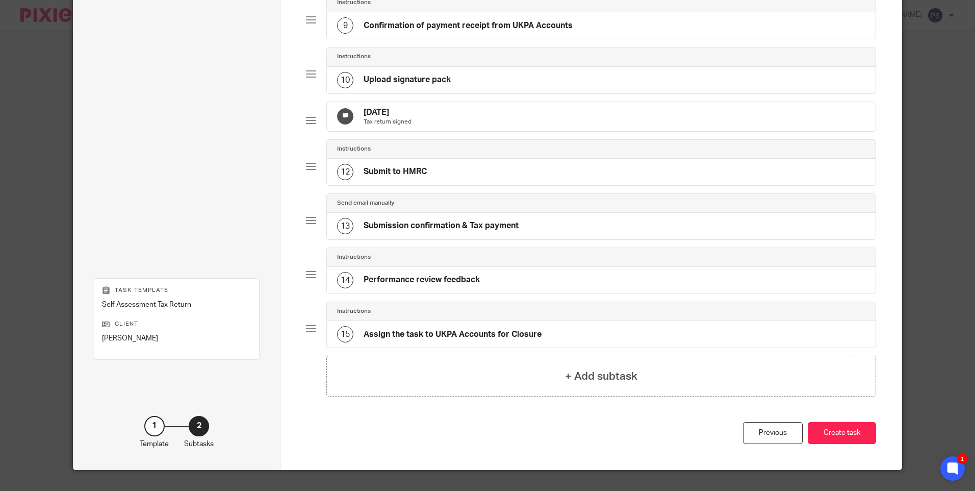
scroll to position [545, 0]
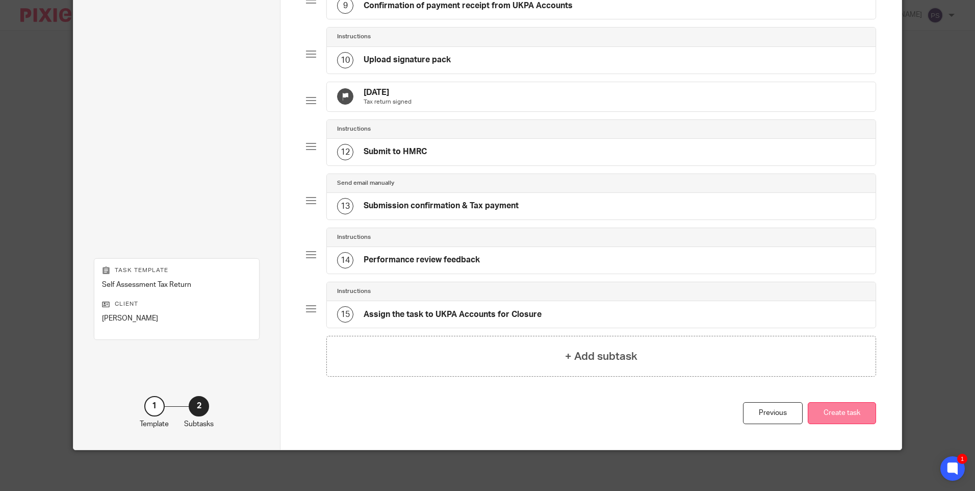
click at [849, 411] on button "Create task" at bounding box center [842, 413] width 68 height 22
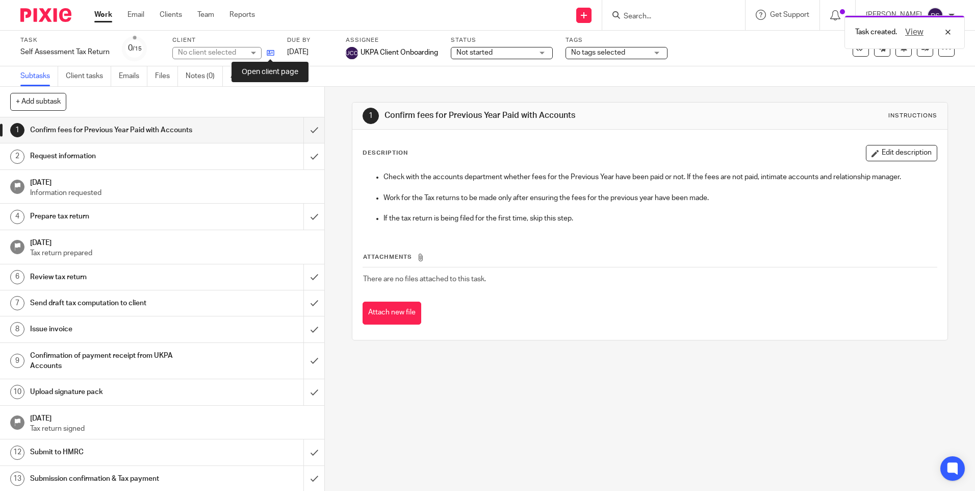
click at [271, 52] on icon at bounding box center [271, 53] width 8 height 8
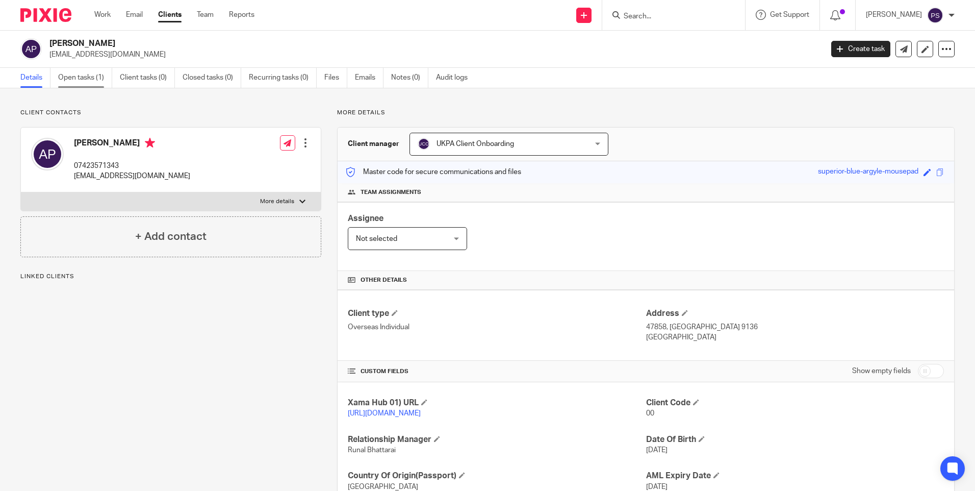
click at [75, 75] on link "Open tasks (1)" at bounding box center [85, 78] width 54 height 20
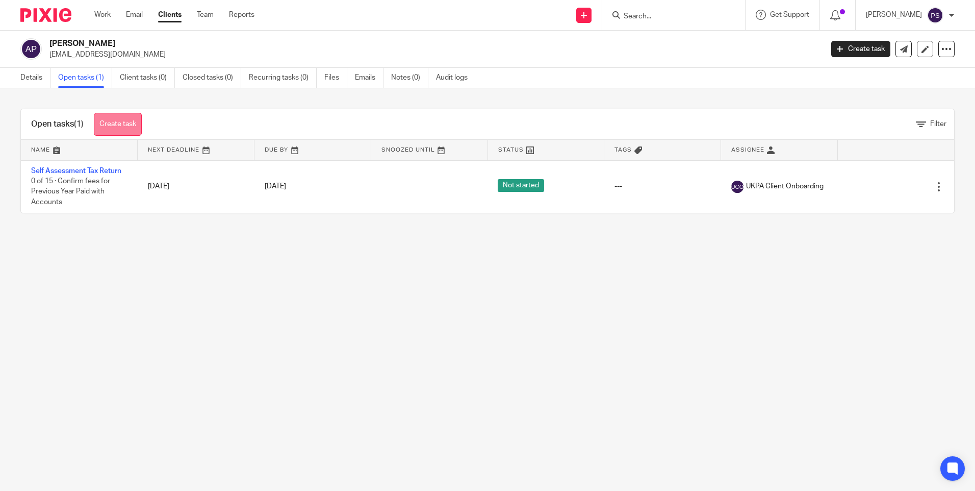
click at [106, 117] on link "Create task" at bounding box center [118, 124] width 48 height 23
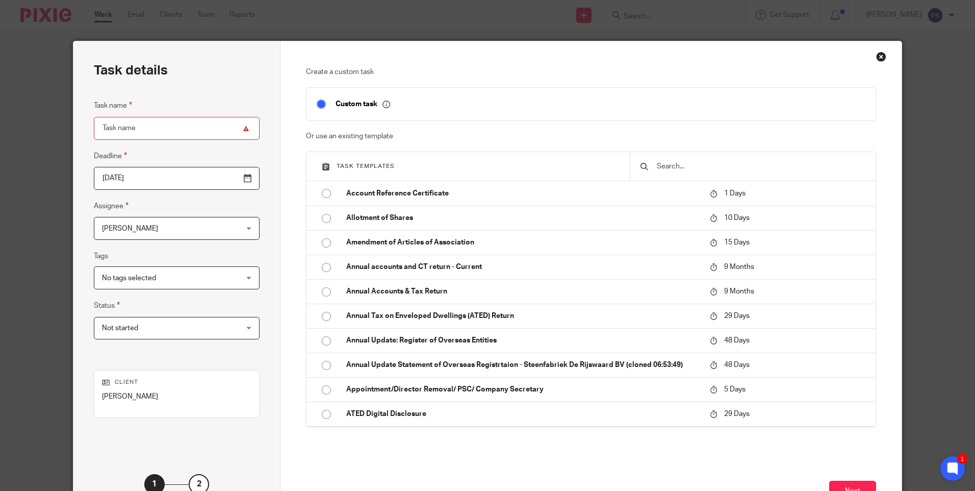
click at [665, 165] on input "text" at bounding box center [761, 166] width 210 height 11
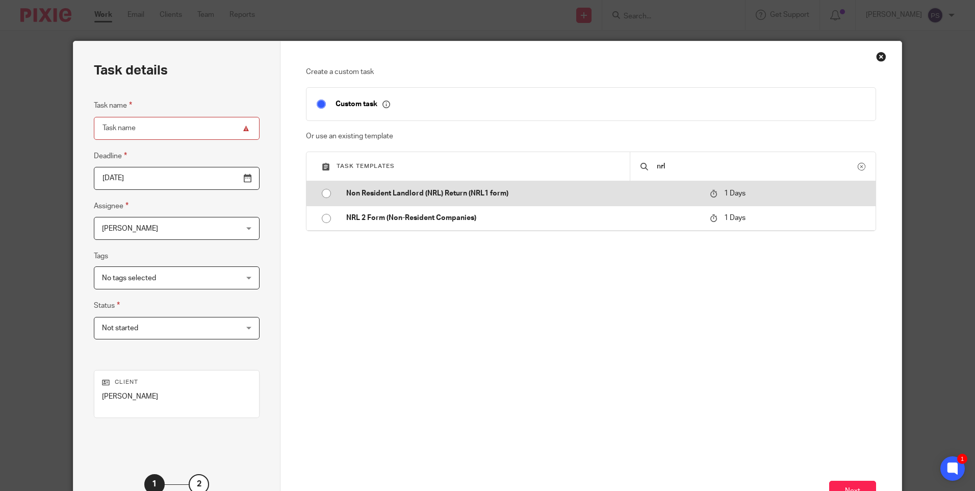
type input "nrl"
click at [318, 190] on input "radio" at bounding box center [326, 193] width 19 height 19
type input "2025-09-16"
type input "Non Resident Landlord (NRL) Return (NRL1 form)"
checkbox input "false"
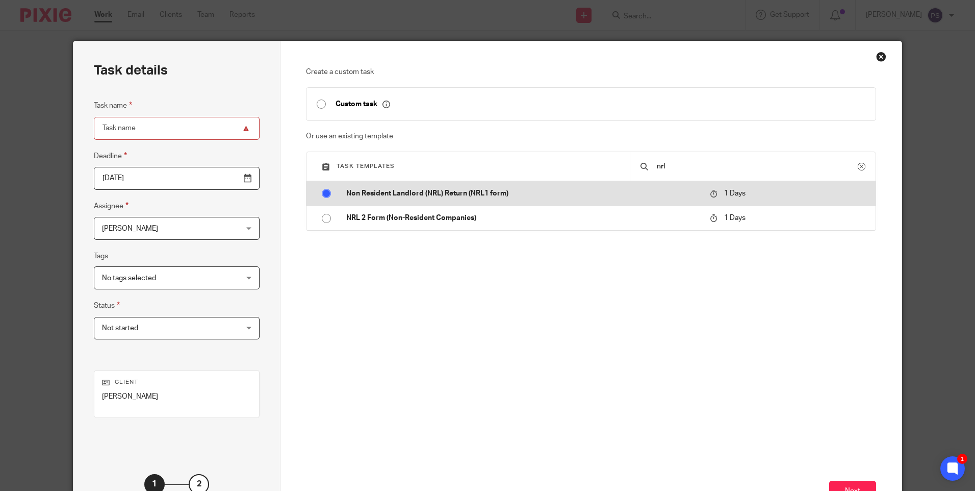
radio input "false"
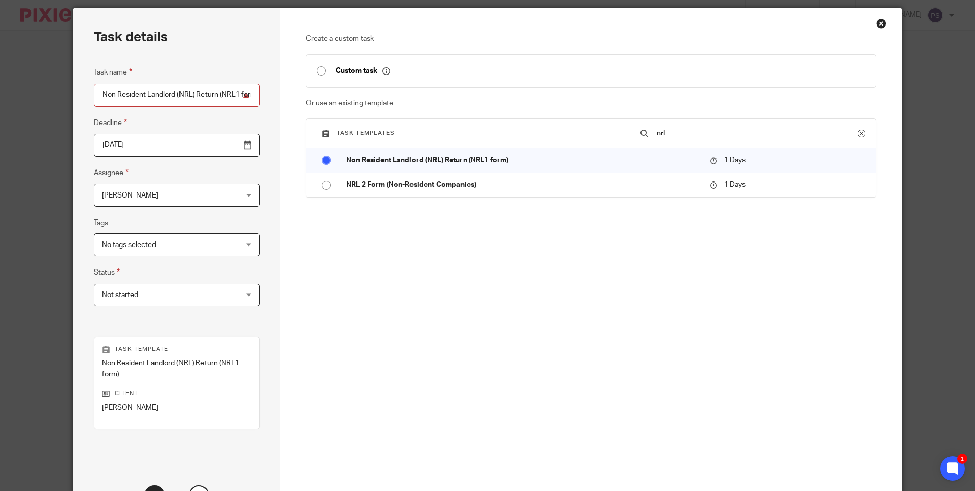
scroll to position [51, 0]
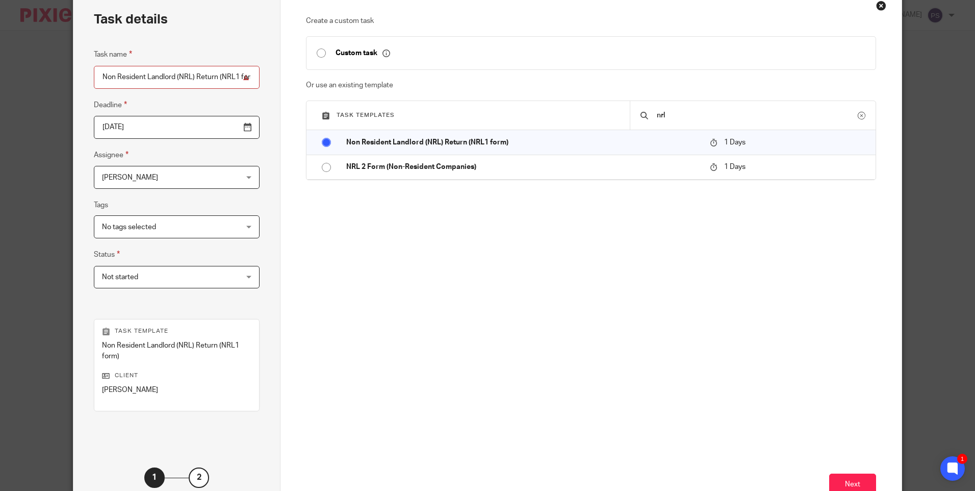
click at [134, 181] on span "[PERSON_NAME]" at bounding box center [164, 176] width 125 height 21
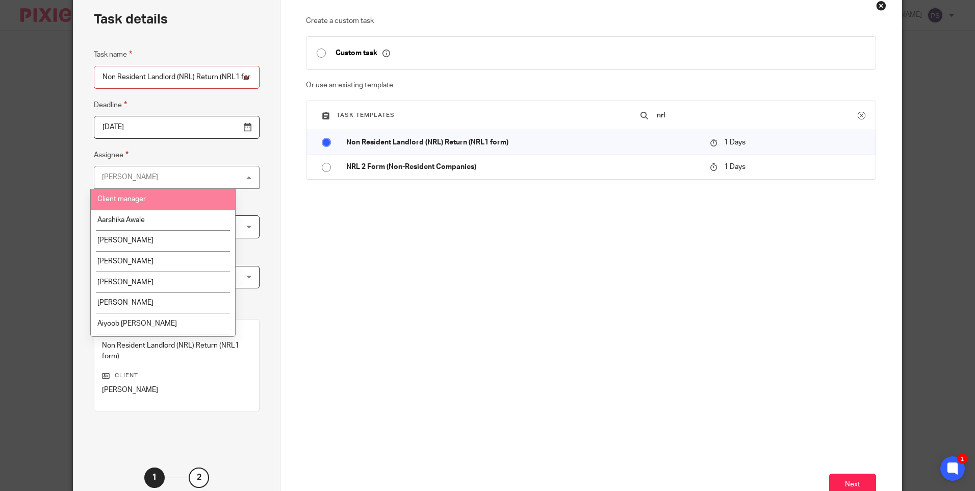
scroll to position [1529, 0]
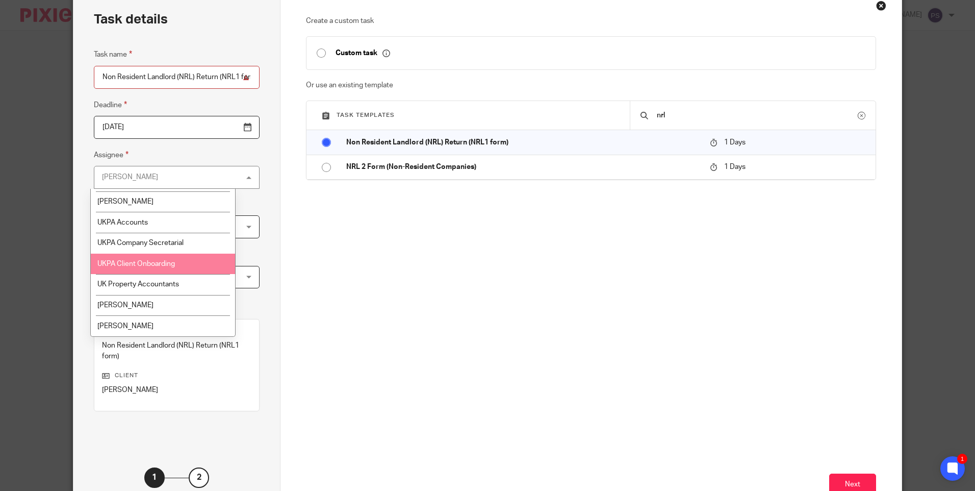
click at [149, 266] on span "UKPA Client Onboarding" at bounding box center [136, 263] width 78 height 7
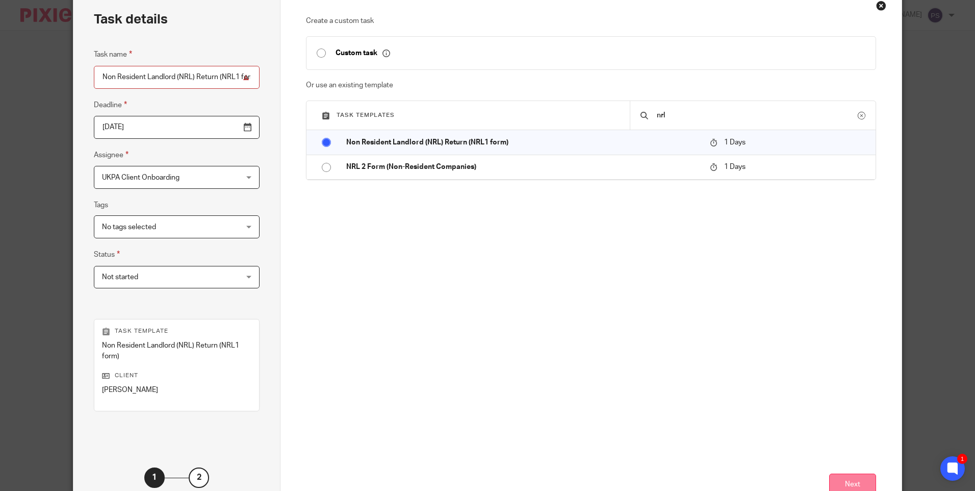
click at [845, 480] on button "Next" at bounding box center [852, 484] width 47 height 22
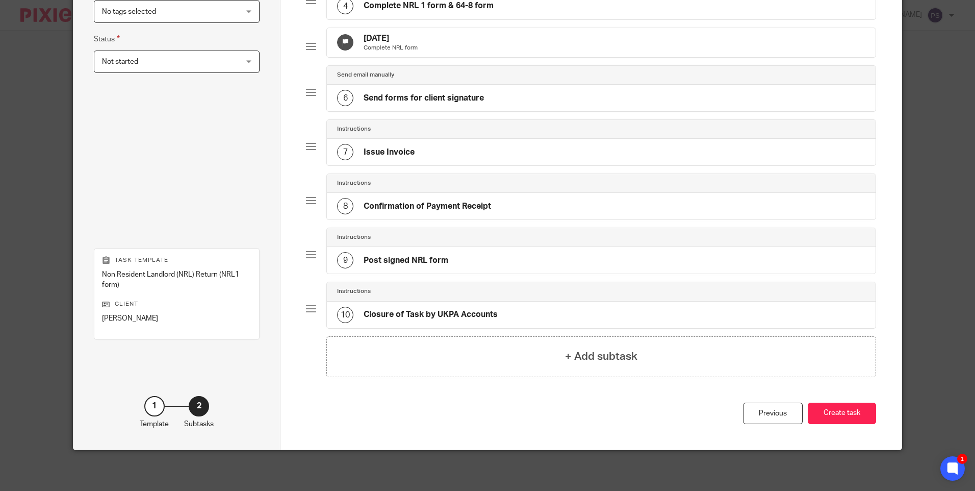
scroll to position [283, 0]
click at [822, 413] on button "Create task" at bounding box center [842, 413] width 68 height 22
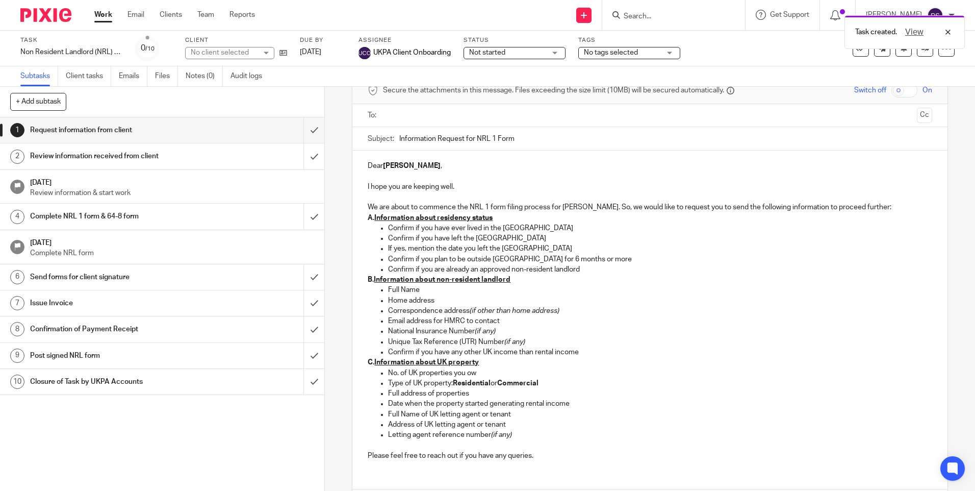
scroll to position [102, 0]
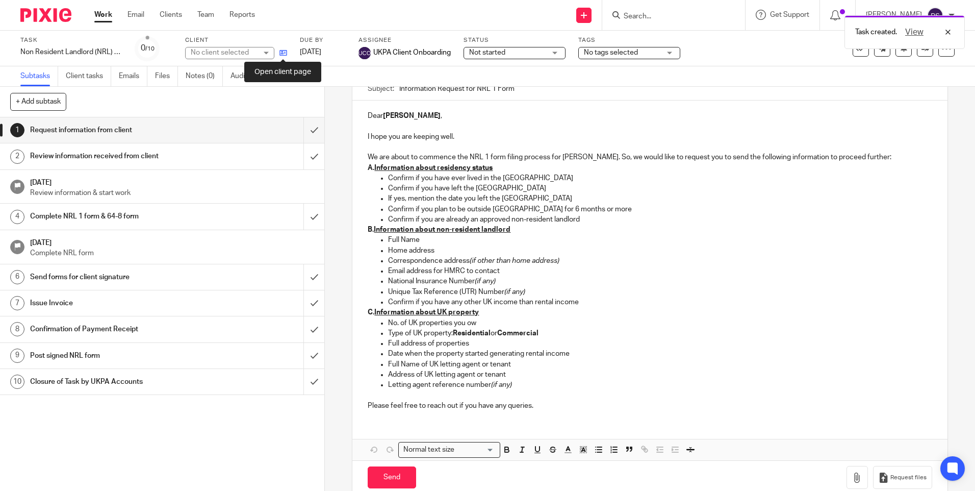
click at [283, 55] on icon at bounding box center [283, 53] width 8 height 8
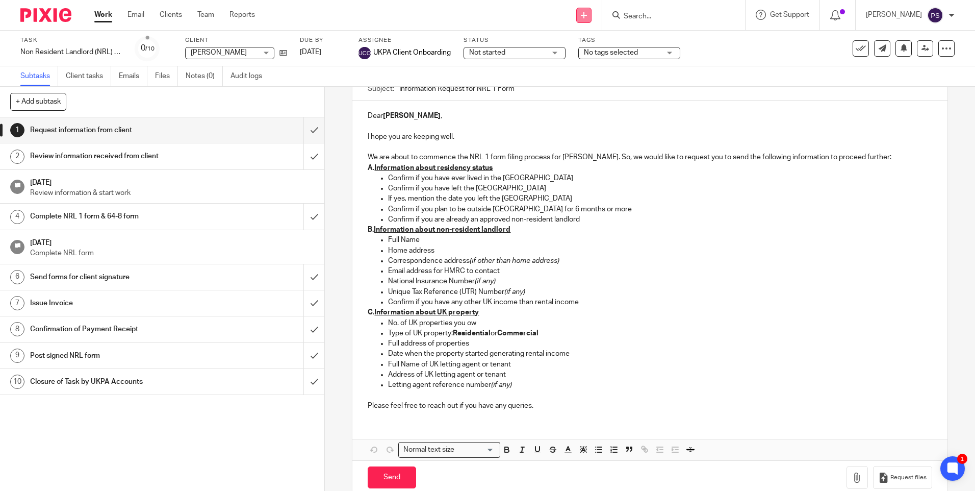
click at [592, 19] on link at bounding box center [583, 15] width 15 height 15
click at [586, 75] on link "Add client" at bounding box center [598, 77] width 63 height 15
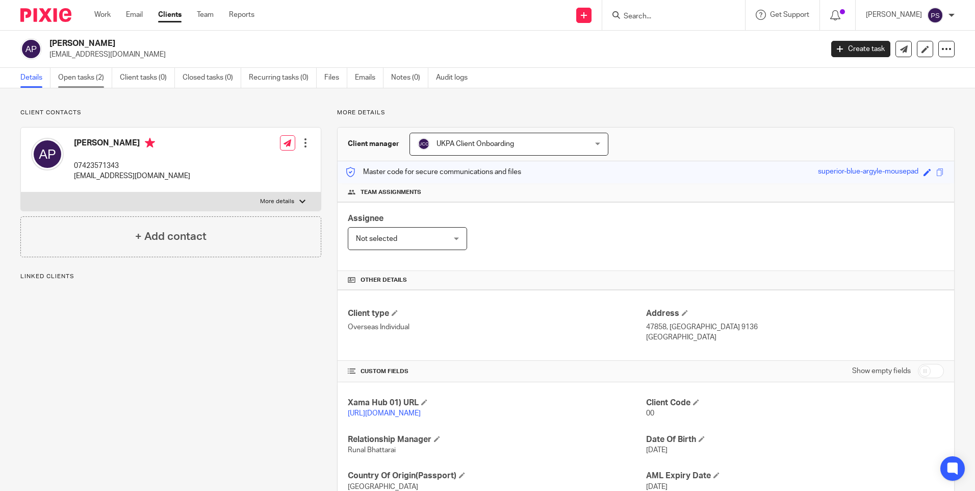
click at [83, 81] on link "Open tasks (2)" at bounding box center [85, 78] width 54 height 20
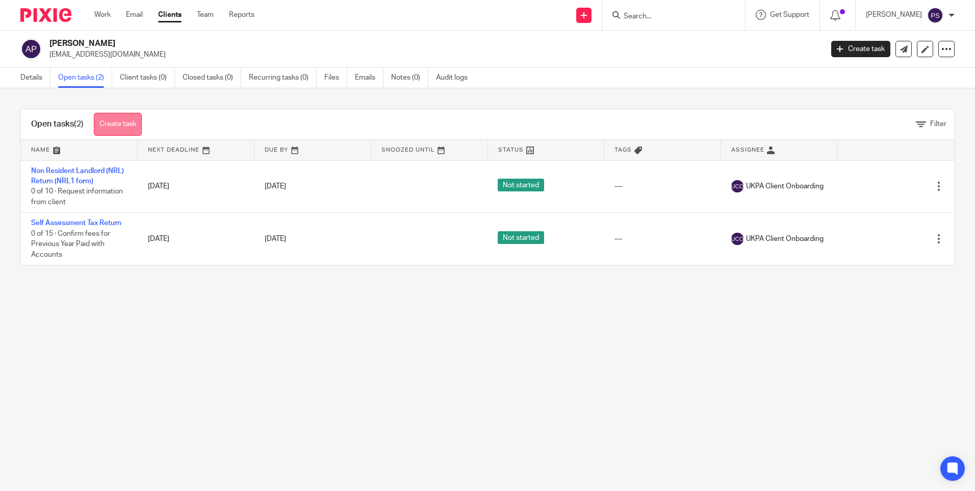
click at [129, 126] on link "Create task" at bounding box center [118, 124] width 48 height 23
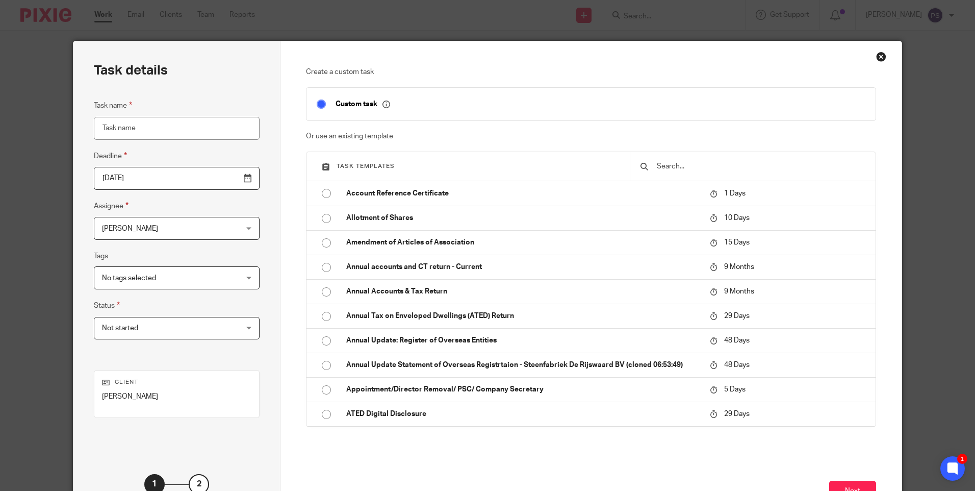
click at [656, 167] on input "text" at bounding box center [761, 166] width 210 height 11
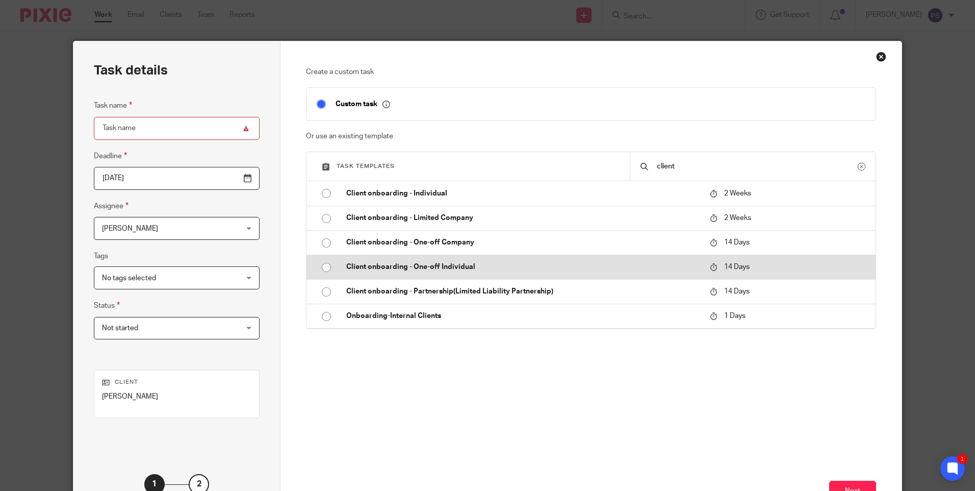
type input "client"
click at [317, 267] on input "radio" at bounding box center [326, 267] width 19 height 19
type input "2025-09-29"
type input "Client onboarding - One-off Individual"
checkbox input "false"
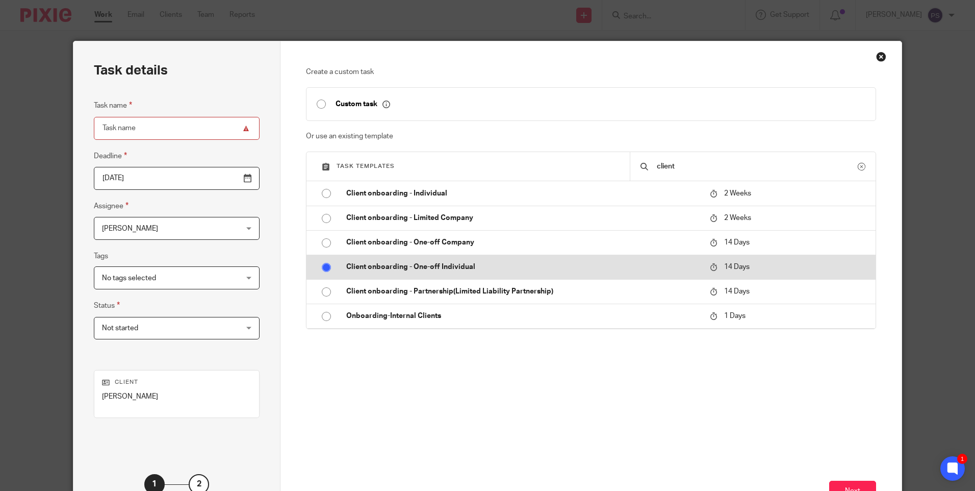
radio input "false"
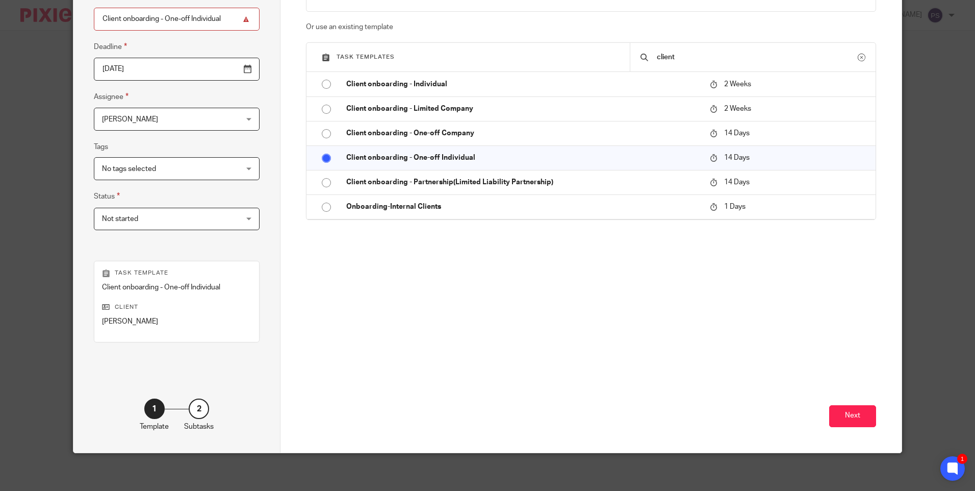
scroll to position [112, 0]
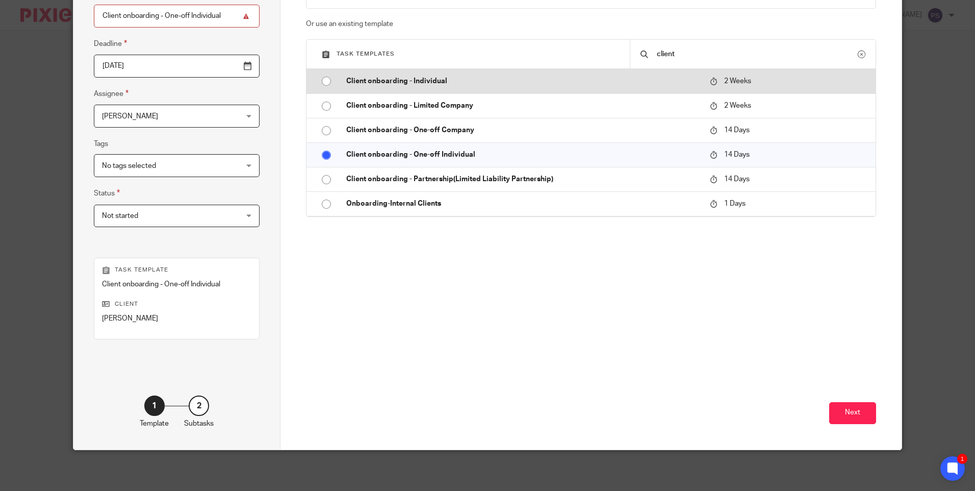
click at [336, 82] on td "Client onboarding - Individual" at bounding box center [520, 81] width 369 height 24
type input "Client onboarding - Individual"
radio input "true"
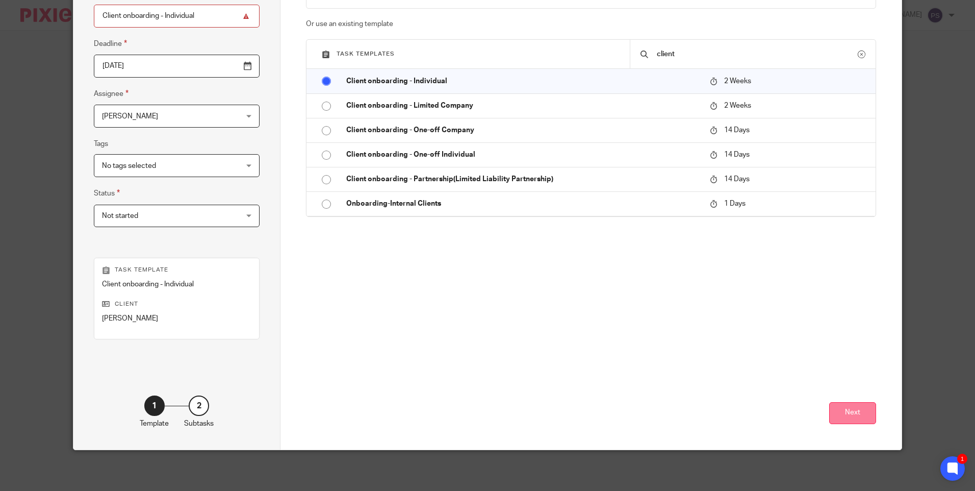
click at [858, 414] on button "Next" at bounding box center [852, 413] width 47 height 22
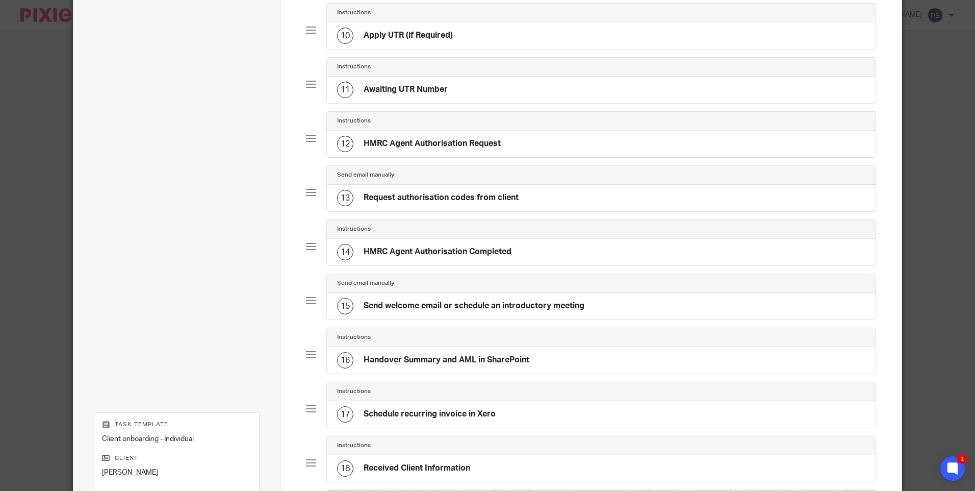
scroll to position [673, 0]
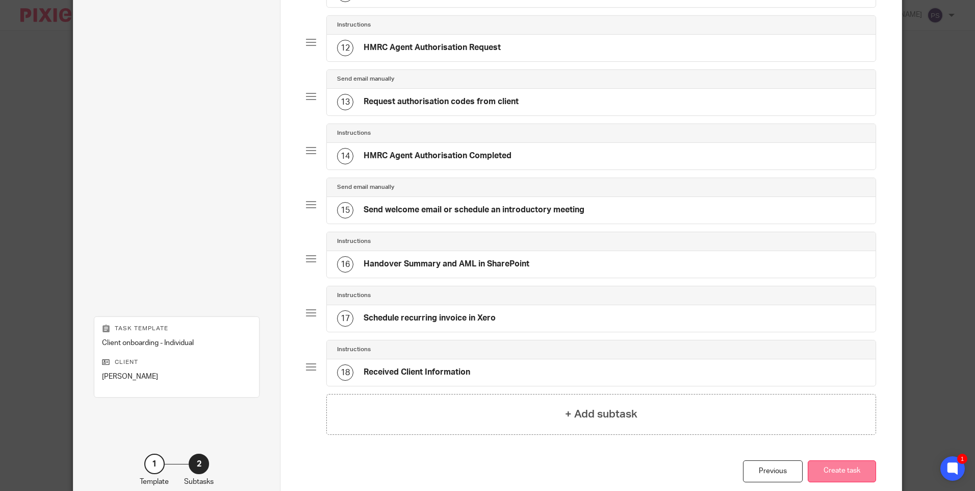
click at [847, 474] on button "Create task" at bounding box center [842, 471] width 68 height 22
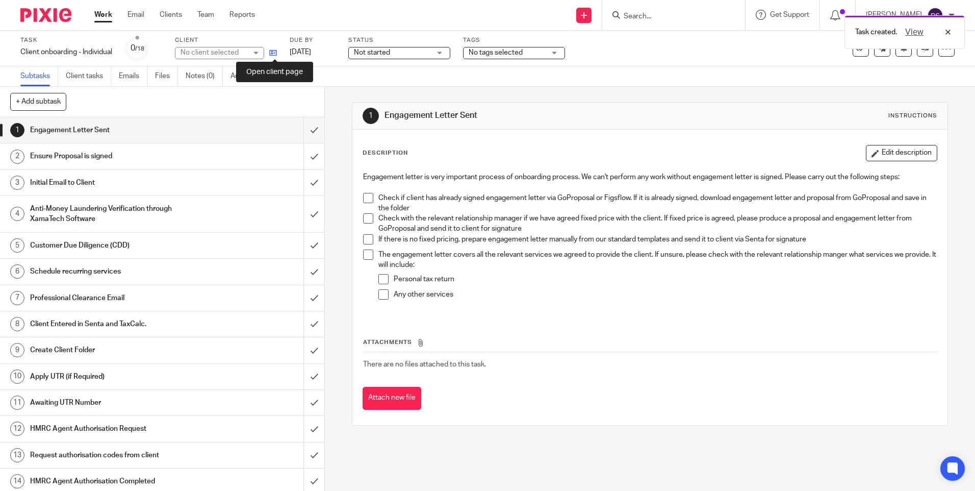
click at [273, 49] on icon at bounding box center [273, 53] width 8 height 8
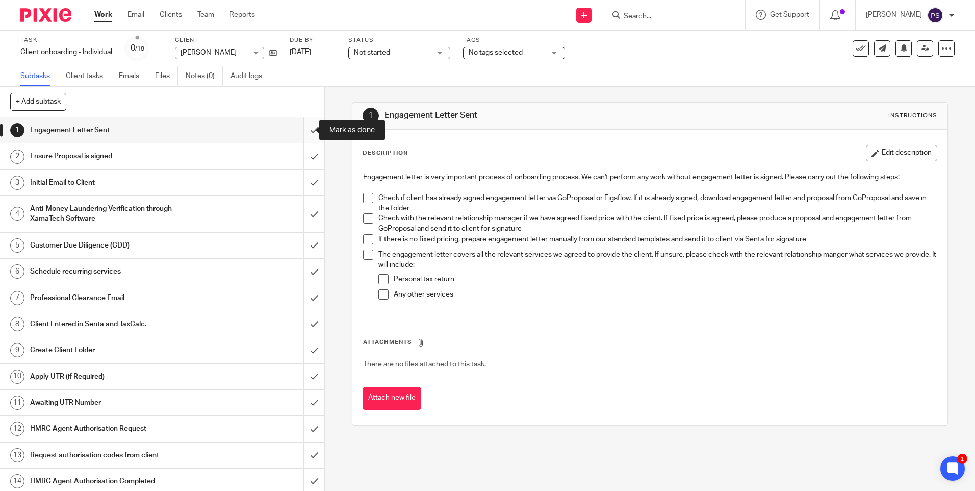
click at [306, 133] on input "submit" at bounding box center [162, 129] width 324 height 25
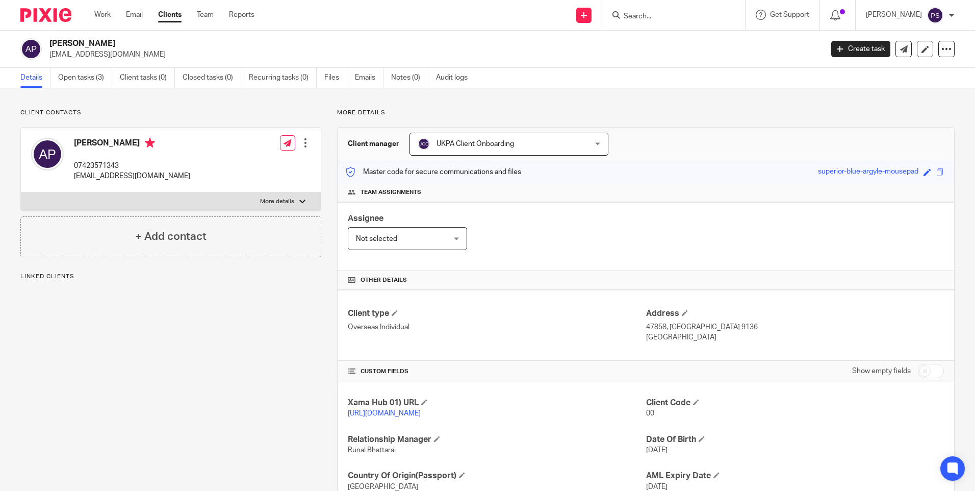
click at [76, 72] on link "Open tasks (3)" at bounding box center [85, 78] width 54 height 20
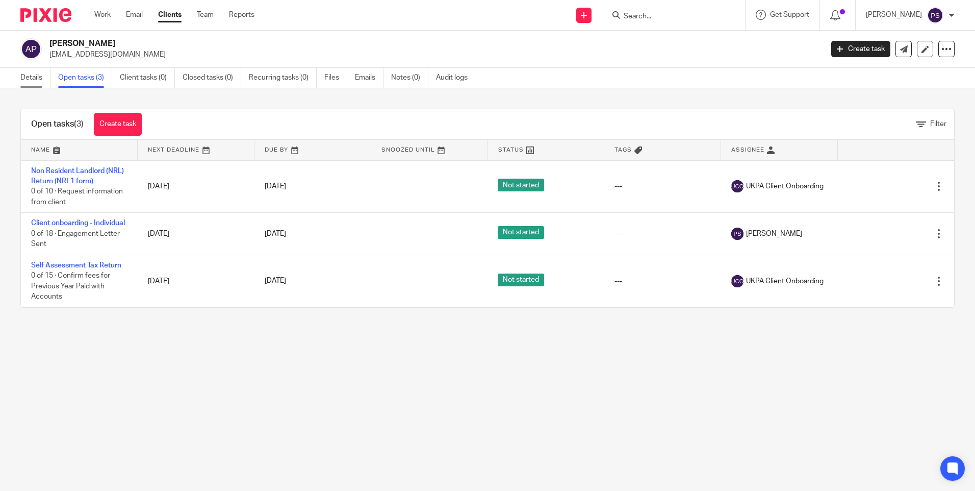
click at [35, 75] on link "Details" at bounding box center [35, 78] width 30 height 20
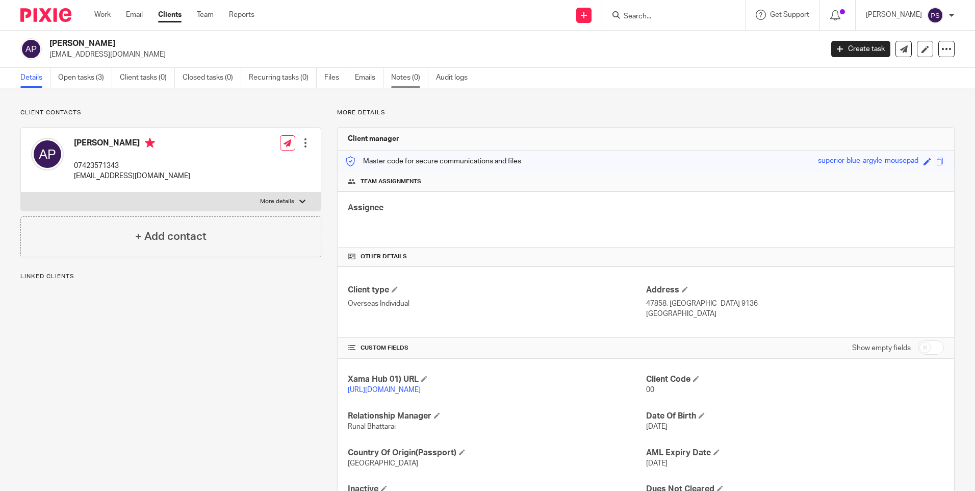
click at [411, 79] on link "Notes (0)" at bounding box center [409, 78] width 37 height 20
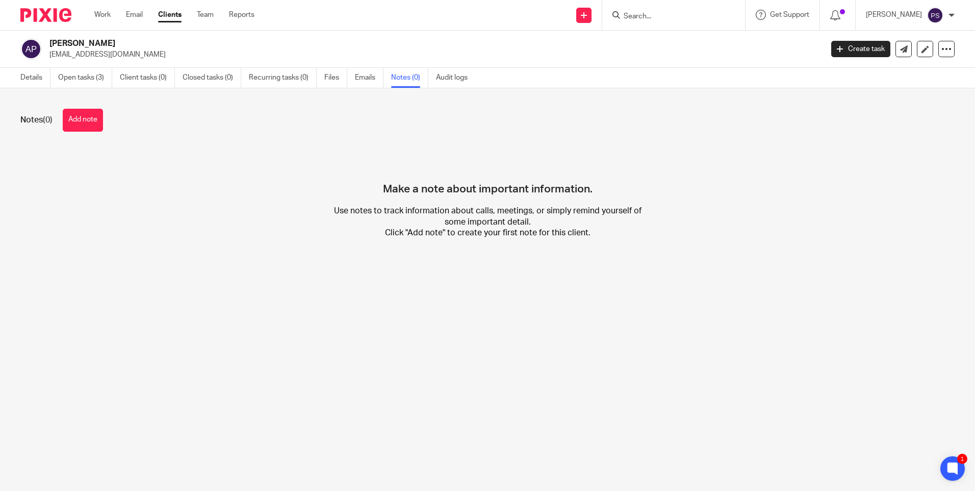
click at [90, 119] on button "Add note" at bounding box center [83, 120] width 40 height 23
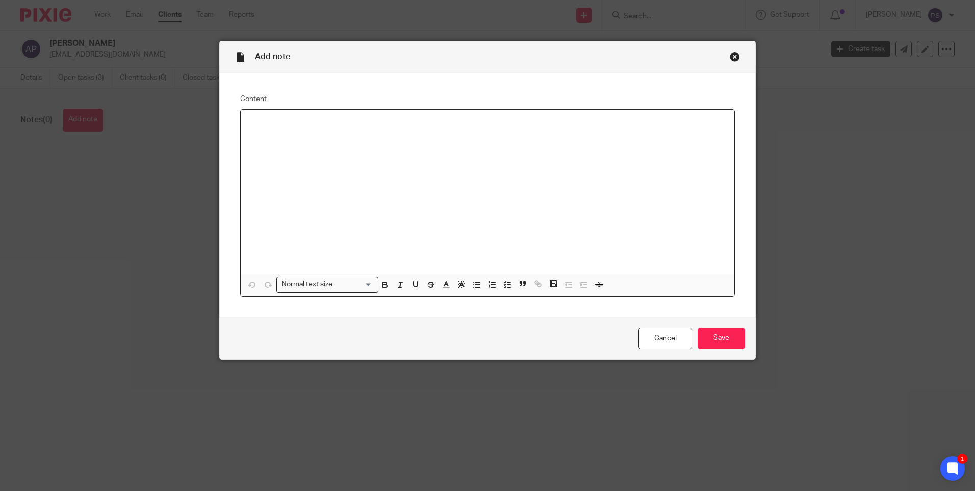
click at [259, 125] on p at bounding box center [487, 123] width 477 height 10
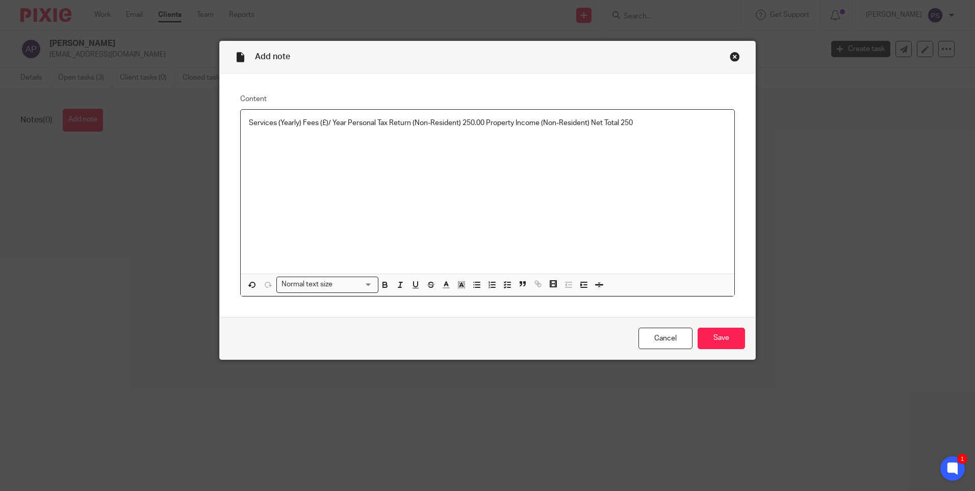
click at [481, 123] on p "Services (Yearly) Fees (£)/ Year Personal Tax Return (Non-Resident) 250.00 Prop…" at bounding box center [487, 123] width 477 height 10
drag, startPoint x: 472, startPoint y: 122, endPoint x: 576, endPoint y: 122, distance: 104.0
click at [576, 122] on p "Services (Yearly) Fees (£)/ Year Personal Tax Return (Non-Resident) 250 Propert…" at bounding box center [487, 123] width 477 height 10
click at [576, 122] on p "Services (Yearly) Fees (£)/ Year Personal Tax Return (Non-Resident) 250 = Net T…" at bounding box center [487, 123] width 477 height 10
click at [725, 336] on input "Save" at bounding box center [721, 338] width 47 height 22
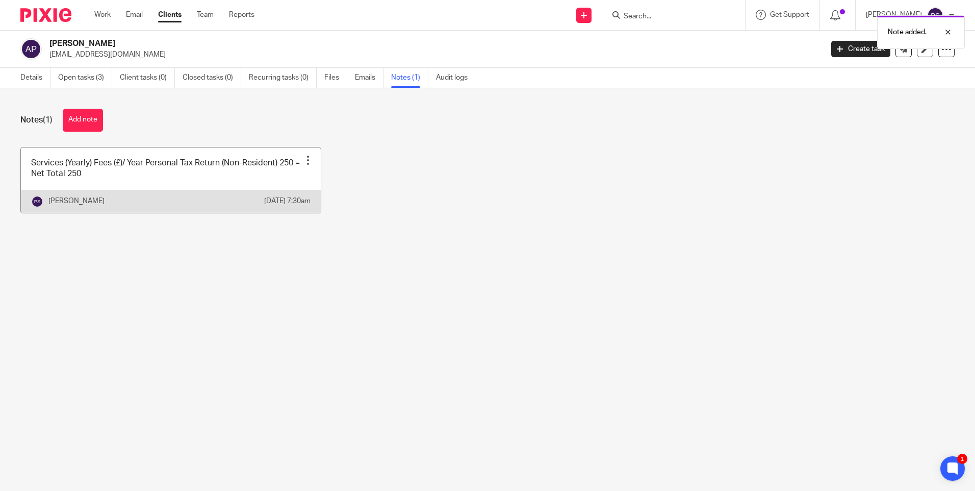
click at [140, 182] on link at bounding box center [171, 179] width 300 height 65
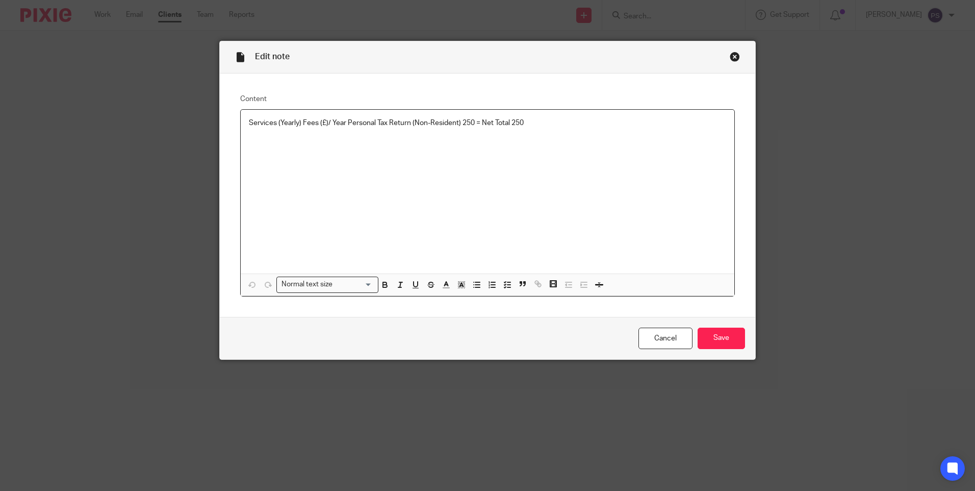
click at [532, 126] on p "Services (Yearly) Fees (£)/ Year Personal Tax Return (Non-Resident) 250 = Net T…" at bounding box center [487, 123] width 477 height 10
click at [521, 154] on div "Services (Yearly) Fees (£)/ Year Personal Tax Return (Non-Resident) 250 = Net T…" at bounding box center [488, 192] width 494 height 164
click at [720, 347] on input "Save" at bounding box center [721, 338] width 47 height 22
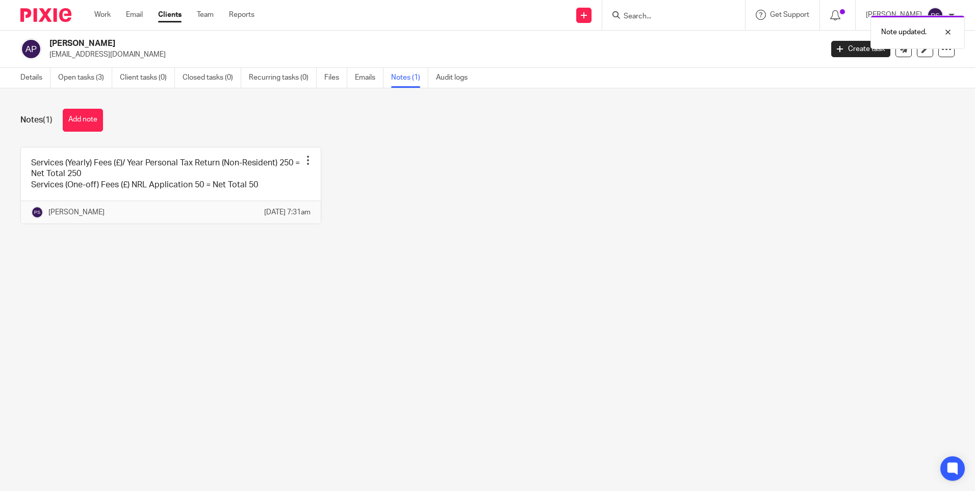
click at [614, 320] on main "[PERSON_NAME] [EMAIL_ADDRESS][DOMAIN_NAME] Create task Update from Companies Ho…" at bounding box center [487, 245] width 975 height 491
click at [75, 77] on link "Open tasks (3)" at bounding box center [85, 78] width 54 height 20
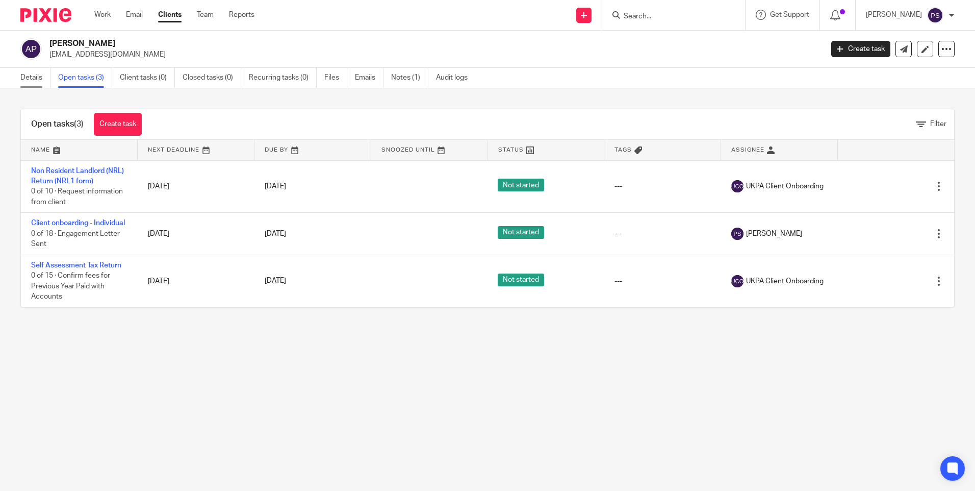
click at [40, 83] on link "Details" at bounding box center [35, 78] width 30 height 20
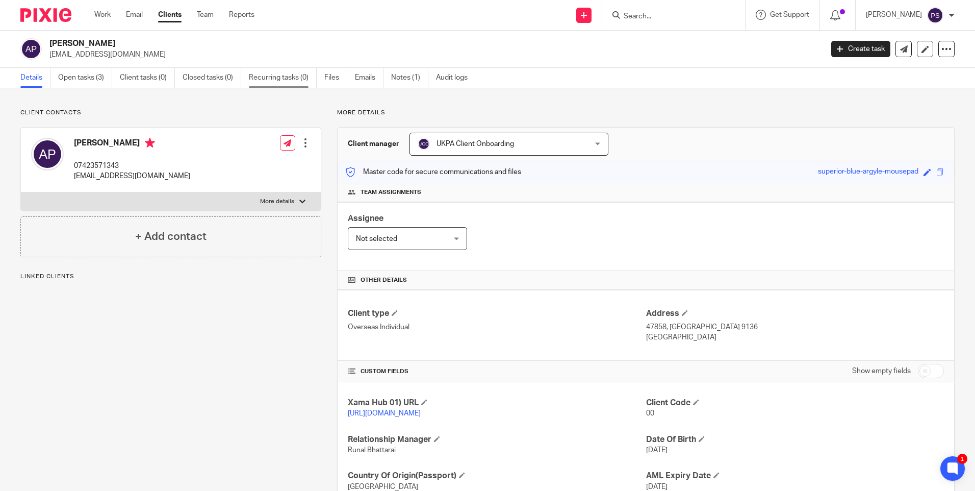
click at [280, 79] on link "Recurring tasks (0)" at bounding box center [283, 78] width 68 height 20
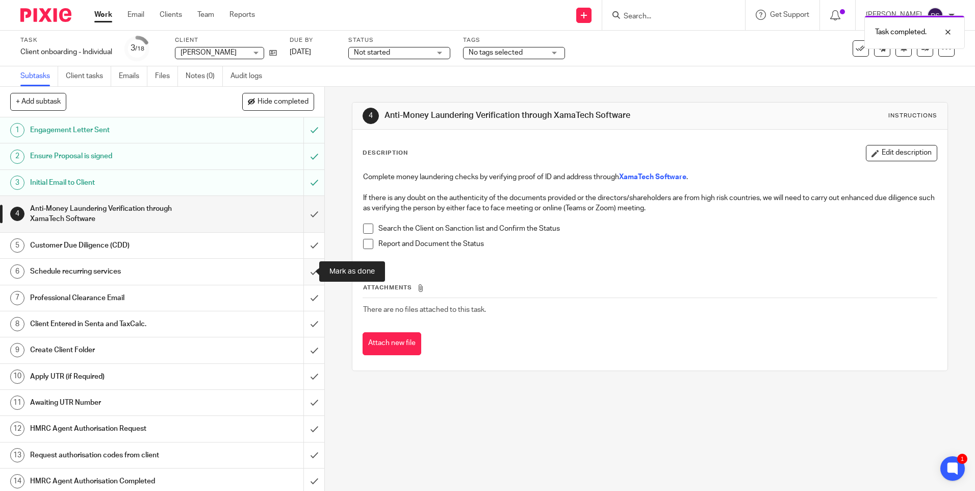
click at [295, 276] on input "submit" at bounding box center [162, 271] width 324 height 25
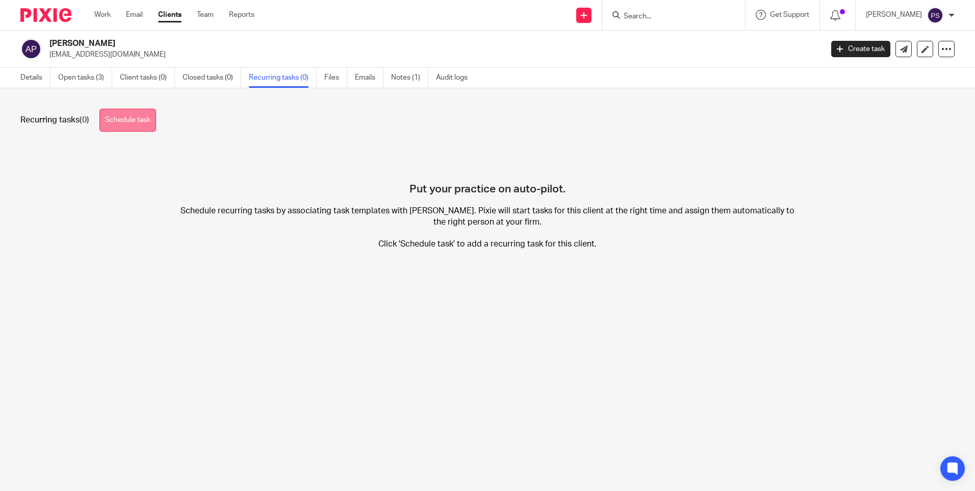
click at [152, 118] on link "Schedule task" at bounding box center [127, 120] width 57 height 23
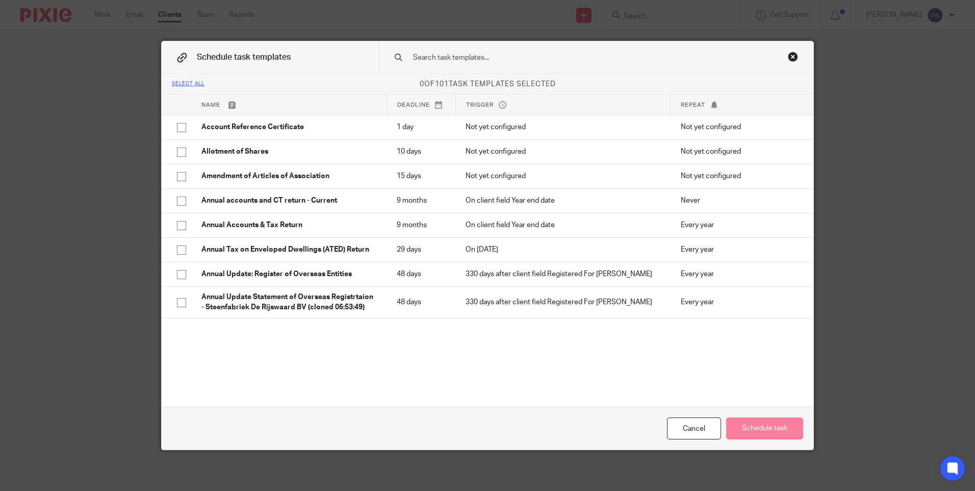
click at [455, 54] on input "text" at bounding box center [580, 57] width 336 height 11
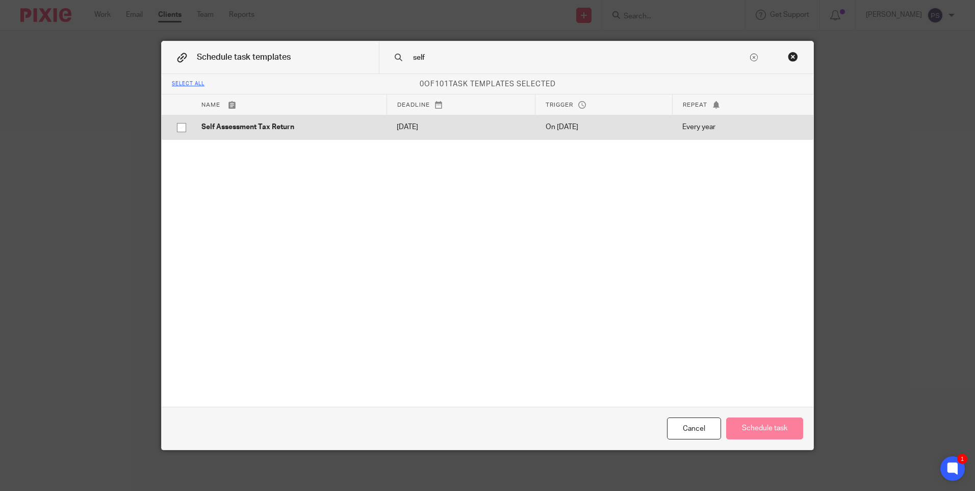
type input "self"
click at [184, 130] on input "checkbox" at bounding box center [181, 127] width 19 height 19
checkbox input "true"
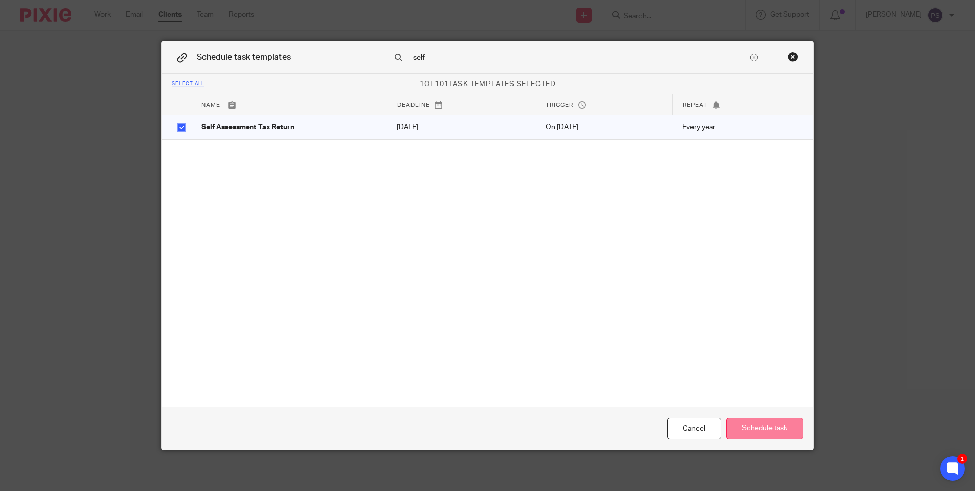
click at [745, 424] on button "Schedule task" at bounding box center [764, 428] width 77 height 22
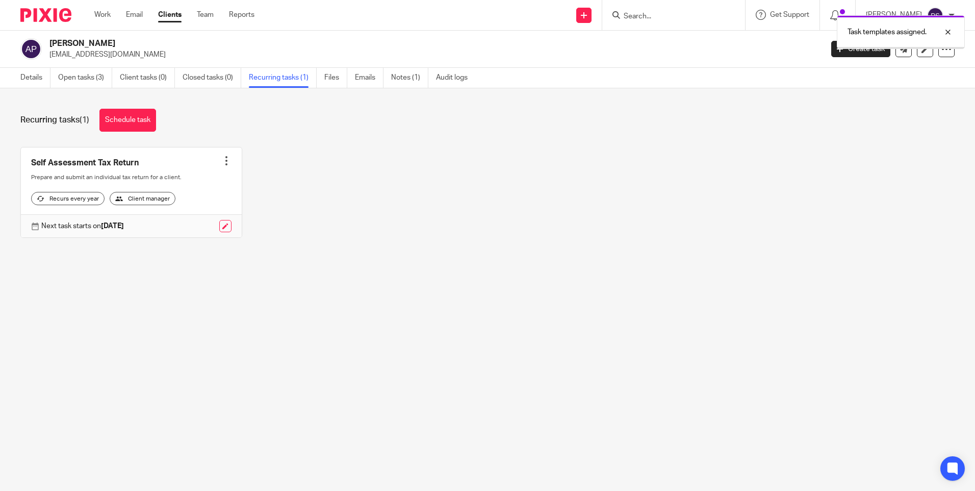
click at [491, 373] on main "Antonia Molina Padilla sbmolina@hotmail.com Create task Update from Companies H…" at bounding box center [487, 245] width 975 height 491
click at [37, 72] on link "Details" at bounding box center [35, 78] width 30 height 20
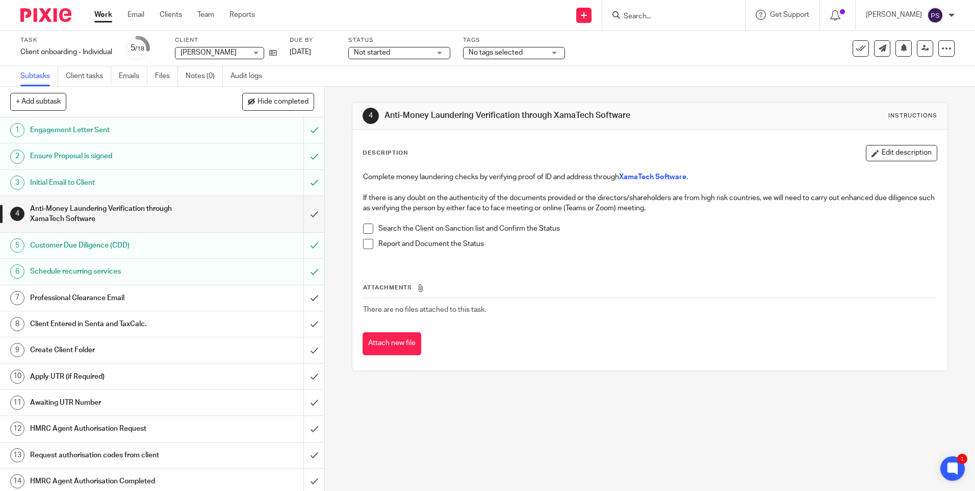
click at [148, 99] on div "+ Add subtask Hide completed Cancel + Add" at bounding box center [162, 102] width 324 height 31
click at [661, 15] on input "Search" at bounding box center [669, 16] width 92 height 9
paste input "[EMAIL_ADDRESS][DOMAIN_NAME]"
click at [675, 15] on input "[EMAIL_ADDRESS][DOMAIN_NAME]" at bounding box center [669, 16] width 92 height 9
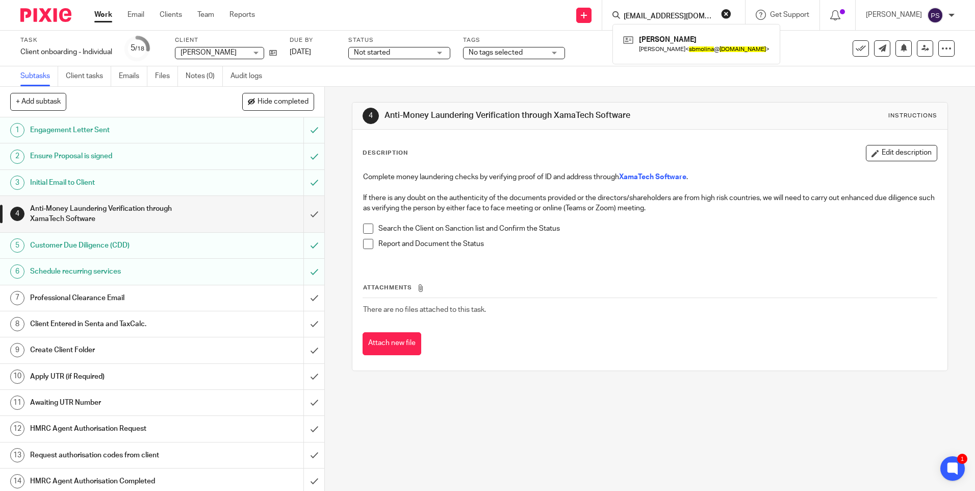
click at [675, 15] on input "[EMAIL_ADDRESS][DOMAIN_NAME]" at bounding box center [669, 16] width 92 height 9
paste input "Mission eagle"
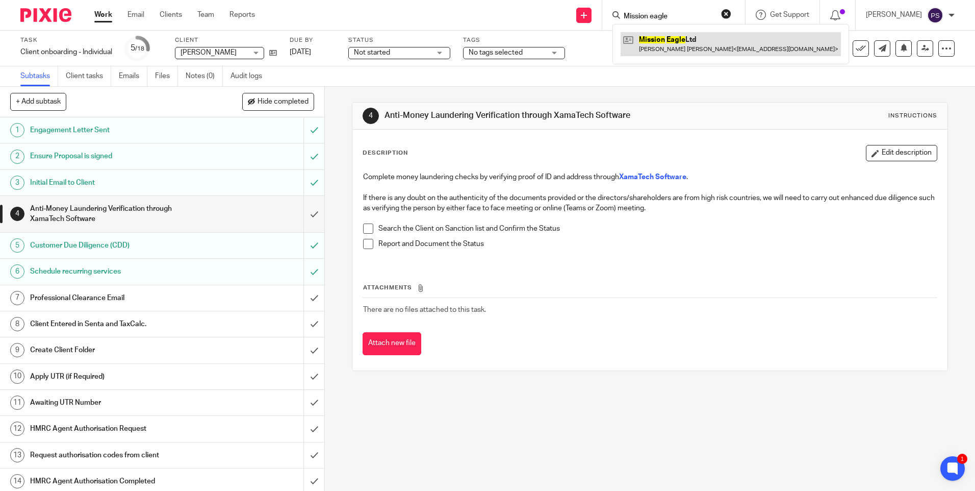
type input "Mission eagle"
click at [686, 54] on link at bounding box center [731, 43] width 220 height 23
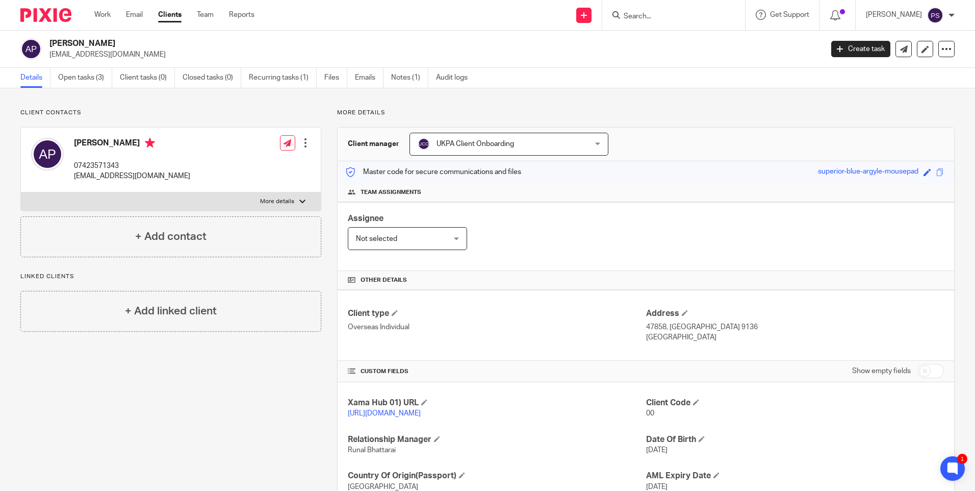
click at [230, 107] on div "Client contacts [PERSON_NAME] 07423571343 [EMAIL_ADDRESS][DOMAIN_NAME] Edit con…" at bounding box center [487, 326] width 975 height 476
click at [193, 42] on h2 "[PERSON_NAME]" at bounding box center [355, 43] width 613 height 11
click at [133, 175] on p "[EMAIL_ADDRESS][DOMAIN_NAME]" at bounding box center [132, 176] width 116 height 10
click at [134, 175] on p "[EMAIL_ADDRESS][DOMAIN_NAME]" at bounding box center [132, 176] width 116 height 10
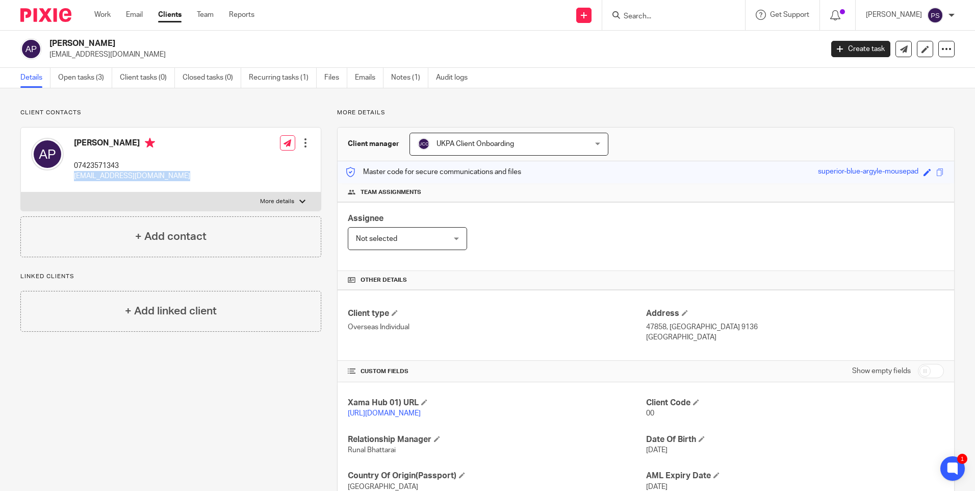
copy div "[EMAIL_ADDRESS][DOMAIN_NAME]"
click at [137, 175] on p "[EMAIL_ADDRESS][DOMAIN_NAME]" at bounding box center [132, 176] width 116 height 10
click at [107, 167] on p "07423571343" at bounding box center [132, 166] width 116 height 10
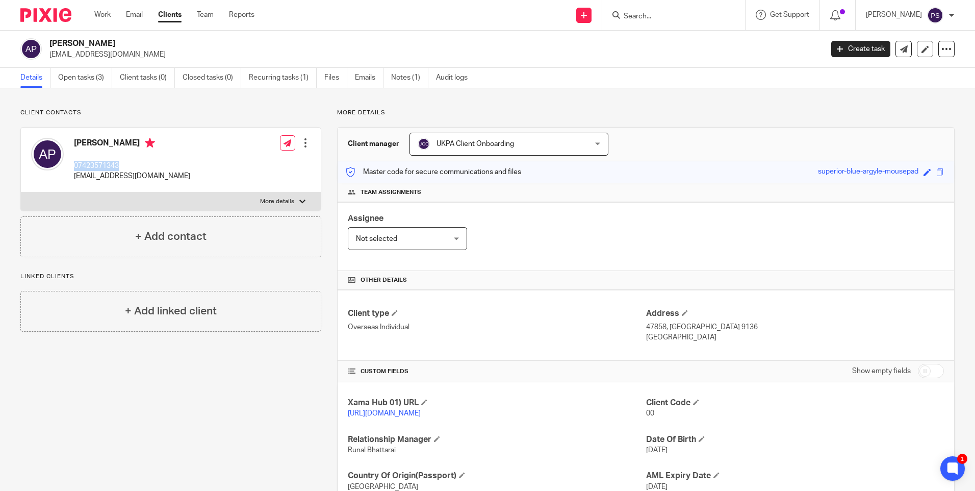
click at [107, 167] on p "07423571343" at bounding box center [132, 166] width 116 height 10
copy div "07423571343"
click at [199, 108] on div "Client contacts [PERSON_NAME] 07423571343 [EMAIL_ADDRESS][DOMAIN_NAME] Edit con…" at bounding box center [487, 326] width 975 height 476
click at [93, 41] on h2 "Antonia Molina Padilla" at bounding box center [355, 43] width 613 height 11
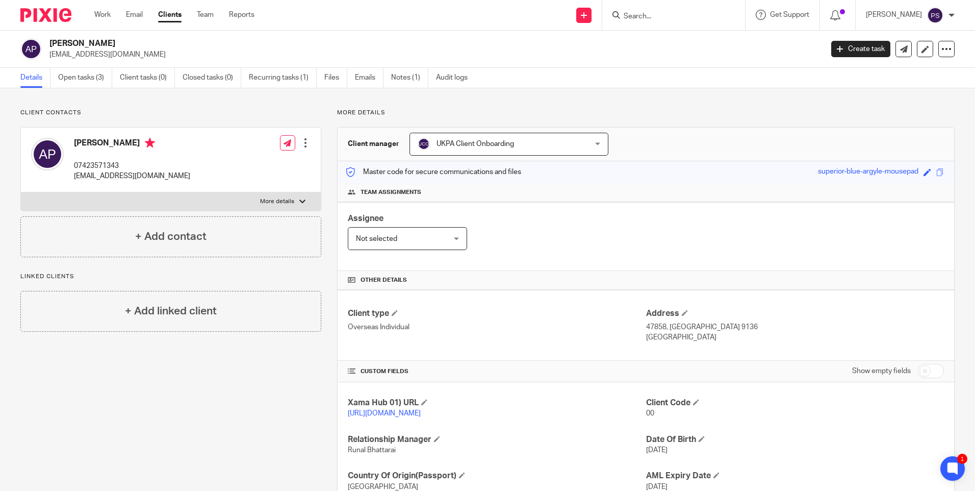
click at [93, 41] on h2 "Antonia Molina Padilla" at bounding box center [355, 43] width 613 height 11
copy div "Antonia Molina Padilla"
click at [695, 402] on span at bounding box center [696, 402] width 6 height 6
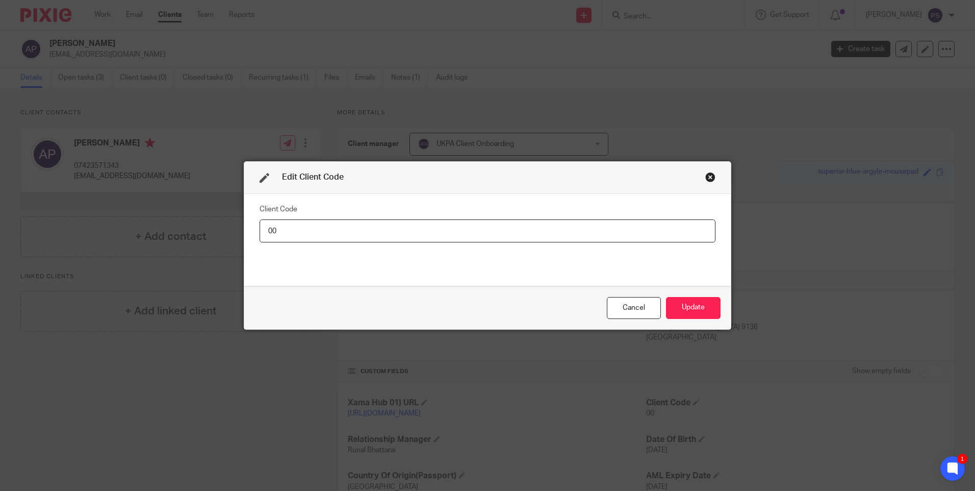
click at [319, 231] on input "00" at bounding box center [488, 230] width 456 height 23
type input "ANT009"
click at [700, 302] on button "Update" at bounding box center [693, 308] width 55 height 22
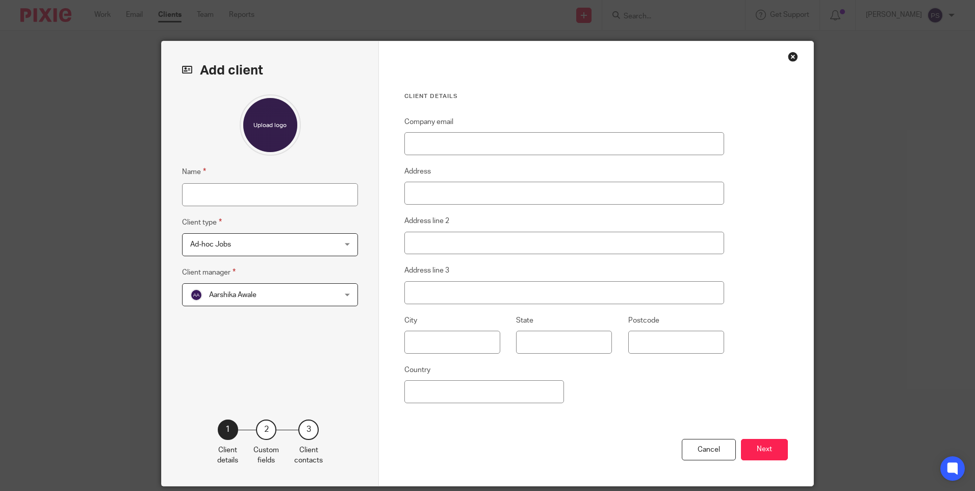
click at [223, 194] on input "Name" at bounding box center [270, 194] width 176 height 23
type input "[PERSON_NAME] Rikower [PERSON_NAME]"
drag, startPoint x: 218, startPoint y: 240, endPoint x: 255, endPoint y: 248, distance: 37.6
click at [219, 240] on span "Ad-hoc Jobs" at bounding box center [257, 244] width 134 height 21
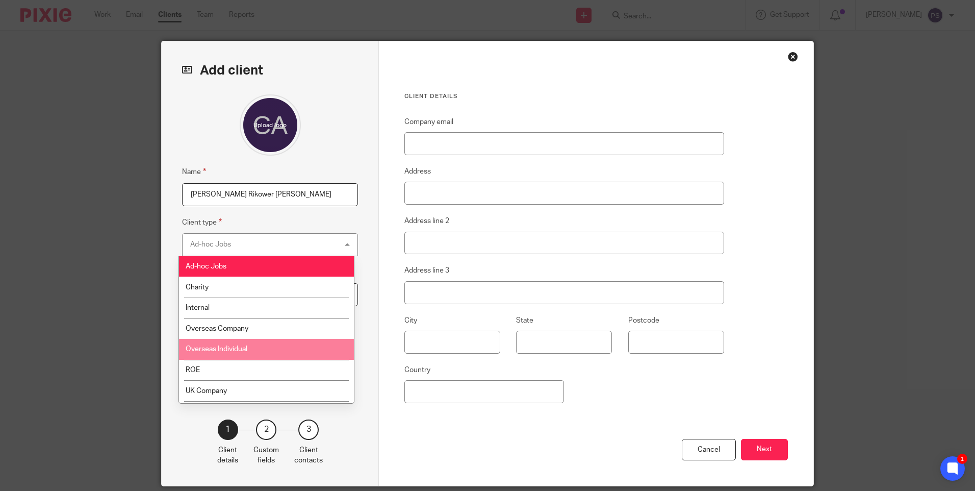
click at [271, 345] on li "Overseas Individual" at bounding box center [266, 349] width 175 height 21
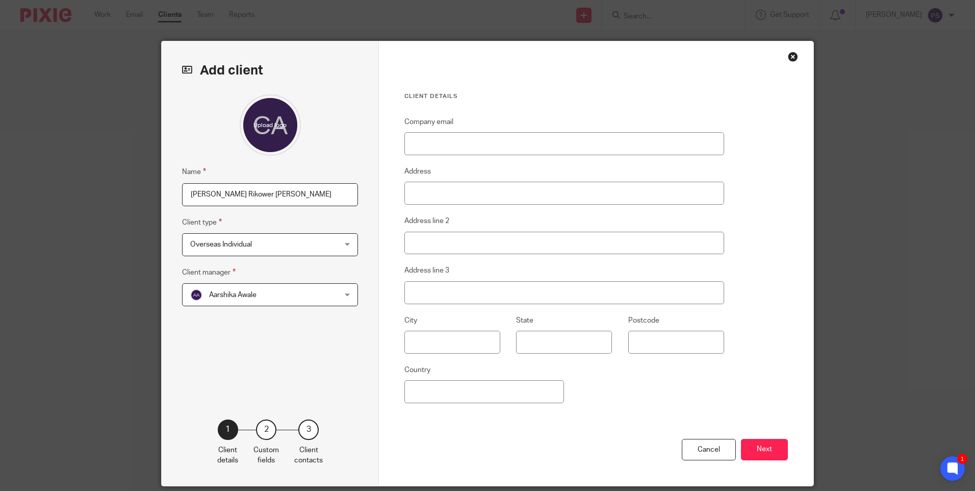
click at [237, 298] on span "Aarshika Awale" at bounding box center [257, 294] width 134 height 21
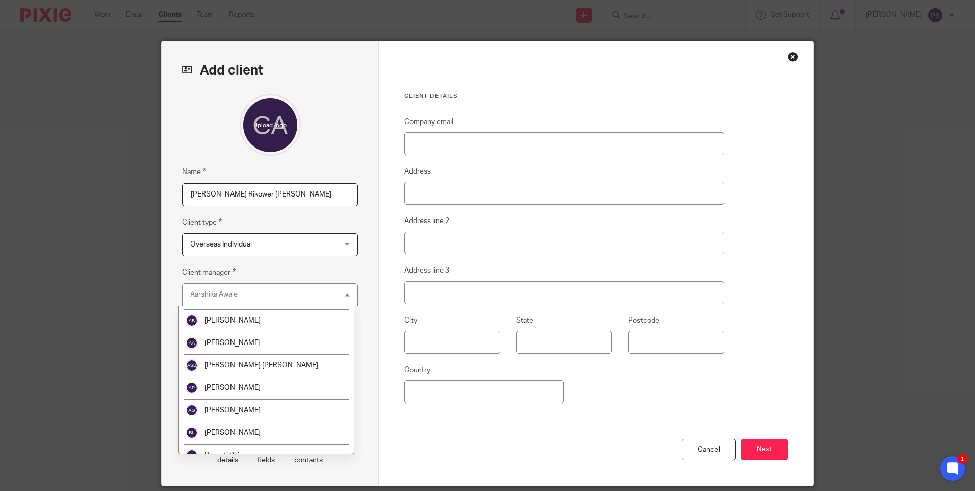
scroll to position [1648, 0]
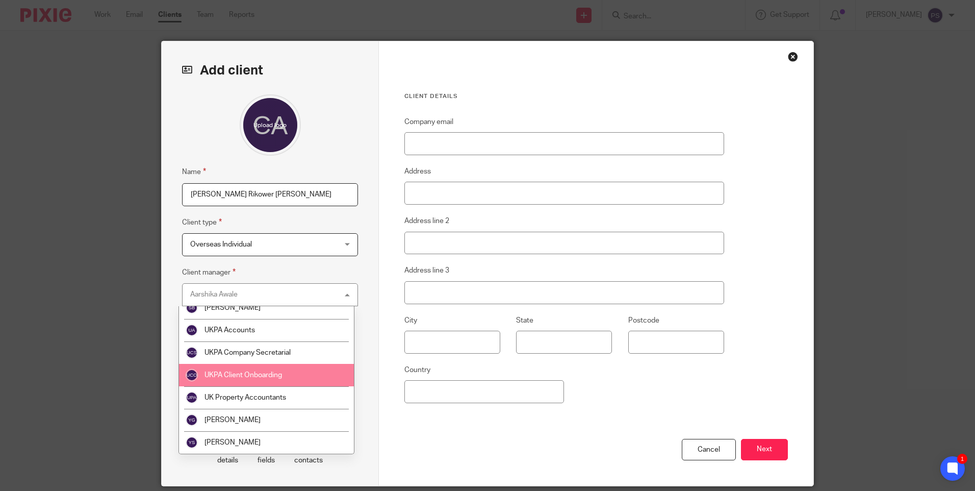
click at [265, 380] on li "UKPA Client Onboarding" at bounding box center [266, 375] width 175 height 22
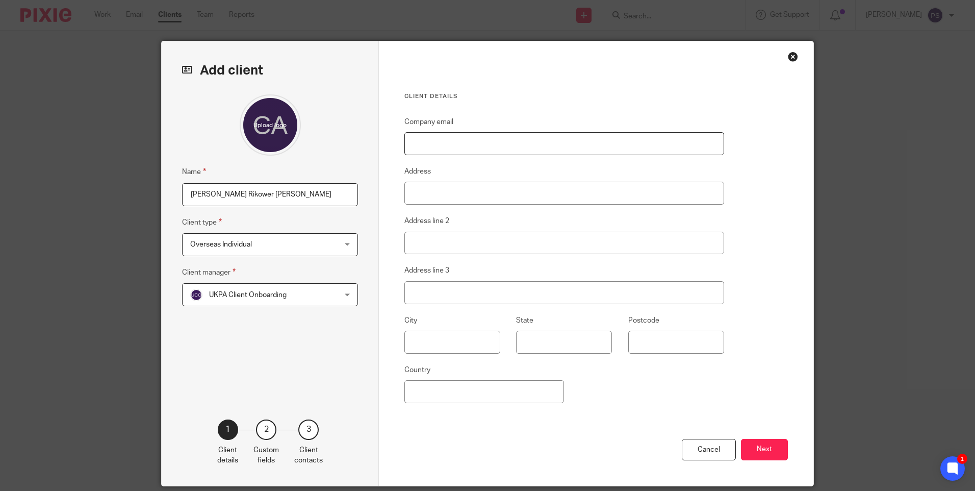
paste input "[EMAIL_ADDRESS][DOMAIN_NAME]"
click at [426, 146] on input "Company email" at bounding box center [564, 143] width 320 height 23
type input "[EMAIL_ADDRESS][DOMAIN_NAME]"
click at [412, 193] on input "Address" at bounding box center [564, 193] width 320 height 23
click at [435, 192] on input "Address" at bounding box center [564, 193] width 320 height 23
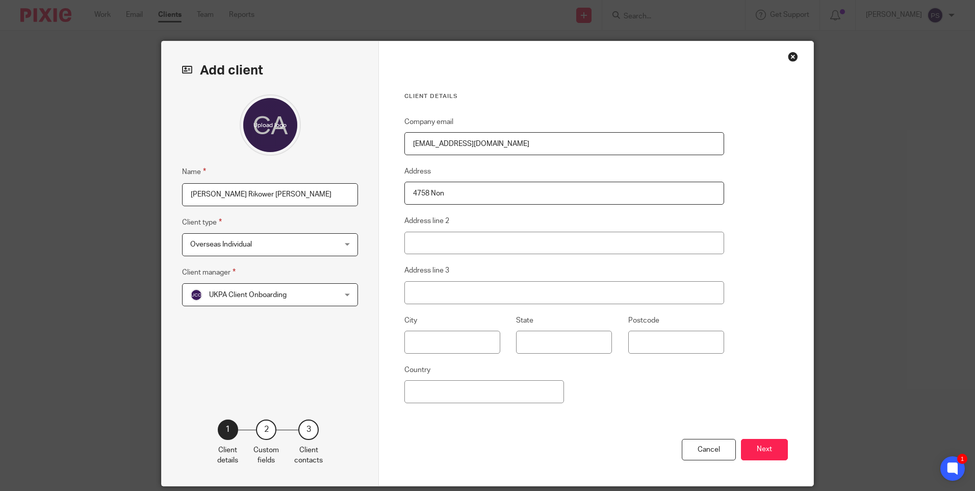
type input "4758 Non"
type input "Sharma 49643 9136 1"
type input "Neom Community One"
type input "[GEOGRAPHIC_DATA]"
click at [701, 393] on div "Company email sbmolina@hotmail.com Address 4758 Non Address line 2 Sharma 49643…" at bounding box center [564, 277] width 320 height 323
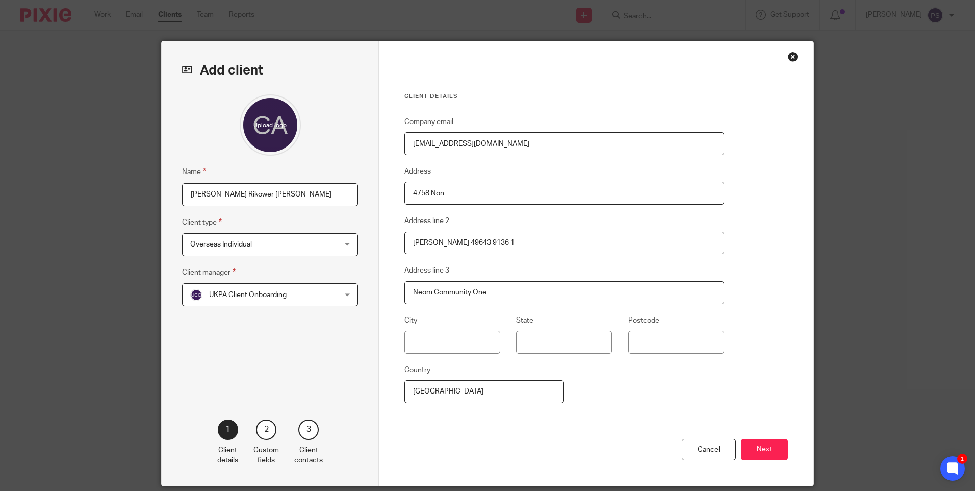
scroll to position [36, 0]
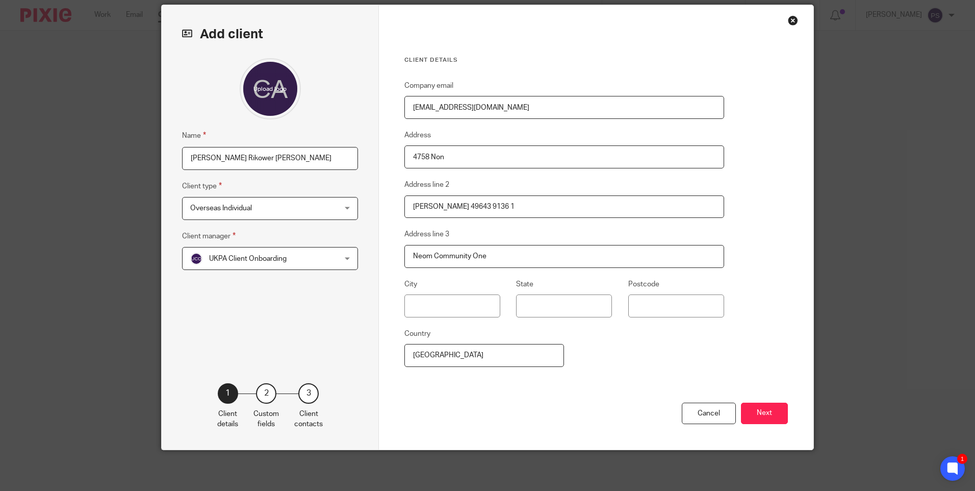
click at [280, 323] on div "Name Cesar Andres Rikower Golbert Client type Overseas Individual Overseas Indi…" at bounding box center [270, 205] width 176 height 294
click at [764, 425] on div "Cancel Next" at bounding box center [596, 425] width 384 height 47
click at [764, 416] on button "Next" at bounding box center [764, 413] width 47 height 22
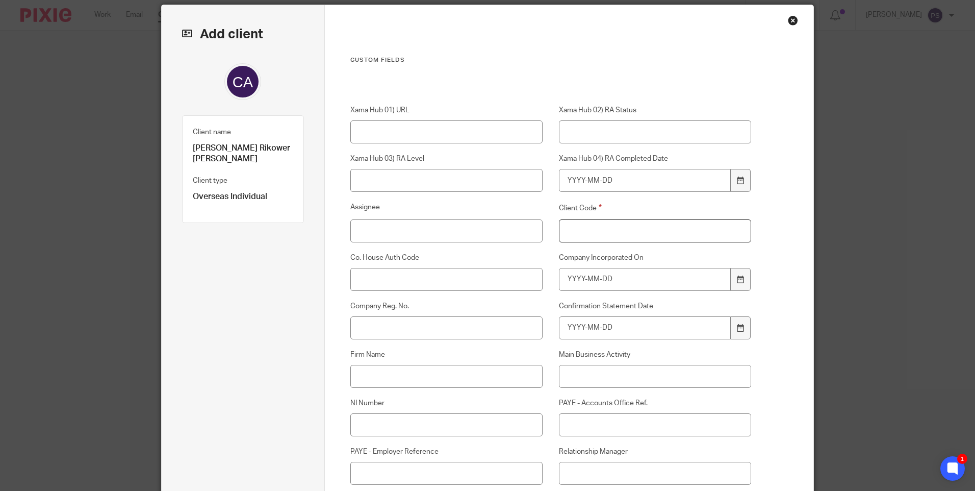
click at [599, 237] on input "Client Code" at bounding box center [655, 230] width 193 height 23
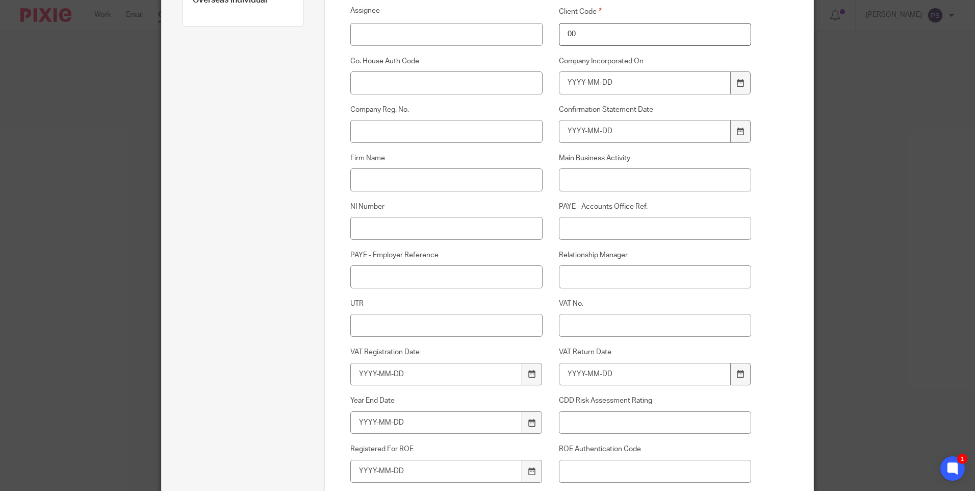
scroll to position [291, 0]
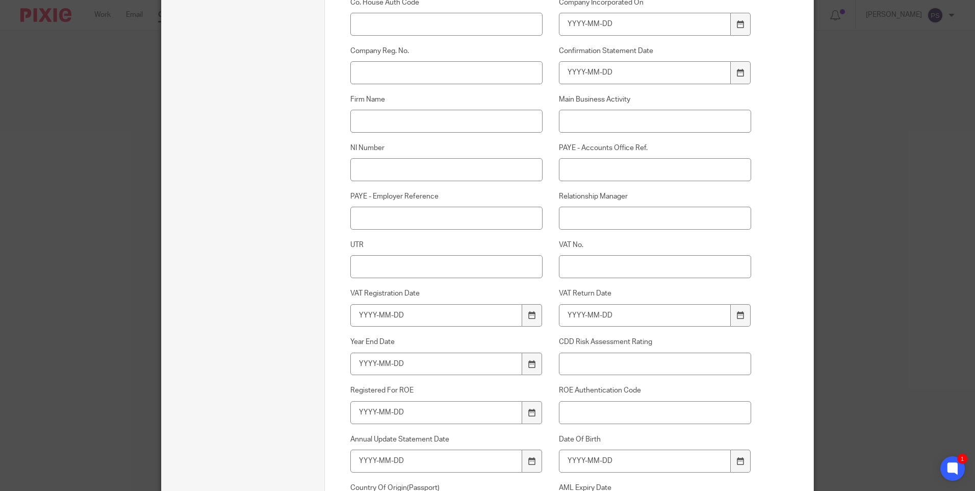
type input "00"
click at [573, 214] on input "Relationship Manager" at bounding box center [655, 218] width 193 height 23
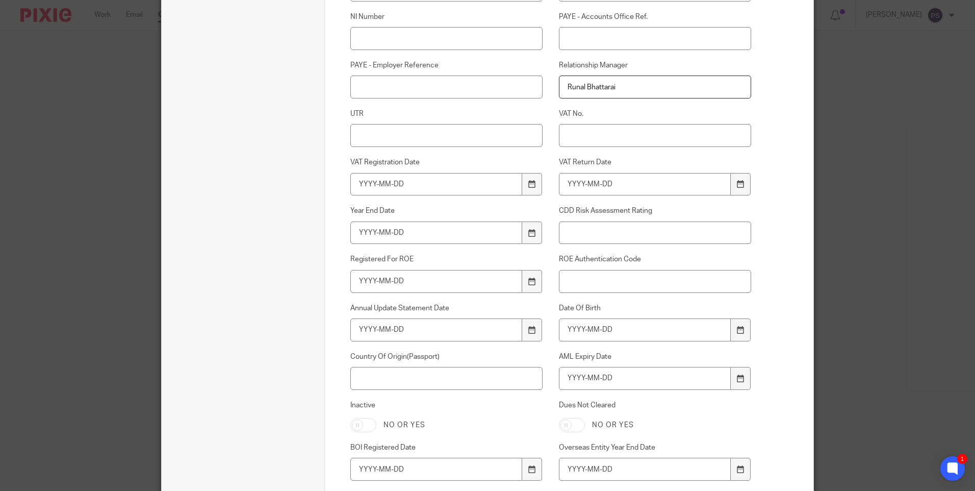
scroll to position [444, 0]
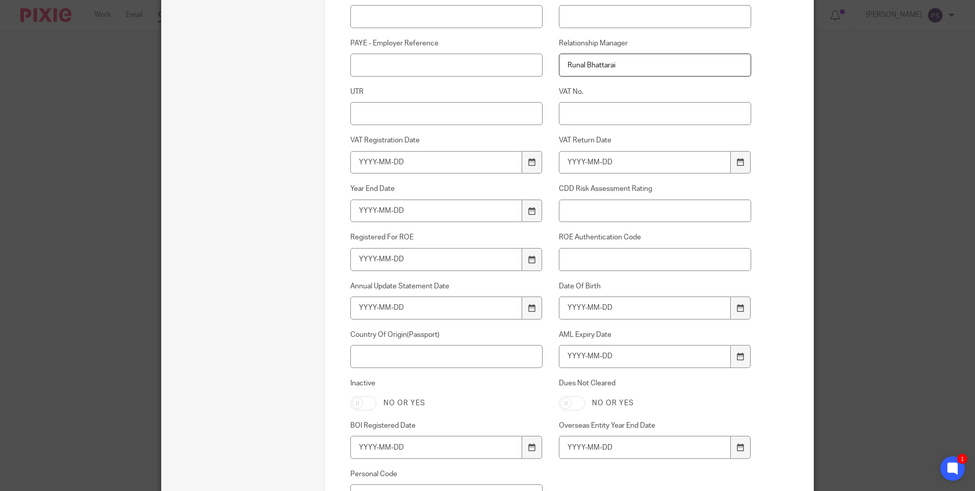
type input "Runal Bhattarai"
click at [575, 309] on input "Date Of Birth" at bounding box center [645, 307] width 172 height 23
type input "1985-08-02"
click at [596, 353] on input "AML Expiry Date" at bounding box center [645, 356] width 172 height 23
type input "2034-02-05"
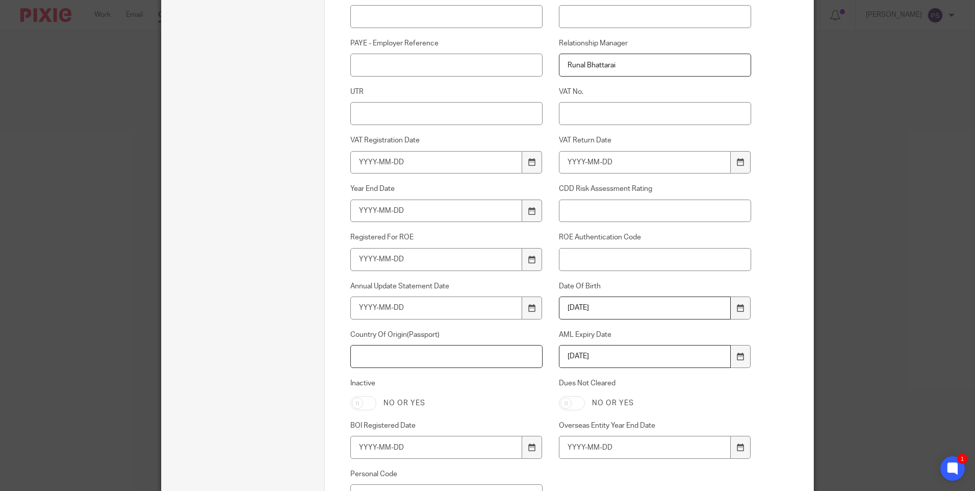
click at [450, 359] on input "Country Of Origin(Passport)" at bounding box center [446, 356] width 193 height 23
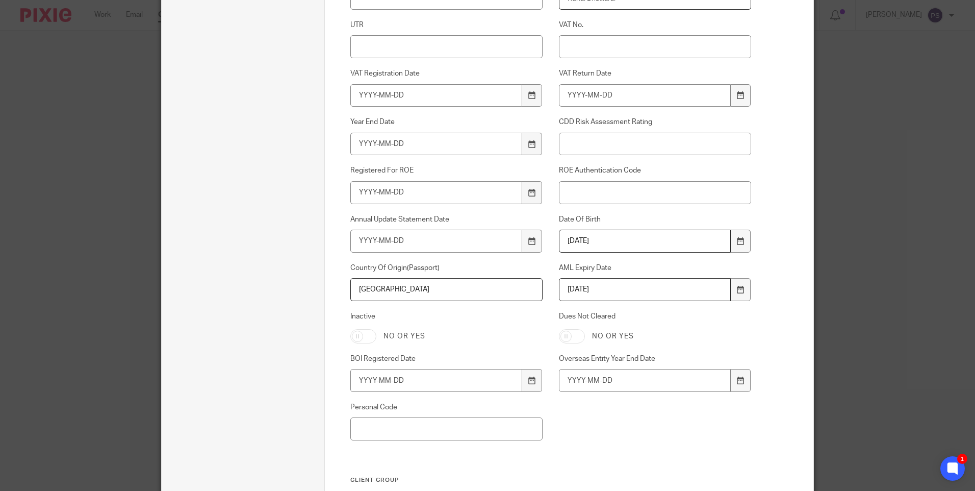
scroll to position [597, 0]
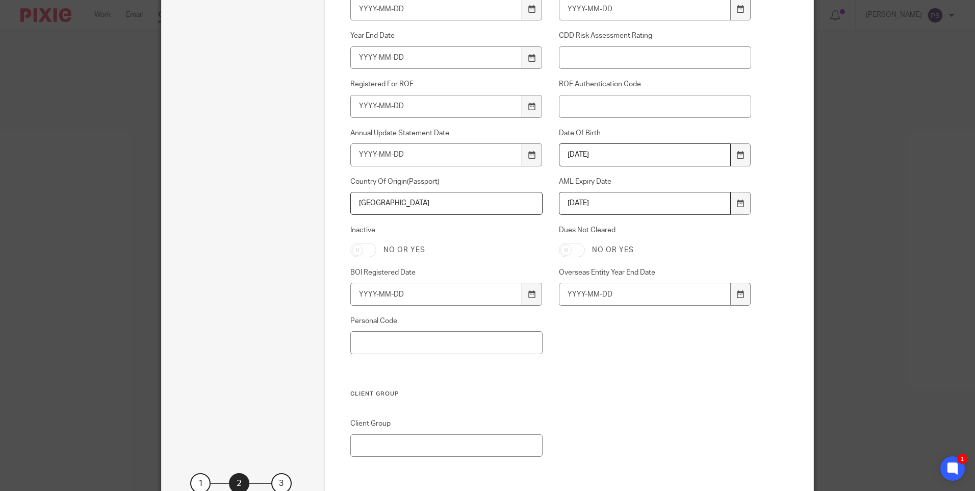
type input "[GEOGRAPHIC_DATA]"
drag, startPoint x: 650, startPoint y: 373, endPoint x: 948, endPoint y: 296, distance: 307.6
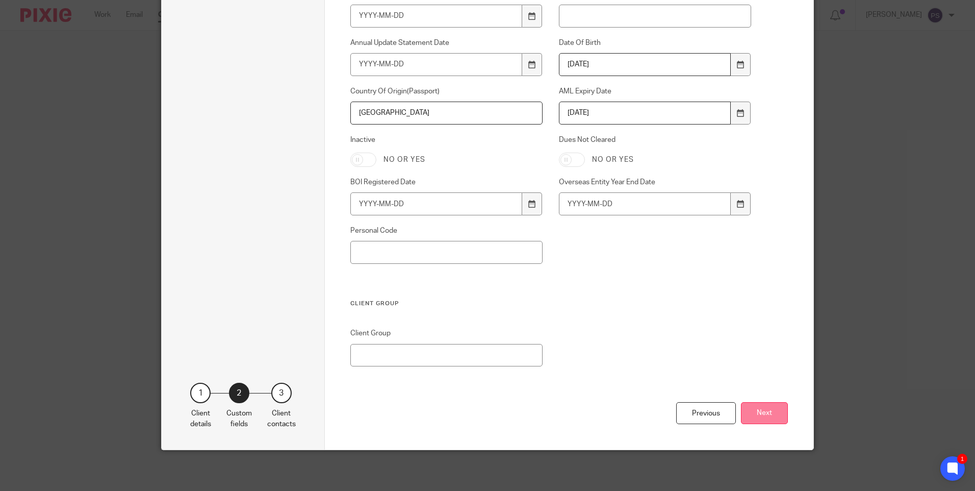
click at [760, 405] on button "Next" at bounding box center [764, 413] width 47 height 22
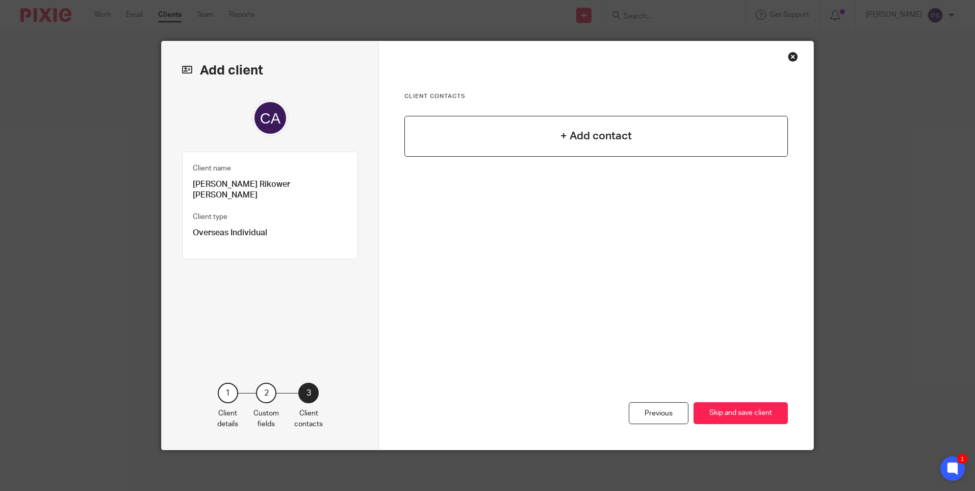
click at [588, 132] on h4 "+ Add contact" at bounding box center [595, 136] width 71 height 16
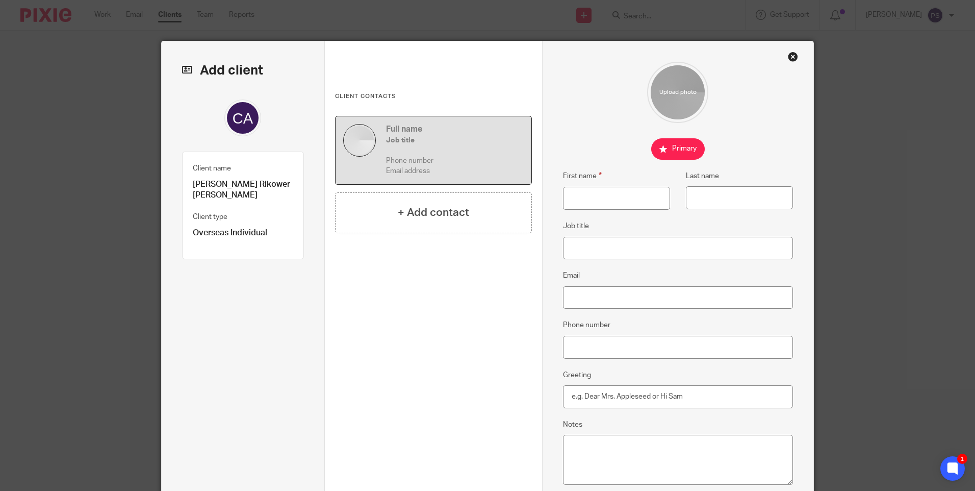
click at [241, 186] on p "Cesar Andres Rikower Golbert" at bounding box center [243, 190] width 100 height 22
copy div "Cesar Andres Rikower Golbert"
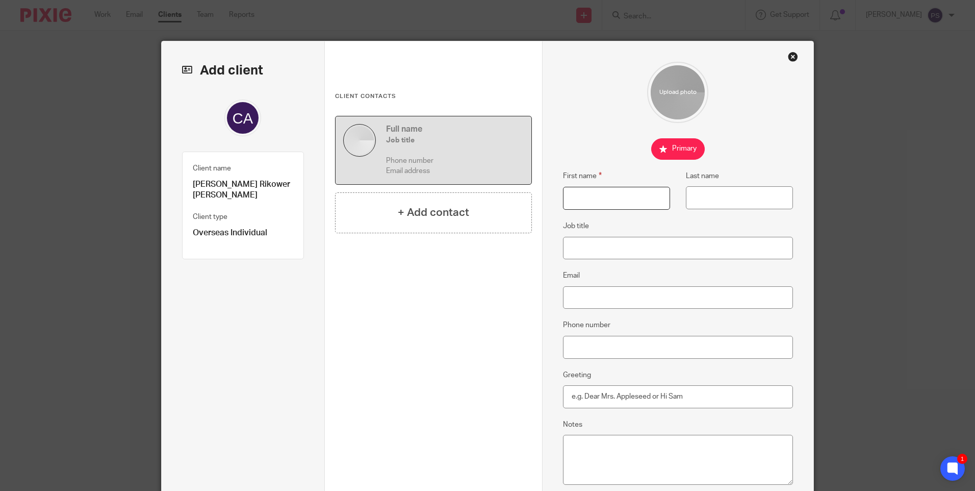
click at [602, 195] on input "First name" at bounding box center [616, 198] width 107 height 23
paste input "Cesar Andres Rikower Golbert"
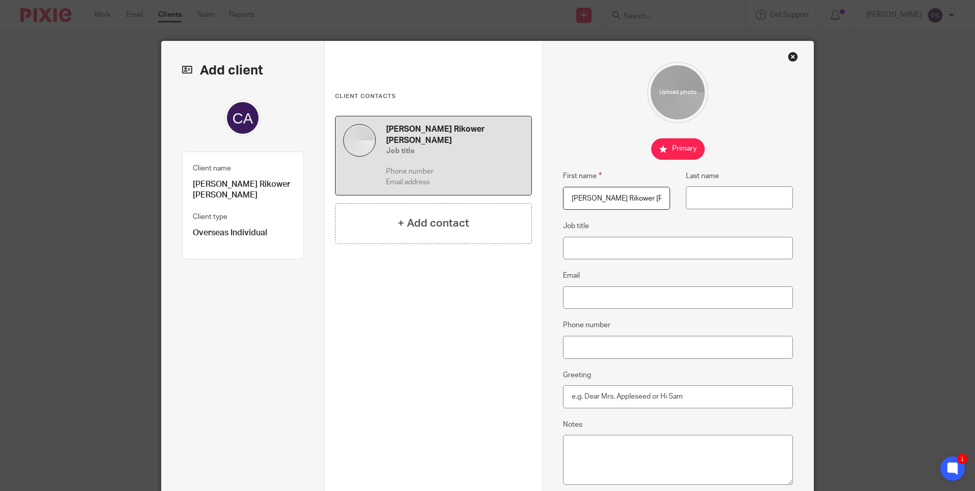
scroll to position [0, 7]
click at [639, 202] on input "Cesar Andres Rikower Golbert" at bounding box center [616, 198] width 107 height 23
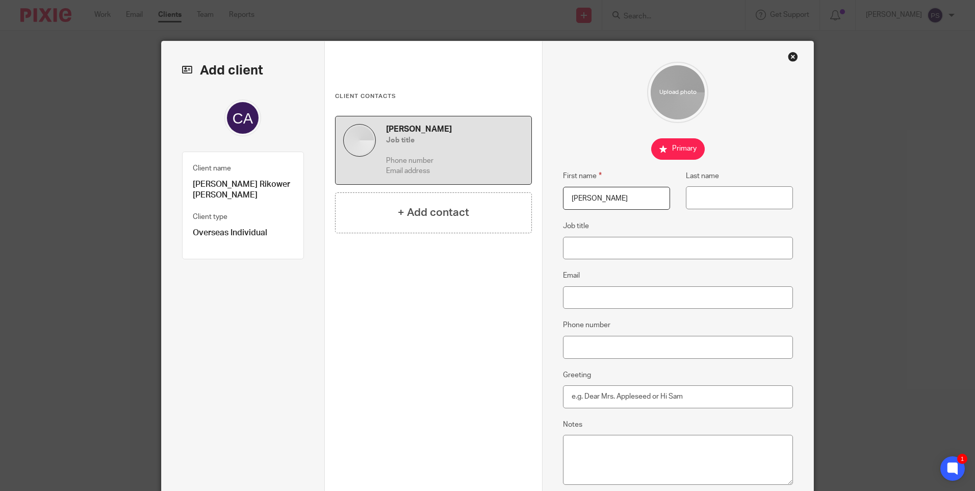
scroll to position [0, 0]
type input "Cesar Andres Rikower"
click at [696, 202] on input "Last name" at bounding box center [739, 197] width 107 height 23
paste input "Golbert"
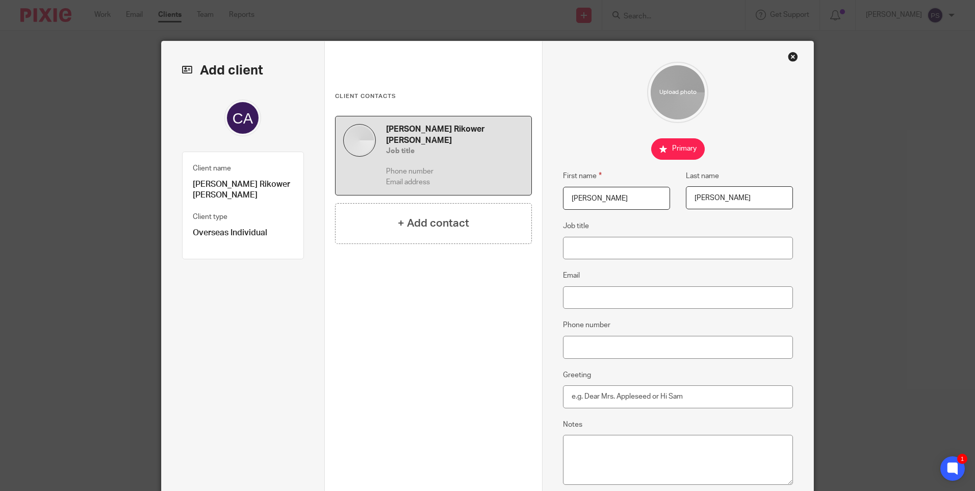
type input "Golbert"
click at [570, 294] on input "Email" at bounding box center [678, 297] width 231 height 23
paste input "[EMAIL_ADDRESS][DOMAIN_NAME]"
type input "[EMAIL_ADDRESS][DOMAIN_NAME]"
click at [579, 348] on input "Phone number" at bounding box center [678, 347] width 231 height 23
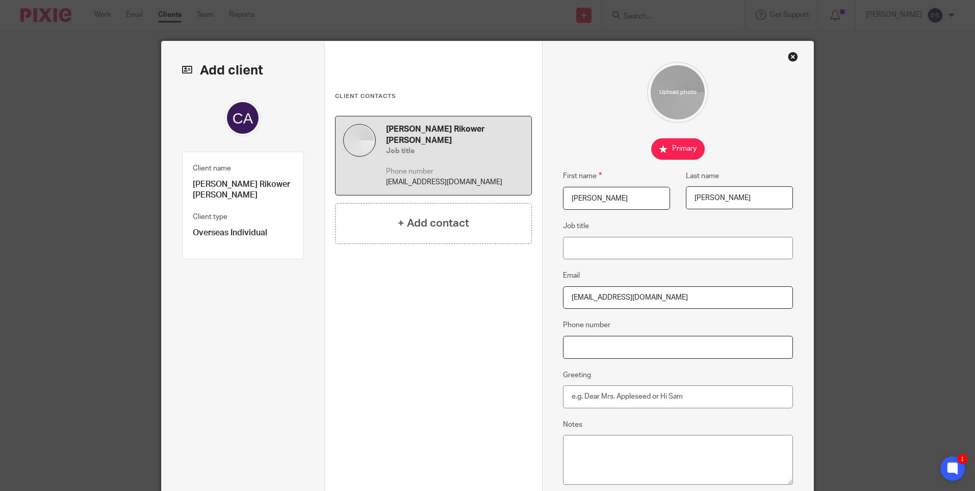
paste input "07423571343"
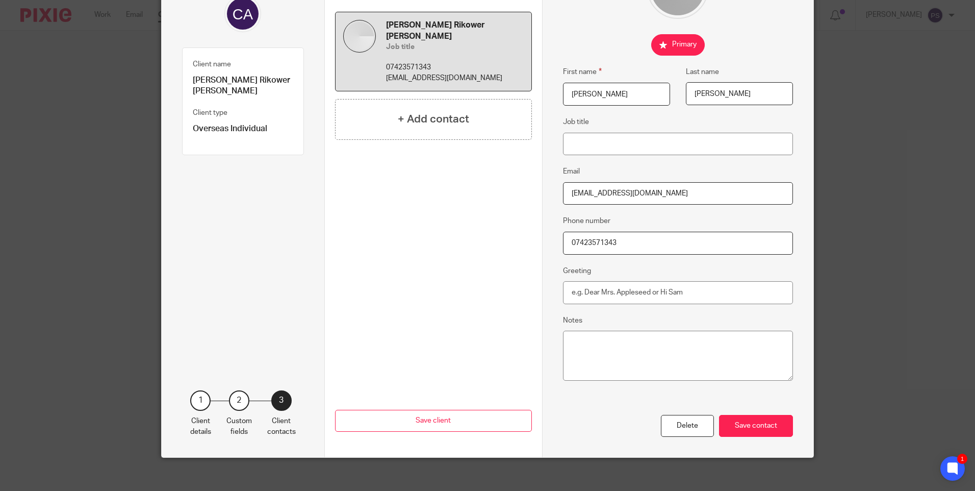
scroll to position [112, 0]
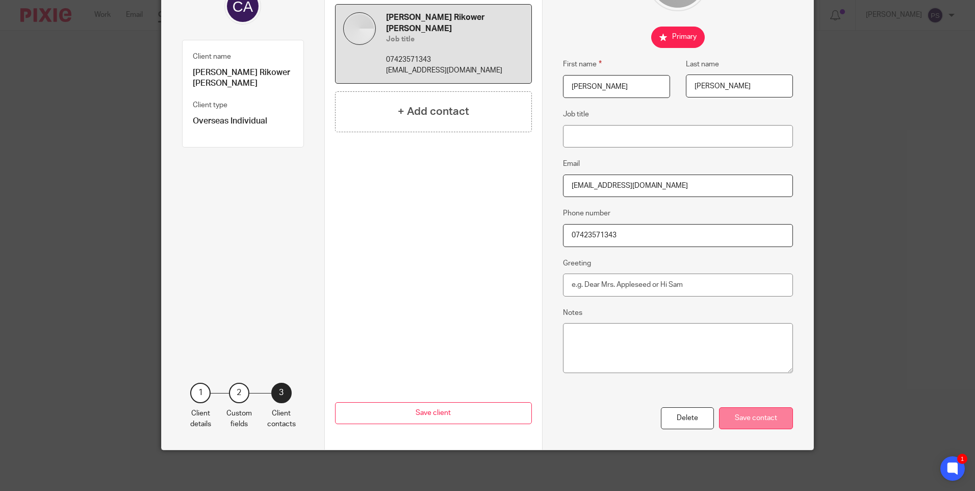
type input "07423571343"
click at [760, 419] on div "Save contact" at bounding box center [756, 418] width 74 height 22
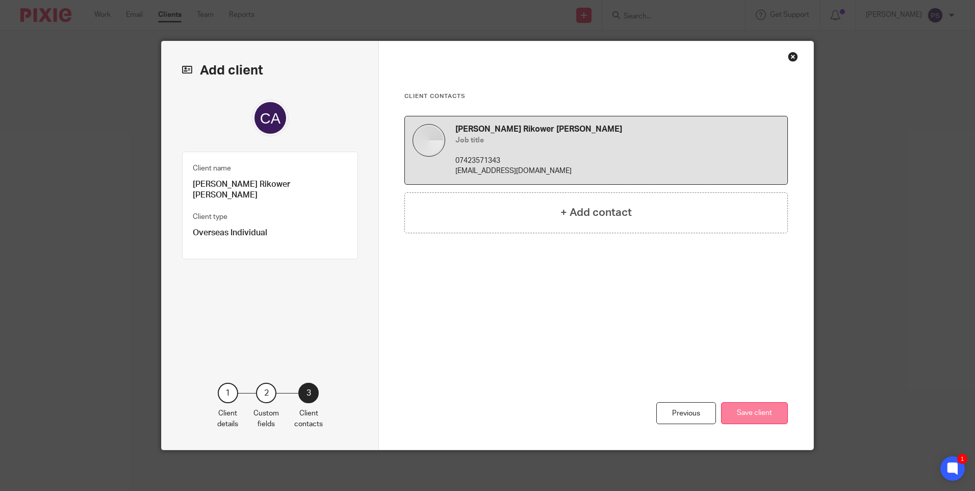
click at [758, 418] on button "Save client" at bounding box center [754, 413] width 67 height 22
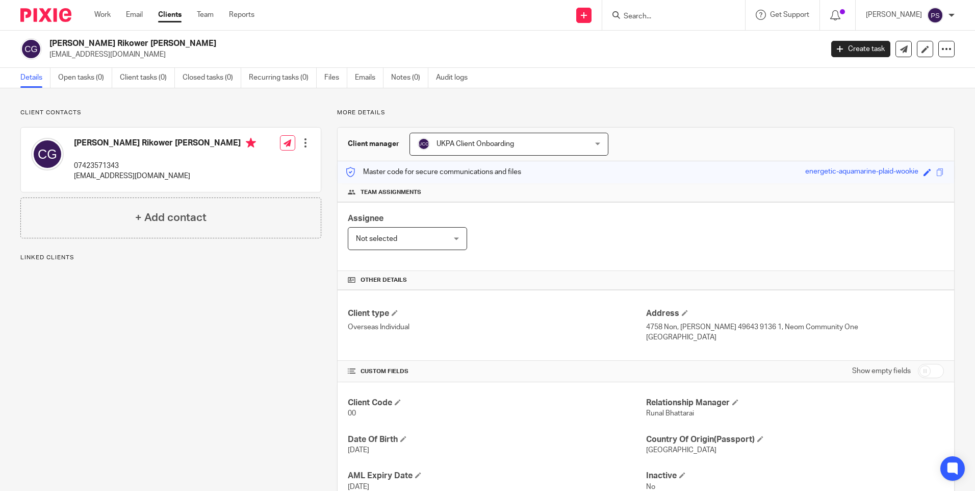
click at [80, 81] on link "Open tasks (0)" at bounding box center [85, 78] width 54 height 20
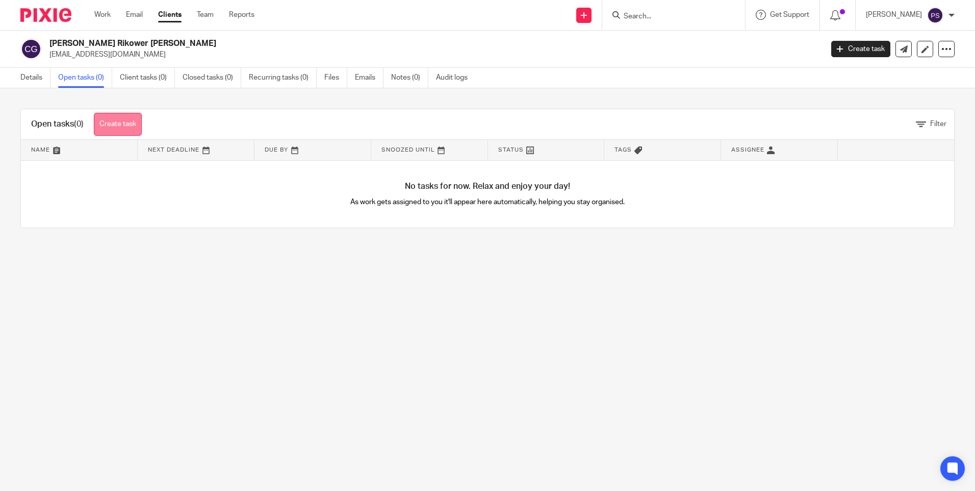
click at [129, 127] on link "Create task" at bounding box center [118, 124] width 48 height 23
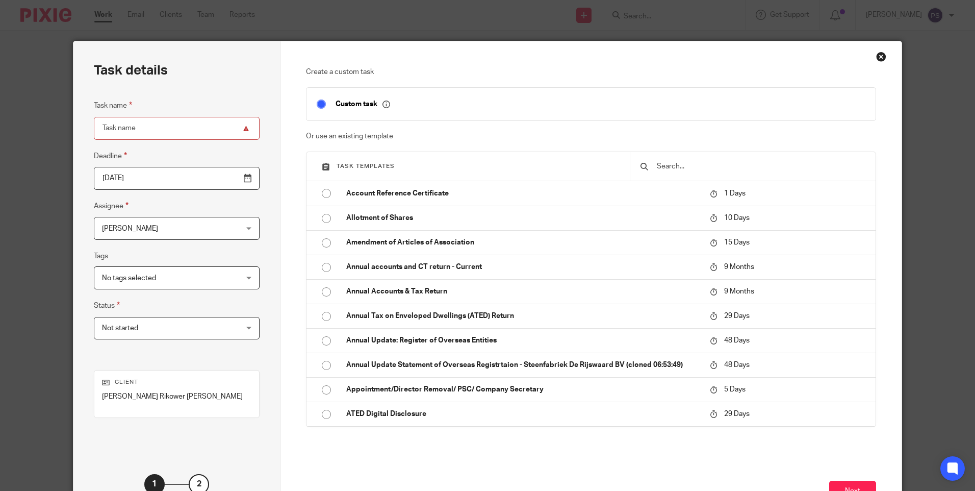
click at [659, 163] on input "text" at bounding box center [761, 166] width 210 height 11
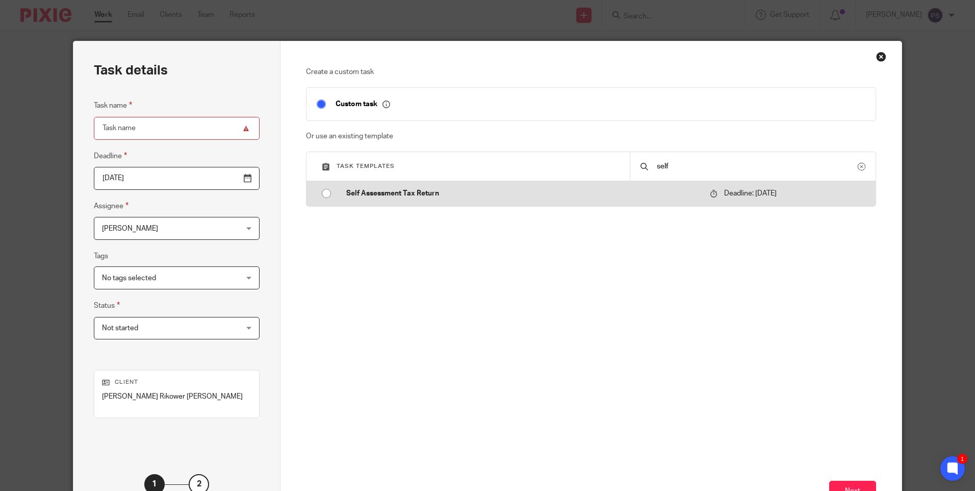
type input "self"
click at [323, 193] on input "radio" at bounding box center [326, 193] width 19 height 19
type input "2026-01-31"
type input "Self Assessment Tax Return"
checkbox input "false"
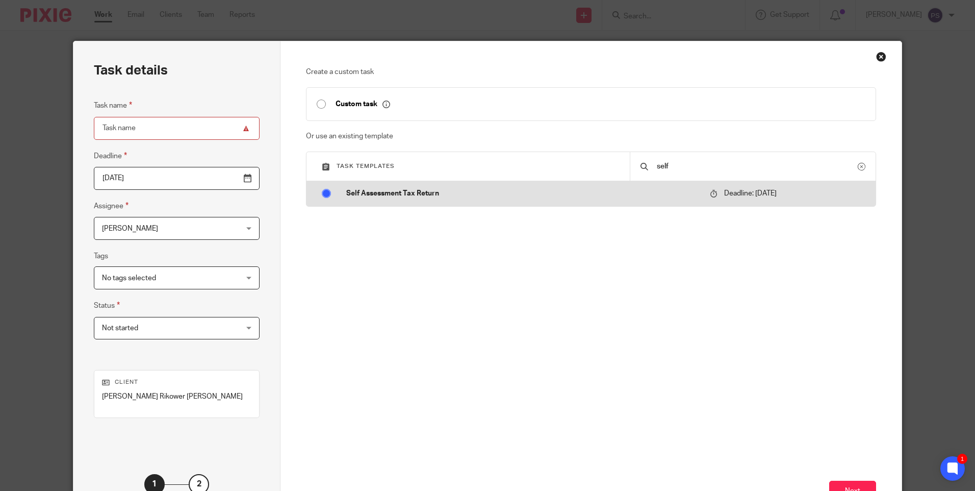
radio input "false"
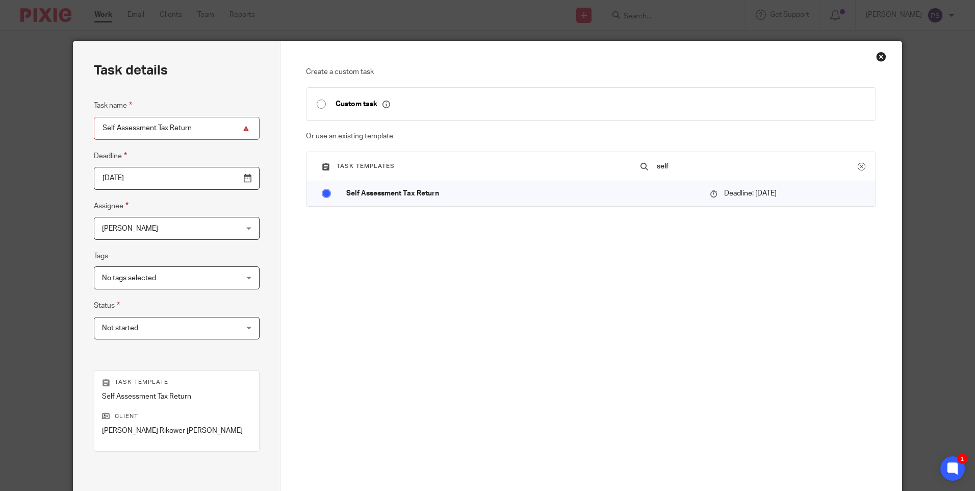
click at [149, 228] on span "[PERSON_NAME]" at bounding box center [164, 227] width 125 height 21
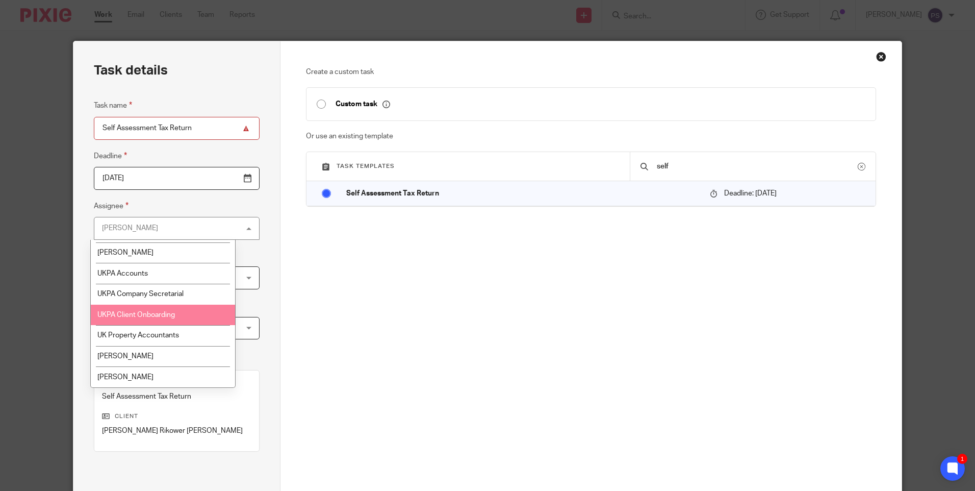
click at [138, 320] on li "UKPA Client Onboarding" at bounding box center [163, 314] width 144 height 21
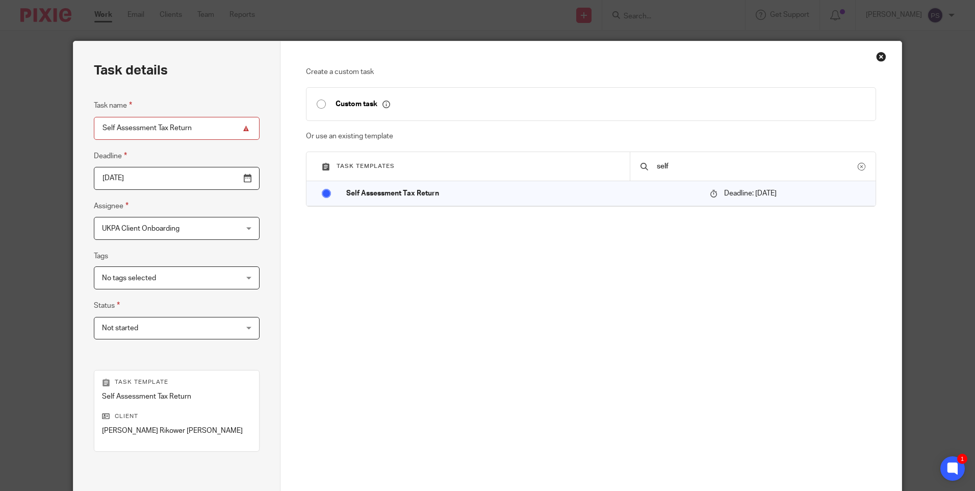
scroll to position [112, 0]
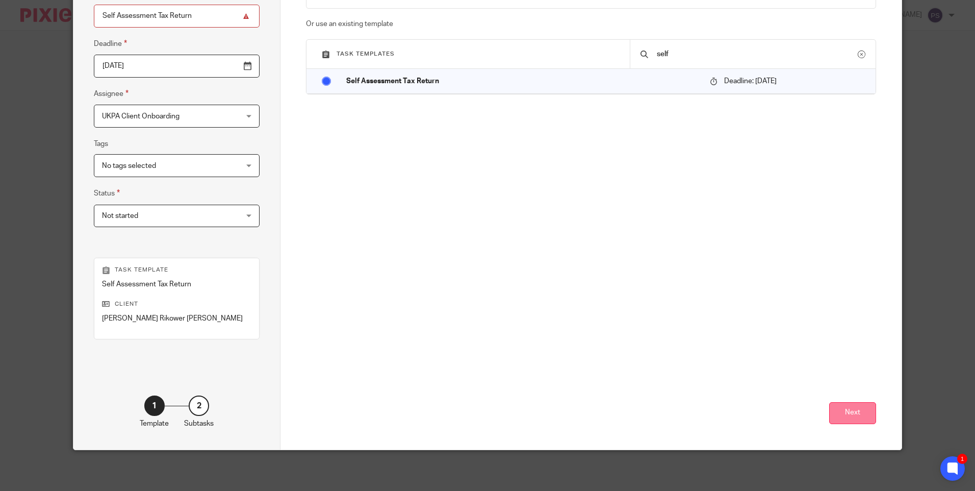
click at [843, 407] on button "Next" at bounding box center [852, 413] width 47 height 22
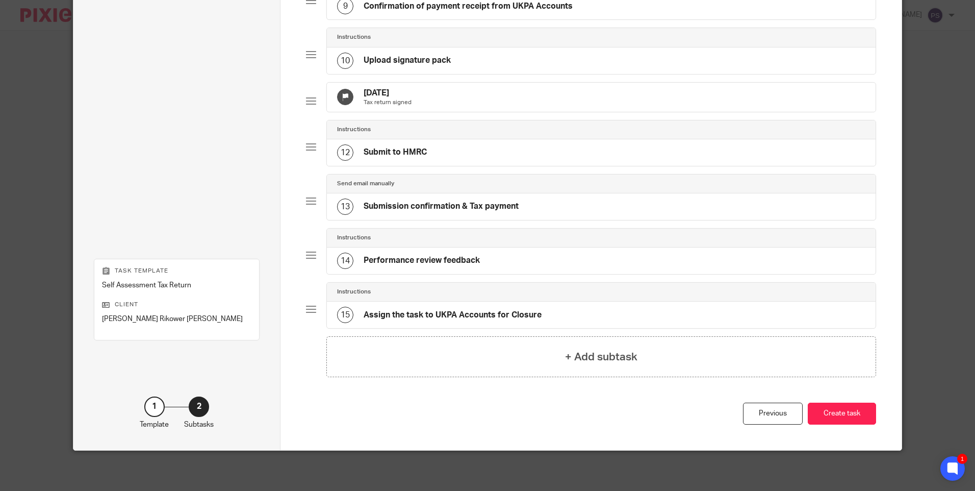
scroll to position [545, 0]
click at [858, 412] on button "Create task" at bounding box center [842, 413] width 68 height 22
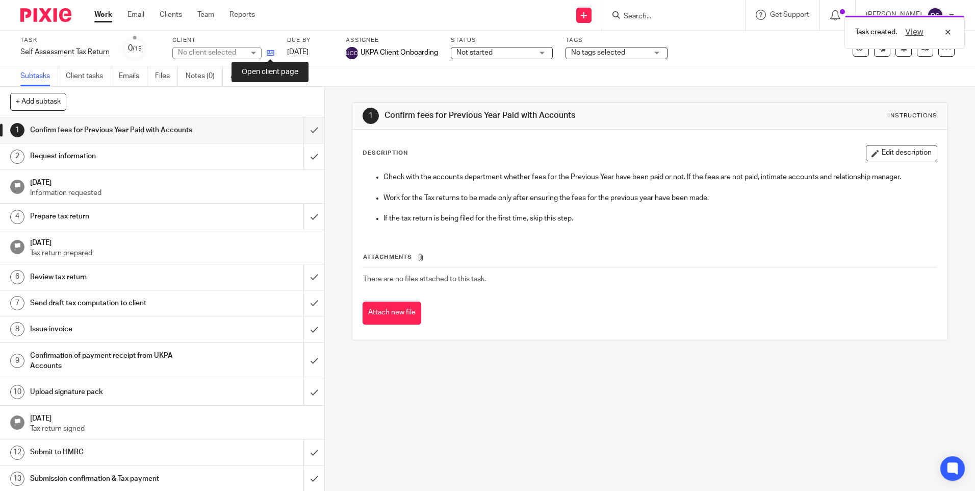
click at [272, 54] on icon at bounding box center [271, 53] width 8 height 8
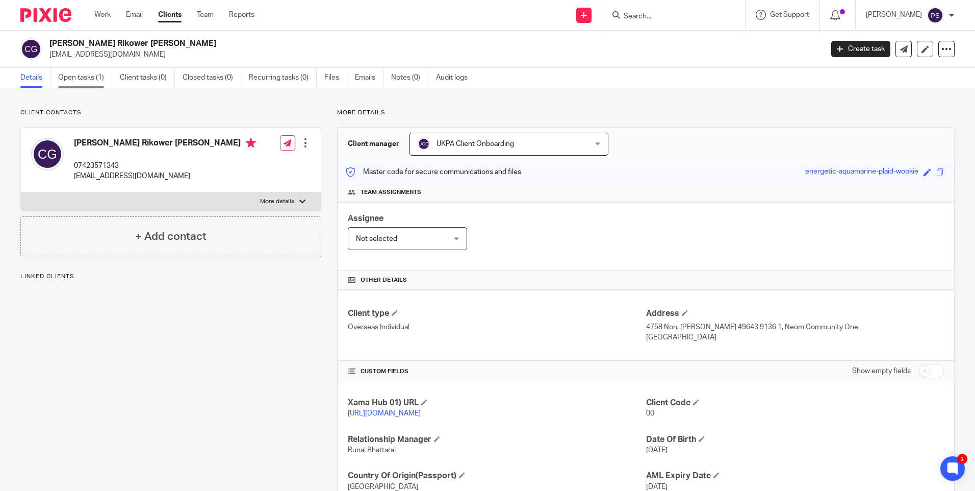
click at [76, 79] on link "Open tasks (1)" at bounding box center [85, 78] width 54 height 20
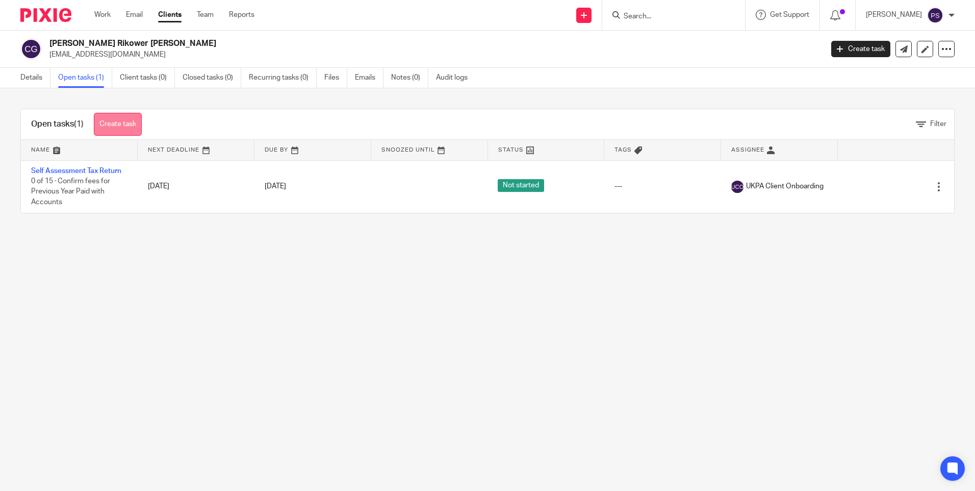
click at [115, 128] on link "Create task" at bounding box center [118, 124] width 48 height 23
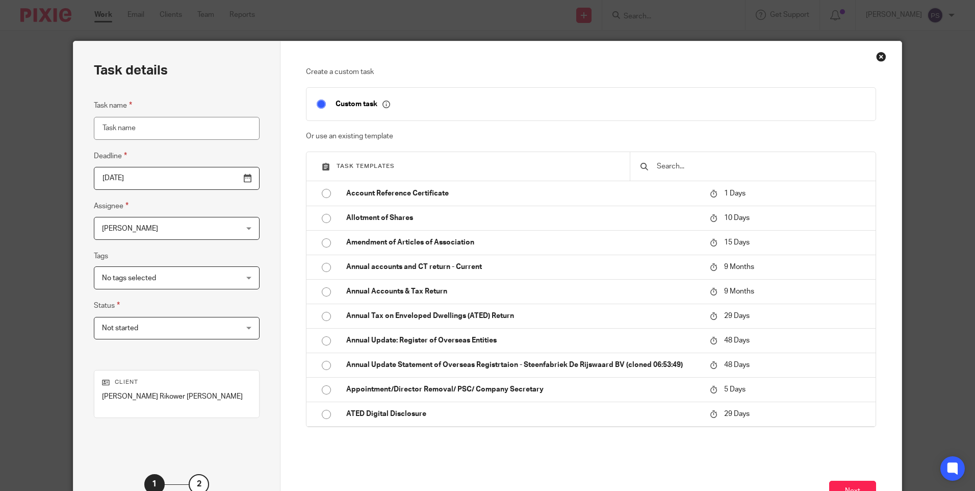
click at [659, 164] on input "text" at bounding box center [761, 166] width 210 height 11
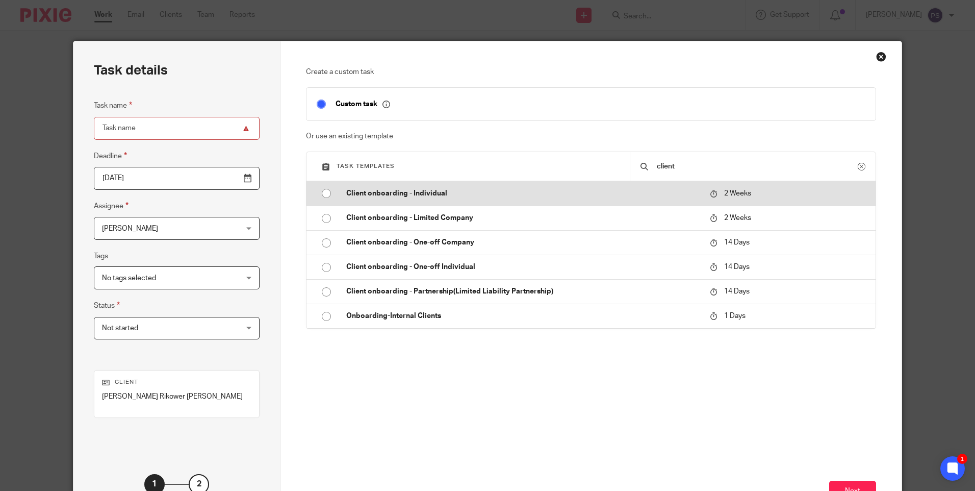
type input "client"
click at [326, 193] on input "radio" at bounding box center [326, 193] width 19 height 19
type input "2025-09-29"
type input "Client onboarding - Individual"
checkbox input "false"
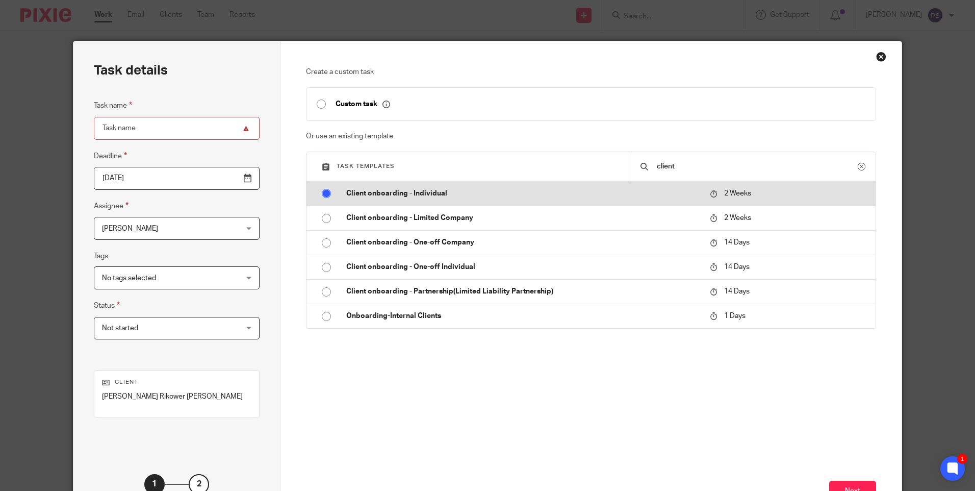
radio input "false"
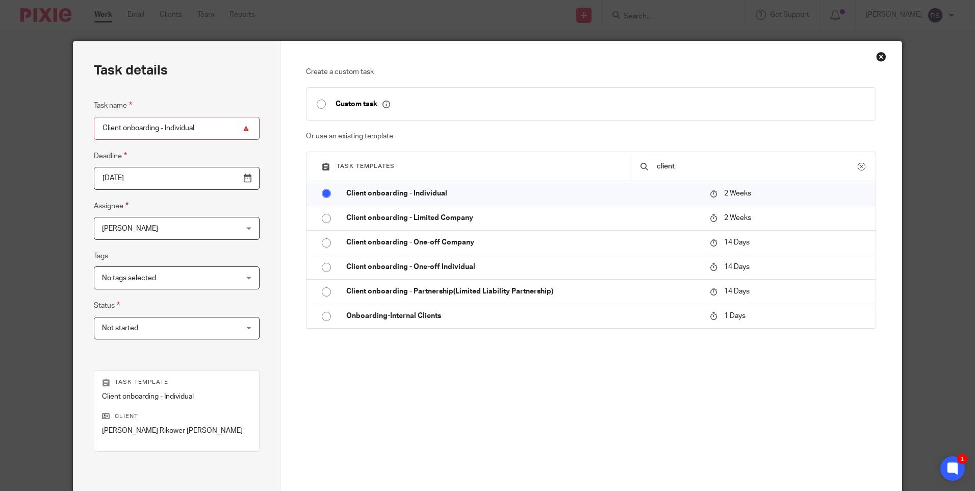
click at [148, 236] on span "[PERSON_NAME]" at bounding box center [164, 227] width 125 height 21
drag, startPoint x: 328, startPoint y: 351, endPoint x: 343, endPoint y: 353, distance: 15.0
click at [328, 351] on div "Create a custom task Custom task Or use an existing template Task templates cli…" at bounding box center [591, 247] width 570 height 360
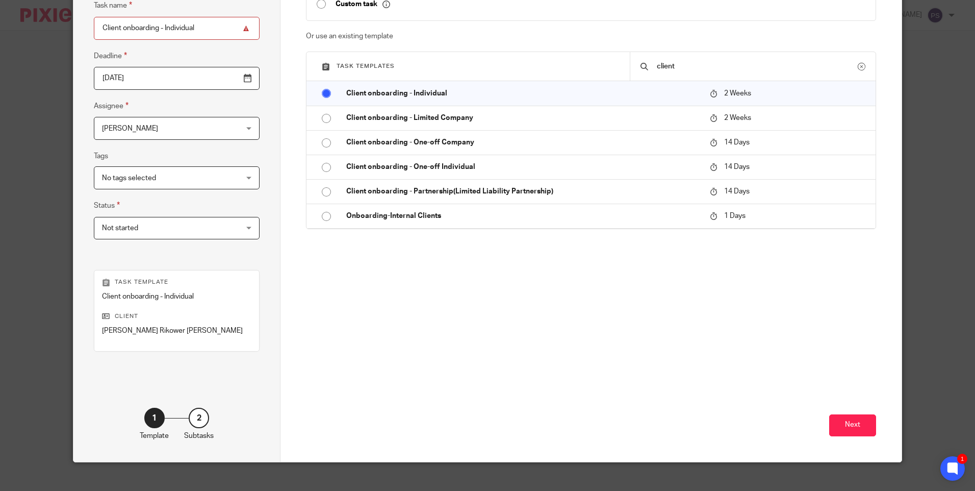
scroll to position [102, 0]
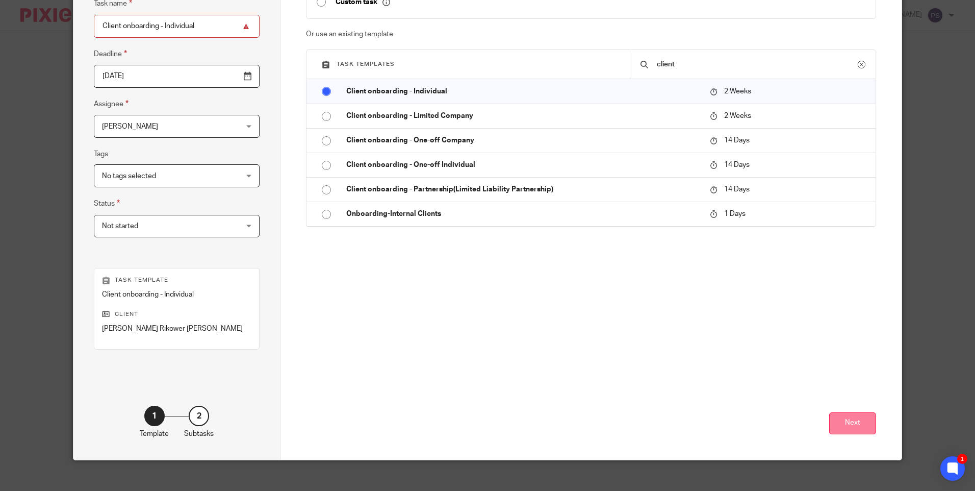
click at [838, 424] on button "Next" at bounding box center [852, 423] width 47 height 22
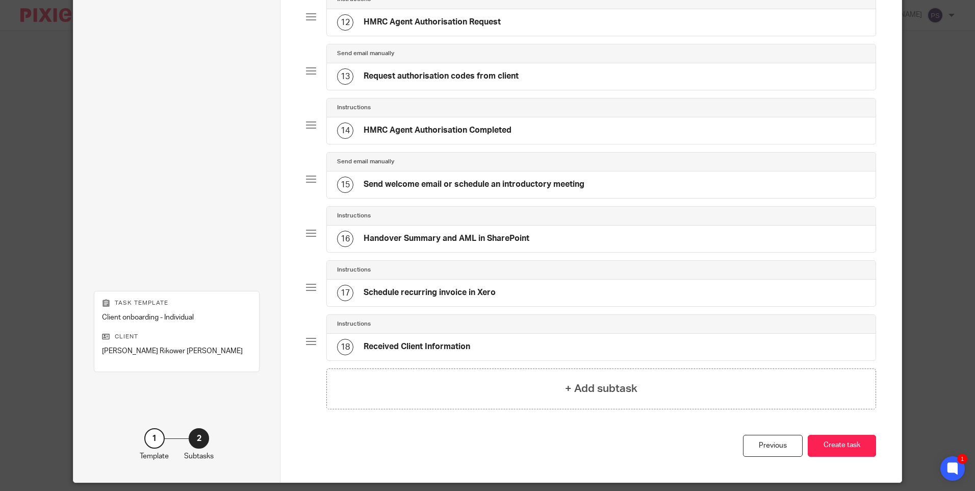
scroll to position [731, 0]
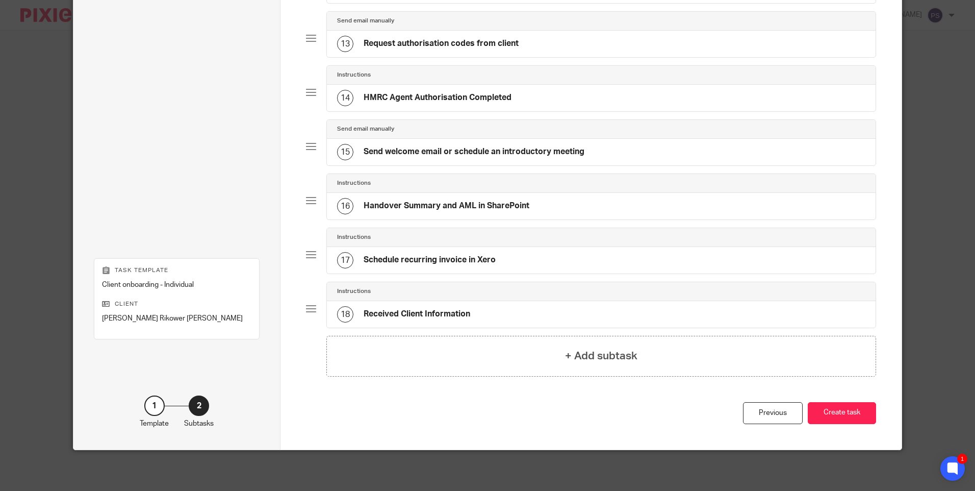
click at [838, 424] on div "Previous Create task" at bounding box center [591, 425] width 570 height 47
click at [839, 420] on button "Create task" at bounding box center [842, 413] width 68 height 22
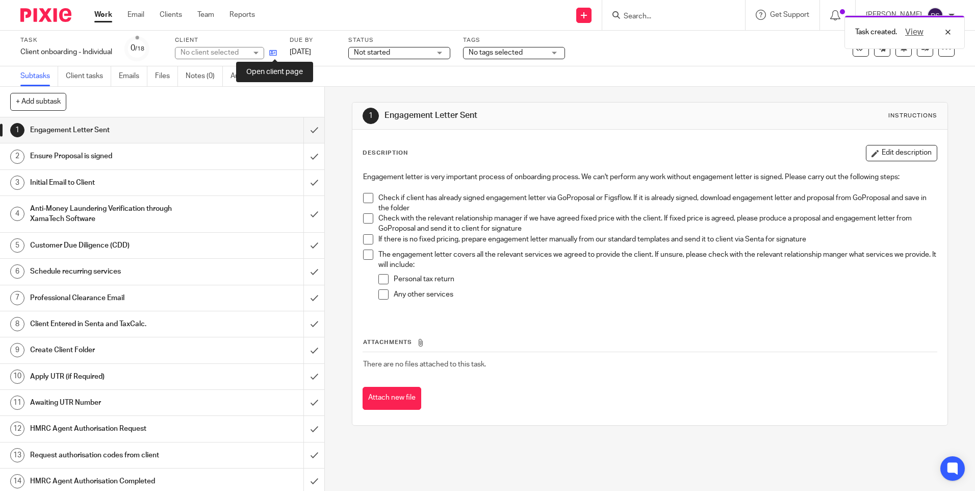
click at [272, 55] on icon at bounding box center [273, 53] width 8 height 8
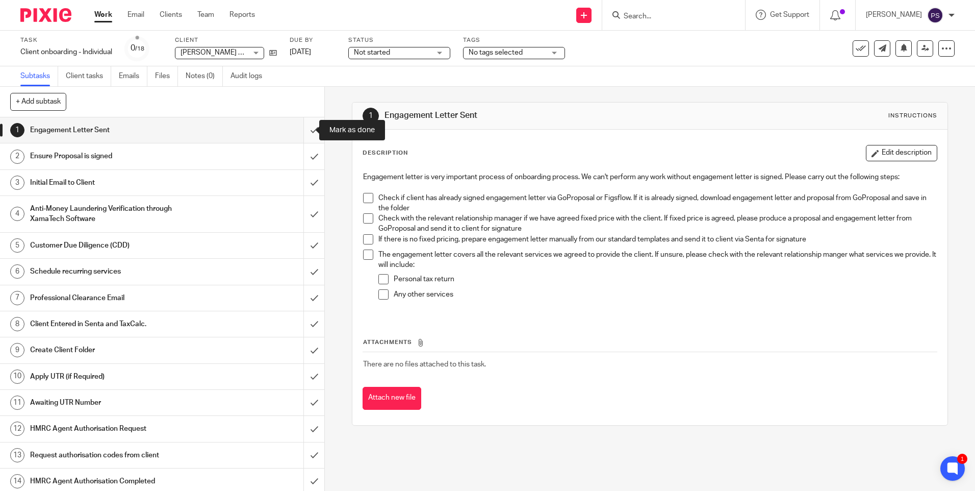
click at [301, 129] on input "submit" at bounding box center [162, 129] width 324 height 25
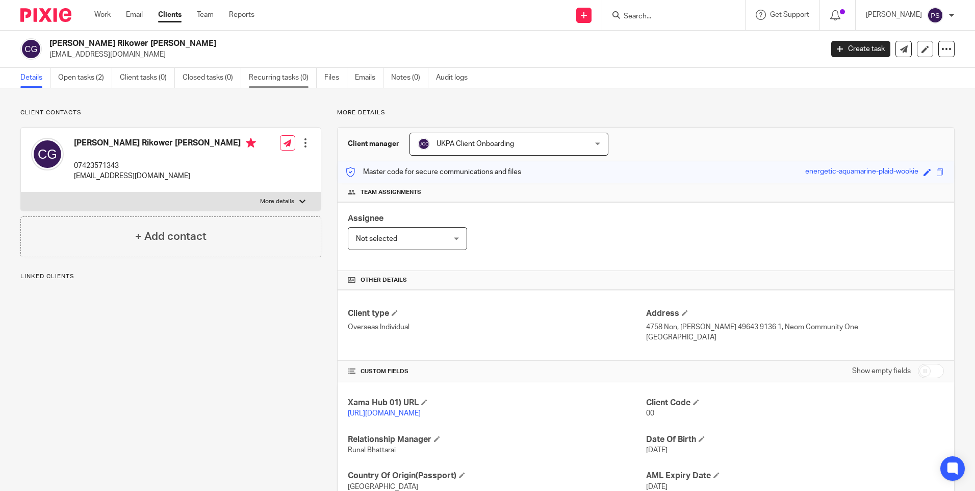
click at [293, 76] on link "Recurring tasks (0)" at bounding box center [283, 78] width 68 height 20
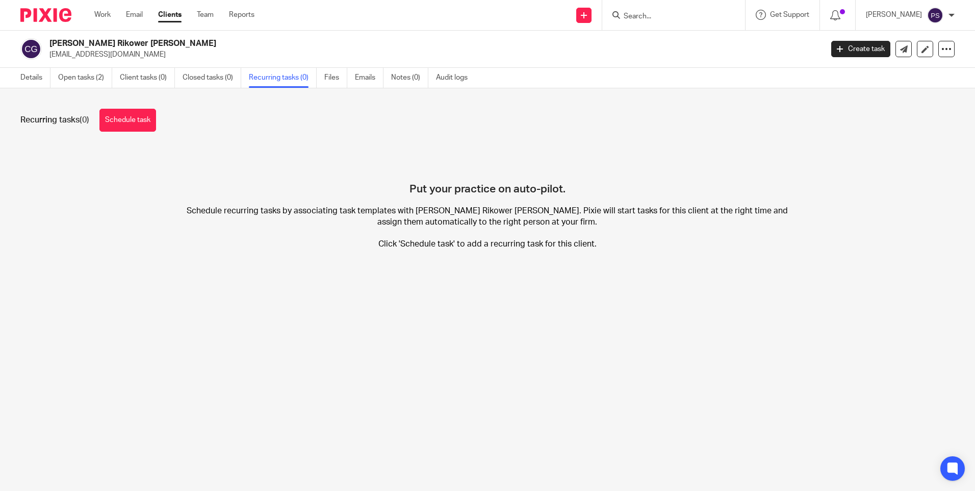
click at [163, 122] on div "Recurring tasks (0) Schedule task" at bounding box center [487, 120] width 934 height 23
click at [148, 120] on link "Schedule task" at bounding box center [127, 120] width 57 height 23
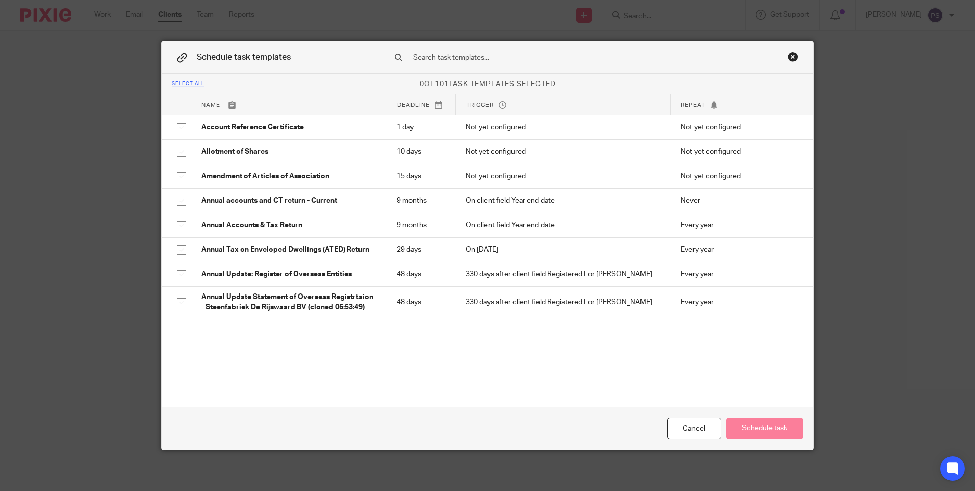
click at [426, 59] on input "text" at bounding box center [580, 57] width 336 height 11
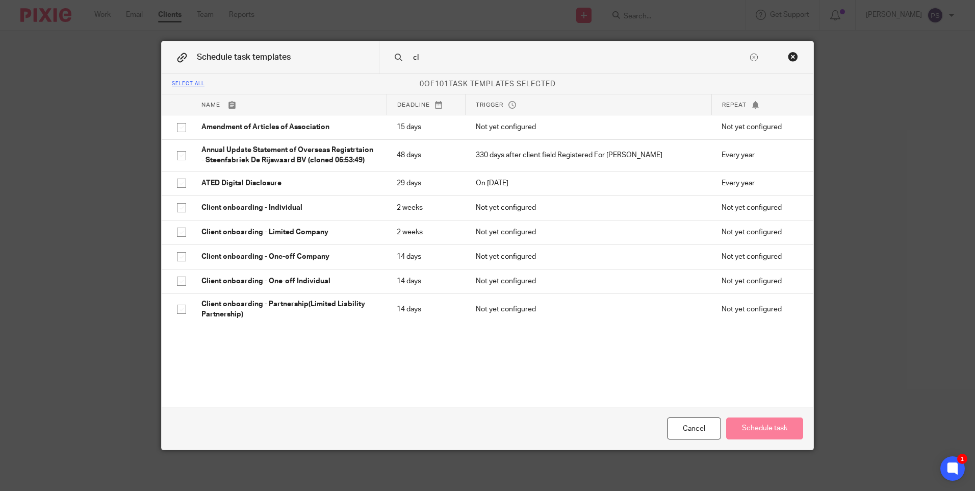
type input "c"
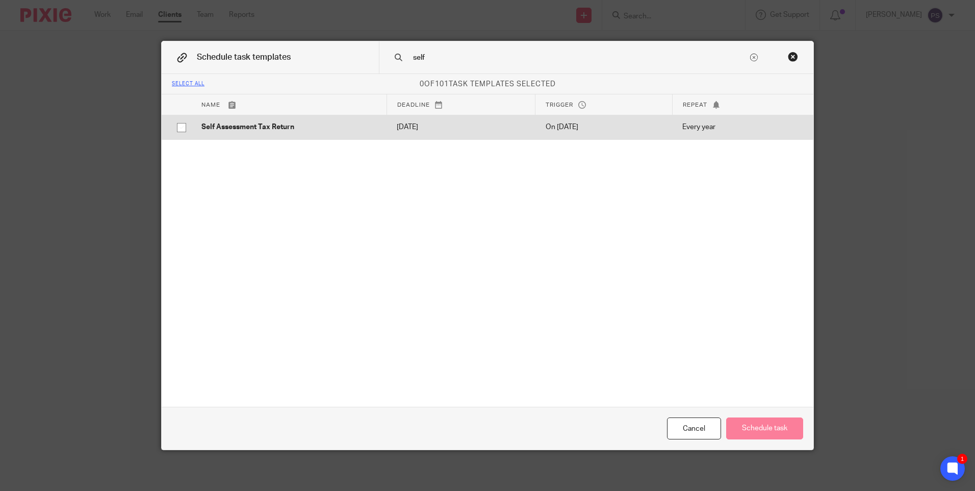
type input "self"
click at [180, 129] on input "checkbox" at bounding box center [181, 127] width 19 height 19
checkbox input "true"
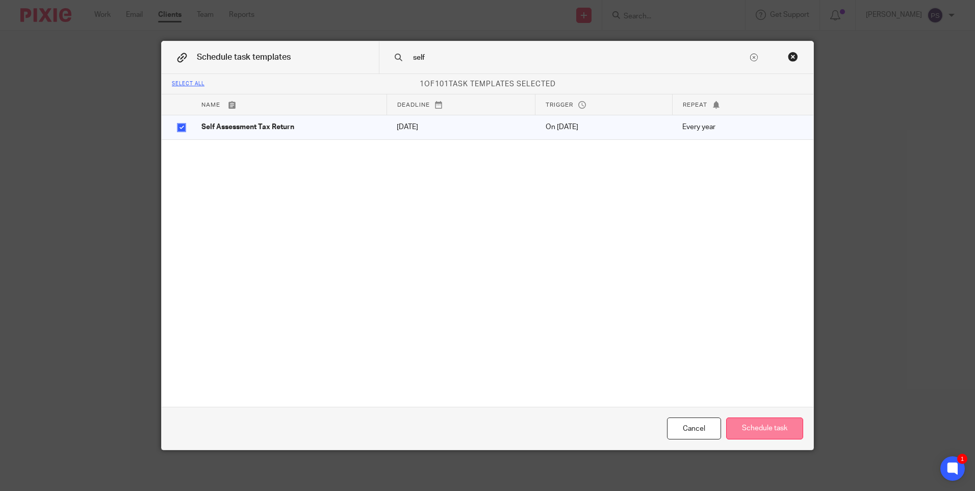
click at [783, 431] on button "Schedule task" at bounding box center [764, 428] width 77 height 22
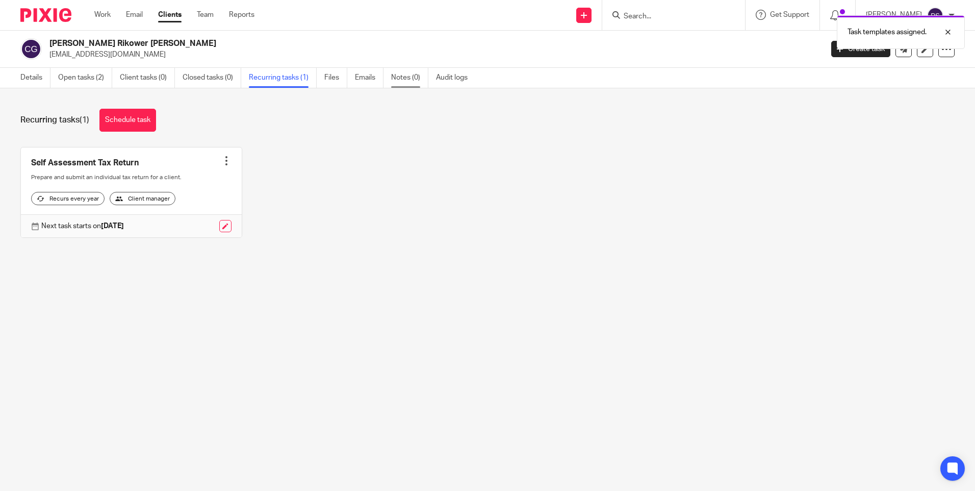
click at [393, 77] on link "Notes (0)" at bounding box center [409, 78] width 37 height 20
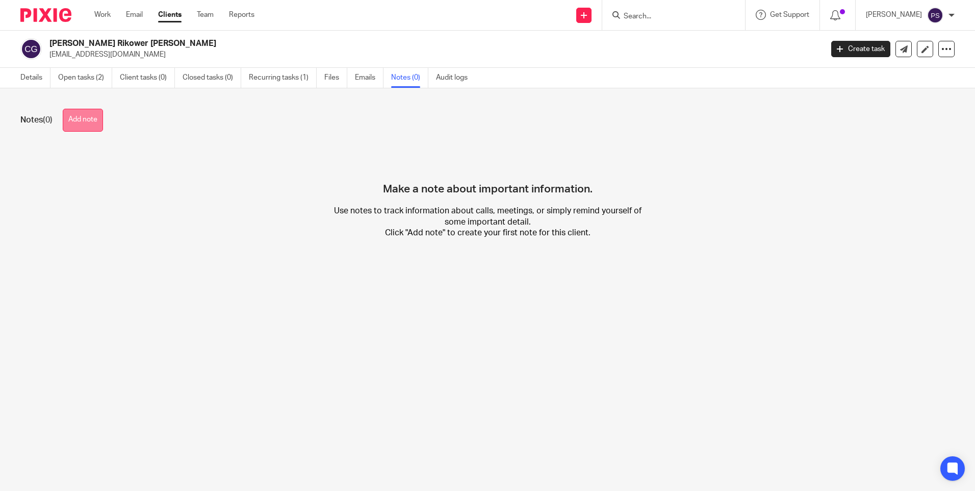
click at [88, 116] on button "Add note" at bounding box center [83, 120] width 40 height 23
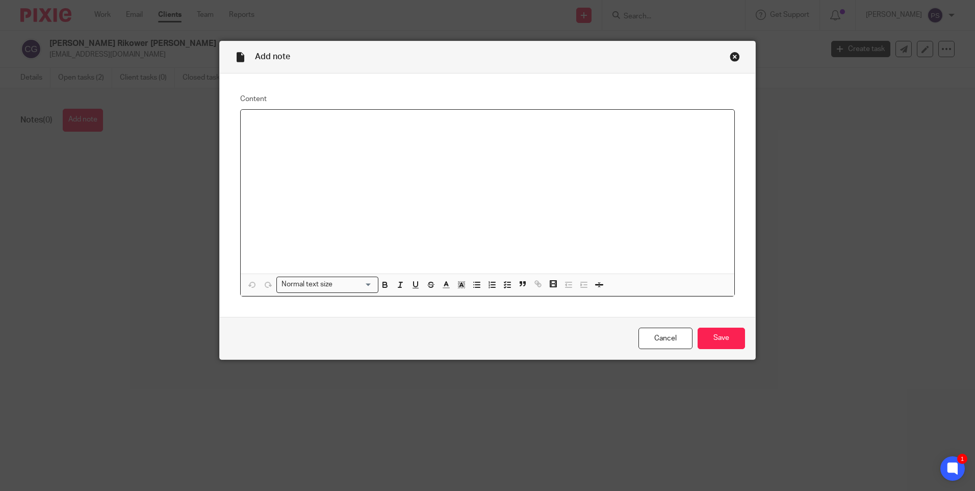
click at [288, 124] on p at bounding box center [487, 123] width 477 height 10
drag, startPoint x: 487, startPoint y: 122, endPoint x: 384, endPoint y: 121, distance: 103.0
click at [384, 121] on p "Personal Tax Return (Non-Resident) 250.00 Property Income (Non-Resident) Net To…" at bounding box center [487, 123] width 477 height 10
drag, startPoint x: 380, startPoint y: 119, endPoint x: 386, endPoint y: 126, distance: 8.7
click at [384, 123] on p "Personal Tax Return (Non-Resident) 250.00 = Net Total 250.0" at bounding box center [487, 123] width 477 height 10
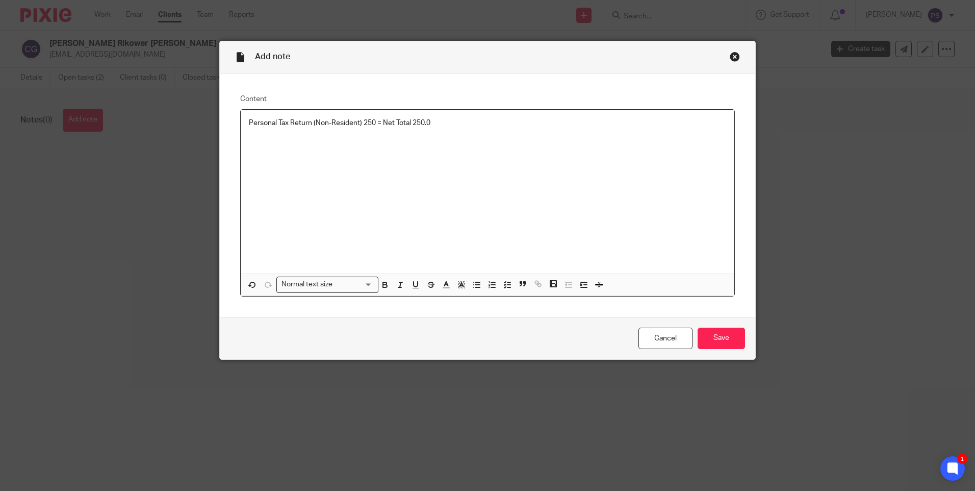
click at [442, 126] on p "Personal Tax Return (Non-Resident) 250 = Net Total 250.0" at bounding box center [487, 123] width 477 height 10
click at [707, 333] on input "Save" at bounding box center [721, 338] width 47 height 22
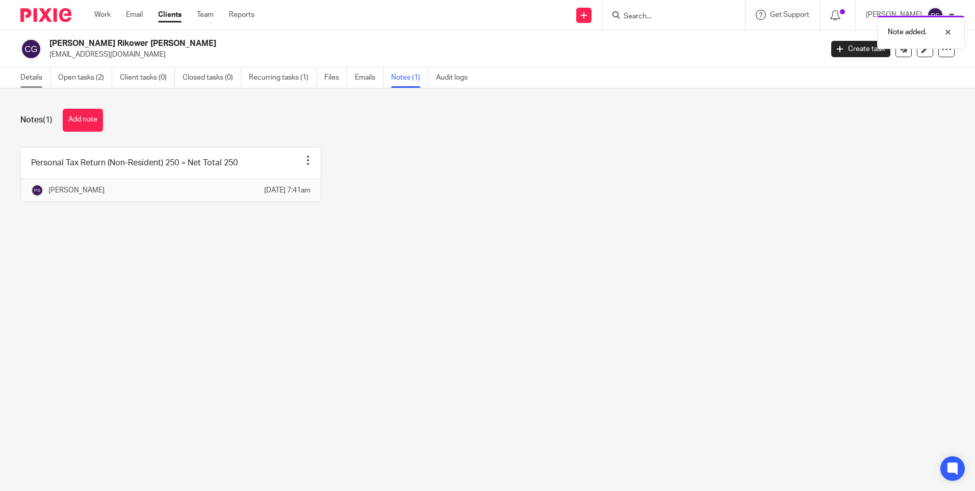
click at [32, 80] on link "Details" at bounding box center [35, 78] width 30 height 20
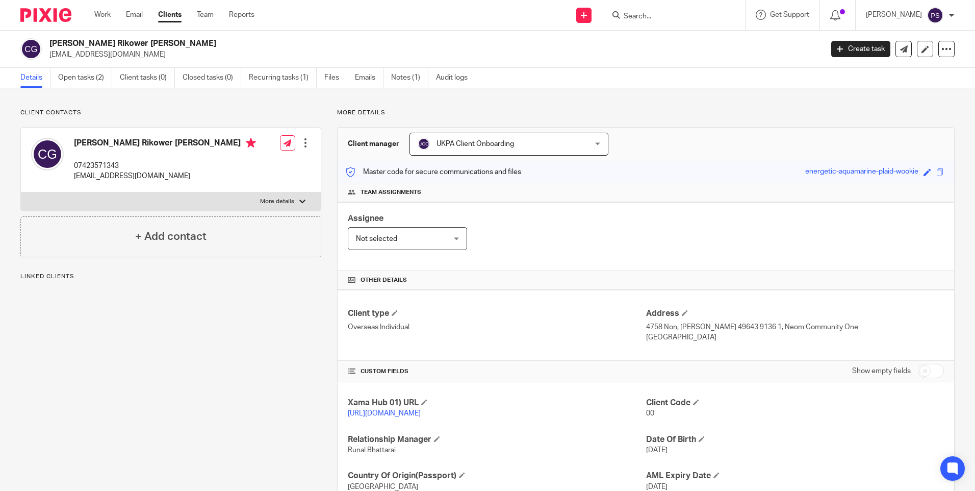
click at [292, 320] on div "Client contacts [PERSON_NAME] Rikower [PERSON_NAME] 07423571343 [EMAIL_ADDRESS]…" at bounding box center [163, 327] width 317 height 436
click at [159, 42] on h2 "[PERSON_NAME] Rikower [PERSON_NAME]" at bounding box center [355, 43] width 613 height 11
copy div "[PERSON_NAME] Rikower [PERSON_NAME]"
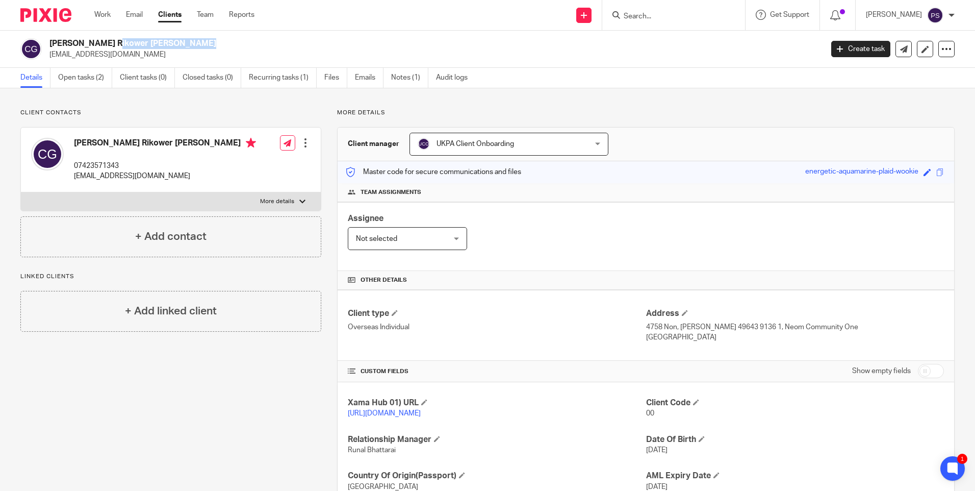
click at [225, 111] on p "Client contacts" at bounding box center [170, 113] width 301 height 8
click at [370, 413] on link "https://platform.xamatech.com/portal/crm/clients/c1bf3620-91fe-11f0-84dc-4977d7…" at bounding box center [384, 413] width 73 height 7
click at [658, 18] on input "Search" at bounding box center [669, 16] width 92 height 9
click at [658, 22] on div at bounding box center [673, 15] width 143 height 30
click at [658, 17] on input "Search" at bounding box center [669, 16] width 92 height 9
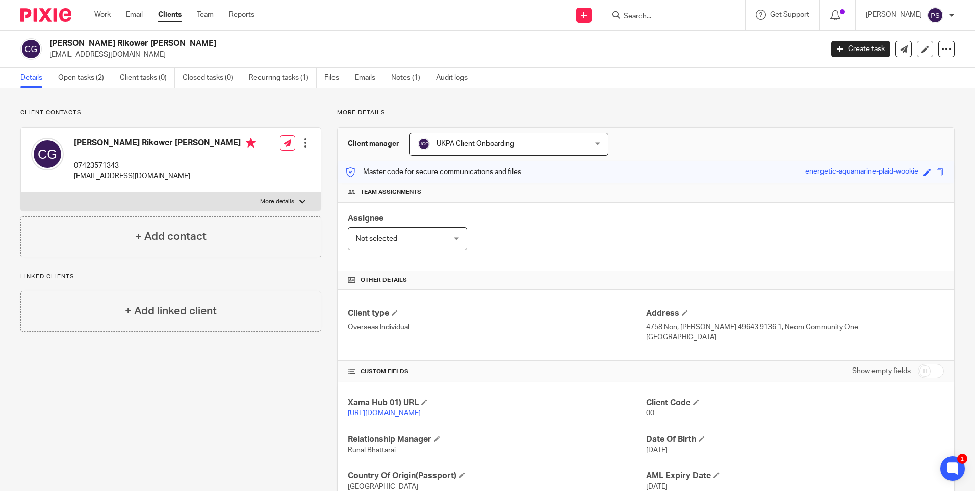
paste input "vibrantindianbazaar@gmail.com"
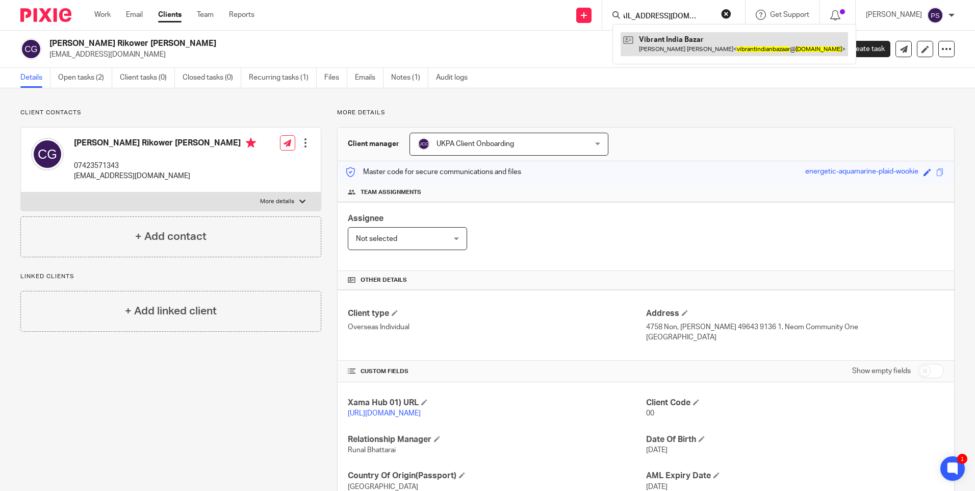
type input "vibrantindianbazaar@gmail.com"
click at [670, 42] on link at bounding box center [734, 43] width 227 height 23
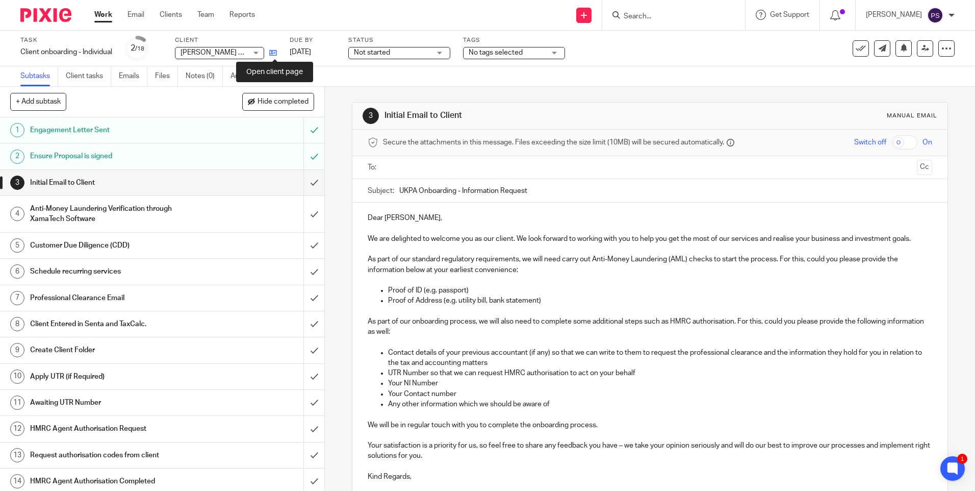
click at [274, 54] on icon at bounding box center [273, 53] width 8 height 8
click at [313, 183] on input "submit" at bounding box center [162, 182] width 324 height 25
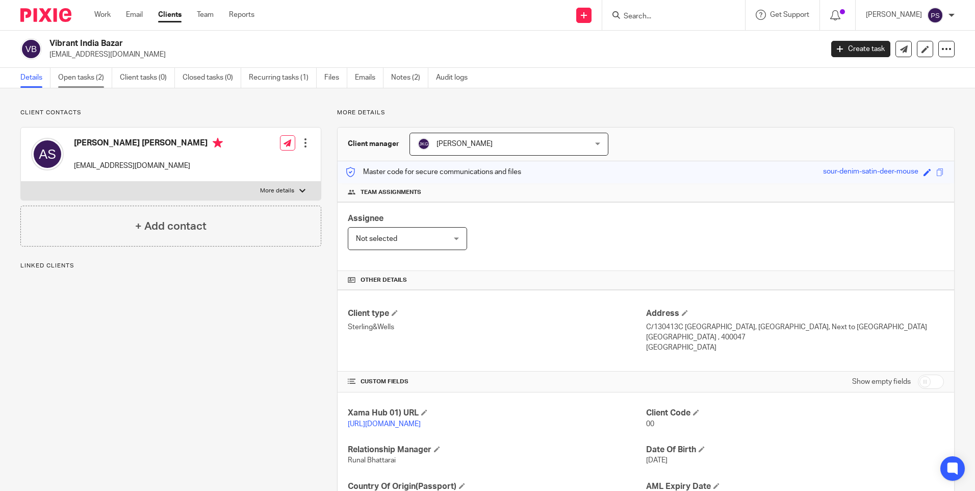
drag, startPoint x: 0, startPoint y: 0, endPoint x: 74, endPoint y: 69, distance: 101.8
click at [74, 69] on link "Open tasks (2)" at bounding box center [85, 78] width 54 height 20
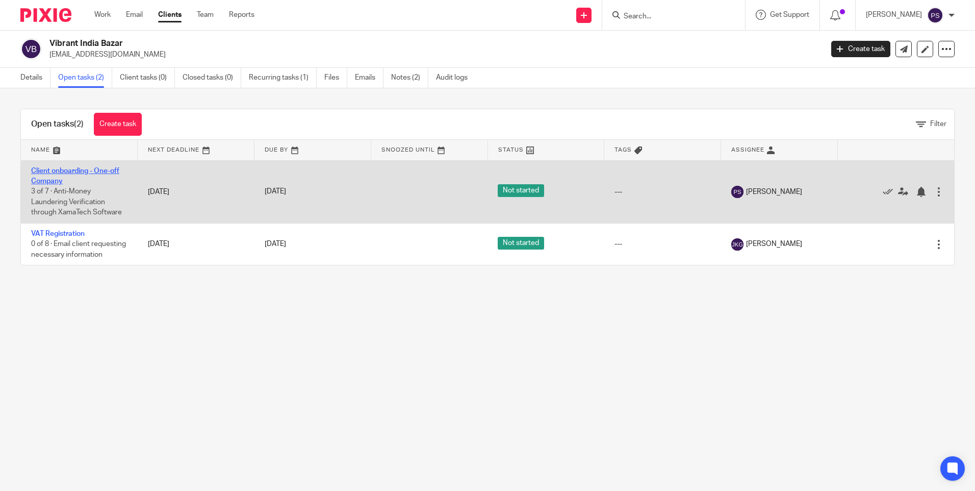
click at [59, 171] on link "Client onboarding - One-off Company" at bounding box center [75, 175] width 88 height 17
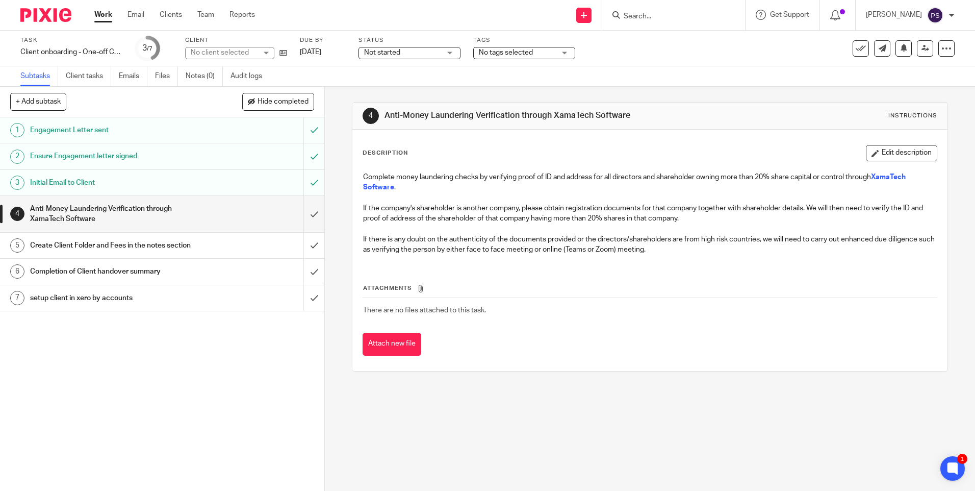
click at [274, 399] on div "1 Engagement Letter sent 2 Ensure Engagement letter signed 3 Initial Email to C…" at bounding box center [162, 303] width 324 height 373
click at [284, 53] on icon at bounding box center [283, 53] width 8 height 8
click at [300, 247] on input "submit" at bounding box center [162, 245] width 324 height 25
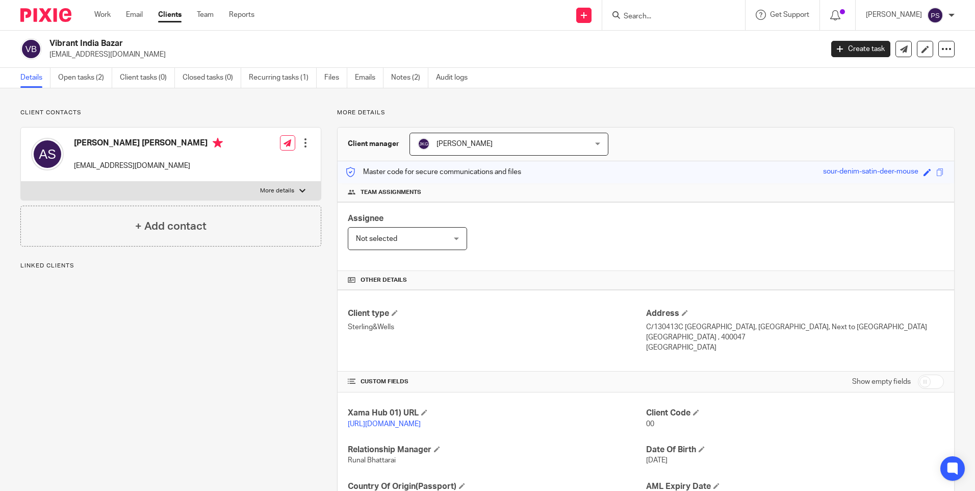
click at [97, 107] on div "Client contacts [PERSON_NAME] [PERSON_NAME] [EMAIL_ADDRESS][DOMAIN_NAME] Edit c…" at bounding box center [487, 331] width 975 height 487
click at [374, 427] on link "[URL][DOMAIN_NAME]" at bounding box center [384, 423] width 73 height 7
click at [659, 327] on p "C/130413C Kesar Ashish Building, Kandivali Off Link Road Kandivaliw, Next to Va…" at bounding box center [795, 327] width 298 height 10
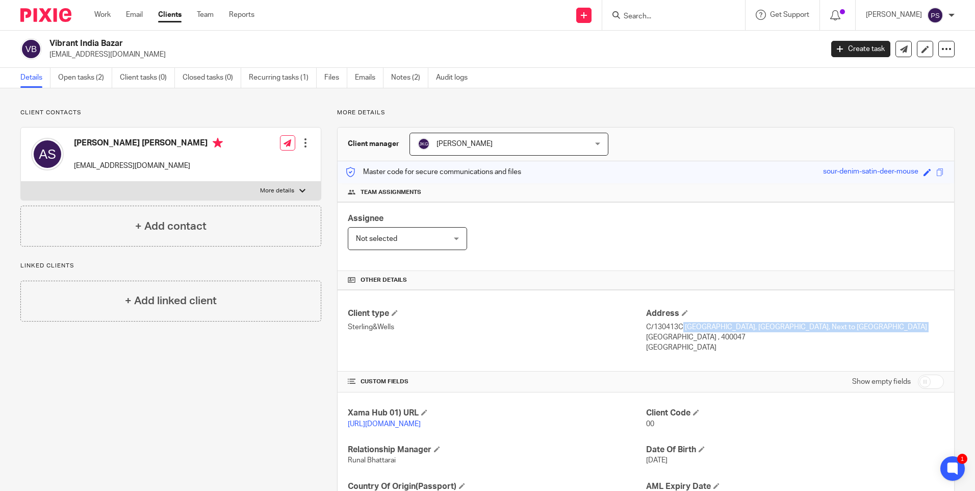
click at [661, 326] on p "C/130413C Kesar Ashish Building, Kandivali Off Link Road Kandivaliw, Next to Va…" at bounding box center [795, 327] width 298 height 10
click at [659, 325] on p "C/130413C Kesar Ashish Building, Kandivali Off Link Road Kandivaliw, Next to Va…" at bounding box center [795, 327] width 298 height 10
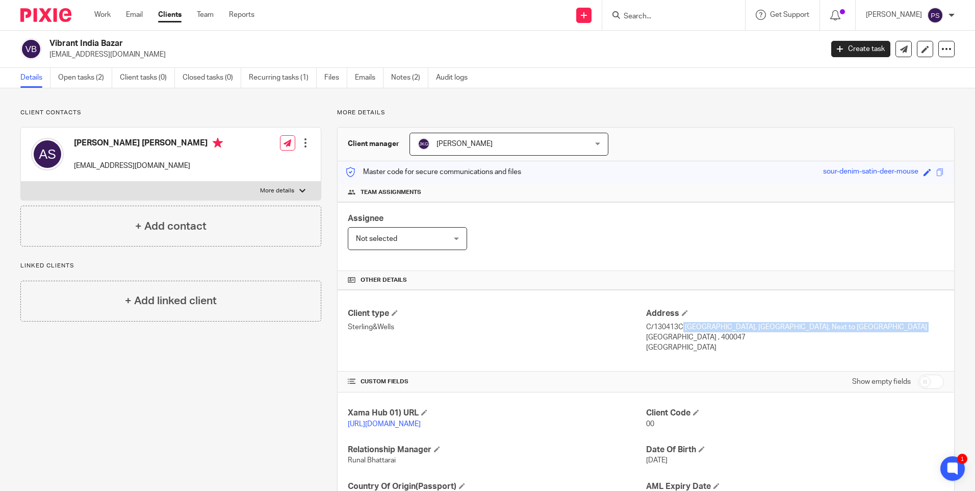
copy div "C/130413C Kesar Ashish Building, Kandivali Off Link Road Kandivaliw, Next to Va…"
click at [656, 342] on p "Mumbai , 400047" at bounding box center [795, 337] width 298 height 10
copy p "Mumbai"
click at [679, 342] on p "Mumbai , 400047" at bounding box center [795, 337] width 298 height 10
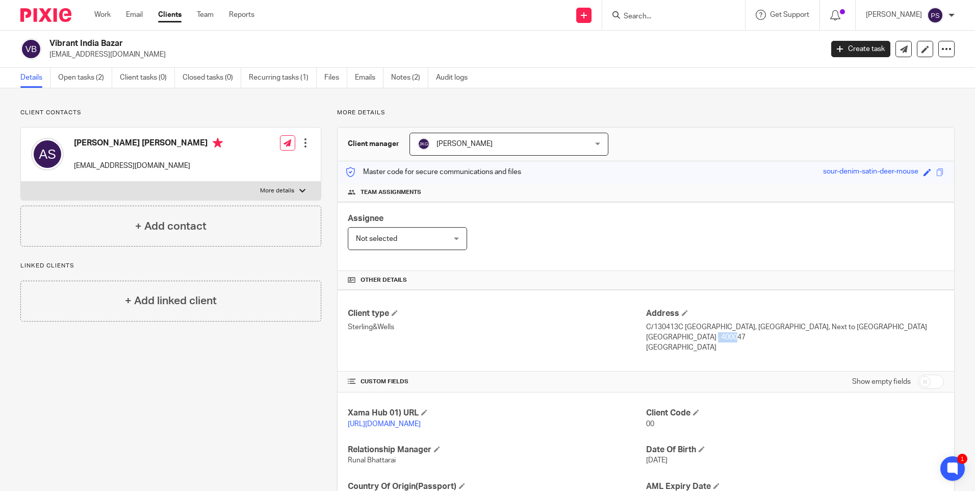
click at [679, 342] on p "Mumbai , 400047" at bounding box center [795, 337] width 298 height 10
copy p "400047"
click at [108, 144] on h4 "Ashish Chandulal Shah" at bounding box center [148, 144] width 149 height 13
click at [108, 144] on h4 "[PERSON_NAME] [PERSON_NAME]" at bounding box center [148, 144] width 149 height 13
drag, startPoint x: 108, startPoint y: 144, endPoint x: 118, endPoint y: 139, distance: 11.9
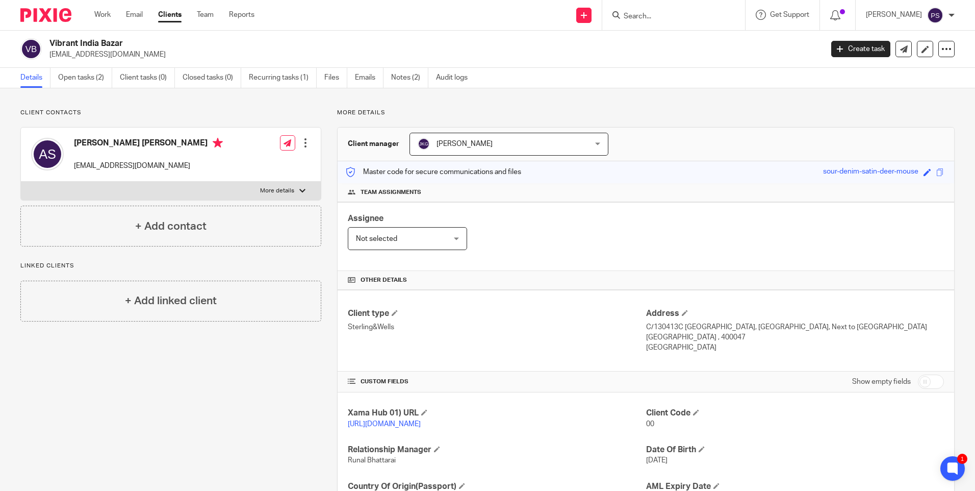
click at [118, 139] on h4 "[PERSON_NAME] [PERSON_NAME]" at bounding box center [148, 144] width 149 height 13
click at [125, 96] on div "Client contacts Ashish Chandulal Shah vibrantindianbazaar@gmail.com Edit contac…" at bounding box center [487, 331] width 975 height 487
click at [76, 45] on h2 "Vibrant India Bazar" at bounding box center [355, 43] width 613 height 11
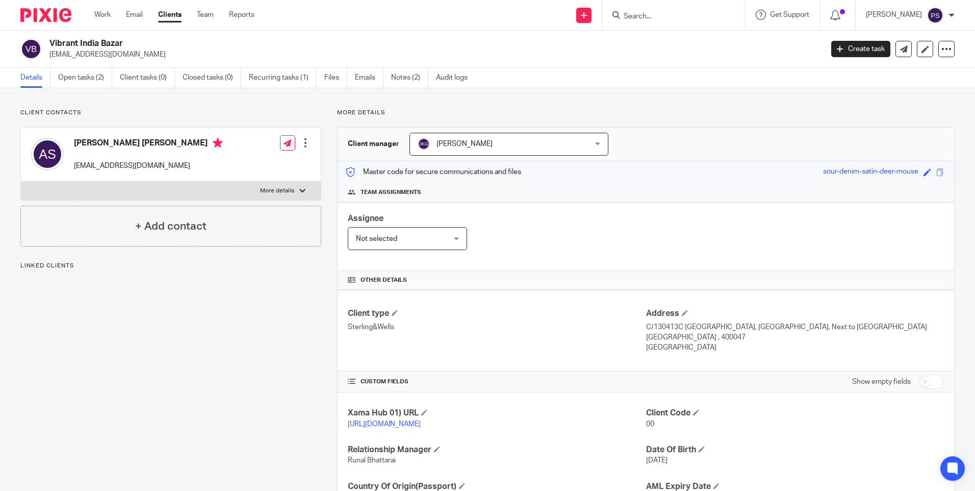
click at [76, 45] on h2 "Vibrant India Bazar" at bounding box center [355, 43] width 613 height 11
copy div "Vibrant India Bazar"
click at [80, 79] on link "Open tasks (2)" at bounding box center [85, 78] width 54 height 20
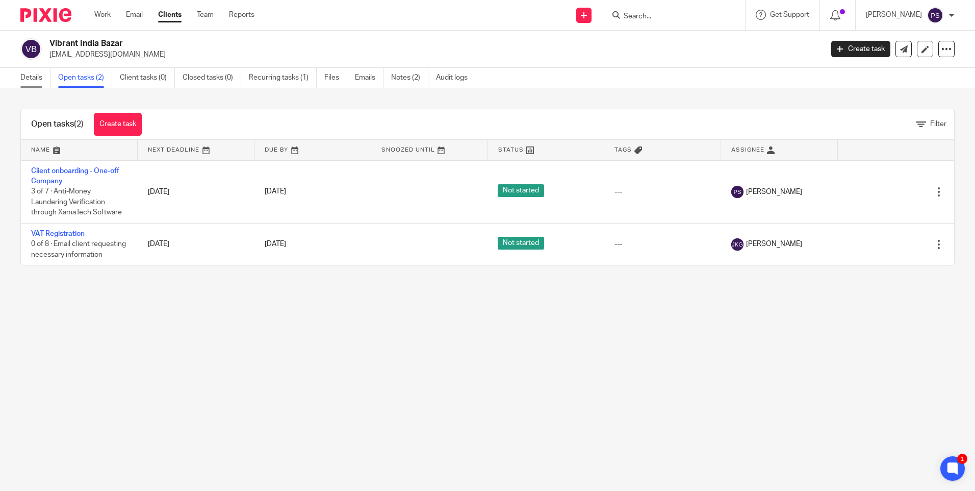
click at [31, 81] on link "Details" at bounding box center [35, 78] width 30 height 20
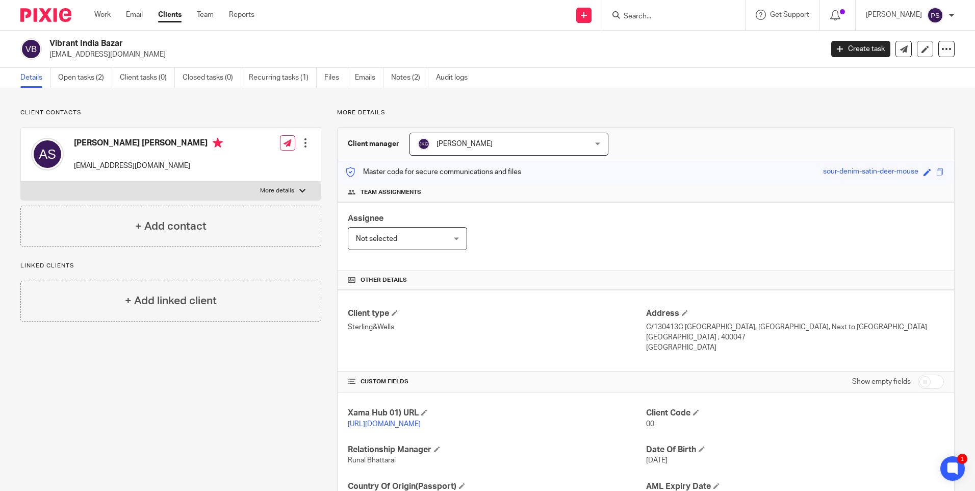
click at [92, 46] on h2 "Vibrant India Bazar" at bounding box center [355, 43] width 613 height 11
click at [94, 45] on h2 "Vibrant India Bazar" at bounding box center [355, 43] width 613 height 11
click at [96, 43] on h2 "Vibrant India Bazar" at bounding box center [355, 43] width 613 height 11
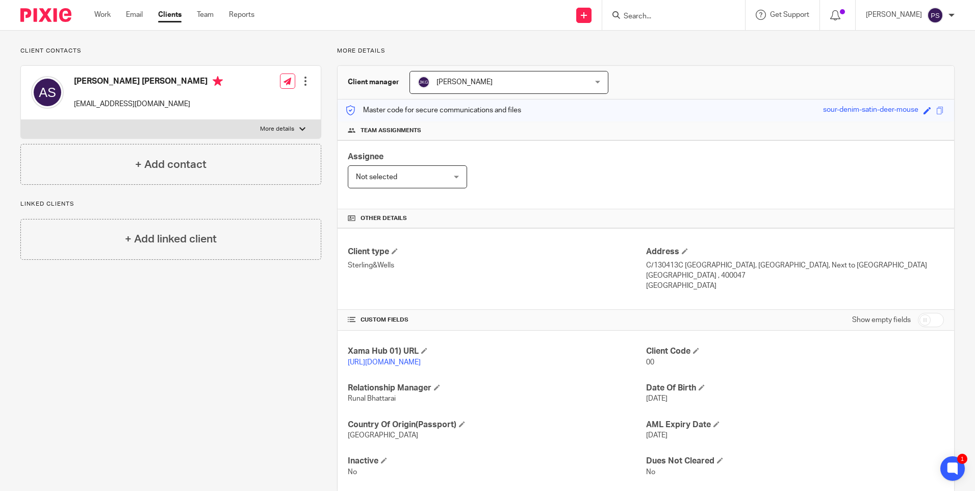
scroll to position [3, 0]
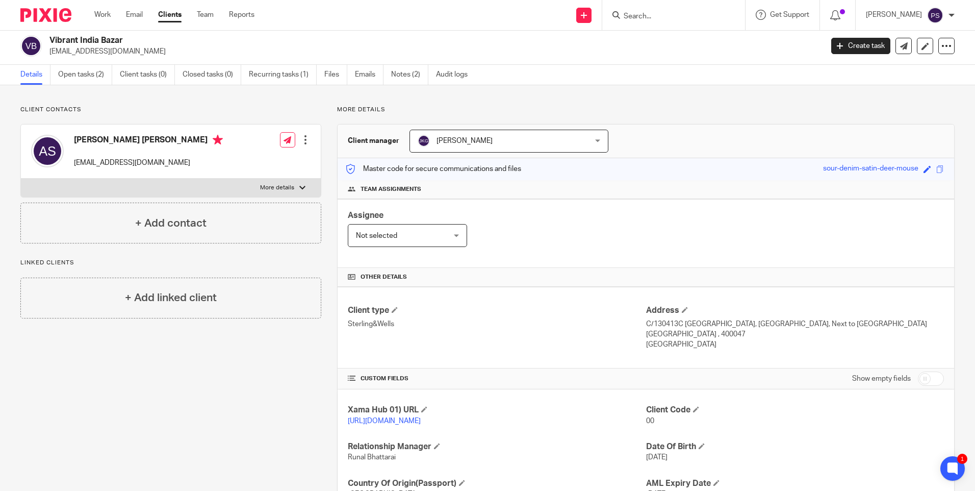
click at [137, 163] on p "vibrantindianbazaar@gmail.com" at bounding box center [148, 163] width 149 height 10
copy div "vibrantindianbazaar@gmail.com"
drag, startPoint x: 640, startPoint y: 320, endPoint x: 654, endPoint y: 341, distance: 25.7
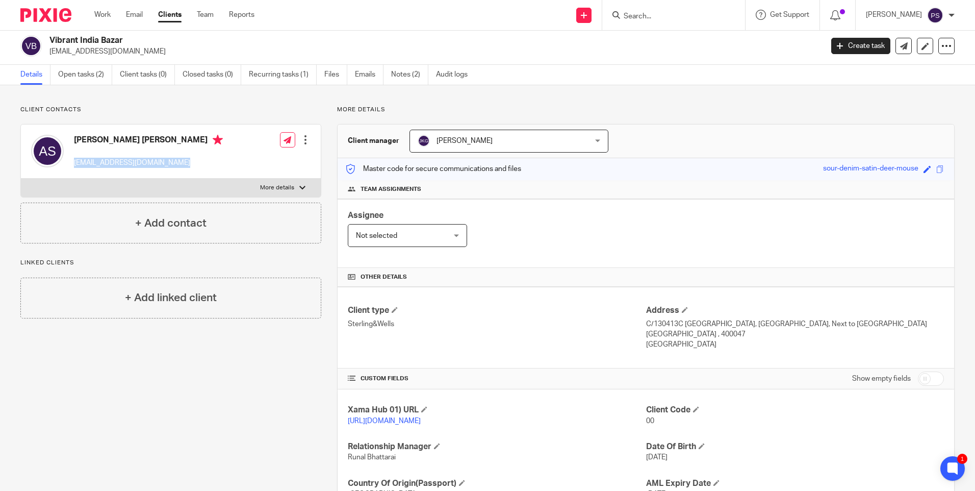
click at [654, 343] on div "Client type Sterling&Wells Address C/130413C Kesar Ashish Building, Kandivali O…" at bounding box center [646, 328] width 617 height 82
drag, startPoint x: 654, startPoint y: 341, endPoint x: 648, endPoint y: 327, distance: 15.3
click at [649, 329] on p "C/130413C Kesar Ashish Building, Kandivali Off Link Road Kandivaliw, Next to Va…" at bounding box center [795, 324] width 298 height 10
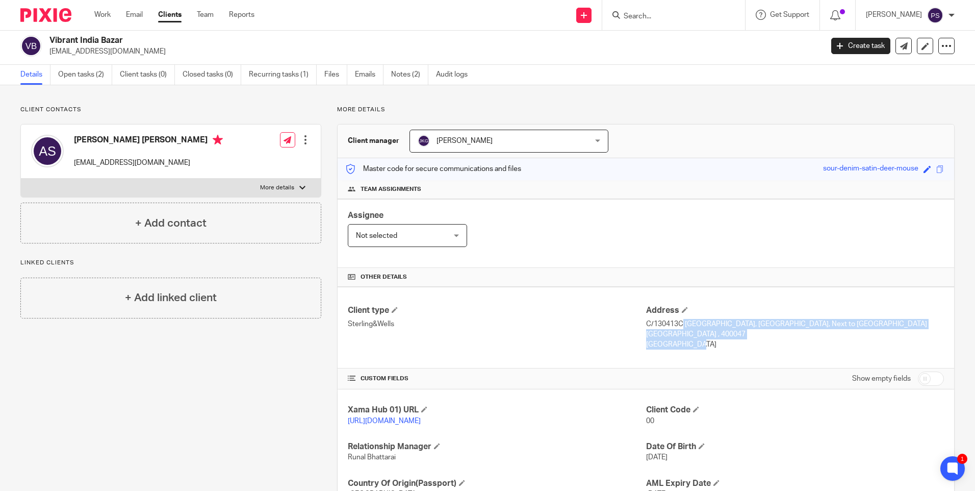
drag, startPoint x: 641, startPoint y: 322, endPoint x: 656, endPoint y: 354, distance: 35.6
click at [656, 350] on div "Address C/130413C Kesar Ashish Building, Kandivali Off Link Road Kandivaliw, Ne…" at bounding box center [795, 327] width 298 height 45
copy div "C/130413C Kesar Ashish Building, Kandivali Off Link Road Kandivaliw, Next to Va…"
click at [90, 42] on h2 "Vibrant India Bazar" at bounding box center [355, 40] width 613 height 11
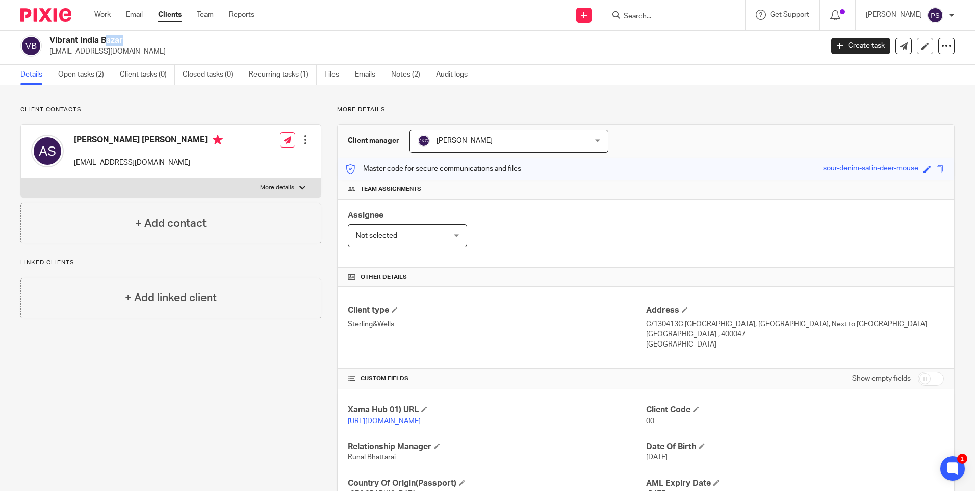
click at [90, 42] on h2 "Vibrant India Bazar" at bounding box center [355, 40] width 613 height 11
copy div "Vibrant India Bazar"
click at [100, 138] on h4 "[PERSON_NAME] [PERSON_NAME]" at bounding box center [148, 141] width 149 height 13
click at [100, 138] on h4 "Ashish Chandulal Shah" at bounding box center [148, 141] width 149 height 13
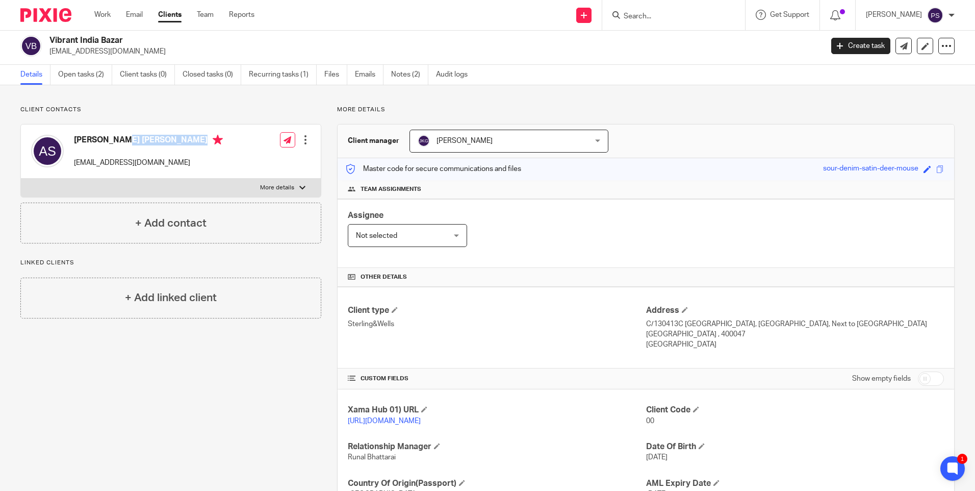
copy h4 "Ashish Chandulal Shah"
click at [159, 162] on p "vibrantindianbazaar@gmail.com" at bounding box center [148, 163] width 149 height 10
copy div "vibrantindianbazaar@gmail.com"
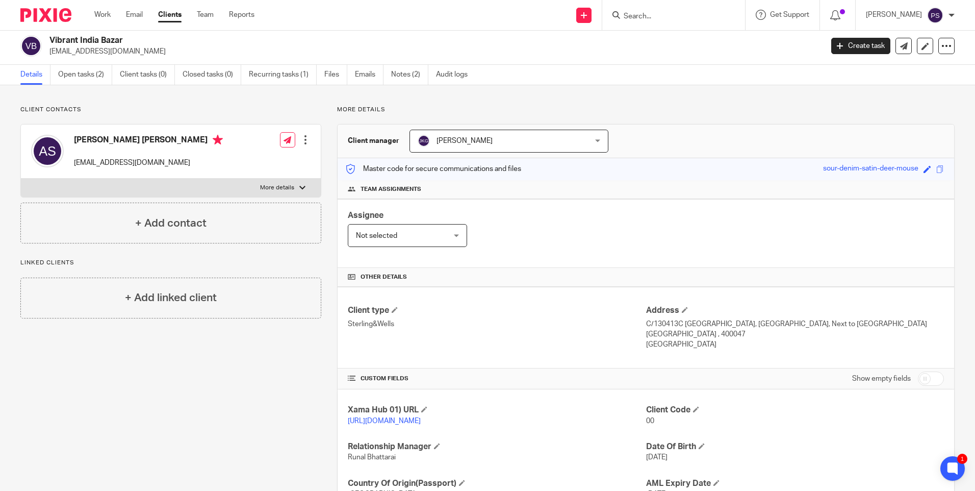
click at [120, 113] on p "Client contacts" at bounding box center [170, 110] width 301 height 8
click at [83, 37] on h2 "Vibrant India Bazar" at bounding box center [355, 40] width 613 height 11
copy div "Vibrant India Bazar"
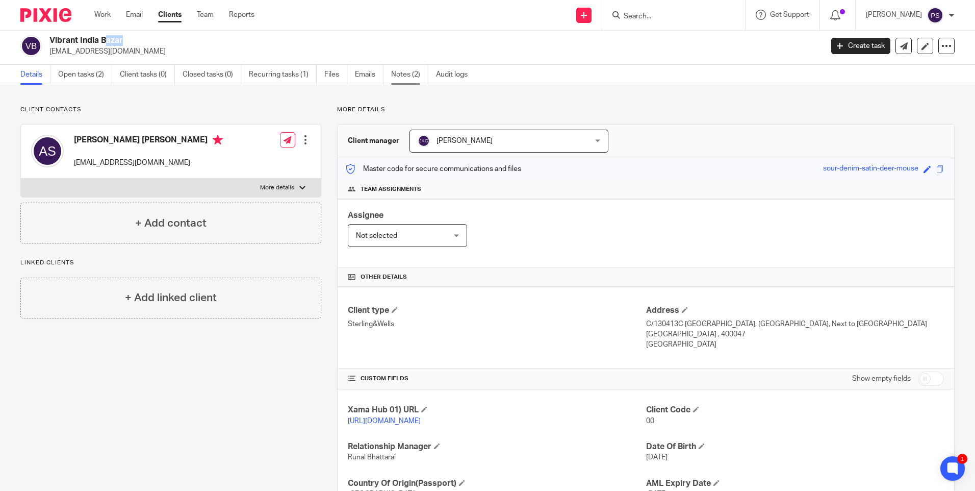
click at [404, 74] on link "Notes (2)" at bounding box center [409, 75] width 37 height 20
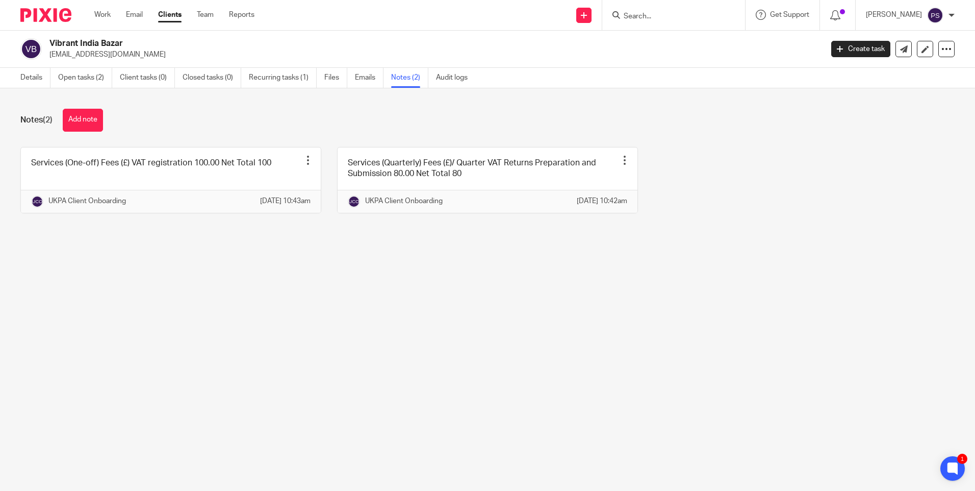
click at [647, 16] on input "Search" at bounding box center [669, 16] width 92 height 9
paste input "Poh Properties Ltd"
type input "Poh Properties Ltd"
click at [679, 42] on link at bounding box center [707, 43] width 173 height 23
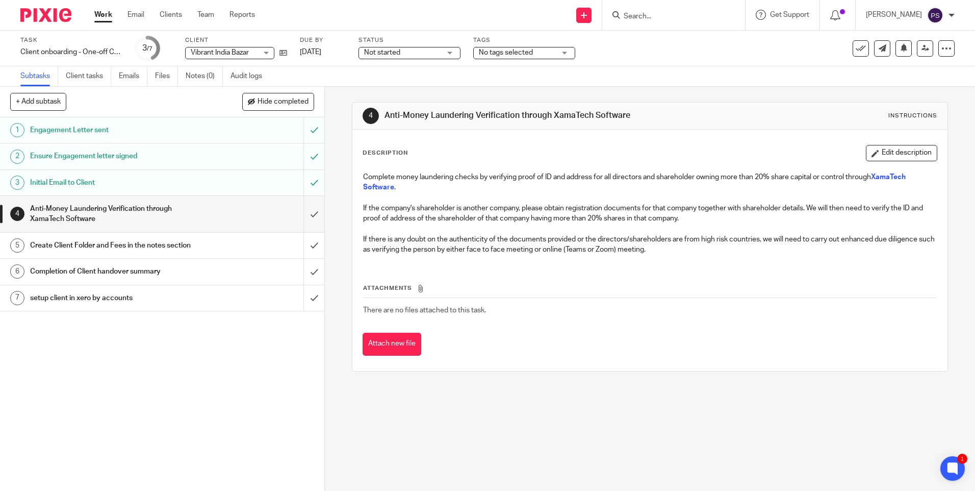
click at [108, 355] on div "1 Engagement Letter sent 2 Ensure Engagement letter signed 3 Initial Email to C…" at bounding box center [162, 303] width 324 height 373
click at [653, 16] on input "Search" at bounding box center [669, 16] width 92 height 9
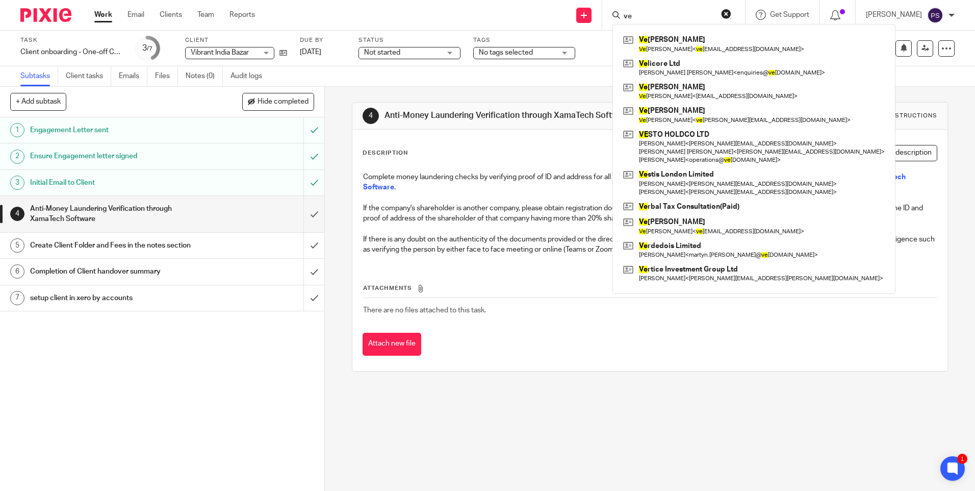
click at [681, 15] on input "ve" at bounding box center [669, 16] width 92 height 9
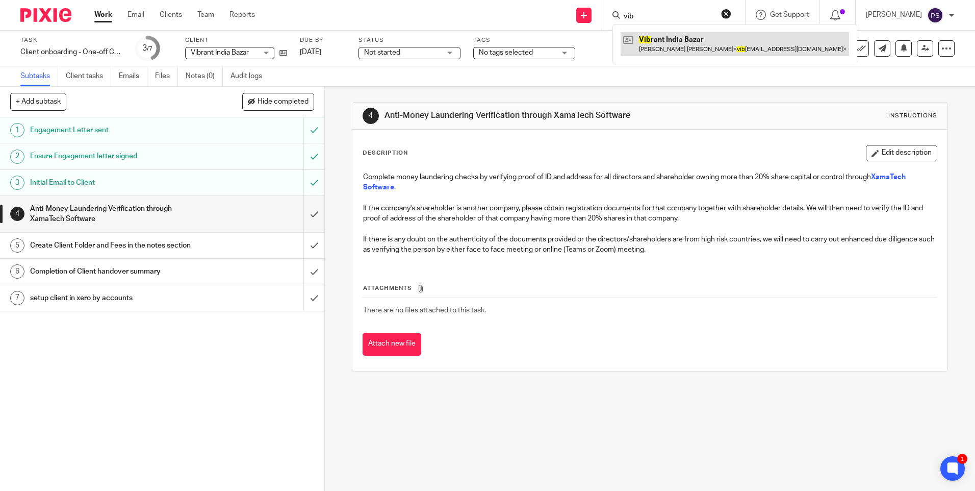
type input "vib"
click at [670, 41] on link at bounding box center [735, 43] width 228 height 23
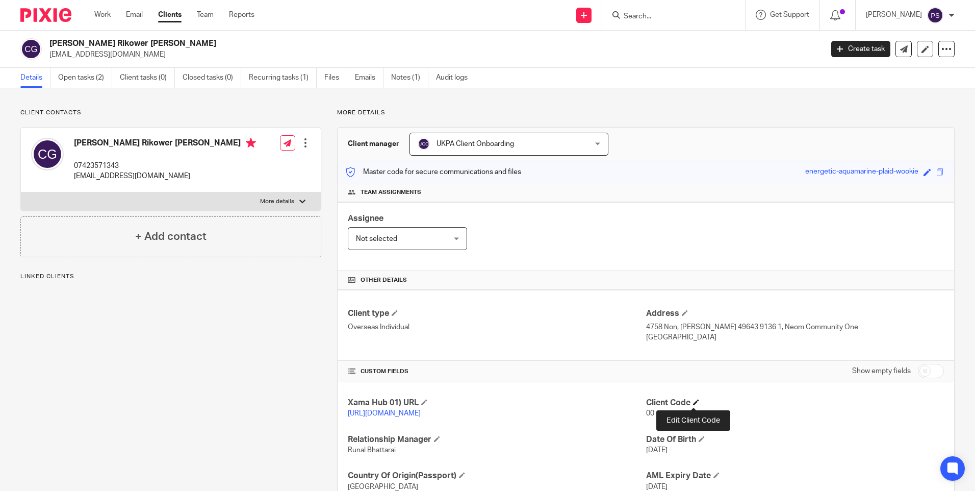
click at [693, 399] on span at bounding box center [696, 402] width 6 height 6
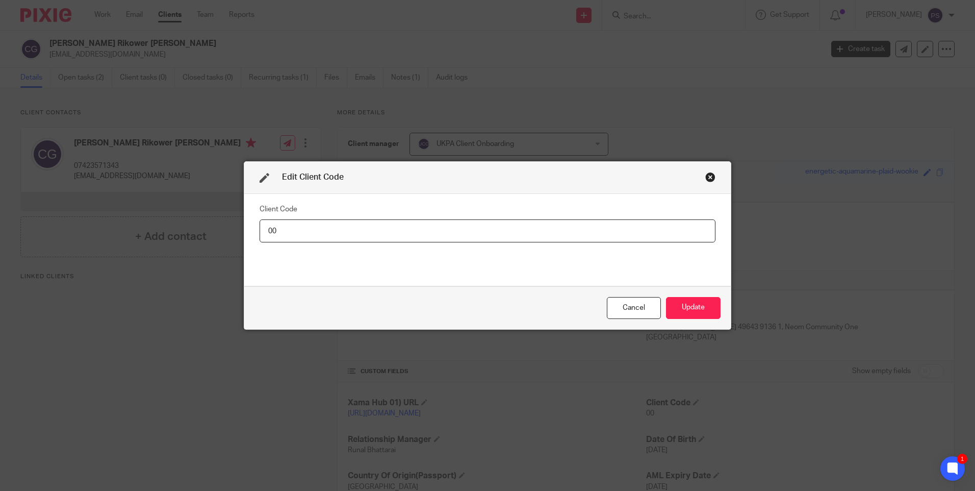
click at [285, 233] on input "00" at bounding box center [488, 230] width 456 height 23
type input "ANT009"
click at [684, 310] on button "Update" at bounding box center [693, 308] width 55 height 22
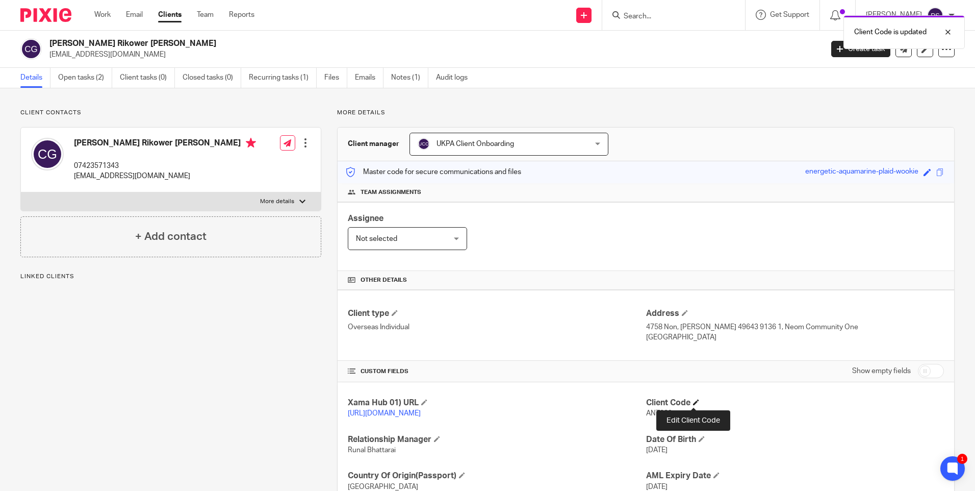
click at [696, 401] on span at bounding box center [696, 402] width 6 height 6
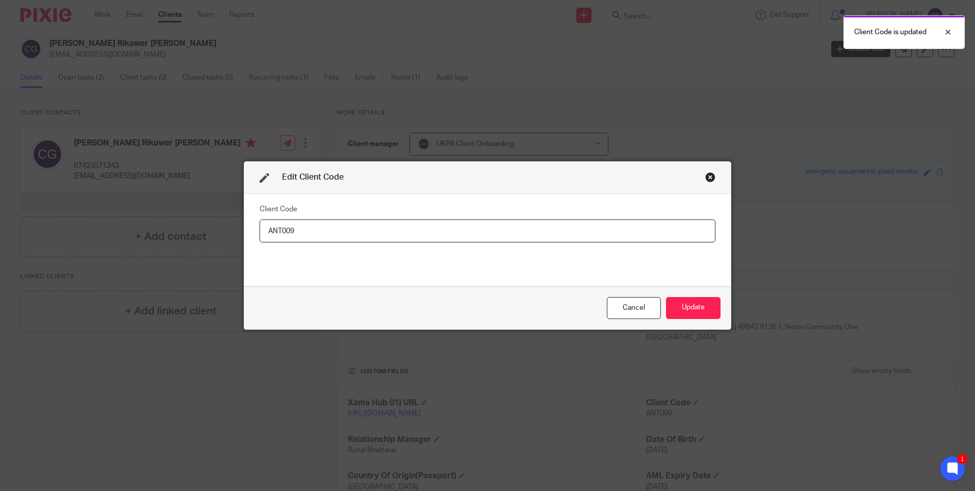
click at [361, 232] on input "ANT009" at bounding box center [488, 230] width 456 height 23
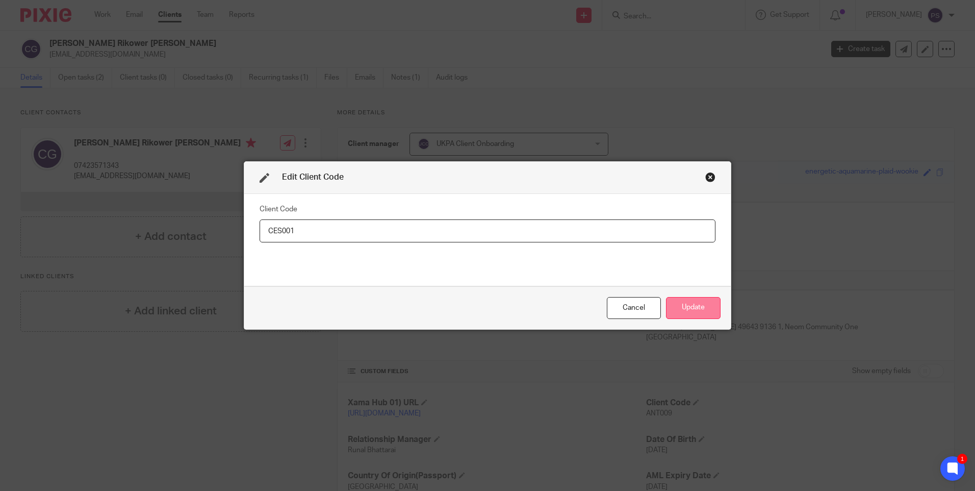
type input "CES001"
click at [682, 312] on button "Update" at bounding box center [693, 308] width 55 height 22
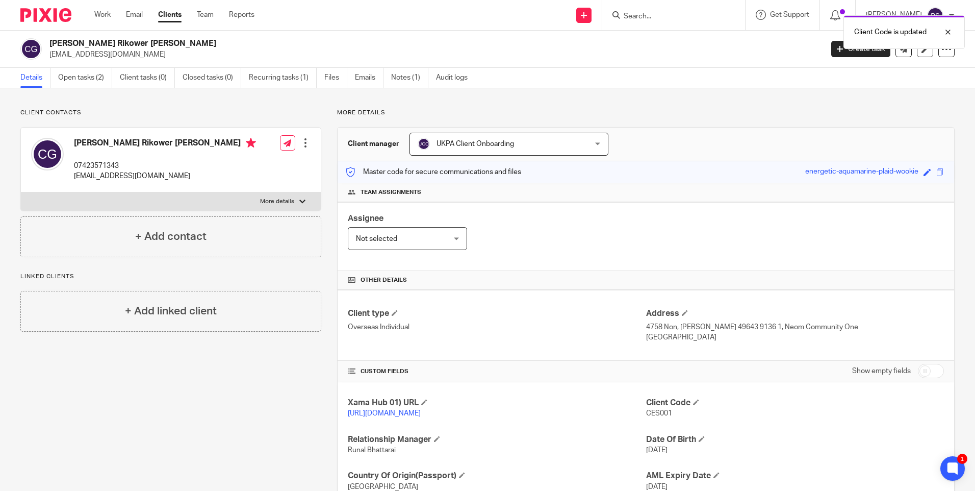
click at [240, 413] on div "Client contacts Cesar Andres Rikower Golbert 07423571343 sbmolina@hotmail.com E…" at bounding box center [163, 327] width 317 height 436
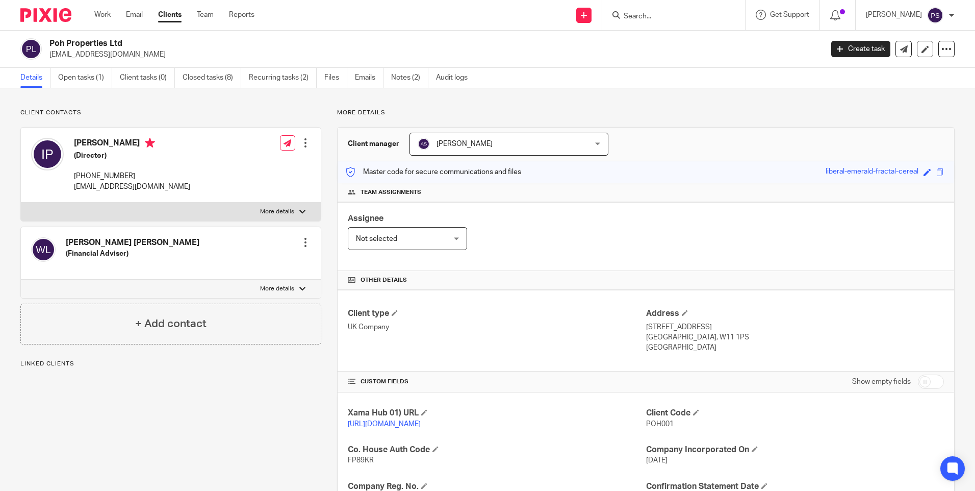
click at [120, 110] on p "Client contacts" at bounding box center [170, 113] width 301 height 8
click at [116, 42] on h2 "Poh Properties Ltd" at bounding box center [355, 43] width 613 height 11
copy div "Poh Properties Ltd"
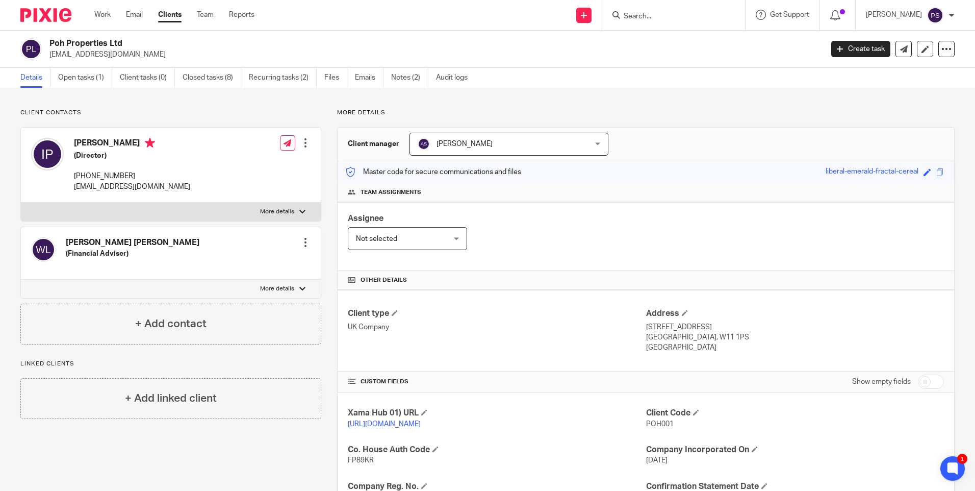
click at [651, 424] on span "POH001" at bounding box center [660, 423] width 28 height 7
copy span "POH001"
click at [110, 55] on p "pohpropertiesltd@gmail.com" at bounding box center [432, 54] width 767 height 10
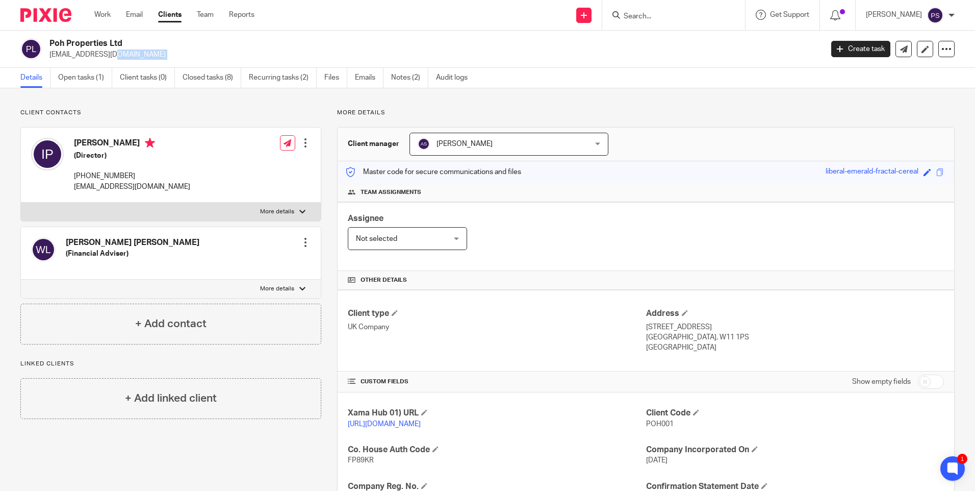
click at [110, 55] on p "pohpropertiesltd@gmail.com" at bounding box center [432, 54] width 767 height 10
copy main "pohpropertiesltd@gmail.com Create task Update from Companies House Export data …"
click at [651, 421] on span "POH001" at bounding box center [660, 423] width 28 height 7
copy span "POH001"
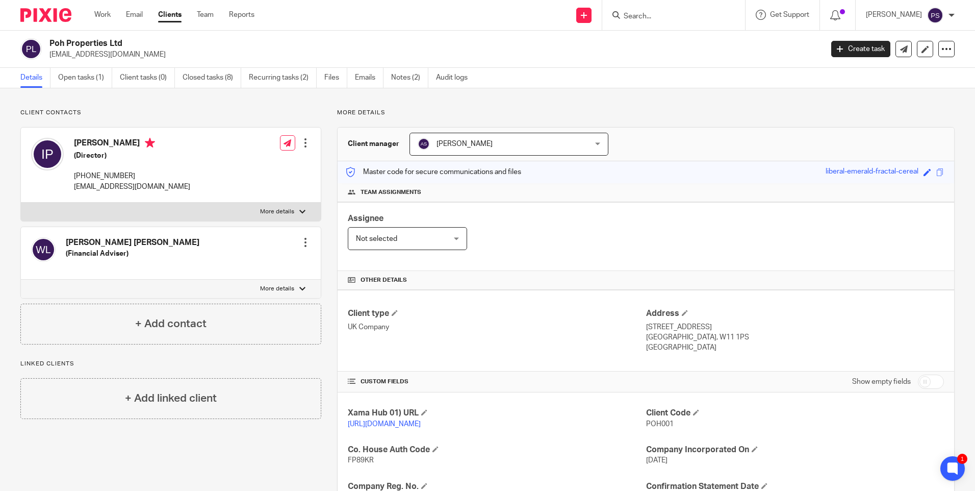
click at [519, 241] on div "Assignee Not selected Not selected Not selected Aarshika Awale Aayush Niraula A…" at bounding box center [646, 236] width 617 height 69
click at [656, 15] on input "Search" at bounding box center [669, 16] width 92 height 9
paste input "studio.make.group@gmail.com"
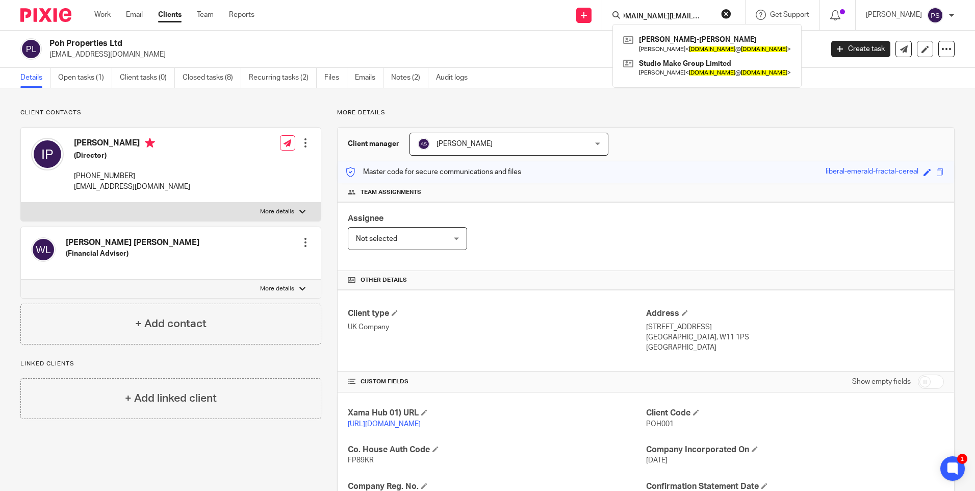
type input "studio.make.group@gmail.com"
click at [731, 15] on button "reset" at bounding box center [726, 14] width 10 height 10
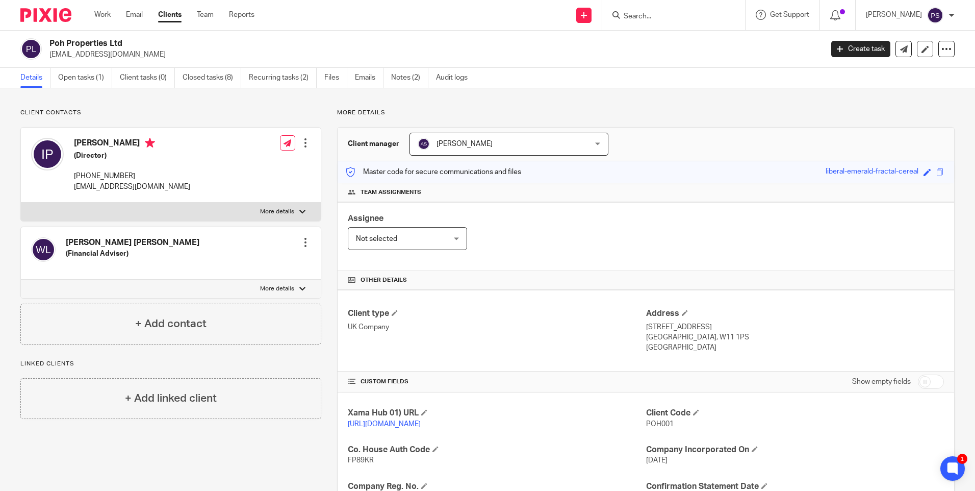
click at [662, 16] on input "Search" at bounding box center [669, 16] width 92 height 9
paste input "lara.romanelli.uk@gmail.com"
type input "lara.romanelli.uk@gmail.com"
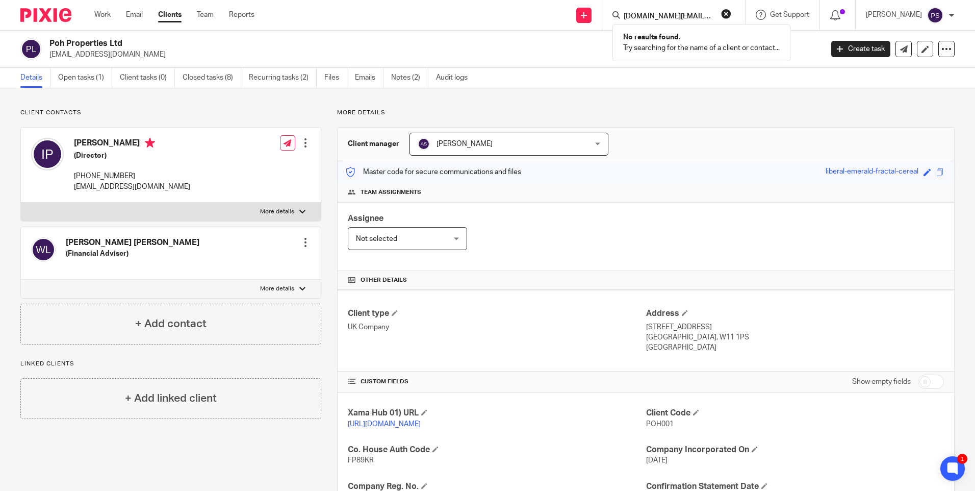
click at [731, 15] on button "reset" at bounding box center [726, 14] width 10 height 10
paste input "studio.make.group@gmail.com"
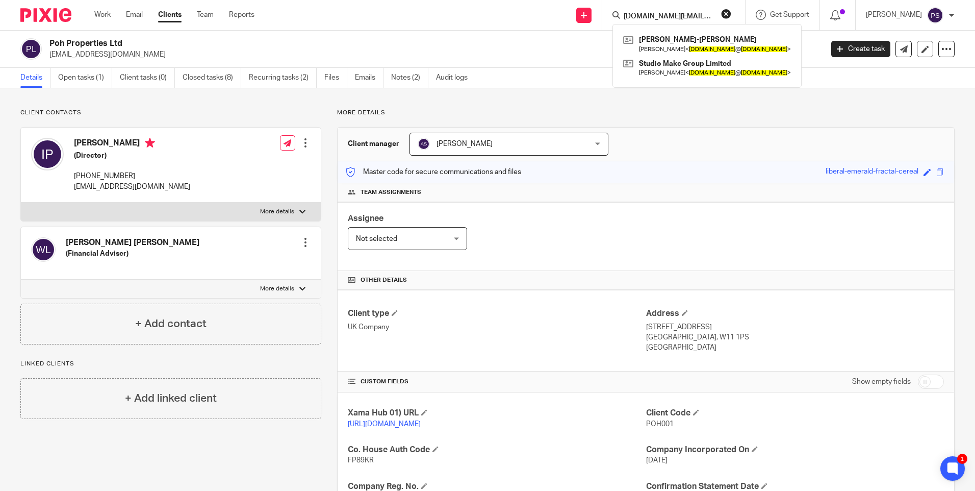
click at [661, 13] on input "studio.make.group@gmail.com" at bounding box center [669, 16] width 92 height 9
type input "studio.make.group@gmail.com"
click at [668, 69] on link at bounding box center [707, 67] width 173 height 23
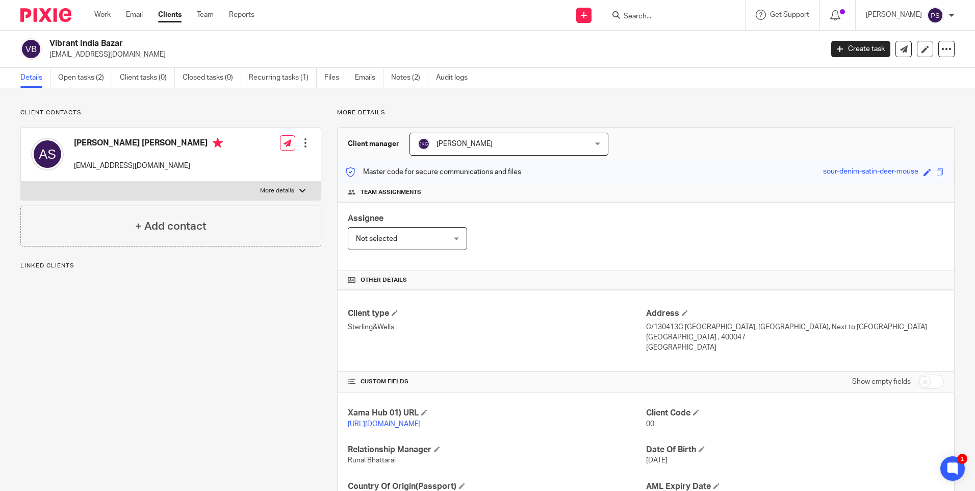
click at [90, 39] on h2 "Vibrant India Bazar" at bounding box center [355, 43] width 613 height 11
copy div "Vibrant India Bazar"
click at [688, 418] on h4 "Client Code" at bounding box center [795, 412] width 298 height 11
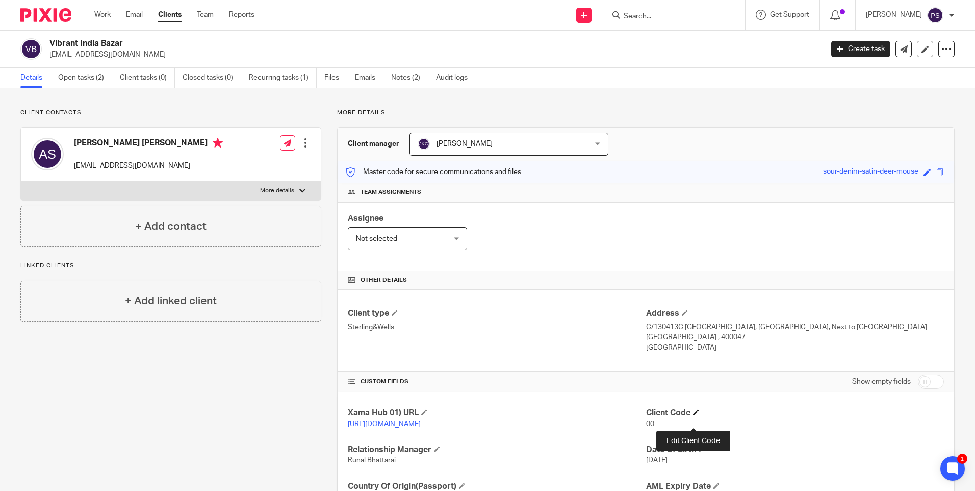
click at [693, 415] on span at bounding box center [696, 412] width 6 height 6
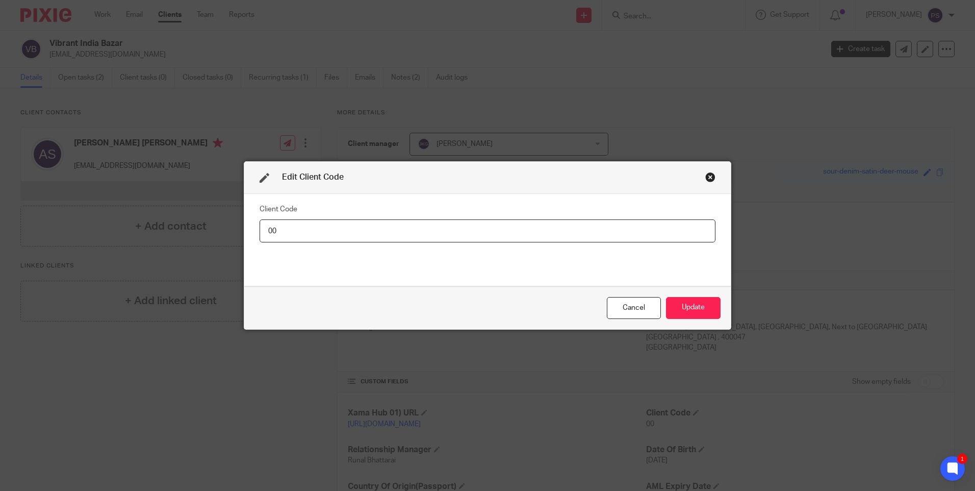
click at [314, 236] on input "00" at bounding box center [488, 230] width 456 height 23
type input "VIB002"
click at [681, 307] on button "Update" at bounding box center [693, 308] width 55 height 22
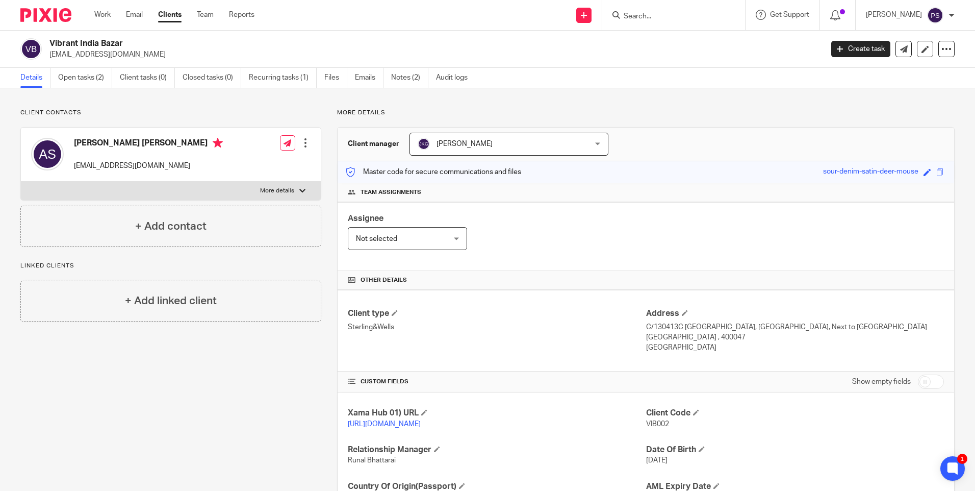
click at [112, 101] on div "Client contacts [PERSON_NAME] [PERSON_NAME] [EMAIL_ADDRESS][DOMAIN_NAME] Edit c…" at bounding box center [487, 331] width 975 height 487
click at [90, 79] on link "Open tasks (2)" at bounding box center [85, 78] width 54 height 20
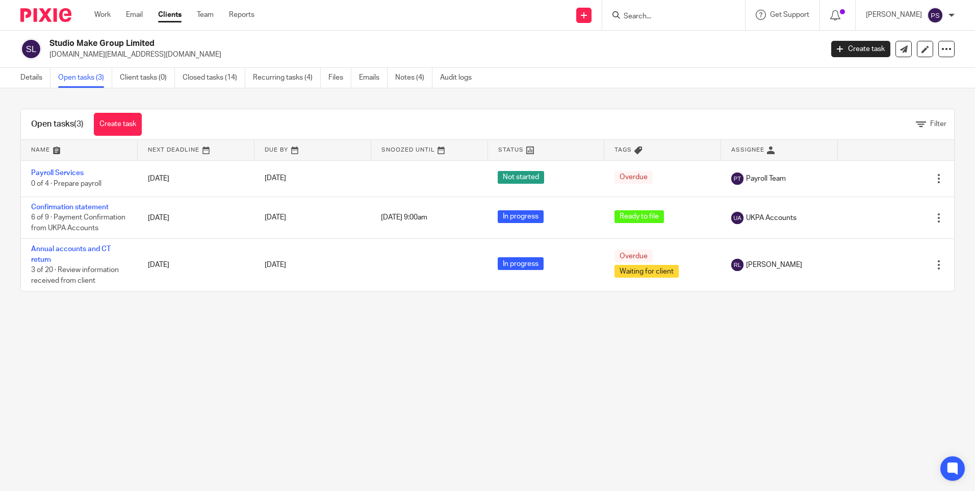
click at [226, 78] on link "Closed tasks (14)" at bounding box center [214, 78] width 63 height 20
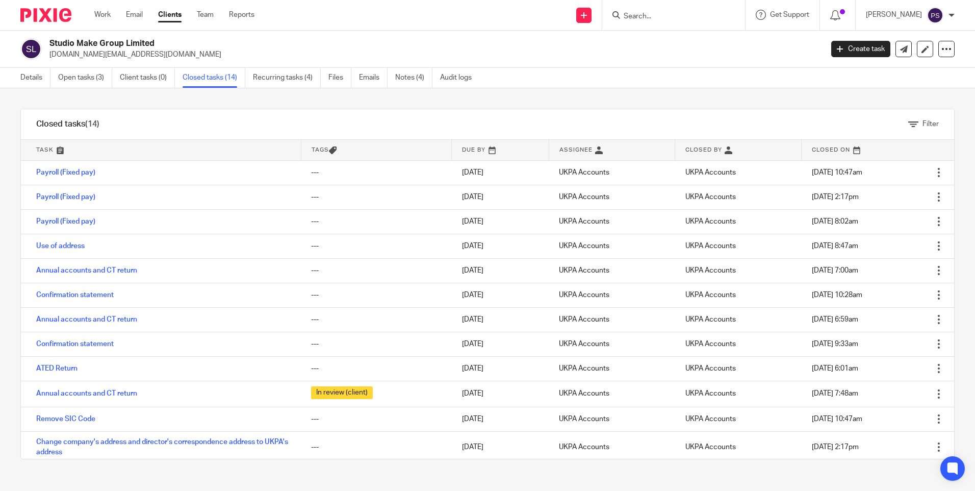
scroll to position [53, 0]
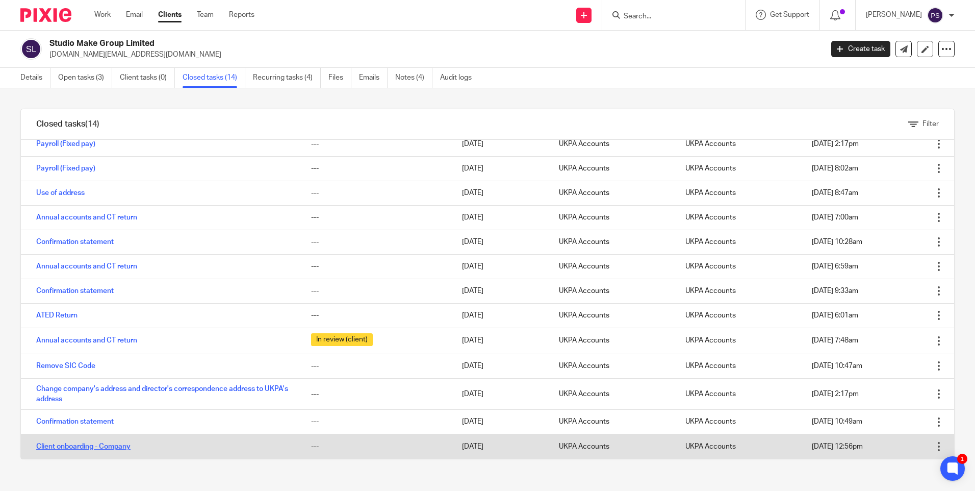
click at [98, 444] on link "Client onboarding - Company" at bounding box center [83, 446] width 94 height 7
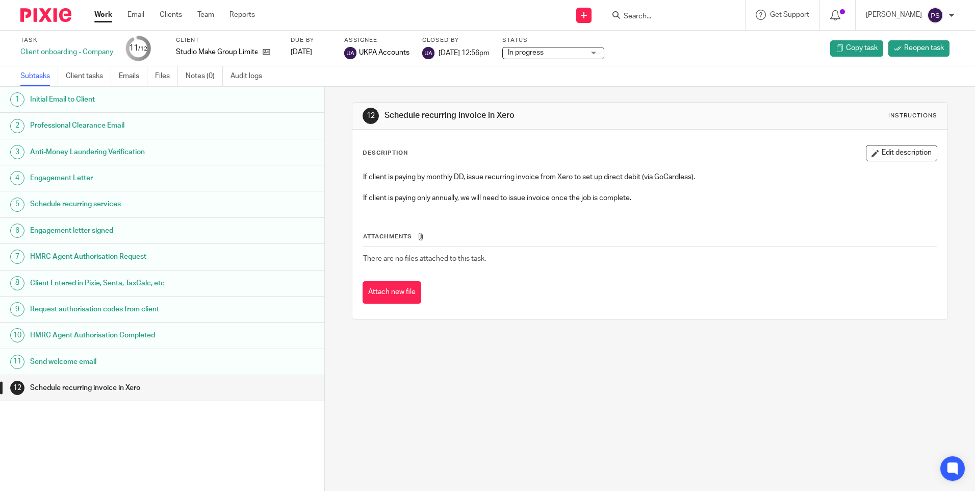
click at [62, 103] on h1 "Initial Email to Client" at bounding box center [125, 99] width 190 height 15
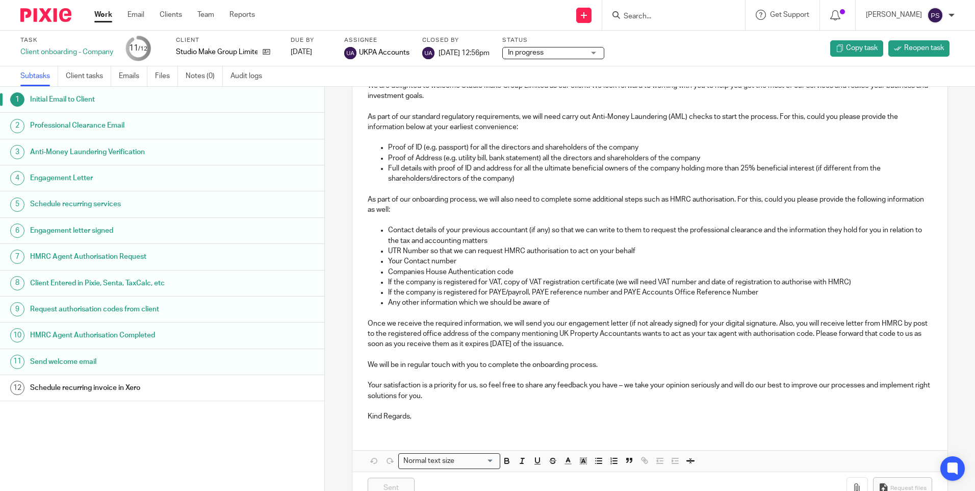
scroll to position [102, 0]
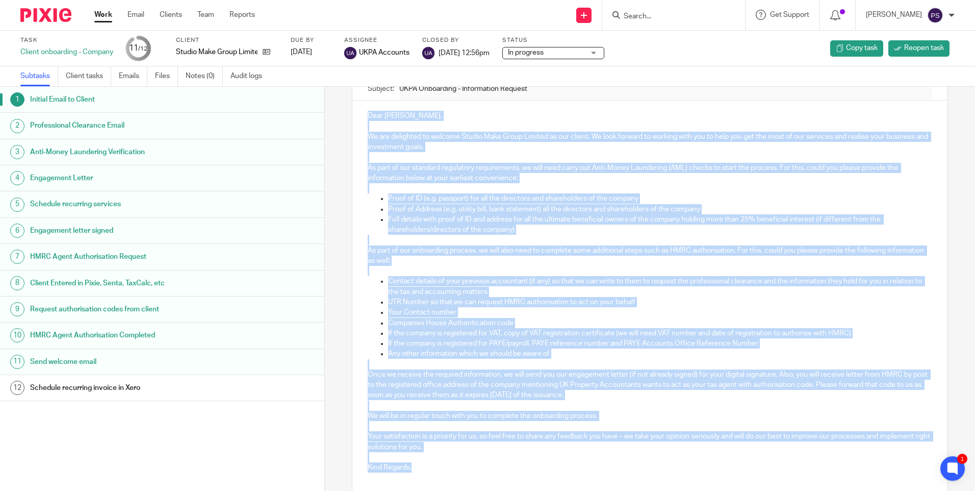
drag, startPoint x: 364, startPoint y: 110, endPoint x: 439, endPoint y: 465, distance: 362.8
click at [437, 467] on div "Dear Sam, We are delighted to welcome Studio Make Group Limited as our client. …" at bounding box center [649, 289] width 595 height 379
copy div "Dear Sam, We are delighted to welcome Studio Make Group Limited as our client. …"
click at [510, 112] on p "Dear Sam," at bounding box center [650, 116] width 564 height 10
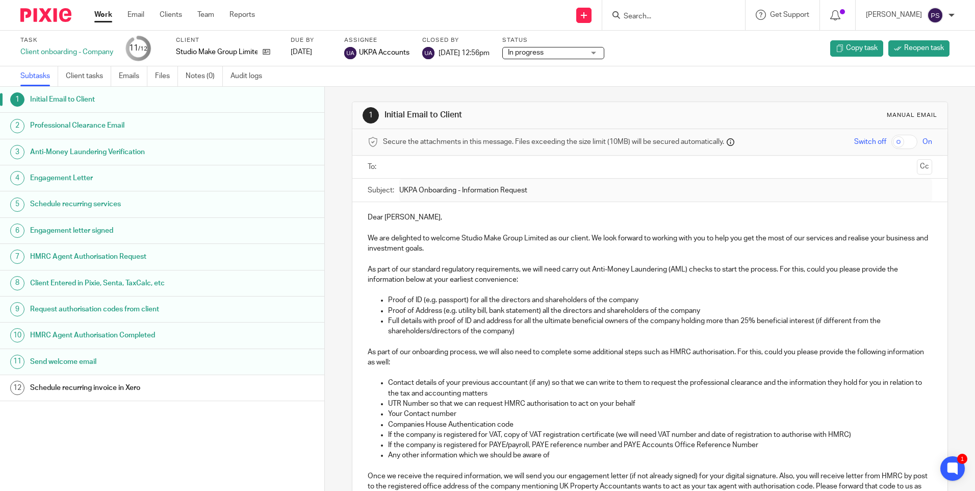
scroll to position [0, 0]
click at [267, 52] on icon at bounding box center [267, 52] width 8 height 8
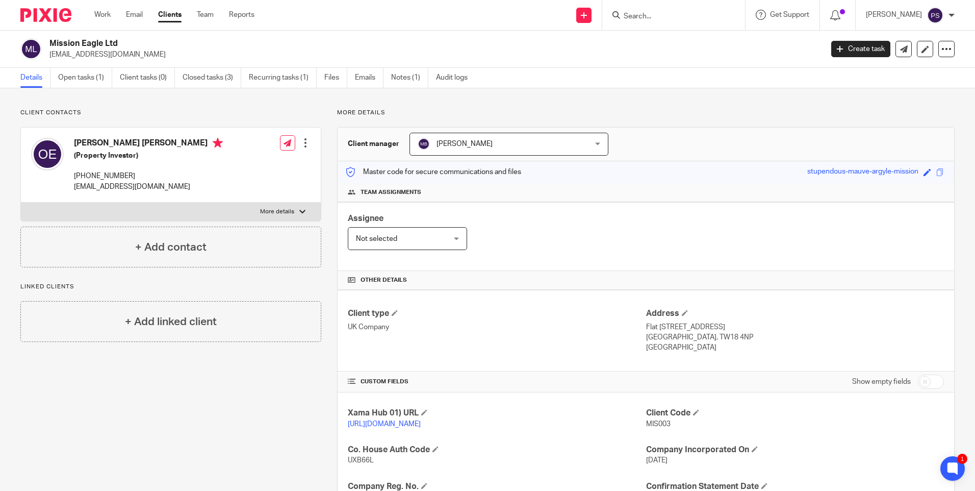
click at [652, 420] on span "MIS003" at bounding box center [658, 423] width 24 height 7
copy span "MIS003"
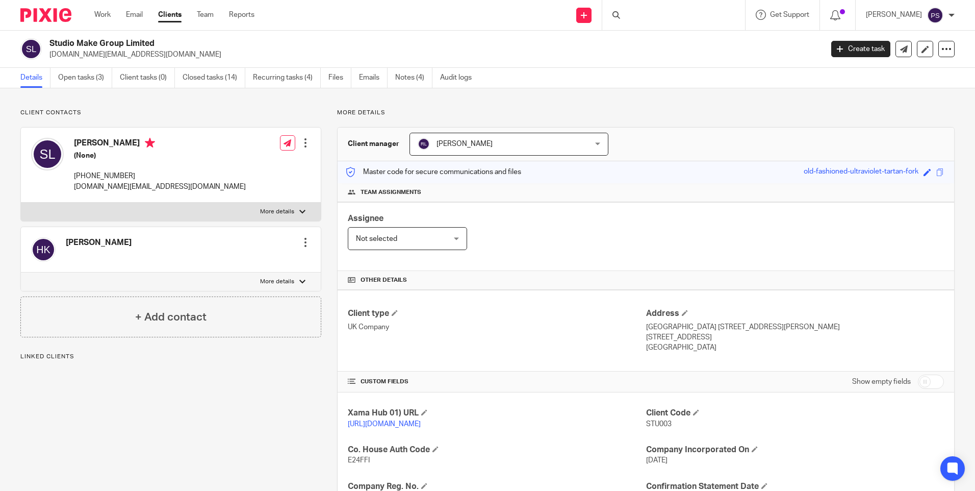
click at [190, 106] on div "Client contacts [PERSON_NAME] Edit contact Create client from contact Export da…" at bounding box center [487, 404] width 975 height 633
click at [582, 15] on div "Send new email Create task Add client" at bounding box center [584, 15] width 36 height 30
click at [592, 15] on link at bounding box center [583, 15] width 15 height 15
click at [587, 14] on icon at bounding box center [584, 15] width 6 height 6
click at [588, 73] on link "Add client" at bounding box center [598, 77] width 63 height 15
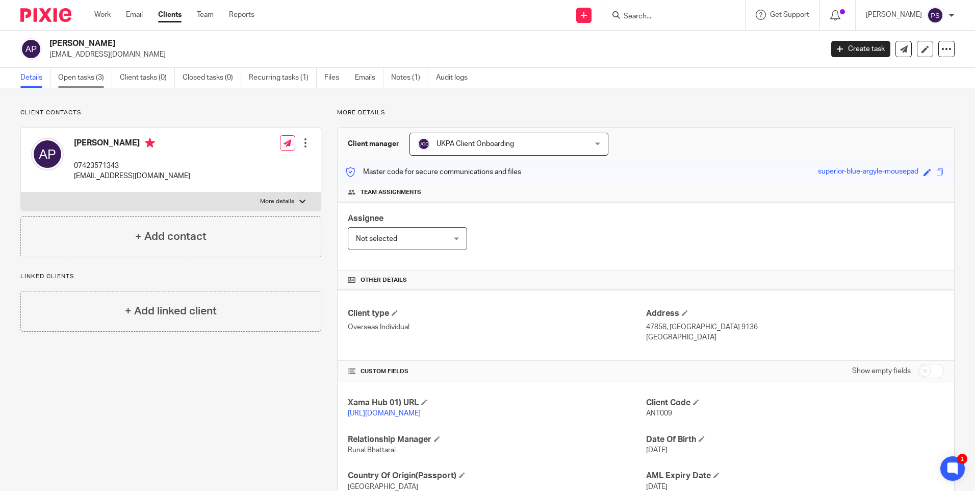
click at [86, 80] on link "Open tasks (3)" at bounding box center [85, 78] width 54 height 20
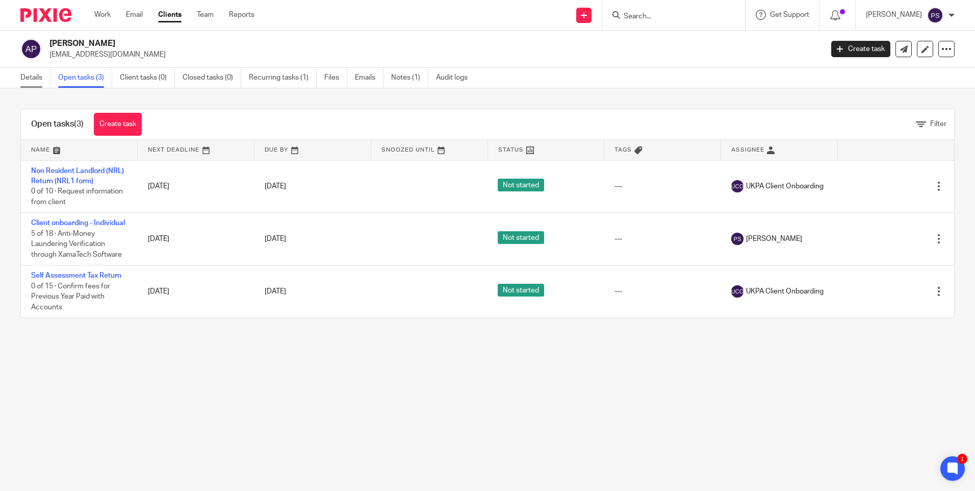
click at [32, 79] on link "Details" at bounding box center [35, 78] width 30 height 20
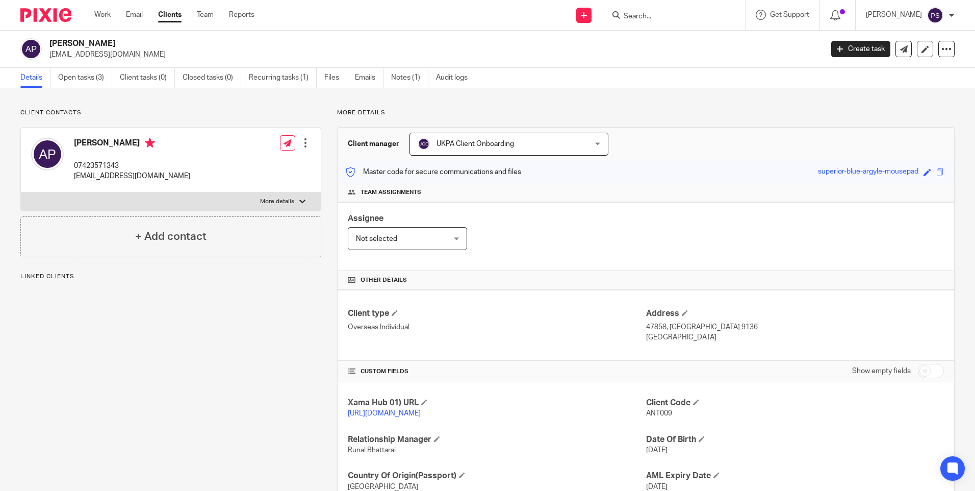
click at [168, 54] on p "sbmolina@hotmail.com" at bounding box center [432, 54] width 767 height 10
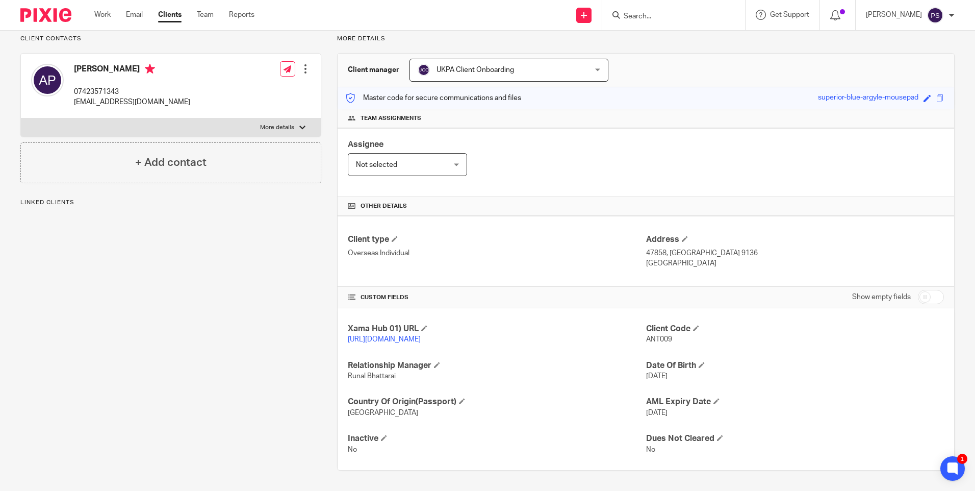
click at [334, 26] on div "Send new email Create task Add client Get Support Contact Support Help Document…" at bounding box center [622, 15] width 705 height 30
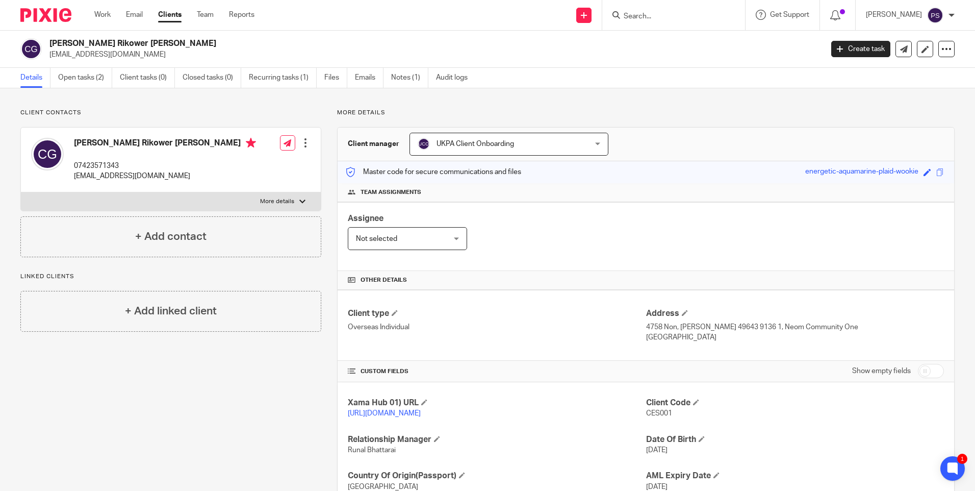
click at [210, 108] on div "Client contacts Cesar Andres Rikower Golbert 07423571343 sbmolina@hotmail.com E…" at bounding box center [487, 326] width 975 height 476
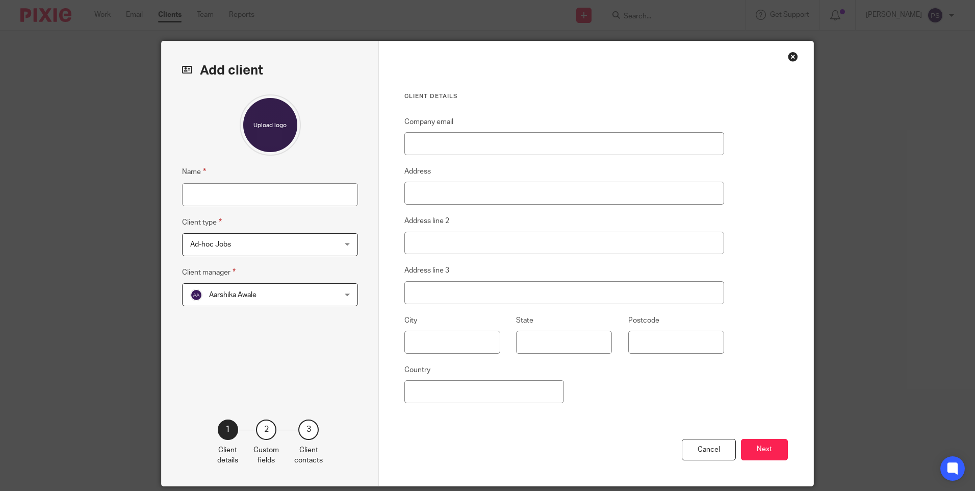
click at [788, 57] on div "Close this dialog window" at bounding box center [793, 57] width 10 height 10
click at [790, 57] on div "Close this dialog window" at bounding box center [793, 57] width 10 height 10
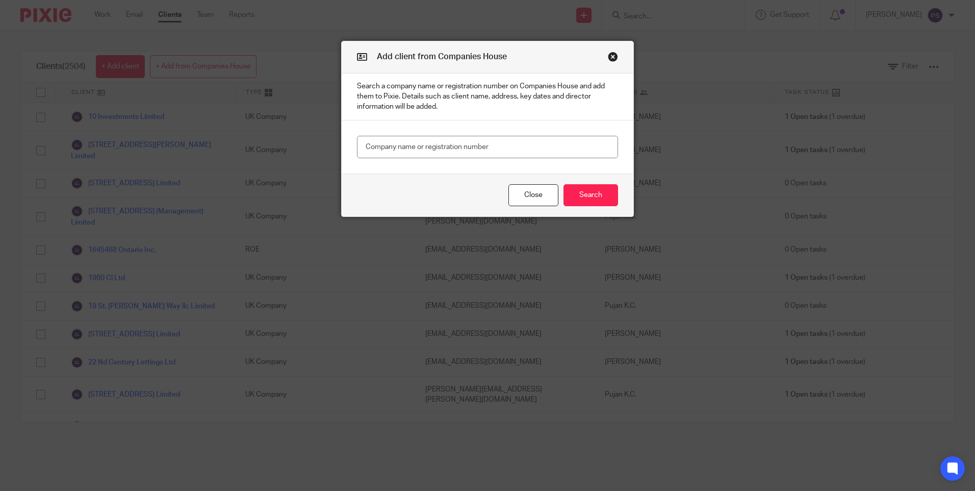
click at [435, 145] on input "text" at bounding box center [487, 147] width 261 height 23
type input "03040575"
click at [585, 189] on button "Search" at bounding box center [591, 195] width 55 height 22
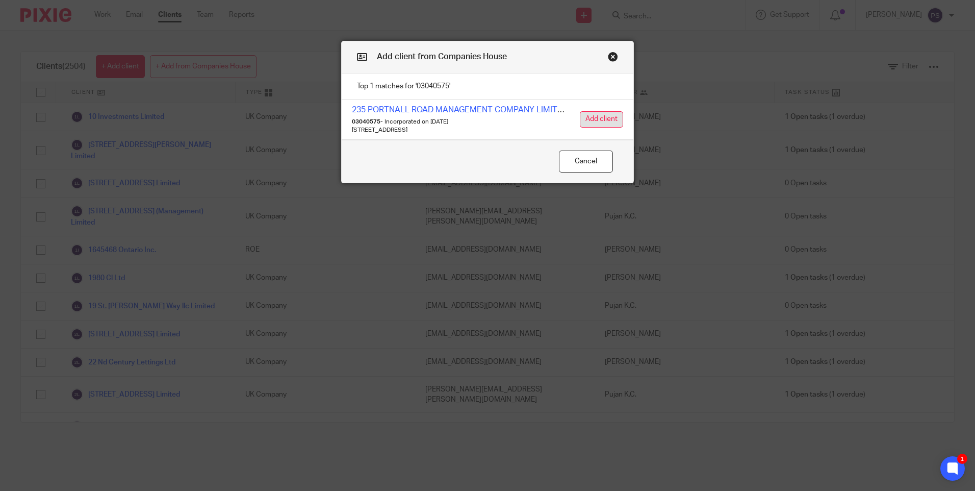
click at [591, 118] on button "Add client" at bounding box center [601, 119] width 43 height 16
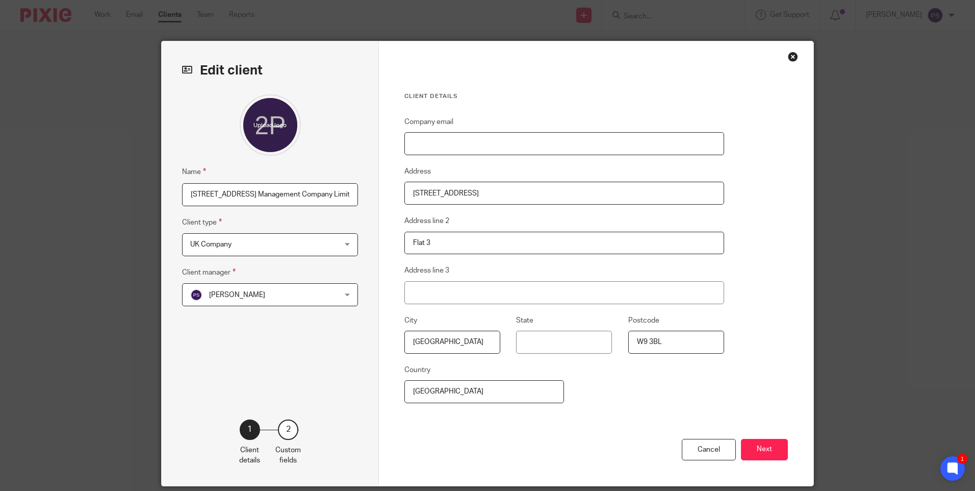
click at [430, 148] on input "Company email" at bounding box center [564, 143] width 320 height 23
paste input "[DOMAIN_NAME][EMAIL_ADDRESS][PERSON_NAME][DOMAIN_NAME]"
type input "[DOMAIN_NAME][EMAIL_ADDRESS][PERSON_NAME][DOMAIN_NAME]"
click at [769, 442] on button "Next" at bounding box center [764, 450] width 47 height 22
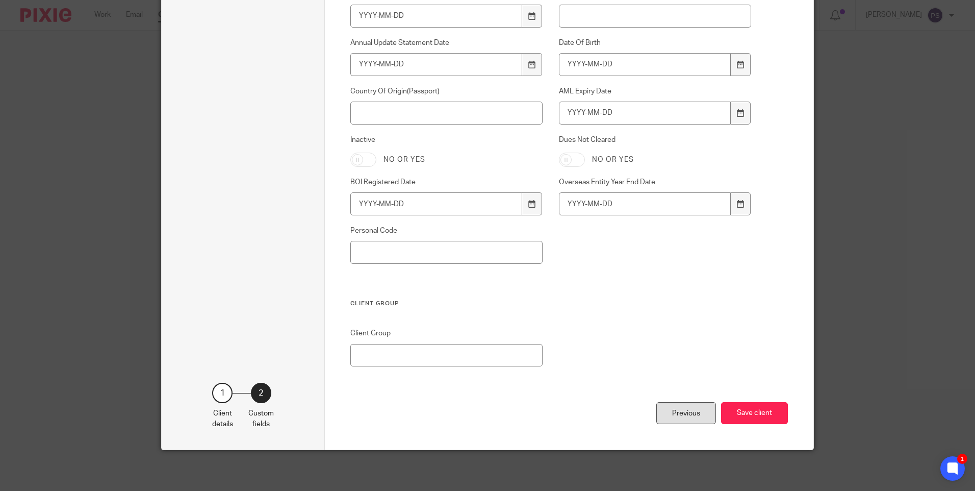
click at [670, 408] on div "Previous" at bounding box center [686, 413] width 60 height 22
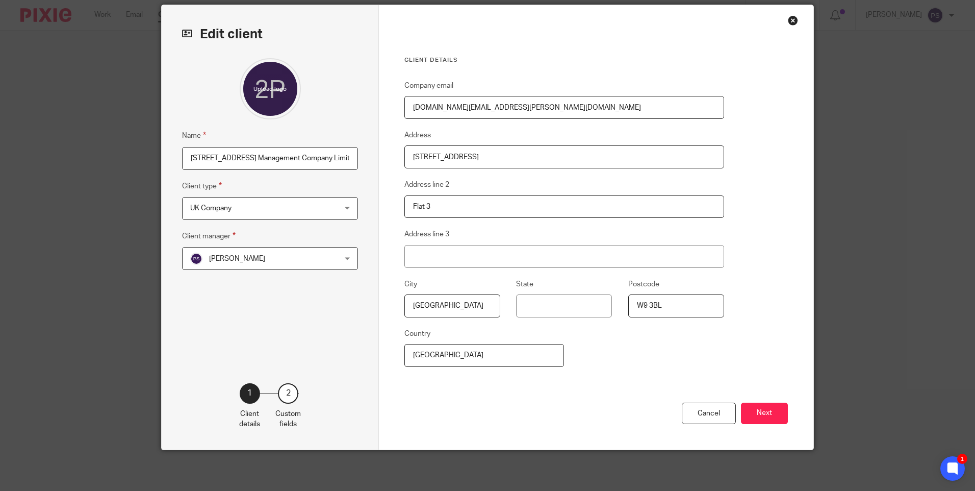
click at [202, 209] on span "UK Company" at bounding box center [210, 208] width 41 height 7
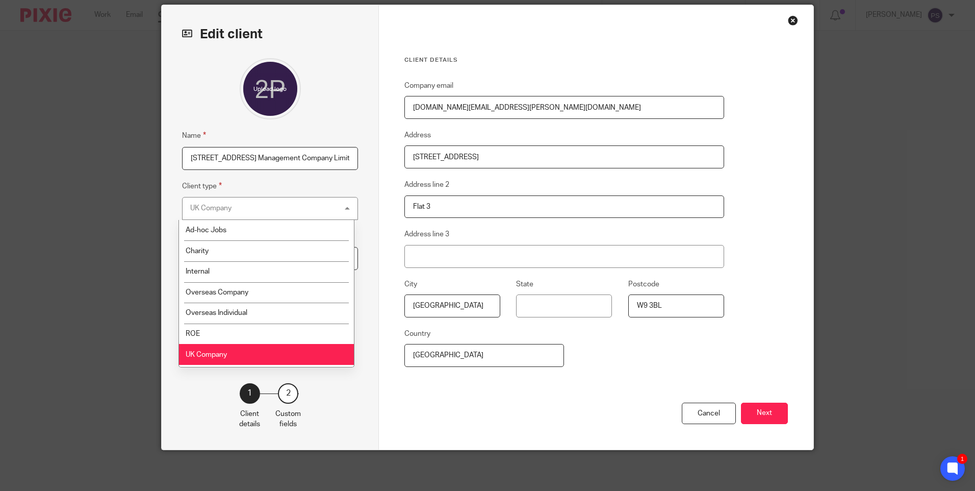
click at [202, 209] on div "UK Company" at bounding box center [210, 208] width 41 height 7
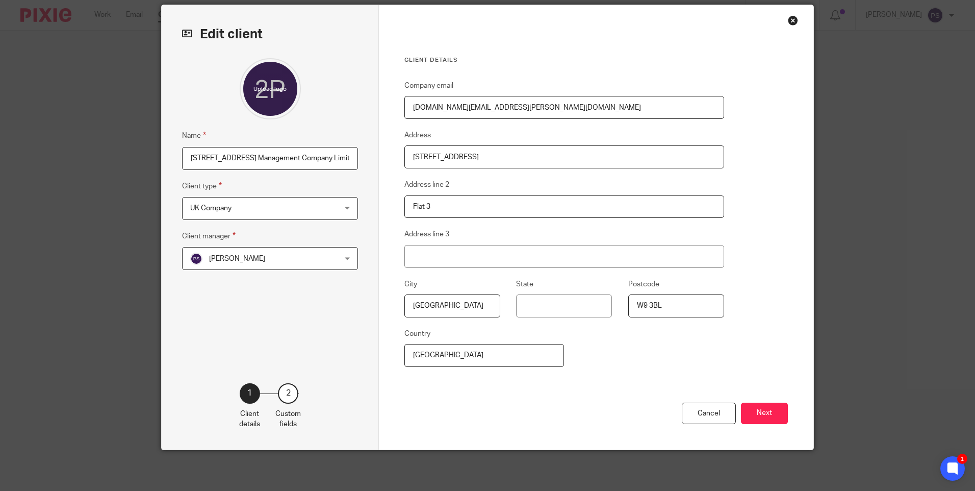
click at [231, 249] on span "[PERSON_NAME]" at bounding box center [257, 257] width 134 height 21
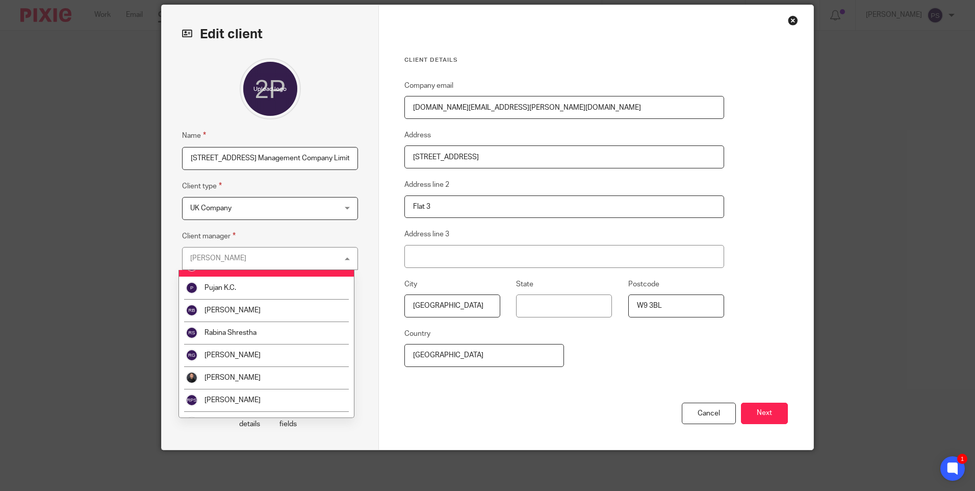
scroll to position [1648, 0]
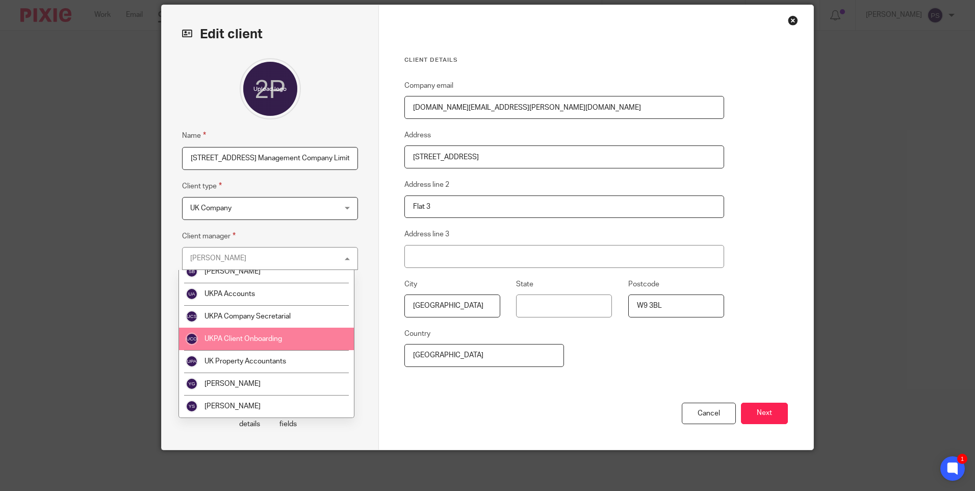
click at [243, 344] on li "UKPA Client Onboarding" at bounding box center [266, 338] width 175 height 22
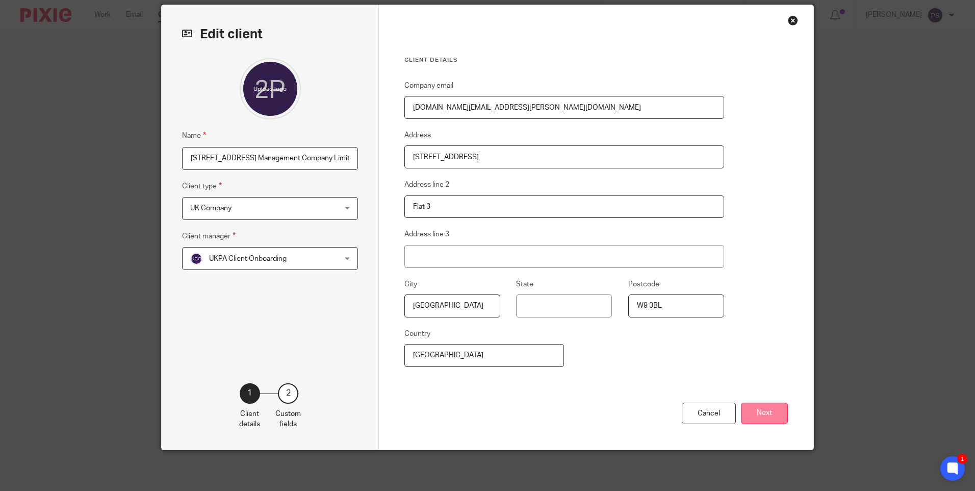
click at [773, 414] on button "Next" at bounding box center [764, 413] width 47 height 22
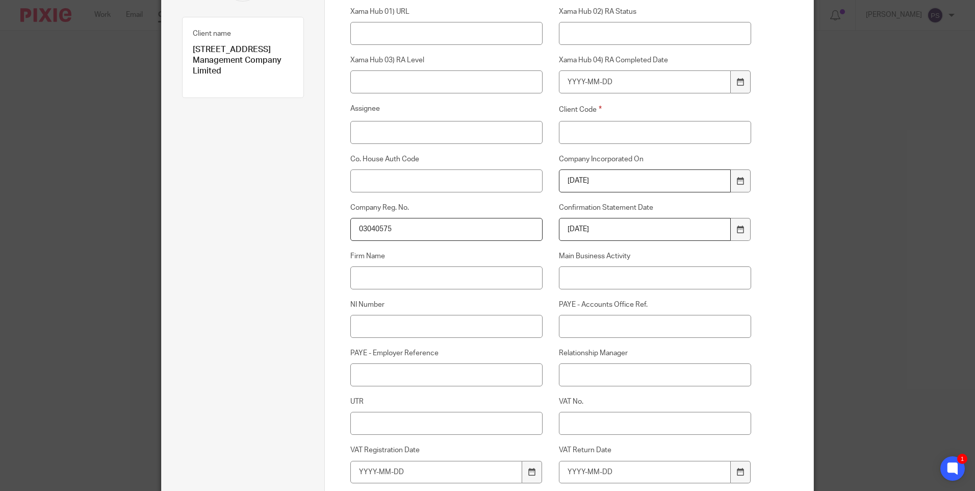
scroll to position [138, 0]
click at [559, 127] on input "Client Code" at bounding box center [655, 128] width 193 height 23
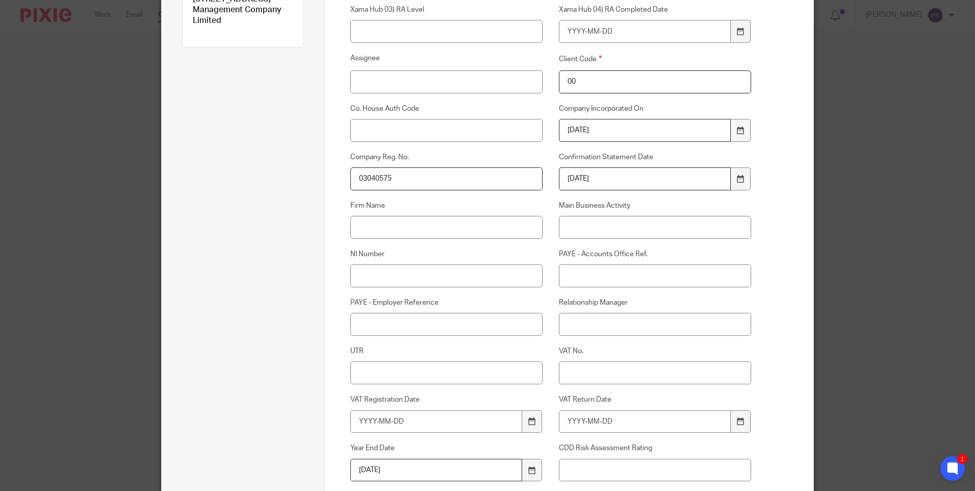
scroll to position [240, 0]
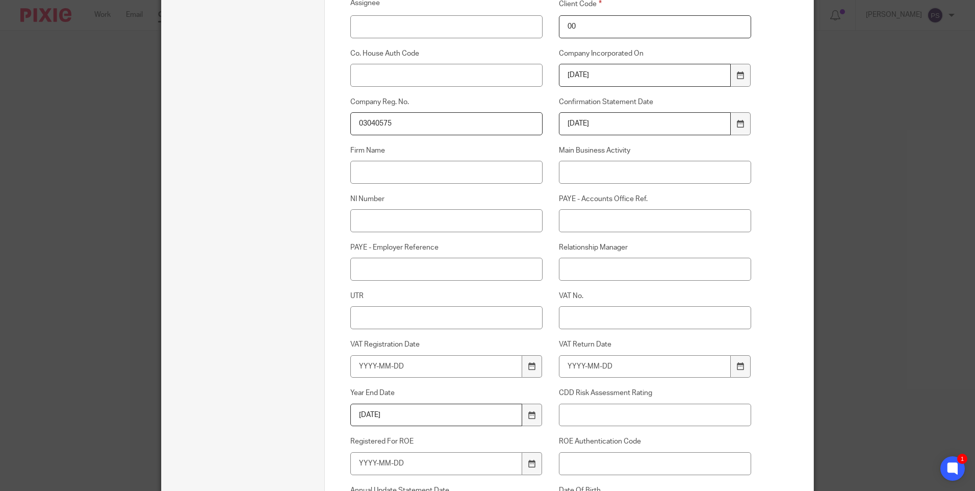
type input "00"
click at [575, 261] on input "Relationship Manager" at bounding box center [655, 269] width 193 height 23
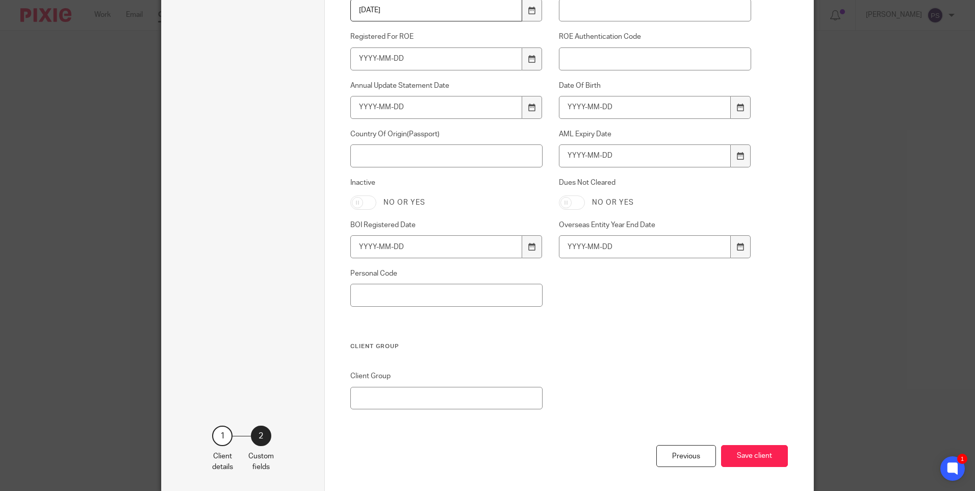
scroll to position [648, 0]
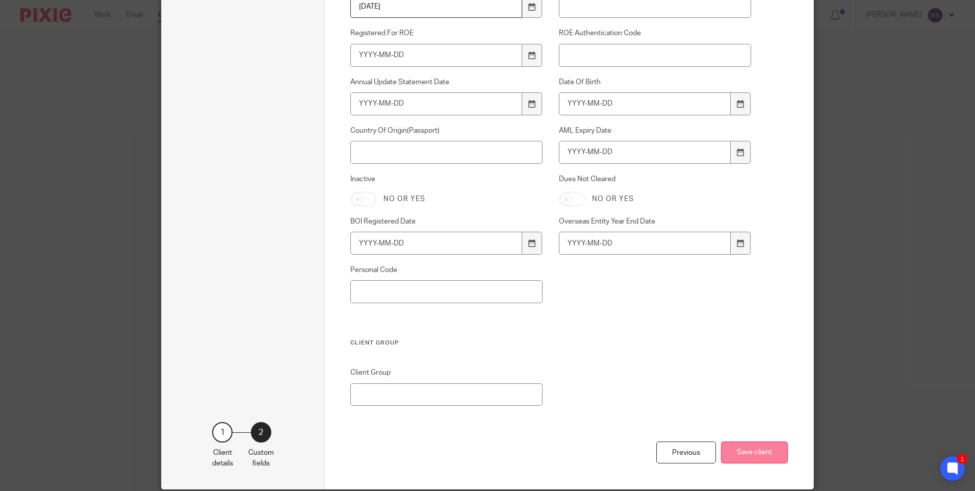
type input "Runal Bhattarai"
click at [753, 449] on button "Save client" at bounding box center [754, 452] width 67 height 22
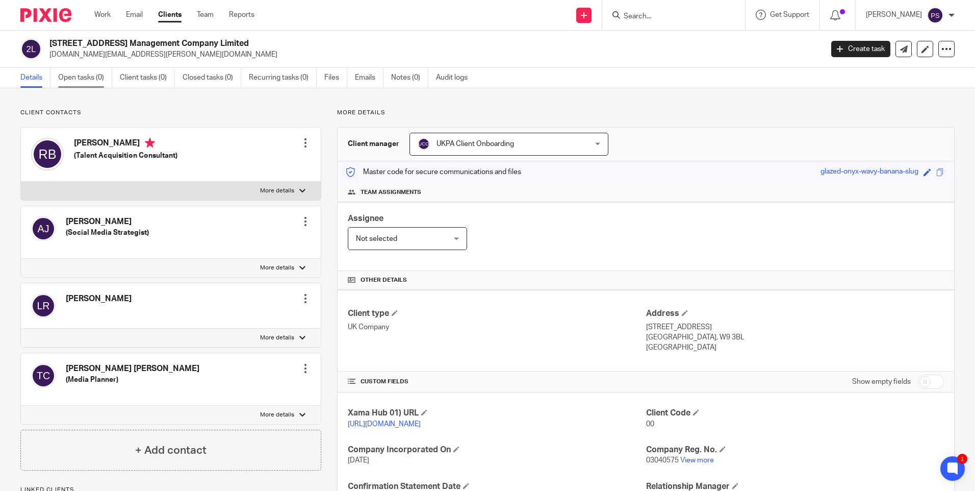
click at [84, 81] on link "Open tasks (0)" at bounding box center [85, 78] width 54 height 20
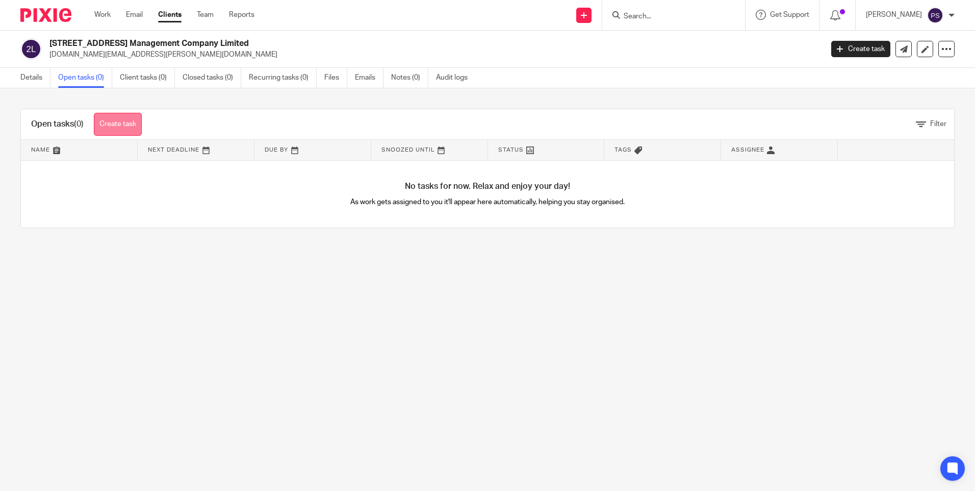
click at [105, 125] on link "Create task" at bounding box center [118, 124] width 48 height 23
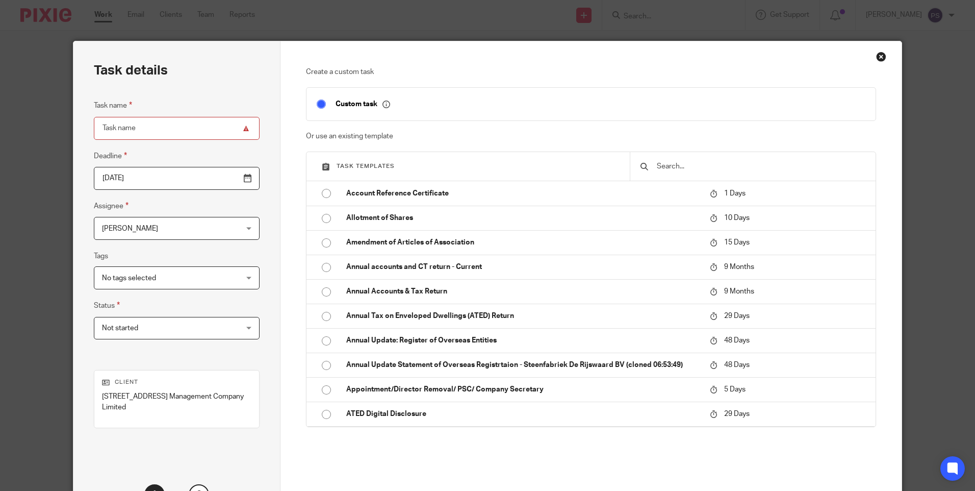
click at [670, 165] on input "text" at bounding box center [761, 166] width 210 height 11
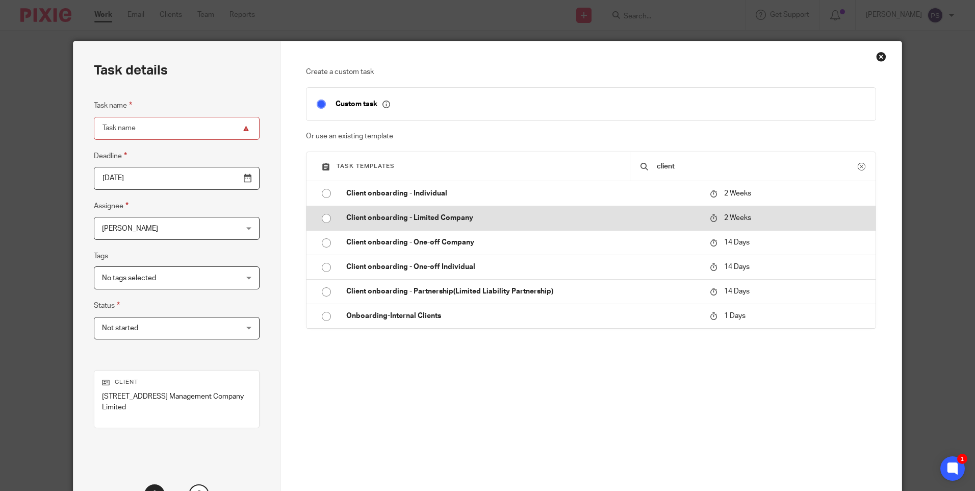
type input "client"
click at [321, 218] on input "radio" at bounding box center [326, 218] width 19 height 19
type input "[DATE]"
type input "Client onboarding - Limited Company"
checkbox input "false"
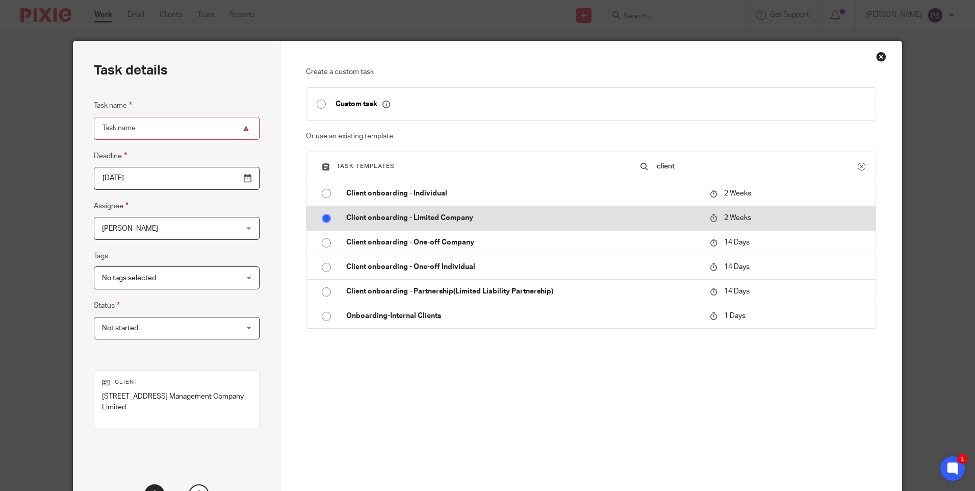
radio input "false"
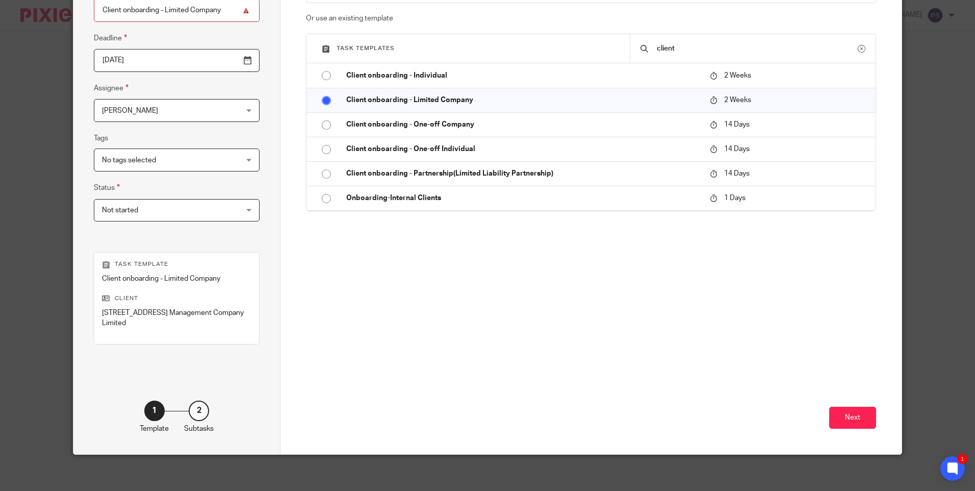
scroll to position [122, 0]
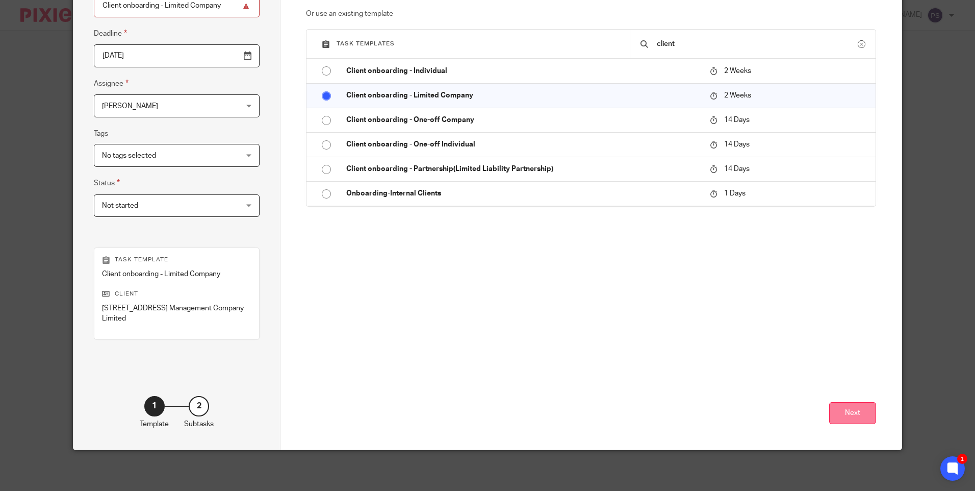
click at [837, 411] on button "Next" at bounding box center [852, 413] width 47 height 22
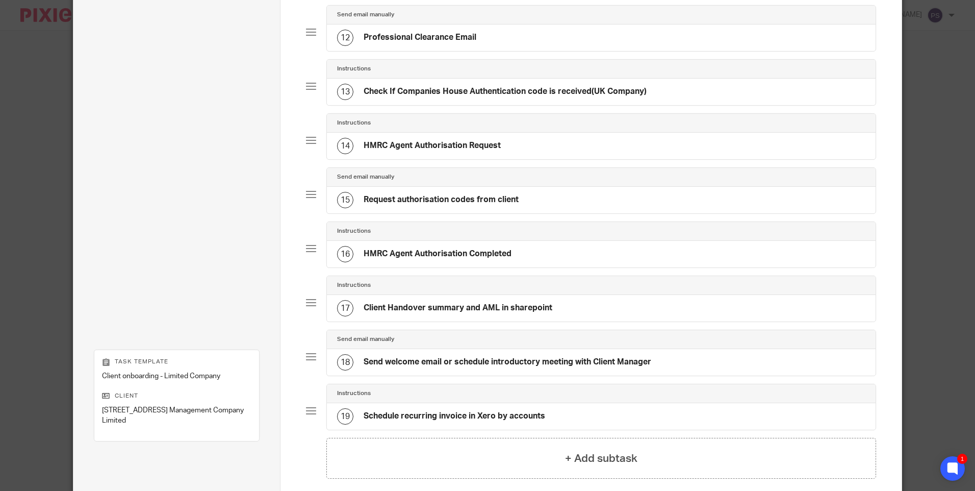
scroll to position [785, 0]
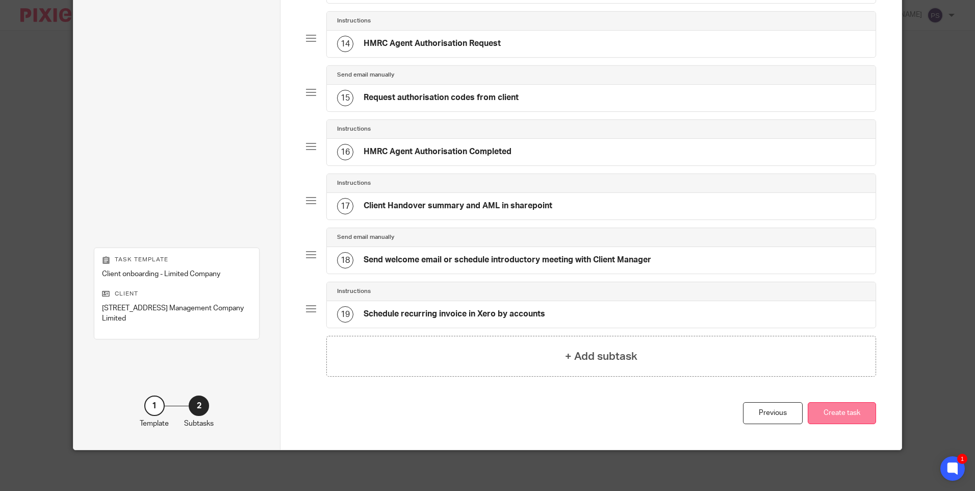
click at [839, 415] on button "Create task" at bounding box center [842, 413] width 68 height 22
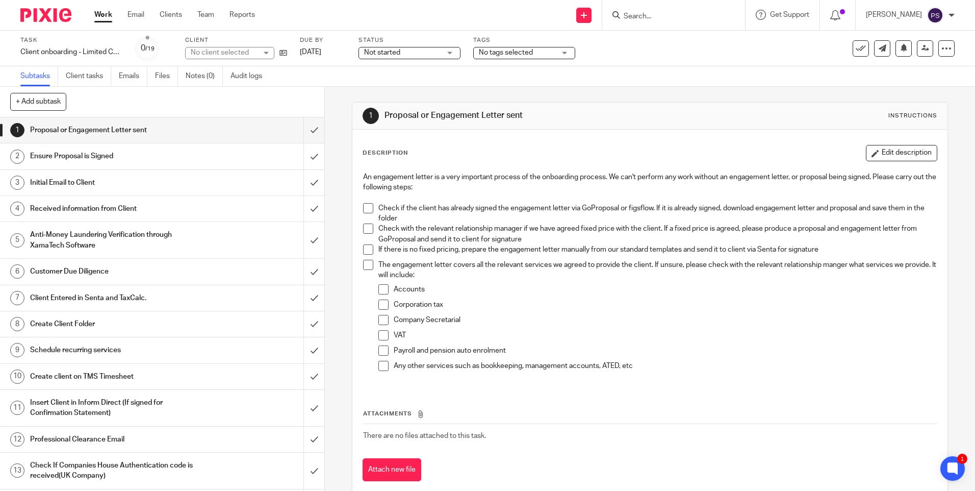
click at [105, 183] on h1 "Initial Email to Client" at bounding box center [117, 182] width 175 height 15
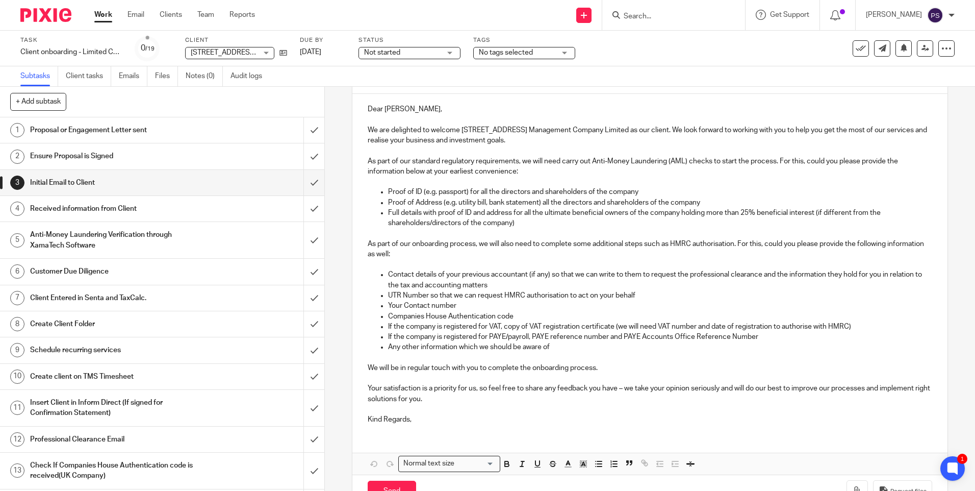
scroll to position [91, 0]
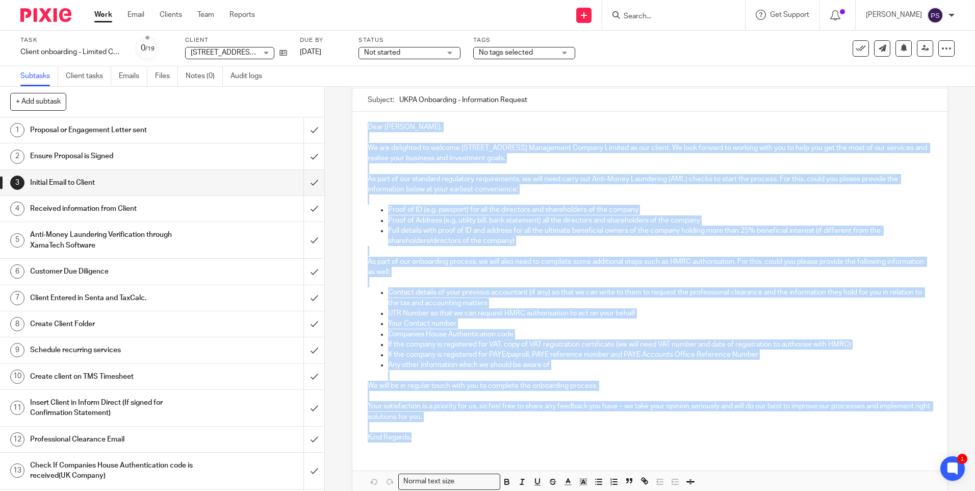
drag, startPoint x: 365, startPoint y: 125, endPoint x: 431, endPoint y: 437, distance: 318.7
click at [431, 437] on div "Dear [PERSON_NAME], We are delighted to welcome [STREET_ADDRESS] Management Com…" at bounding box center [649, 281] width 595 height 338
copy div "Dear [PERSON_NAME], We are delighted to welcome [STREET_ADDRESS] Management Com…"
click at [601, 324] on p "Your Contact number" at bounding box center [660, 323] width 544 height 10
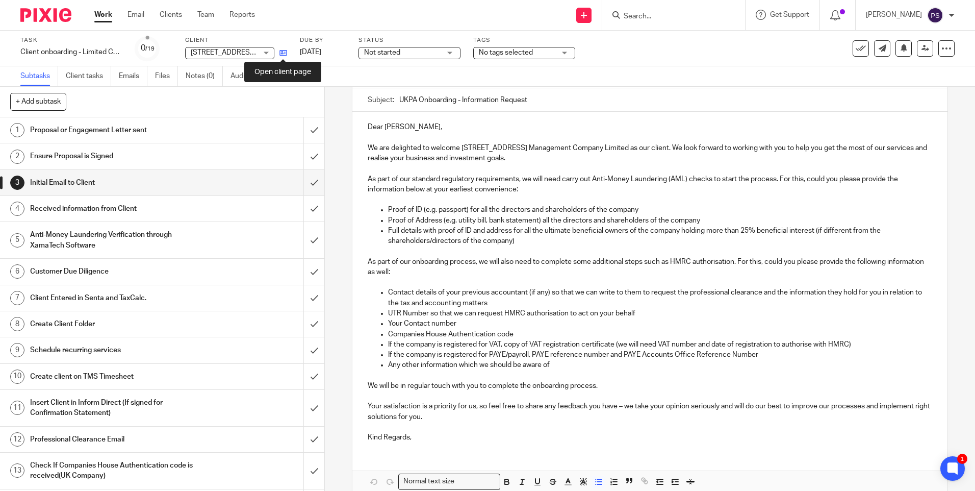
click at [282, 50] on icon at bounding box center [283, 53] width 8 height 8
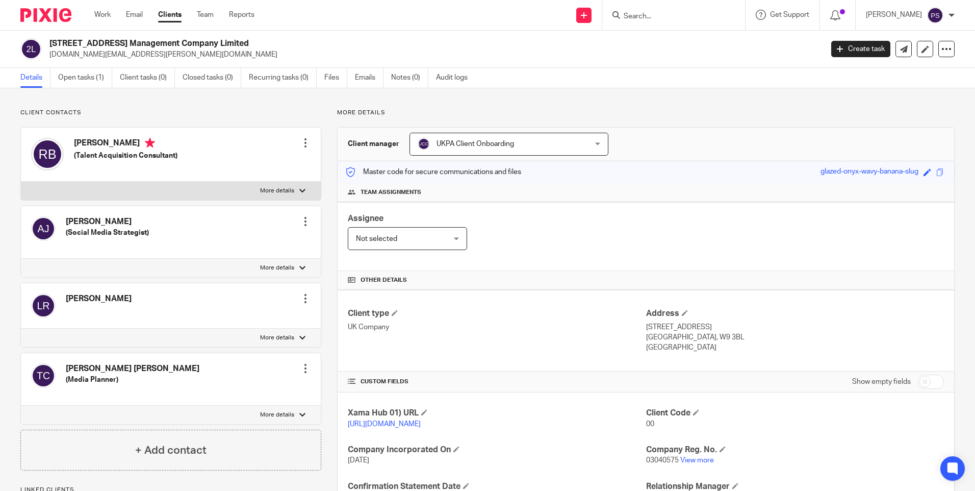
click at [109, 114] on p "Client contacts" at bounding box center [170, 113] width 301 height 8
click at [300, 302] on div at bounding box center [305, 298] width 10 height 10
click at [257, 367] on button "Make primary" at bounding box center [237, 365] width 56 height 13
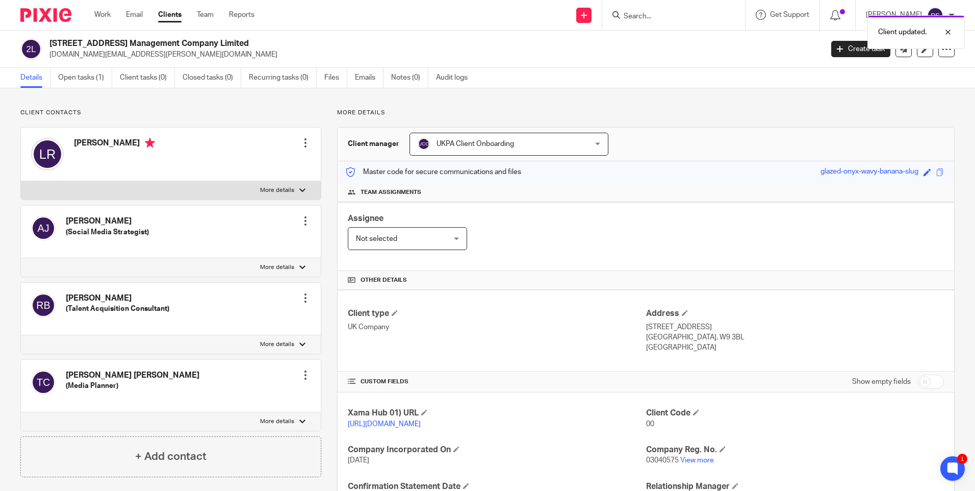
click at [302, 145] on div at bounding box center [305, 143] width 10 height 10
click at [238, 167] on link "Edit contact" at bounding box center [257, 165] width 97 height 15
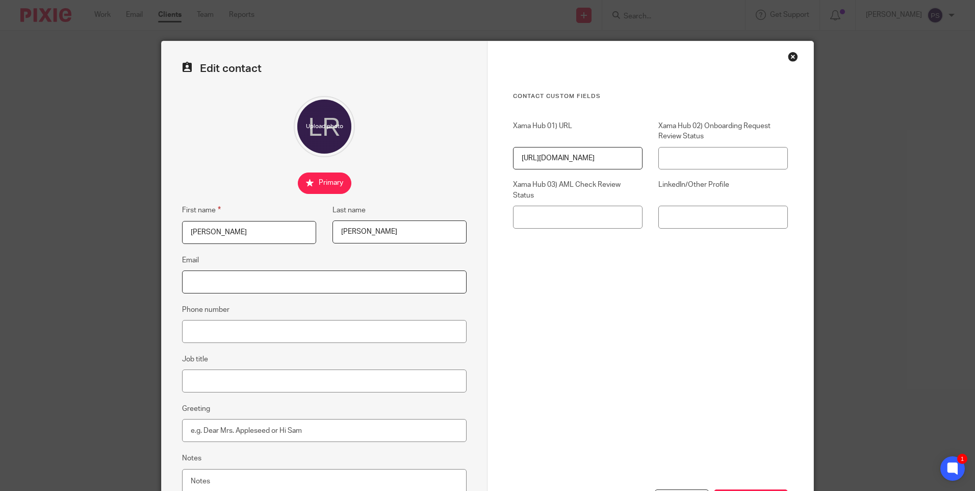
click at [217, 285] on input "Email" at bounding box center [324, 281] width 285 height 23
paste input "[DOMAIN_NAME][EMAIL_ADDRESS][PERSON_NAME][DOMAIN_NAME]"
type input "[DOMAIN_NAME][EMAIL_ADDRESS][PERSON_NAME][DOMAIN_NAME]"
click at [191, 326] on input "Phone number" at bounding box center [324, 331] width 285 height 23
paste input "07964885619"
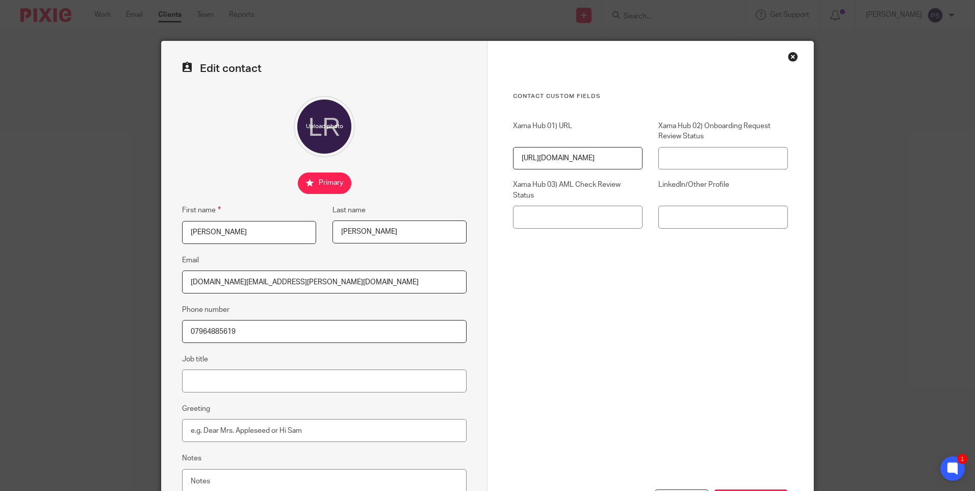
scroll to position [87, 0]
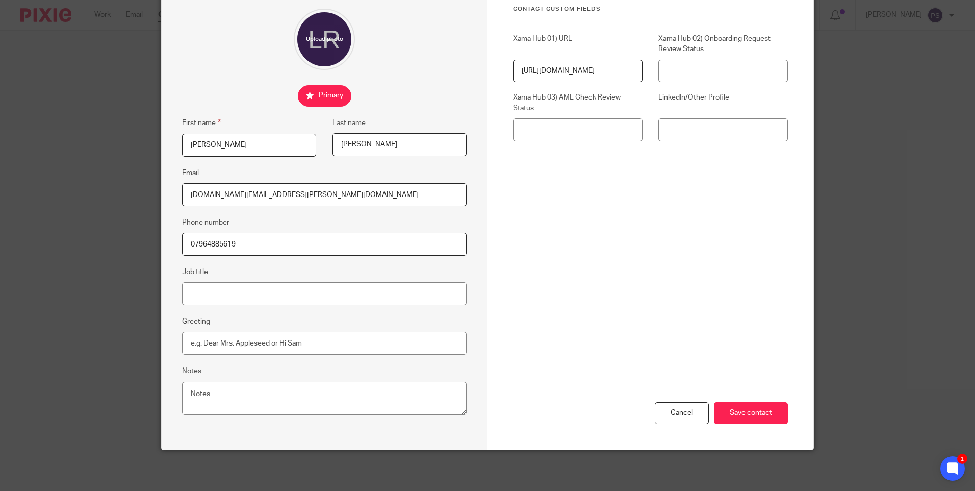
type input "07964885619"
click at [785, 412] on div "Contact Custom fields Xama Hub 01) URL [URL][DOMAIN_NAME] Xama Hub 02) Onboardi…" at bounding box center [651, 201] width 326 height 495
click at [764, 415] on input "Save contact" at bounding box center [751, 413] width 74 height 22
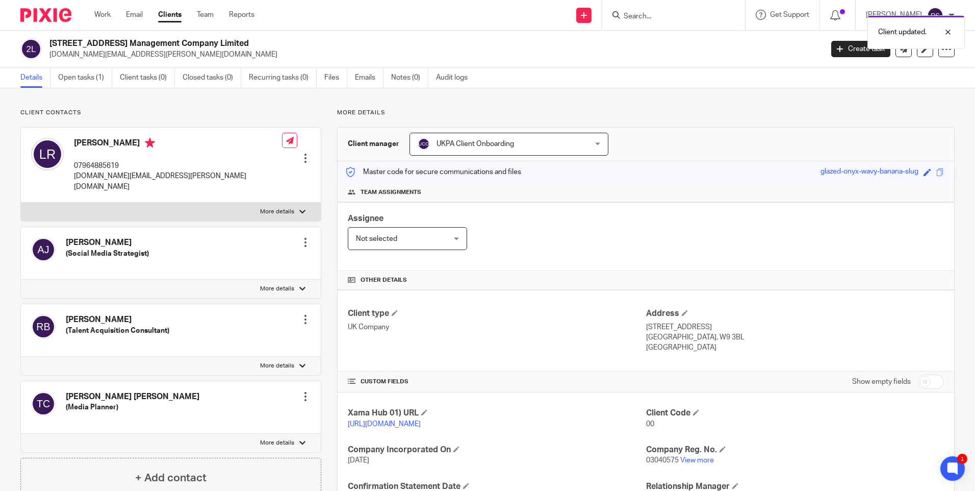
click at [534, 253] on div "Assignee Not selected Not selected Not selected [PERSON_NAME] [PERSON_NAME] [PE…" at bounding box center [646, 236] width 617 height 69
click at [110, 106] on div "Client contacts [PERSON_NAME] (Social Media Strategist) Edit contact Create cli…" at bounding box center [487, 349] width 975 height 523
click at [111, 105] on div "Client contacts [PERSON_NAME] (Social Media Strategist) Edit contact Create cli…" at bounding box center [487, 349] width 975 height 523
click at [150, 45] on h2 "[STREET_ADDRESS] Management Company Limited" at bounding box center [355, 43] width 613 height 11
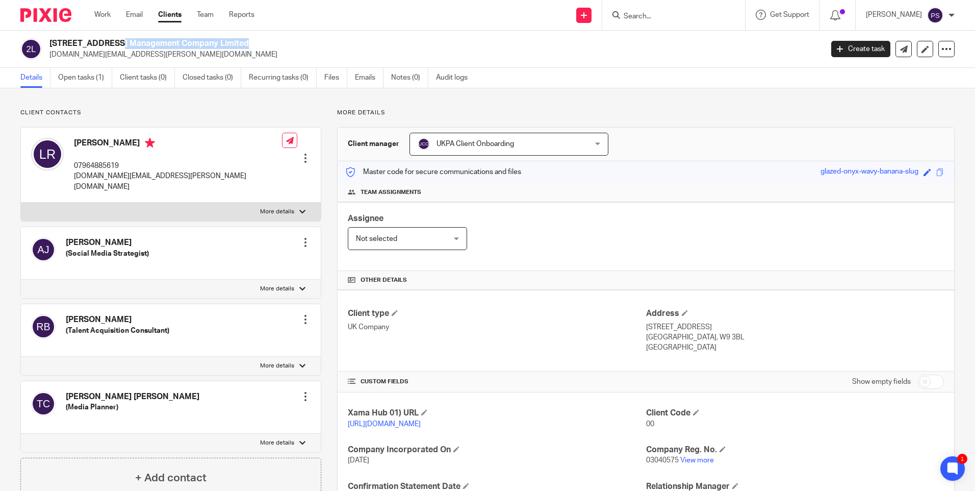
click at [150, 45] on h2 "[STREET_ADDRESS] Management Company Limited" at bounding box center [355, 43] width 613 height 11
copy div "[STREET_ADDRESS] Management Company Limited"
